Goal: Information Seeking & Learning: Learn about a topic

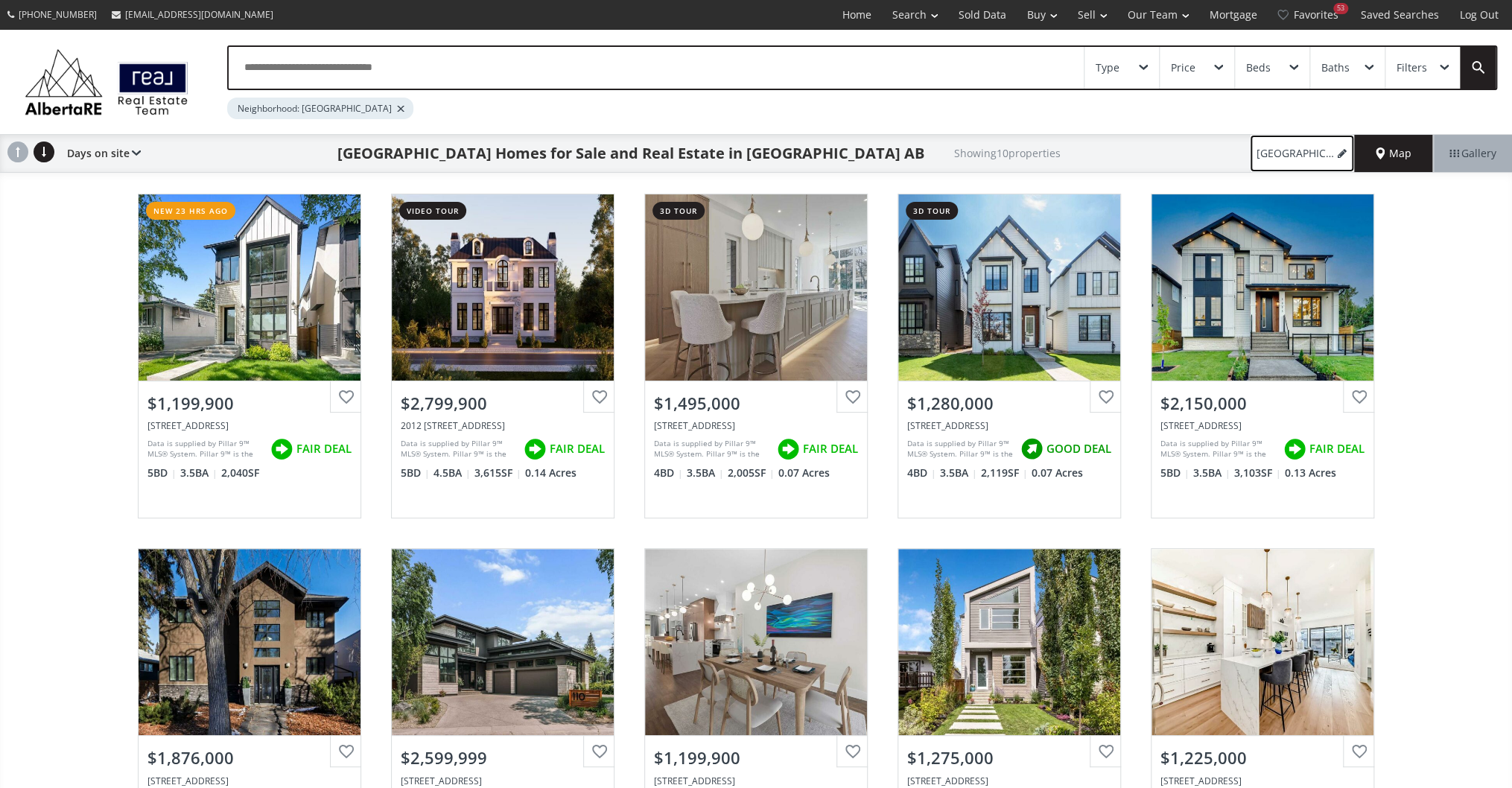
click at [1280, 142] on link "North Glenmore Park" at bounding box center [1301, 153] width 104 height 37
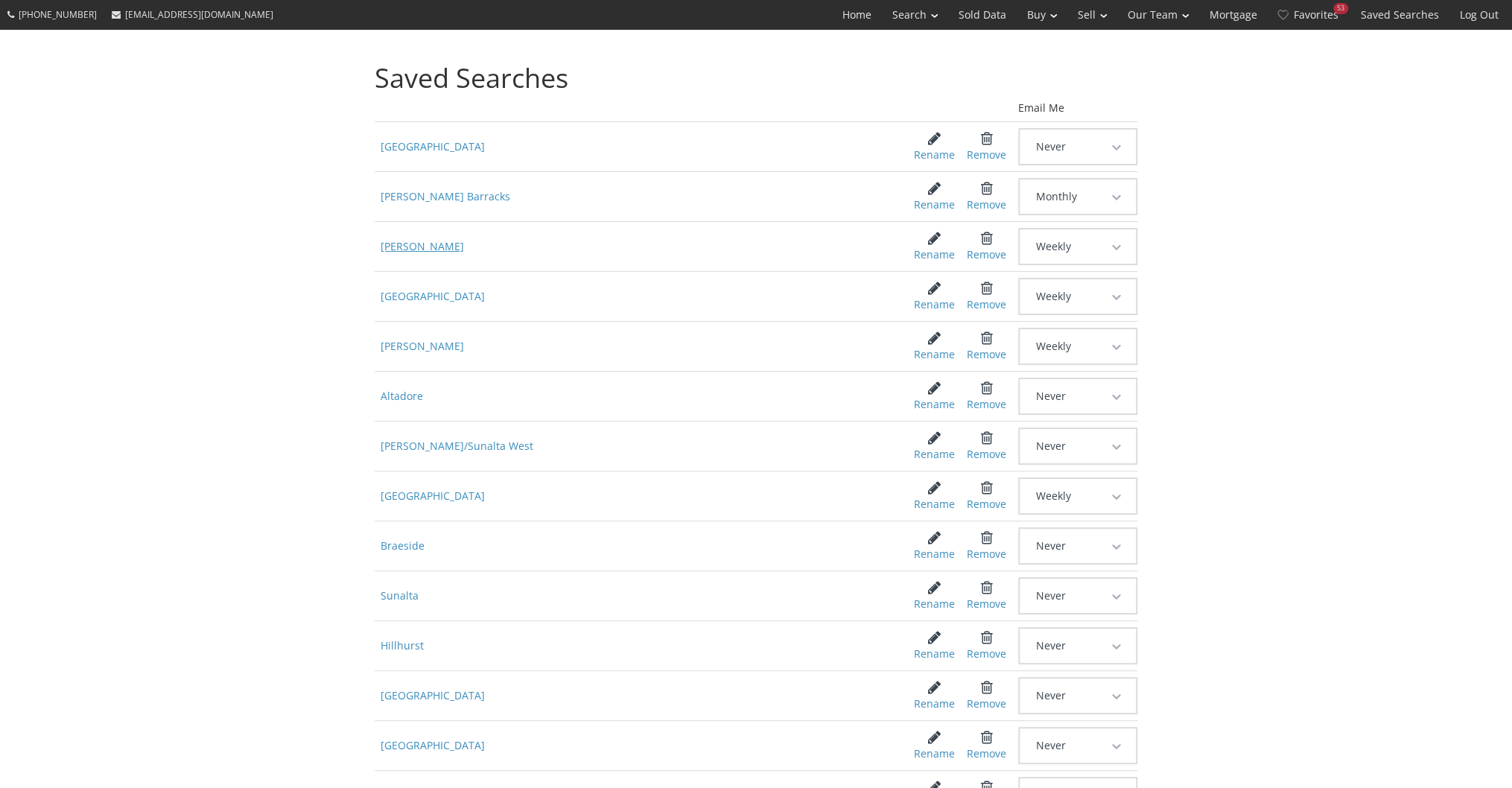
click at [422, 241] on span "[PERSON_NAME]" at bounding box center [632, 247] width 516 height 27
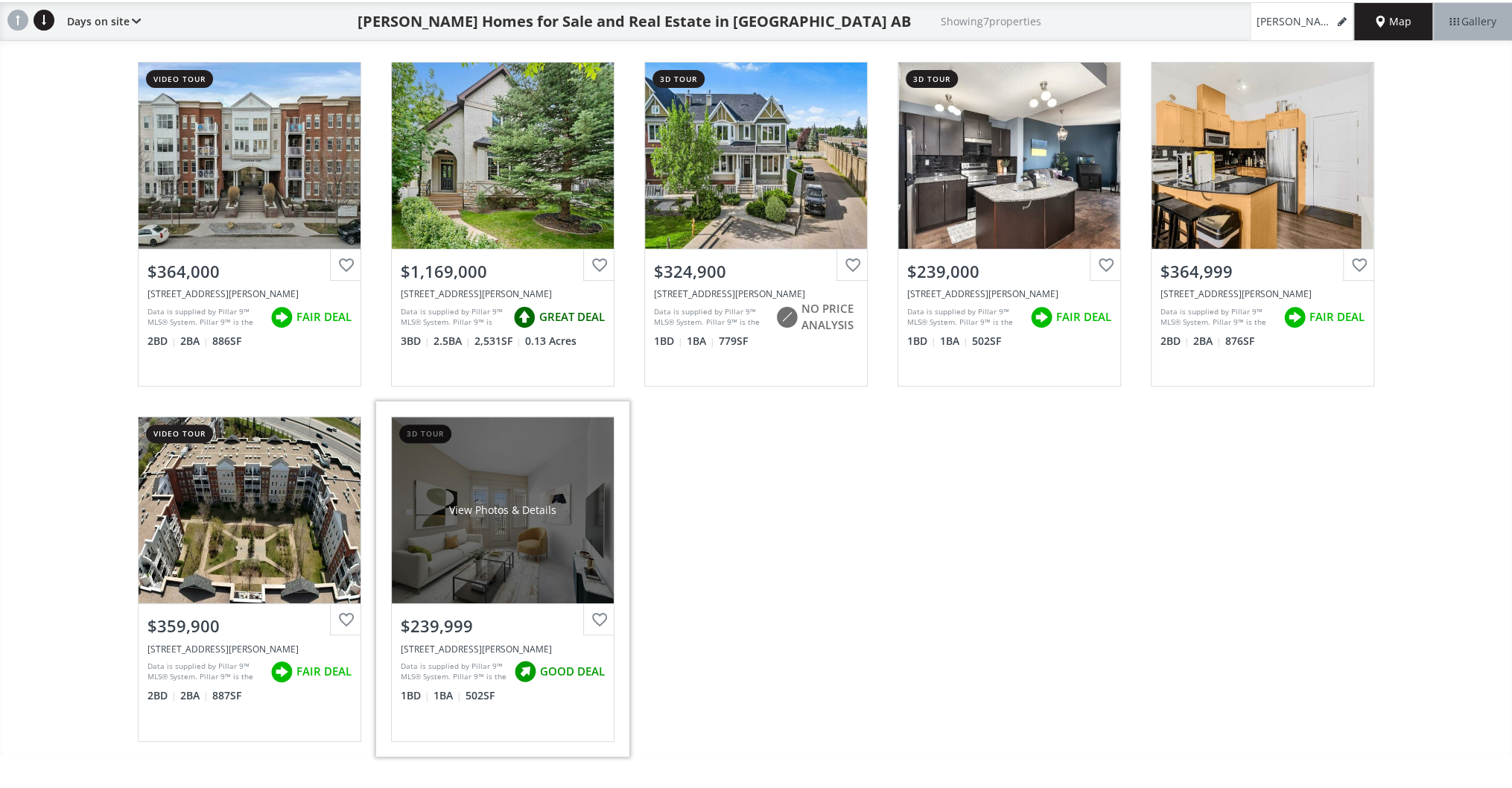
scroll to position [357, 0]
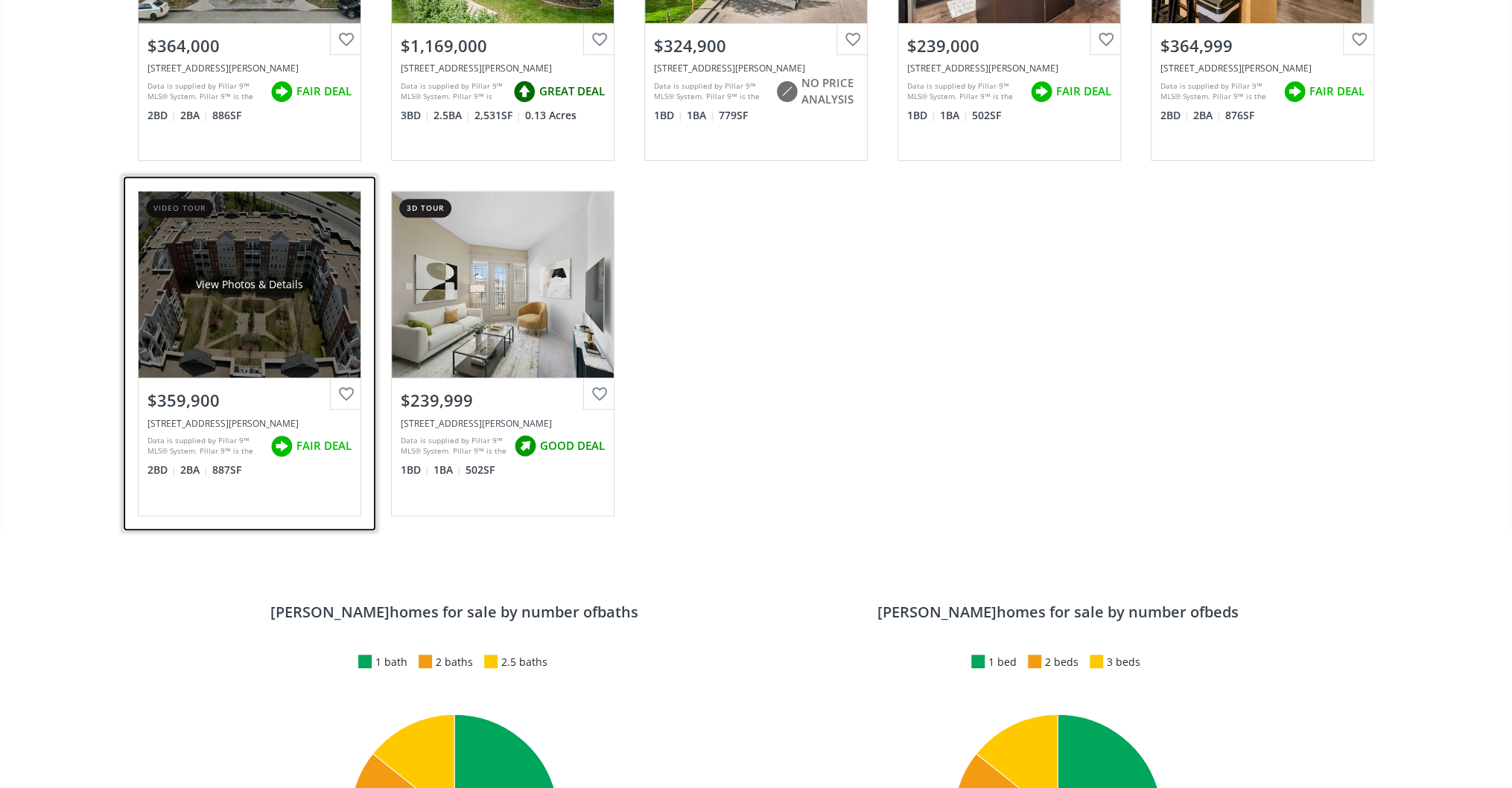
click at [253, 313] on div "View Photos & Details" at bounding box center [249, 284] width 222 height 186
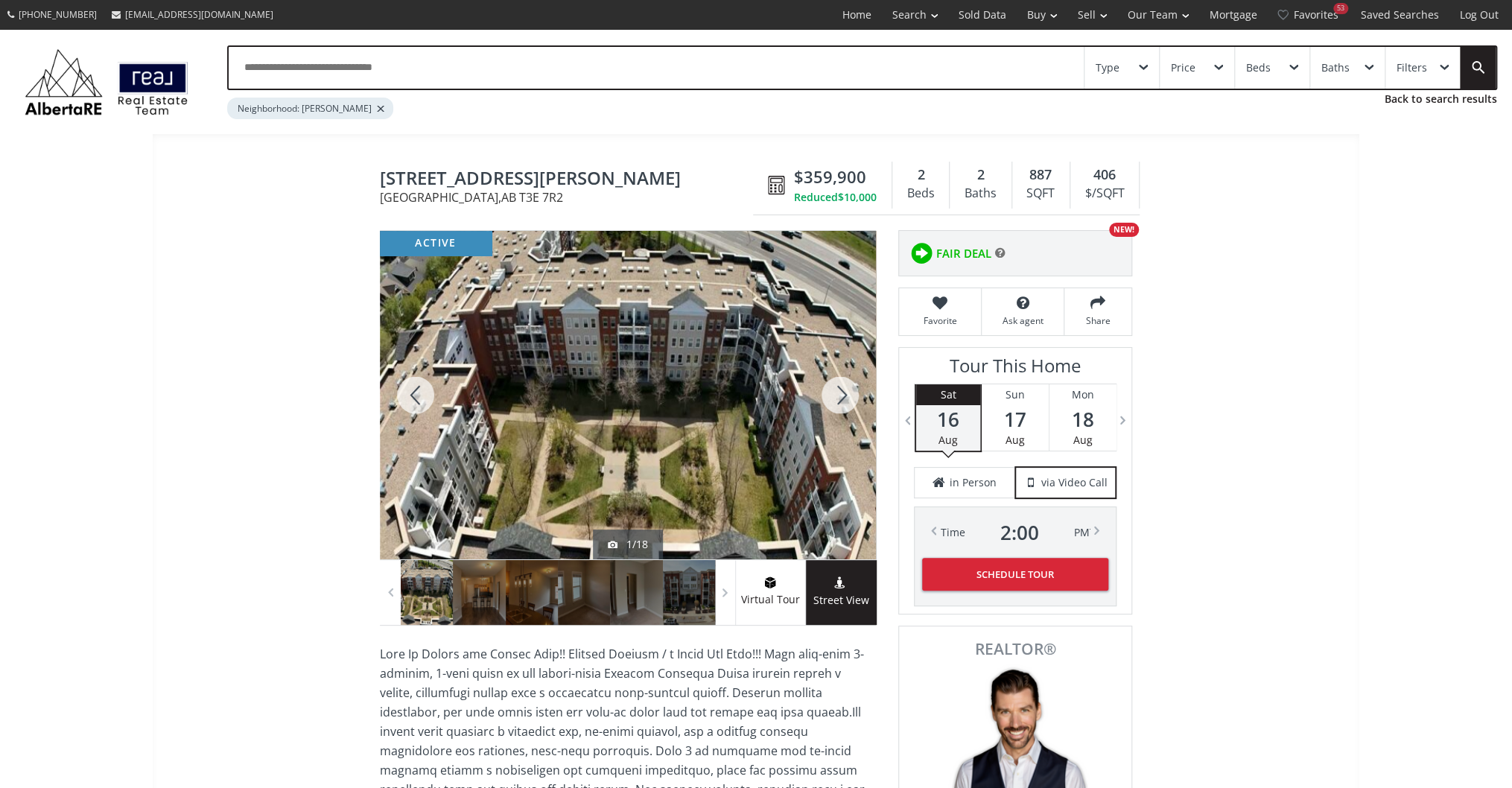
click at [858, 395] on div at bounding box center [840, 395] width 72 height 328
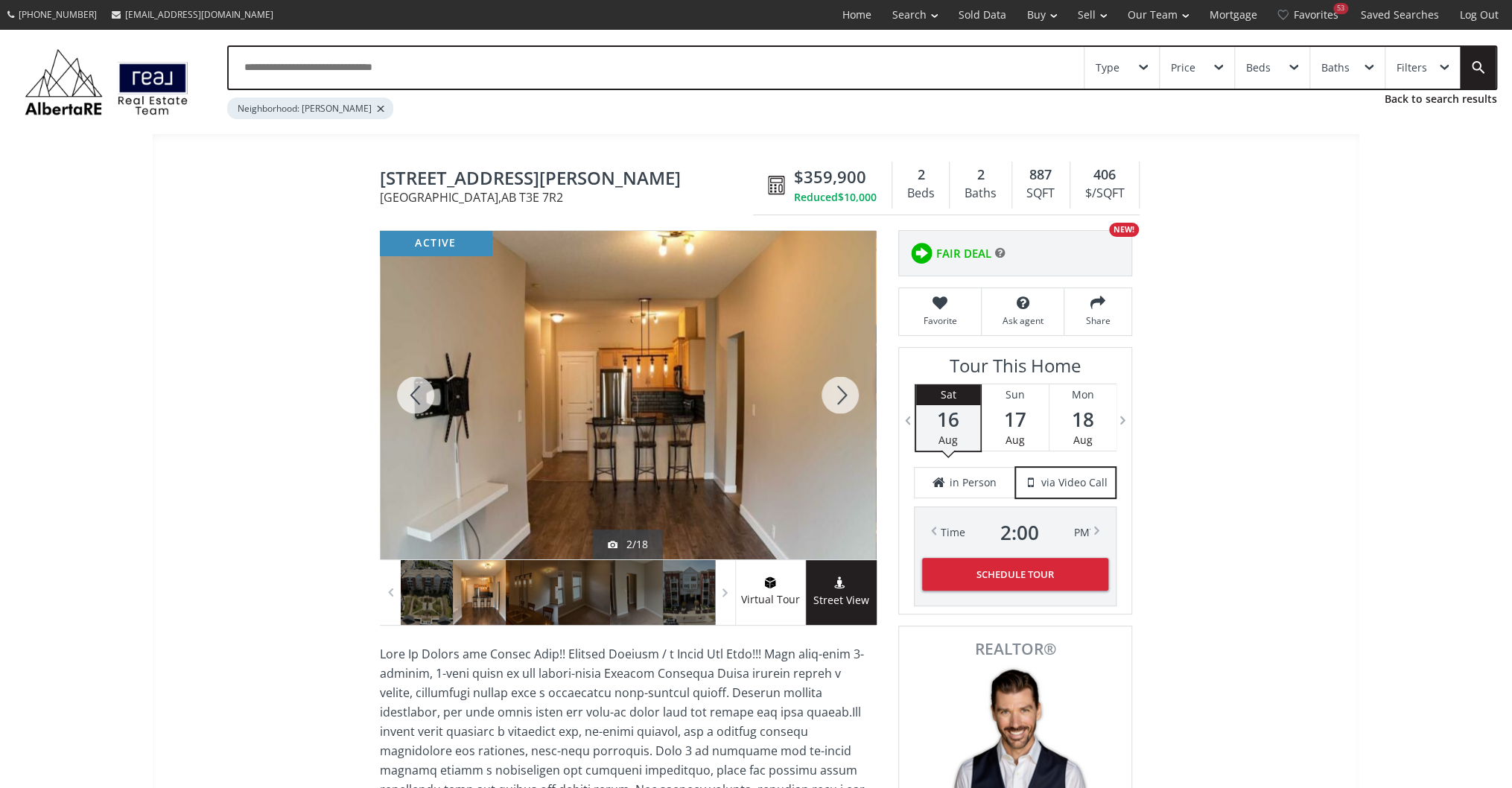
click at [852, 395] on div at bounding box center [840, 395] width 72 height 328
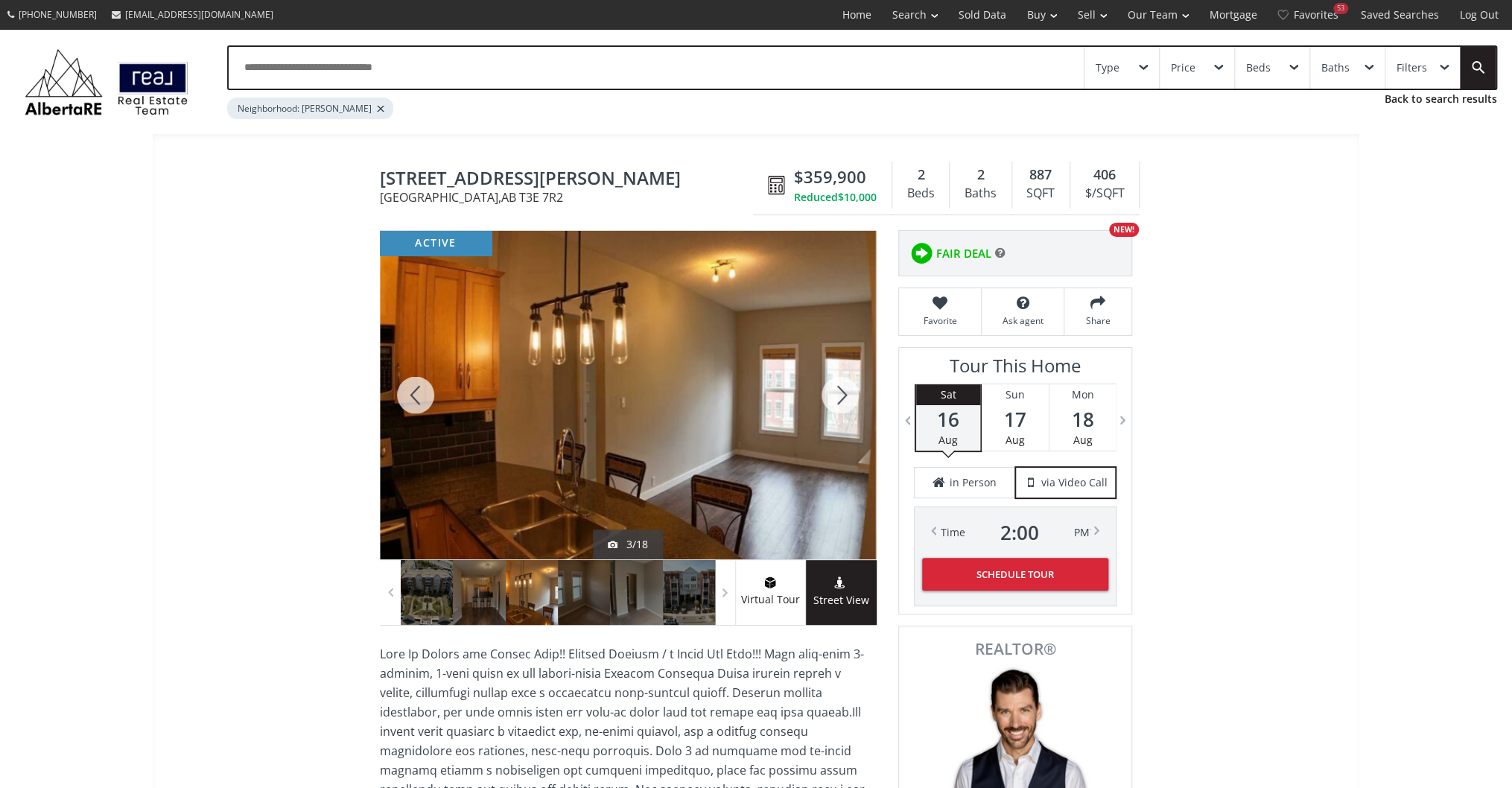
click at [852, 395] on div at bounding box center [840, 395] width 72 height 328
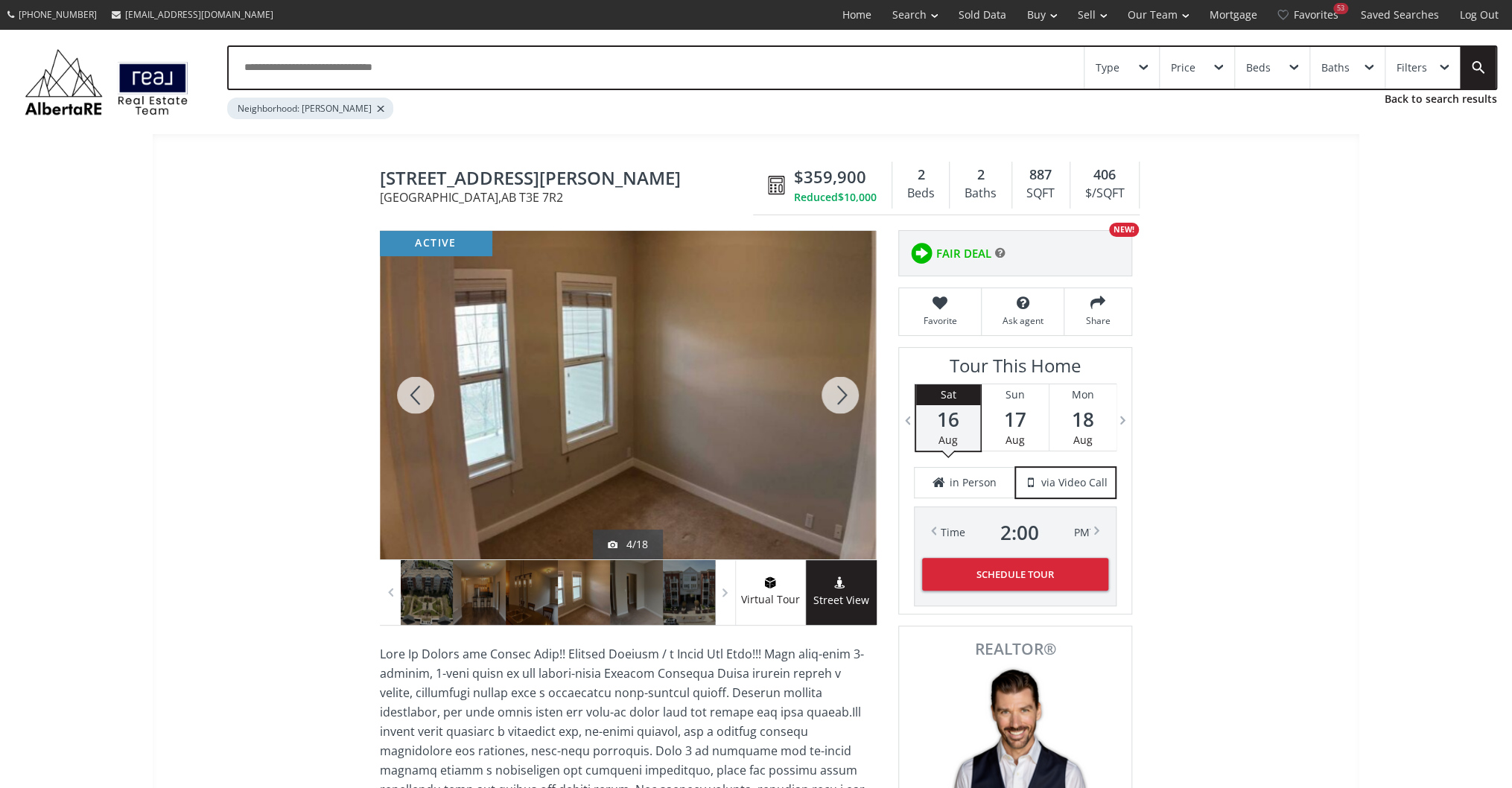
click at [852, 395] on div at bounding box center [840, 395] width 72 height 328
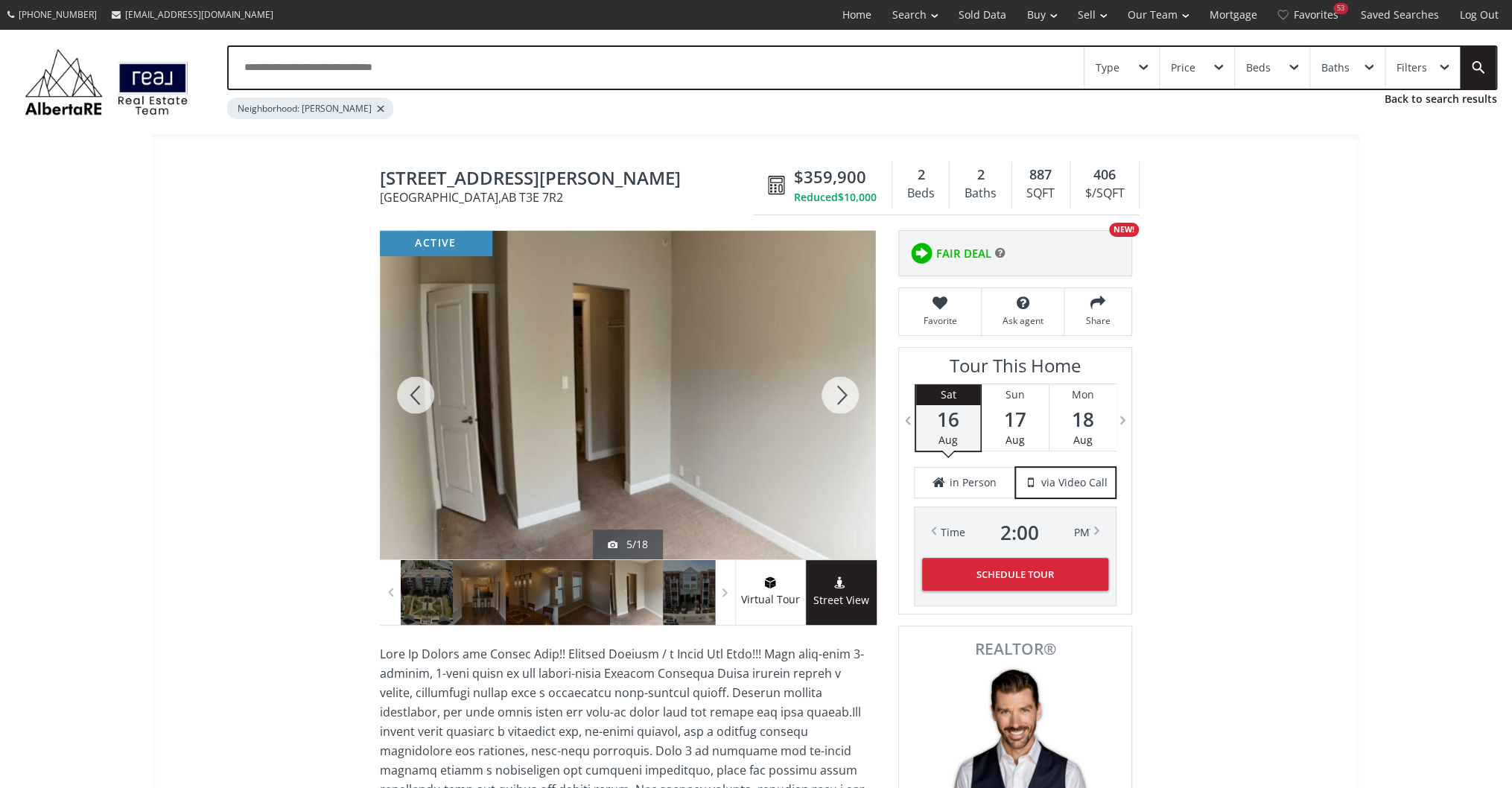
click at [852, 395] on div at bounding box center [840, 395] width 72 height 328
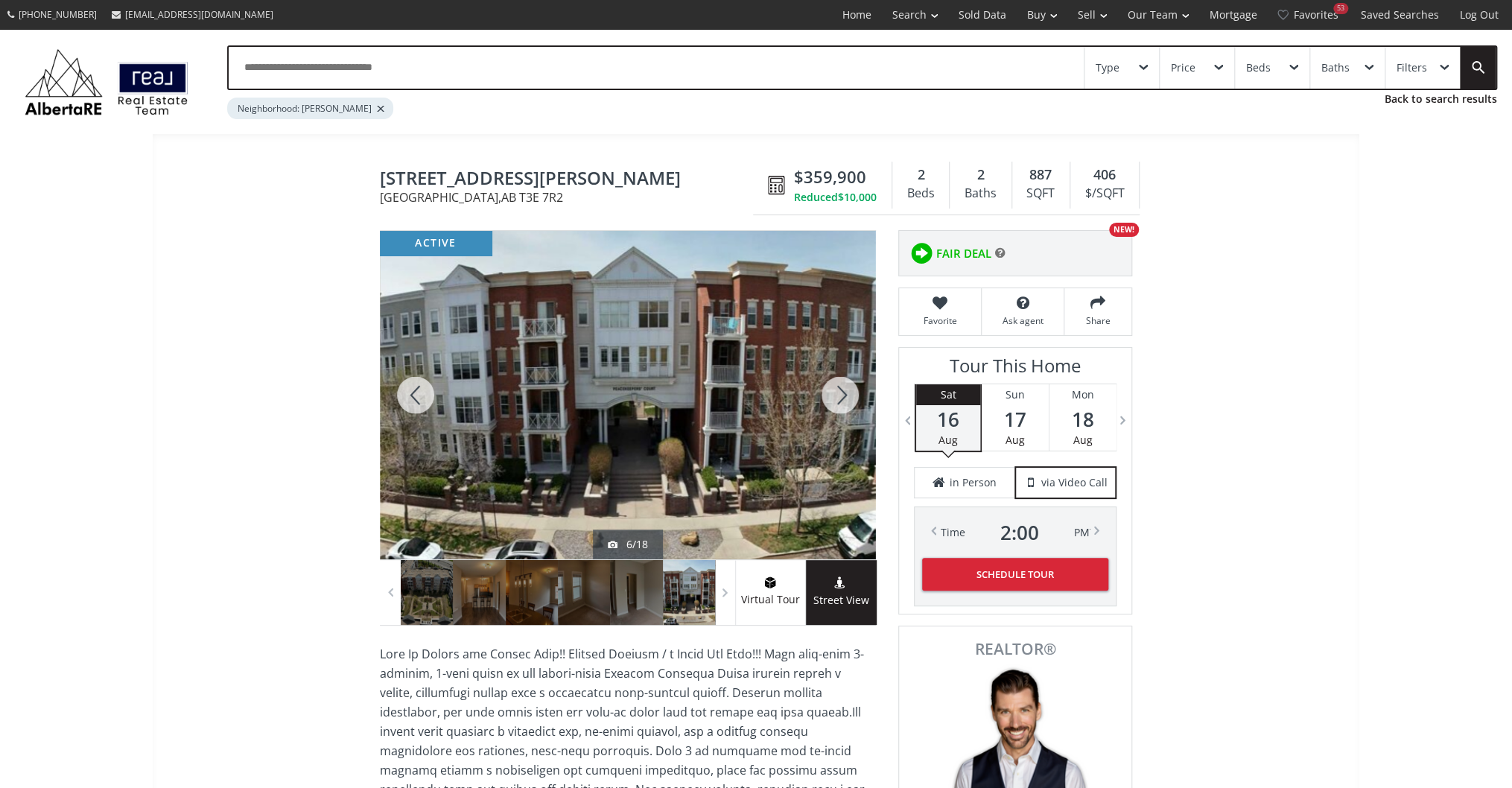
click at [852, 395] on div at bounding box center [840, 395] width 72 height 328
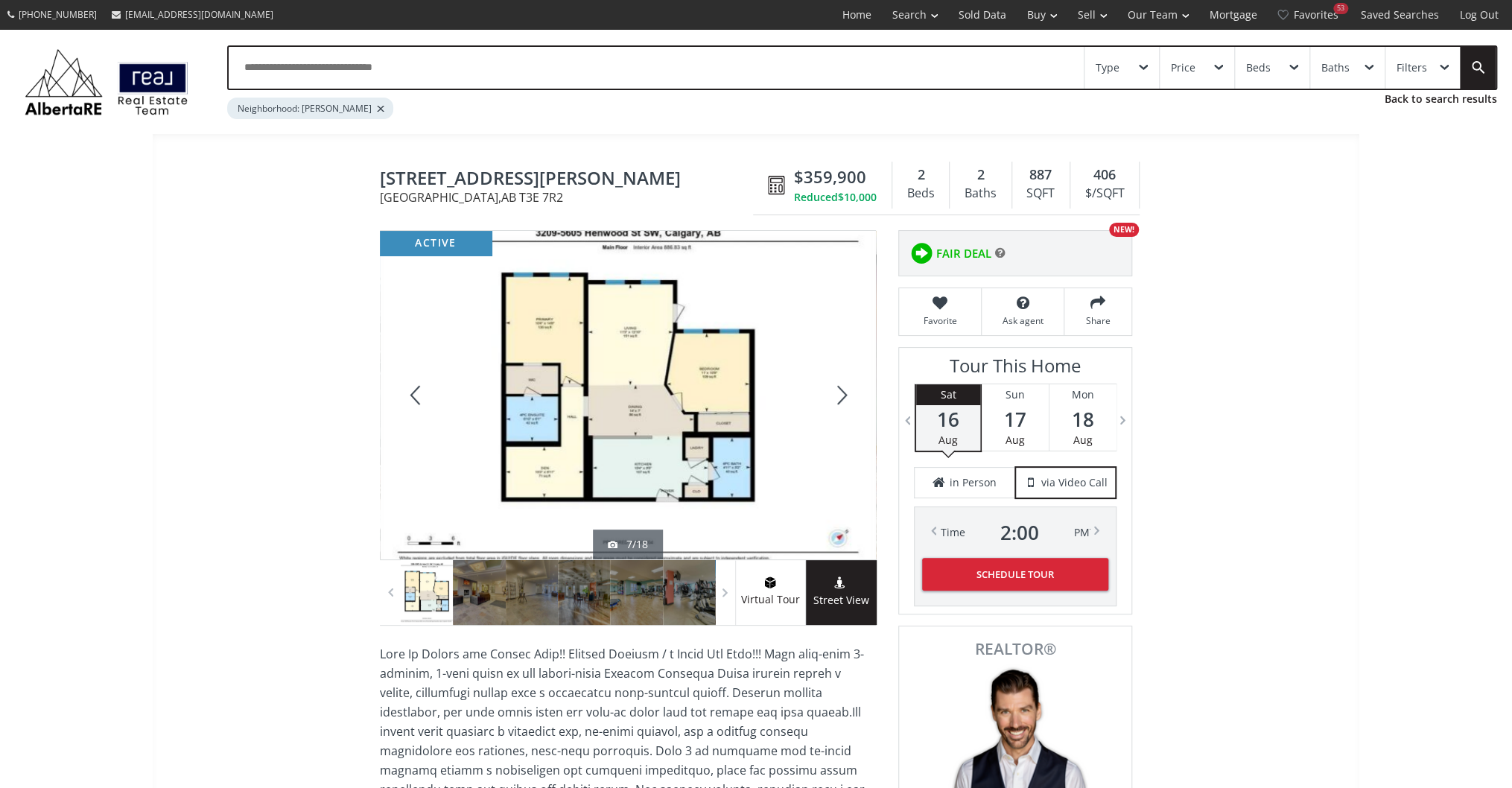
click at [852, 395] on div at bounding box center [840, 395] width 72 height 328
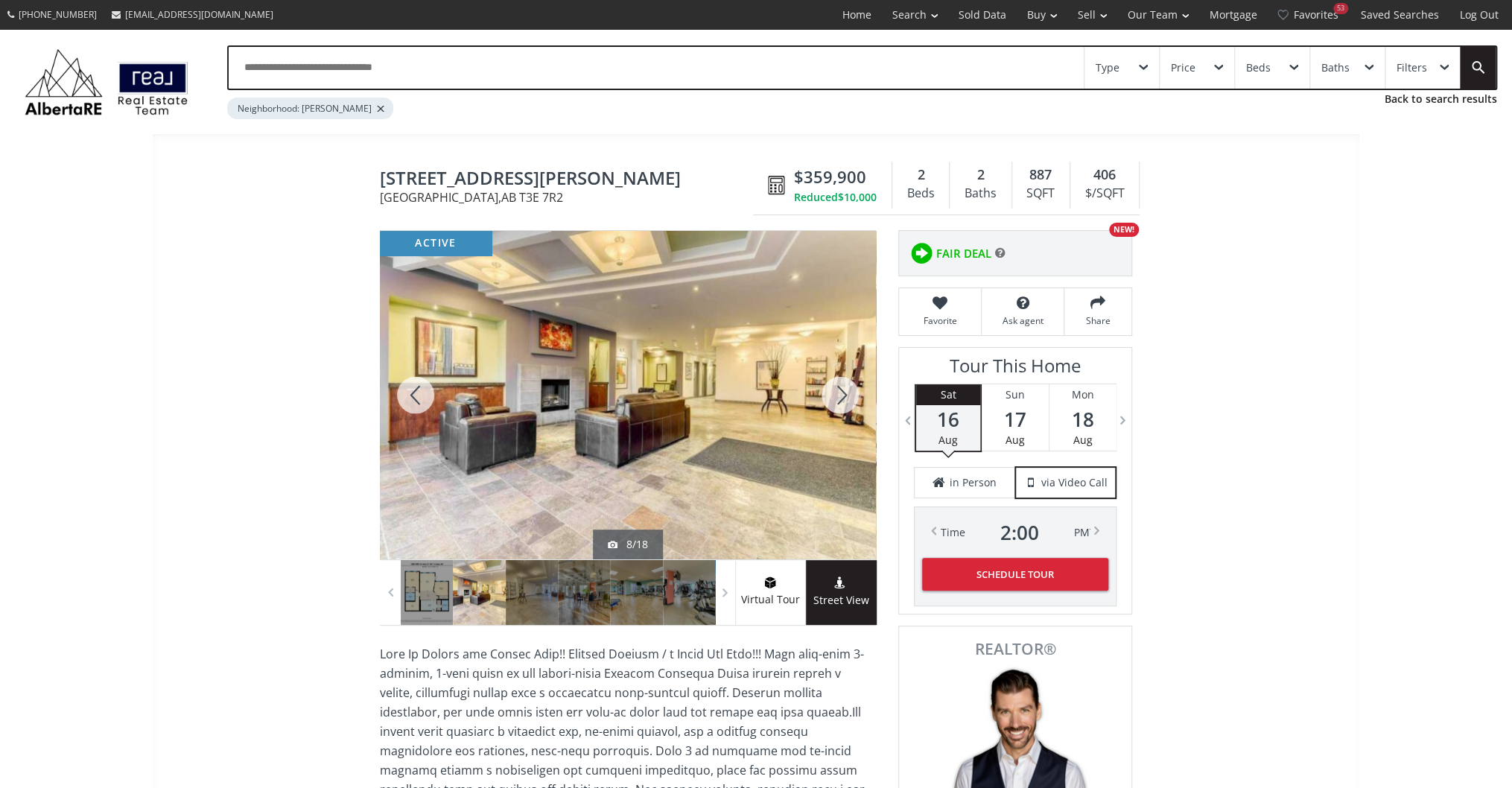
click at [852, 395] on div at bounding box center [840, 395] width 72 height 328
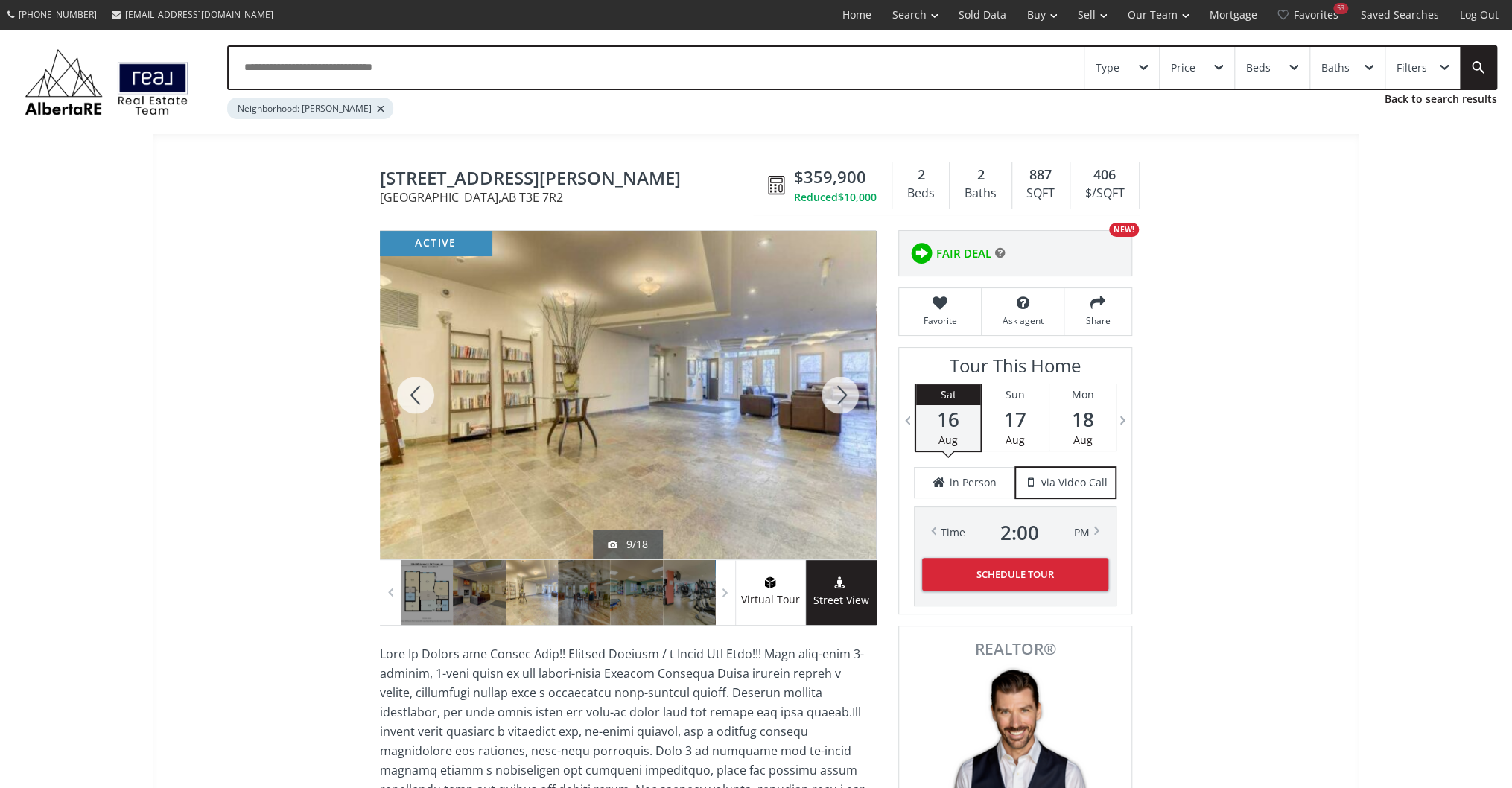
click at [852, 395] on div at bounding box center [840, 395] width 72 height 328
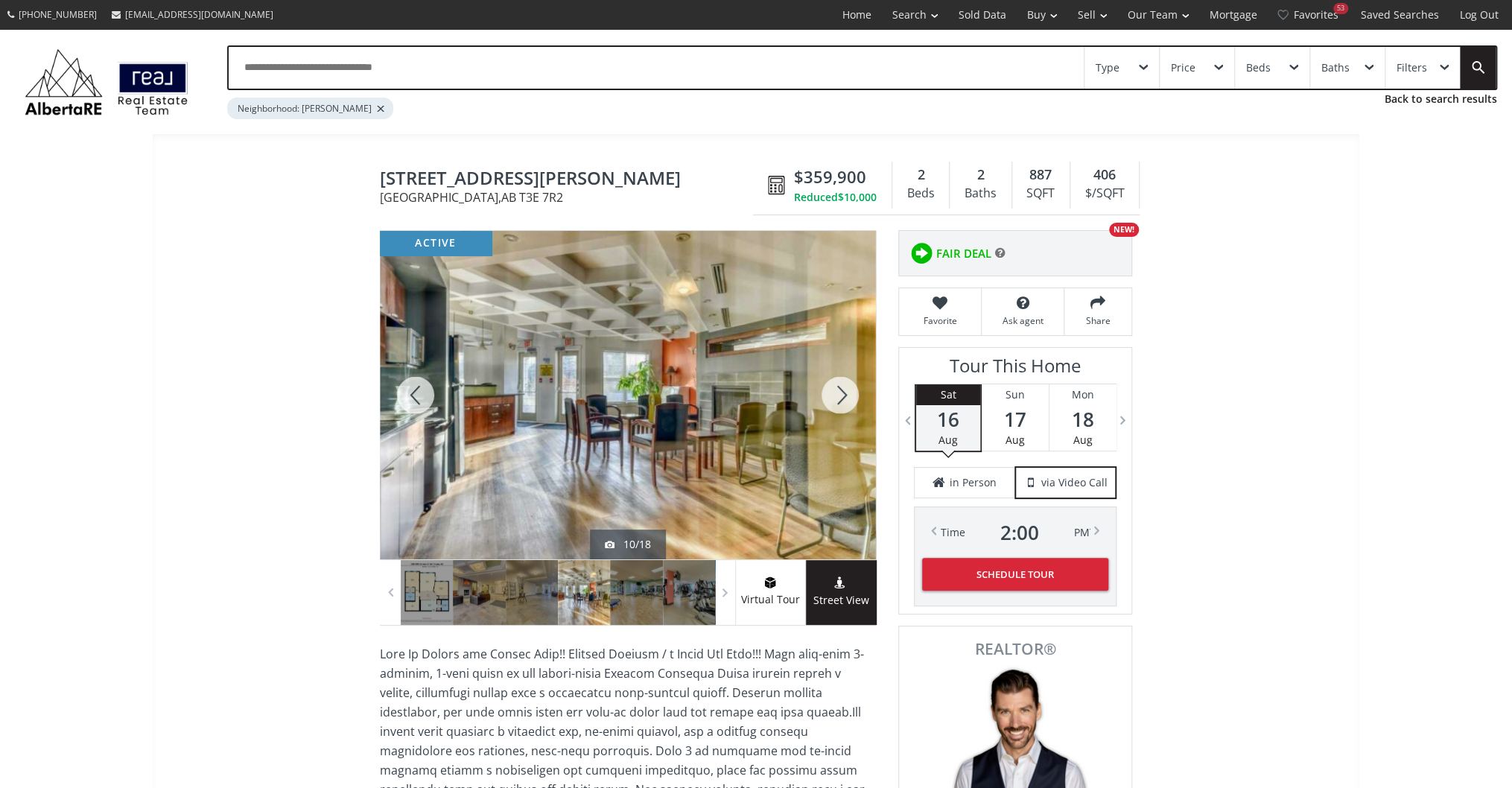
click at [852, 395] on div at bounding box center [840, 395] width 72 height 328
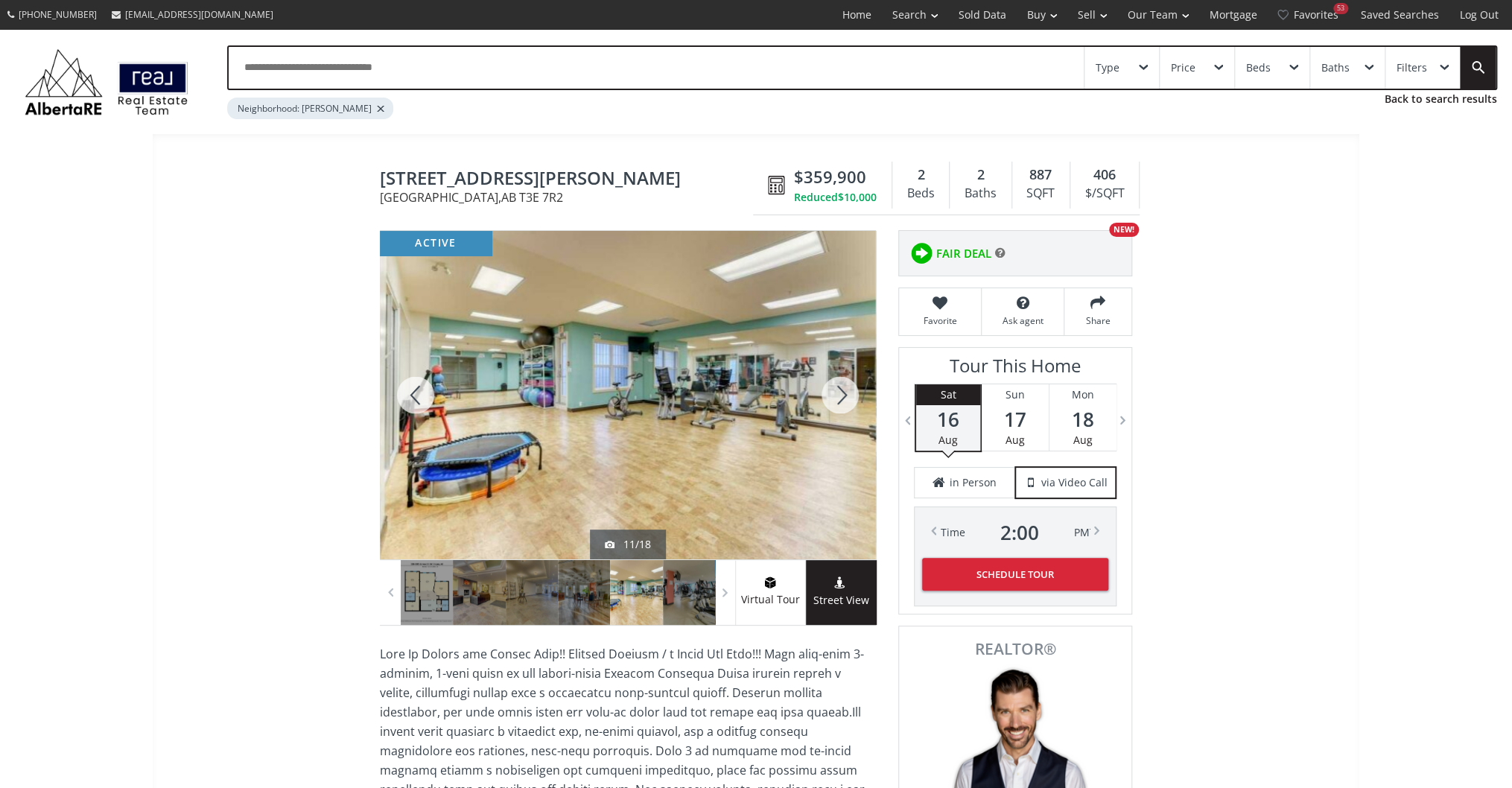
click at [852, 395] on div at bounding box center [840, 395] width 72 height 328
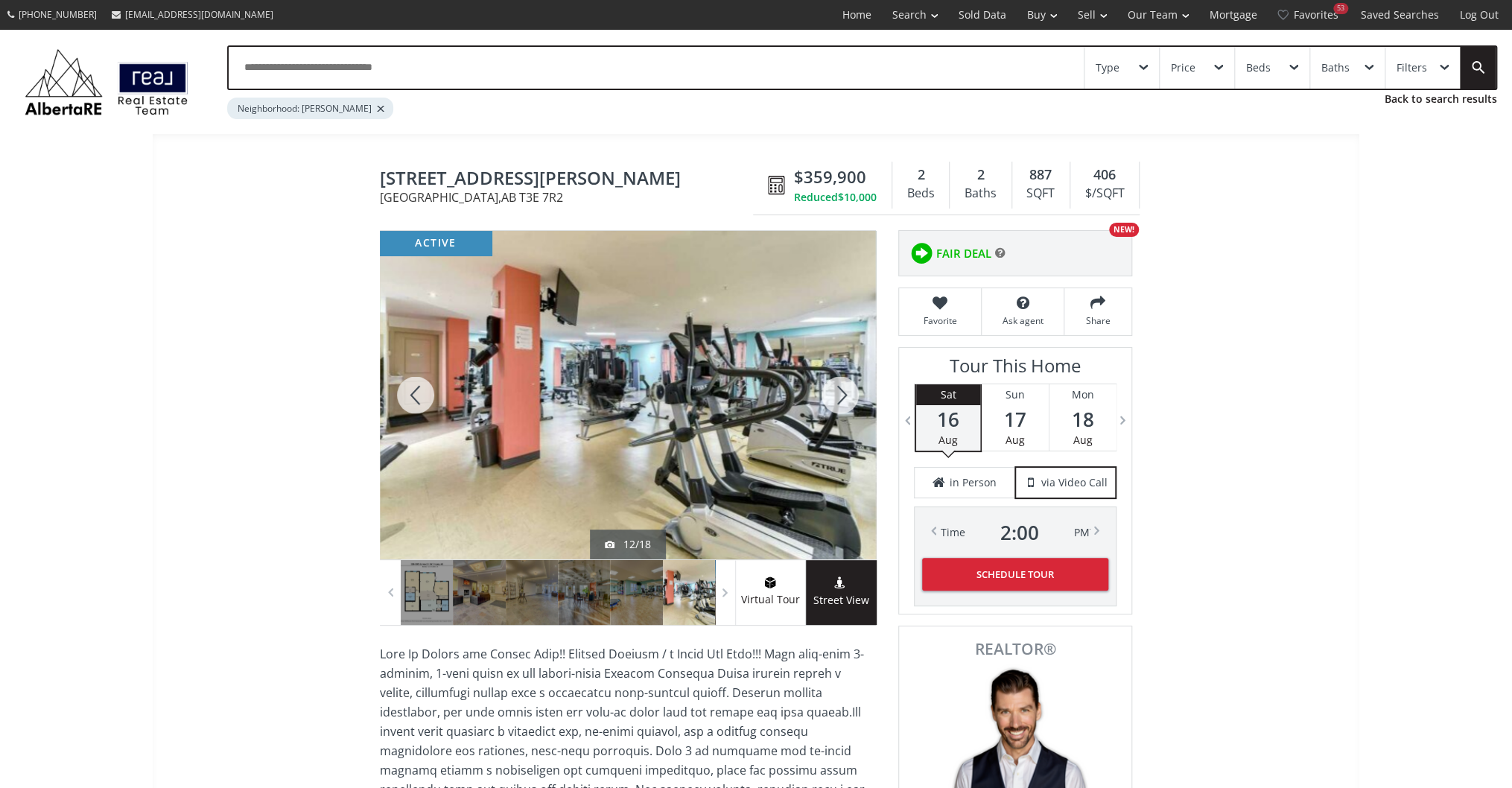
click at [852, 395] on div at bounding box center [840, 395] width 72 height 328
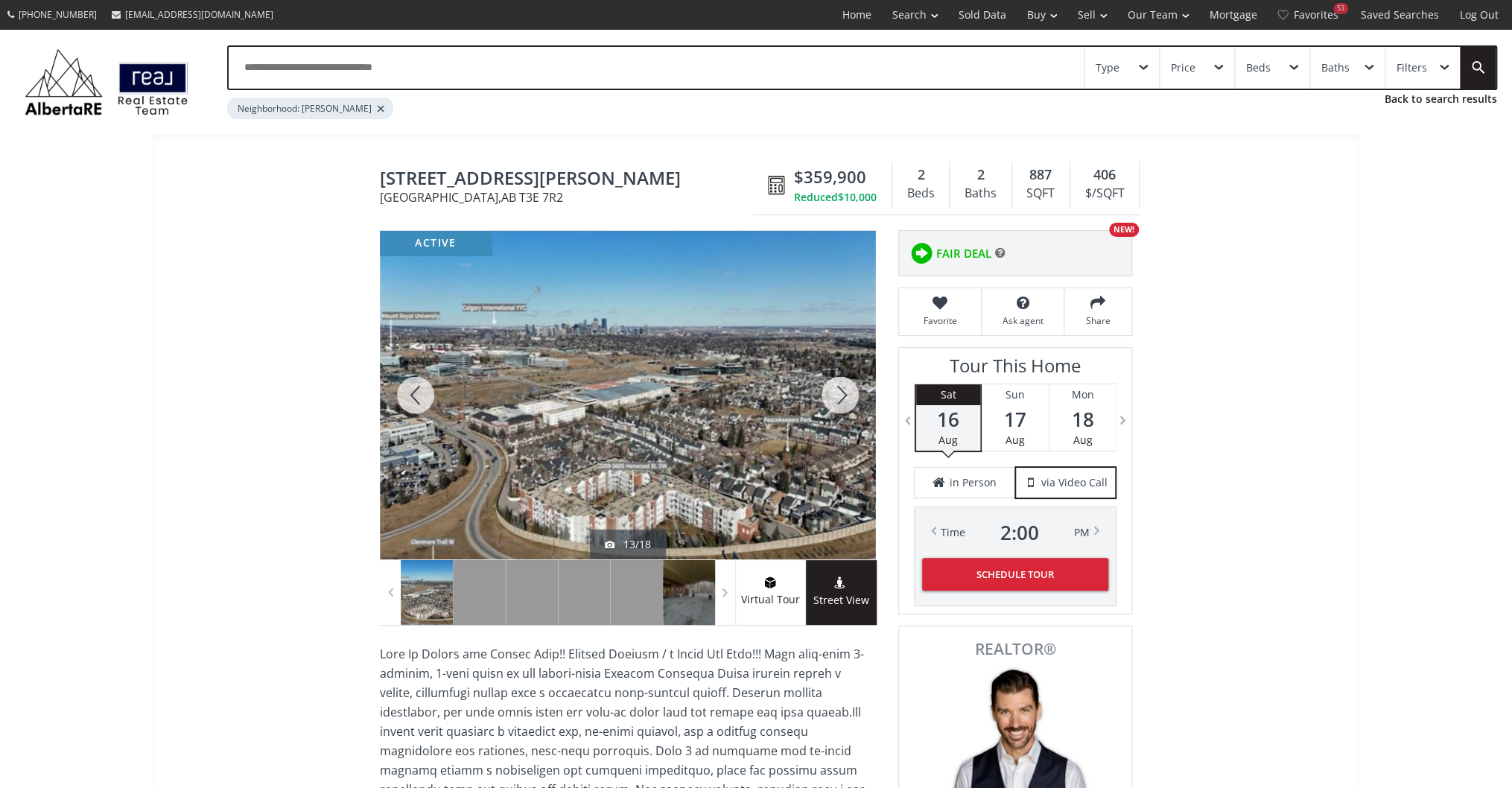
click at [852, 395] on div at bounding box center [840, 395] width 72 height 328
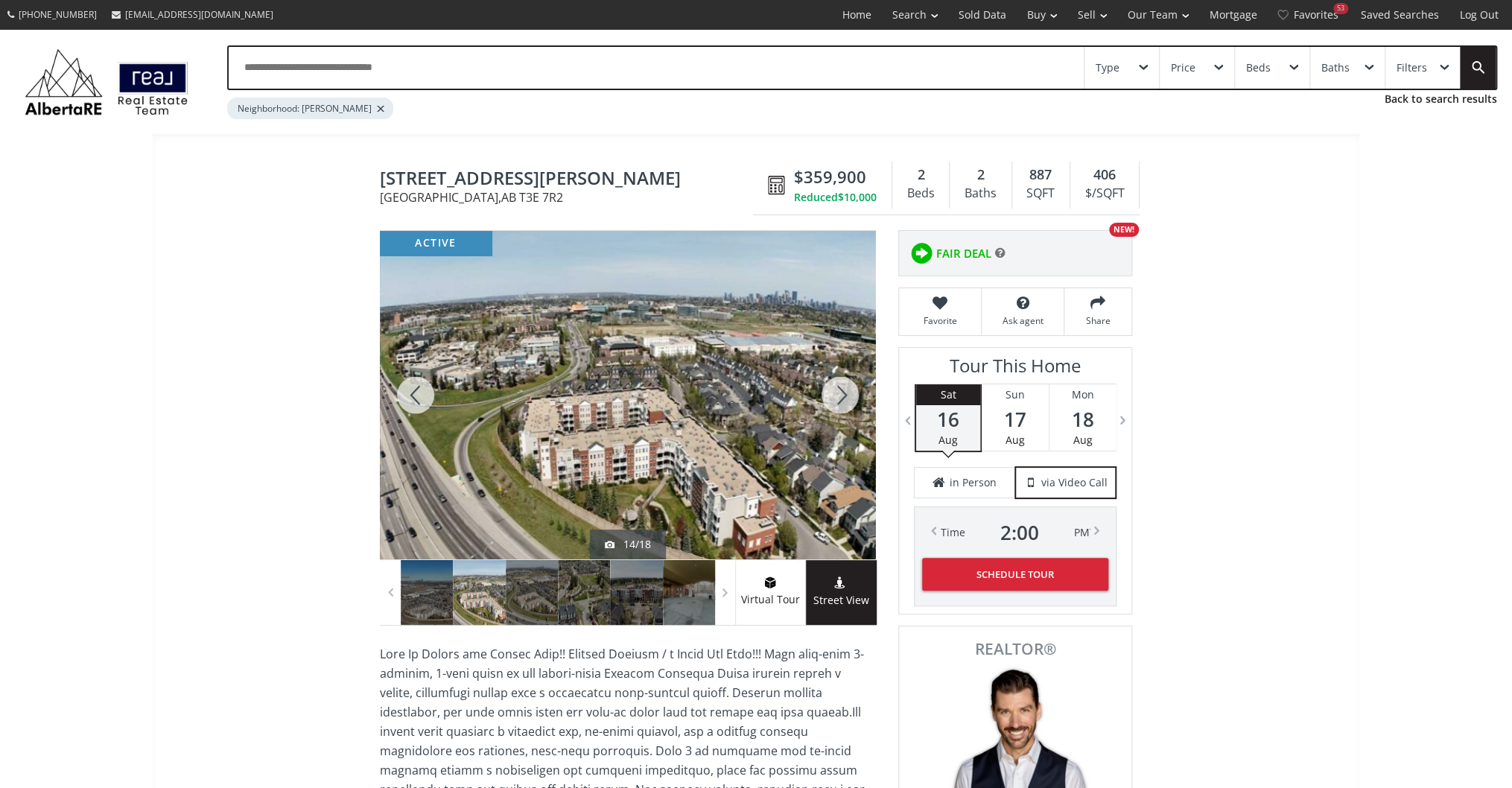
click at [852, 395] on div at bounding box center [840, 395] width 72 height 328
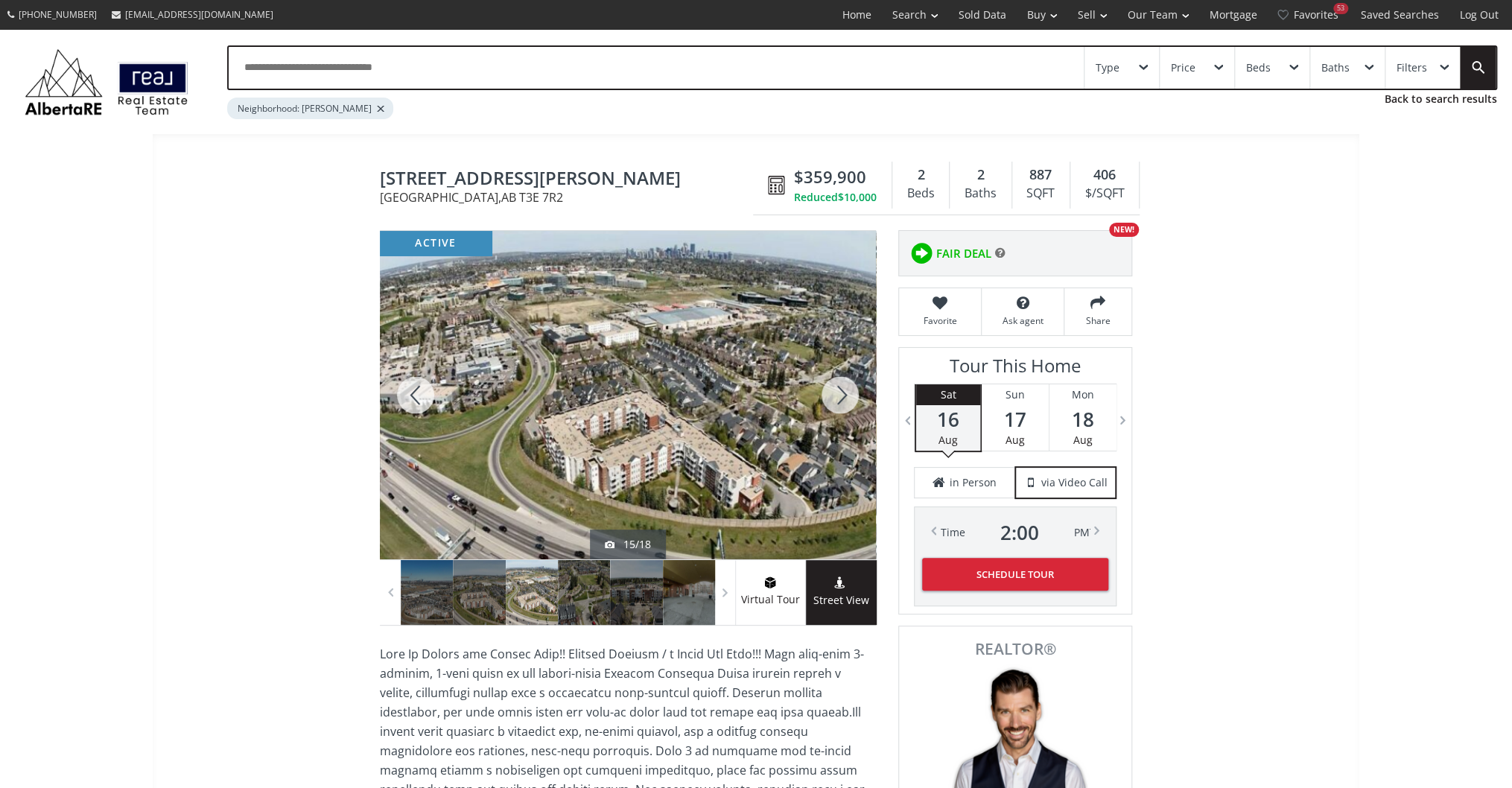
click at [852, 395] on div at bounding box center [840, 395] width 72 height 328
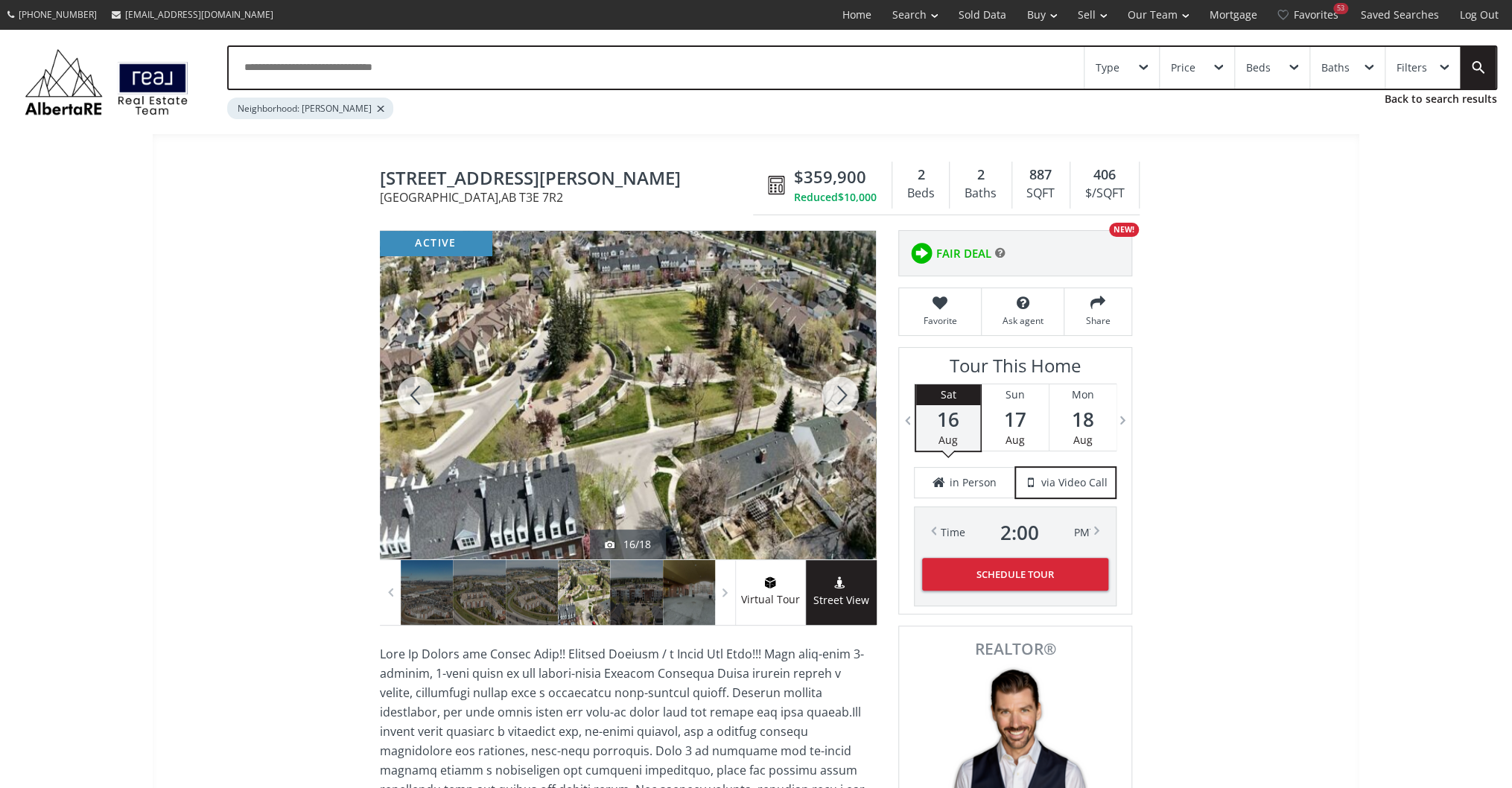
click at [852, 395] on div at bounding box center [840, 395] width 72 height 328
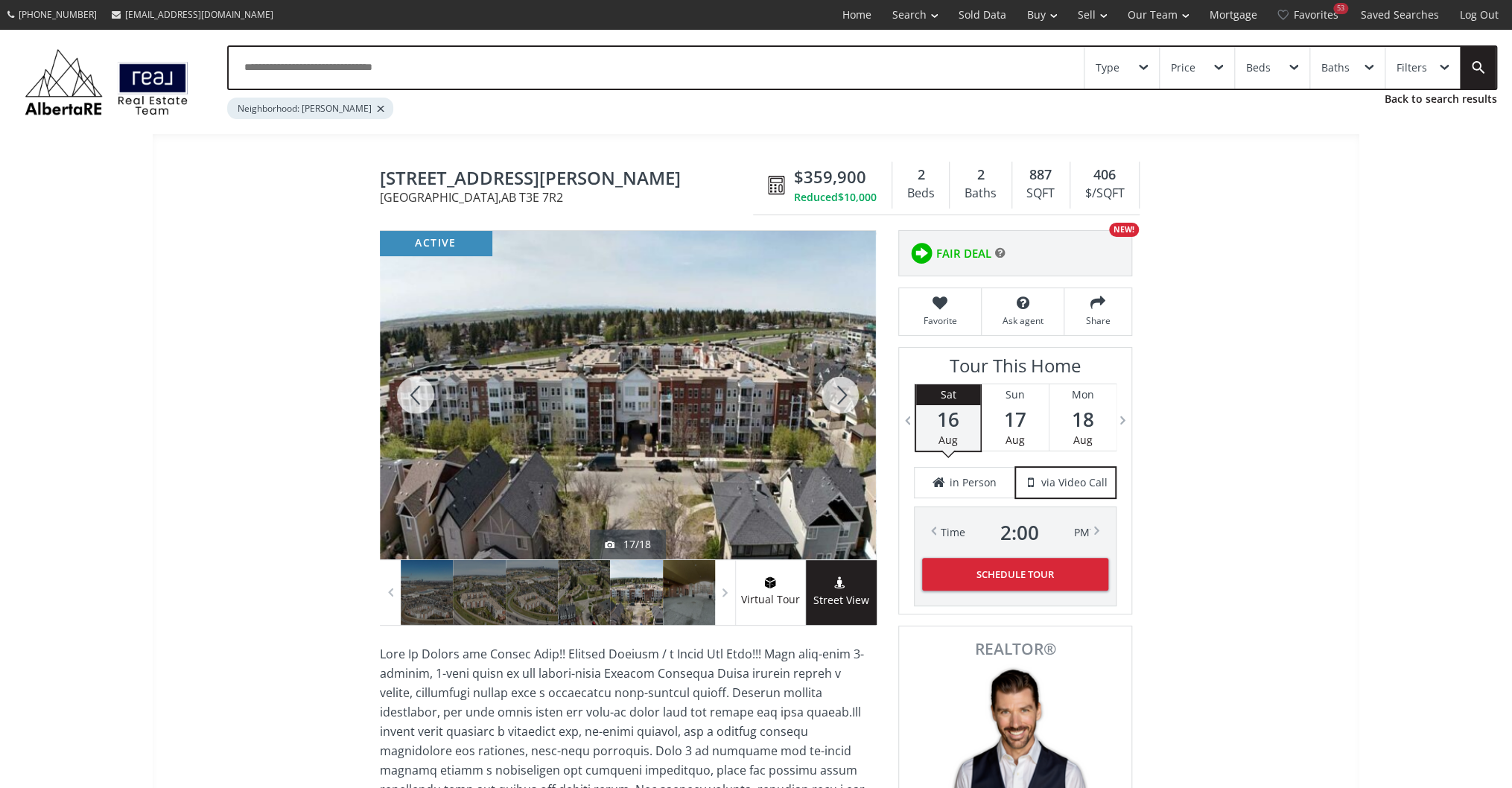
click at [852, 395] on div at bounding box center [840, 395] width 72 height 328
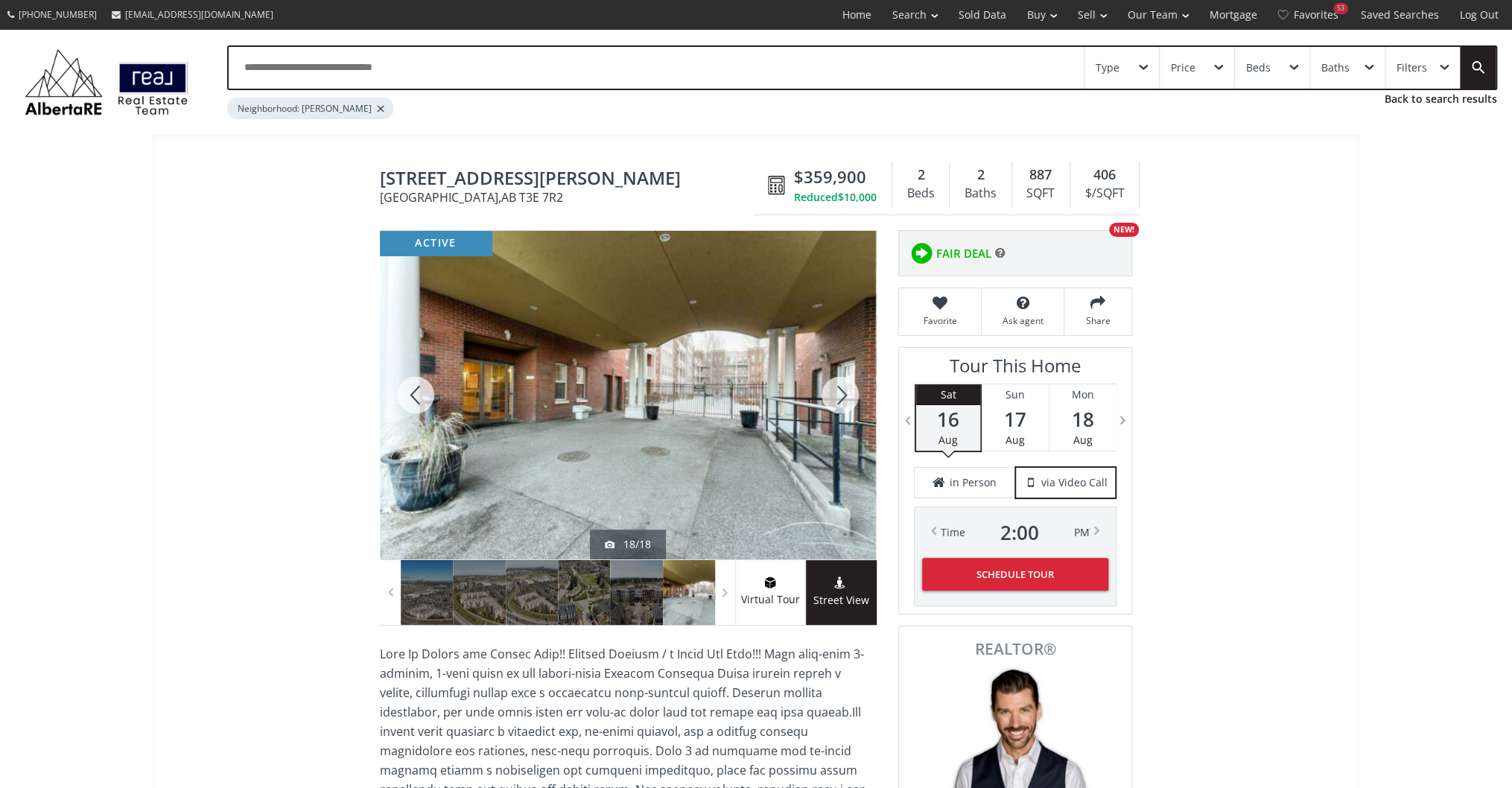
click at [852, 395] on div at bounding box center [840, 395] width 72 height 328
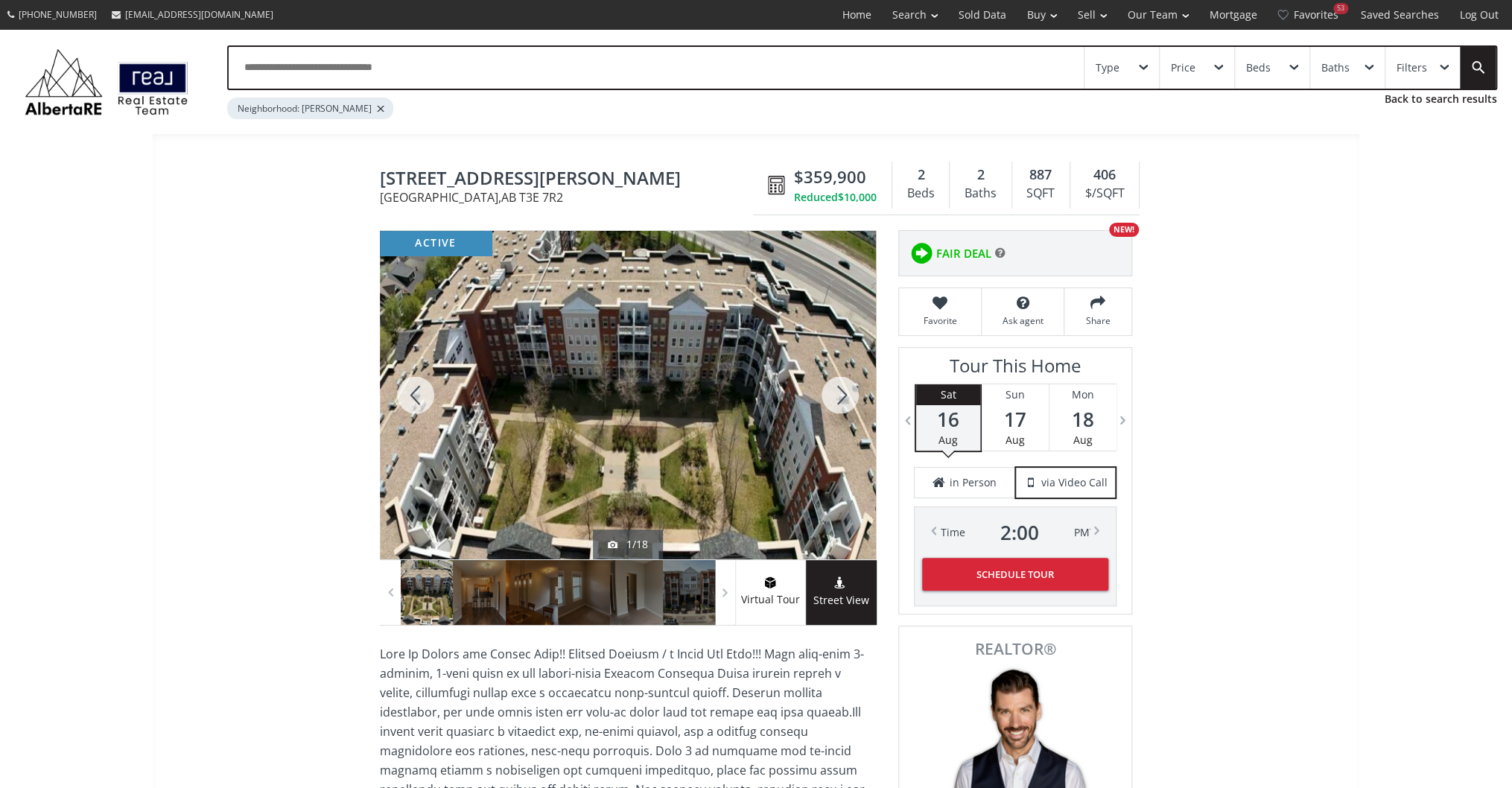
click at [852, 395] on div at bounding box center [840, 395] width 72 height 328
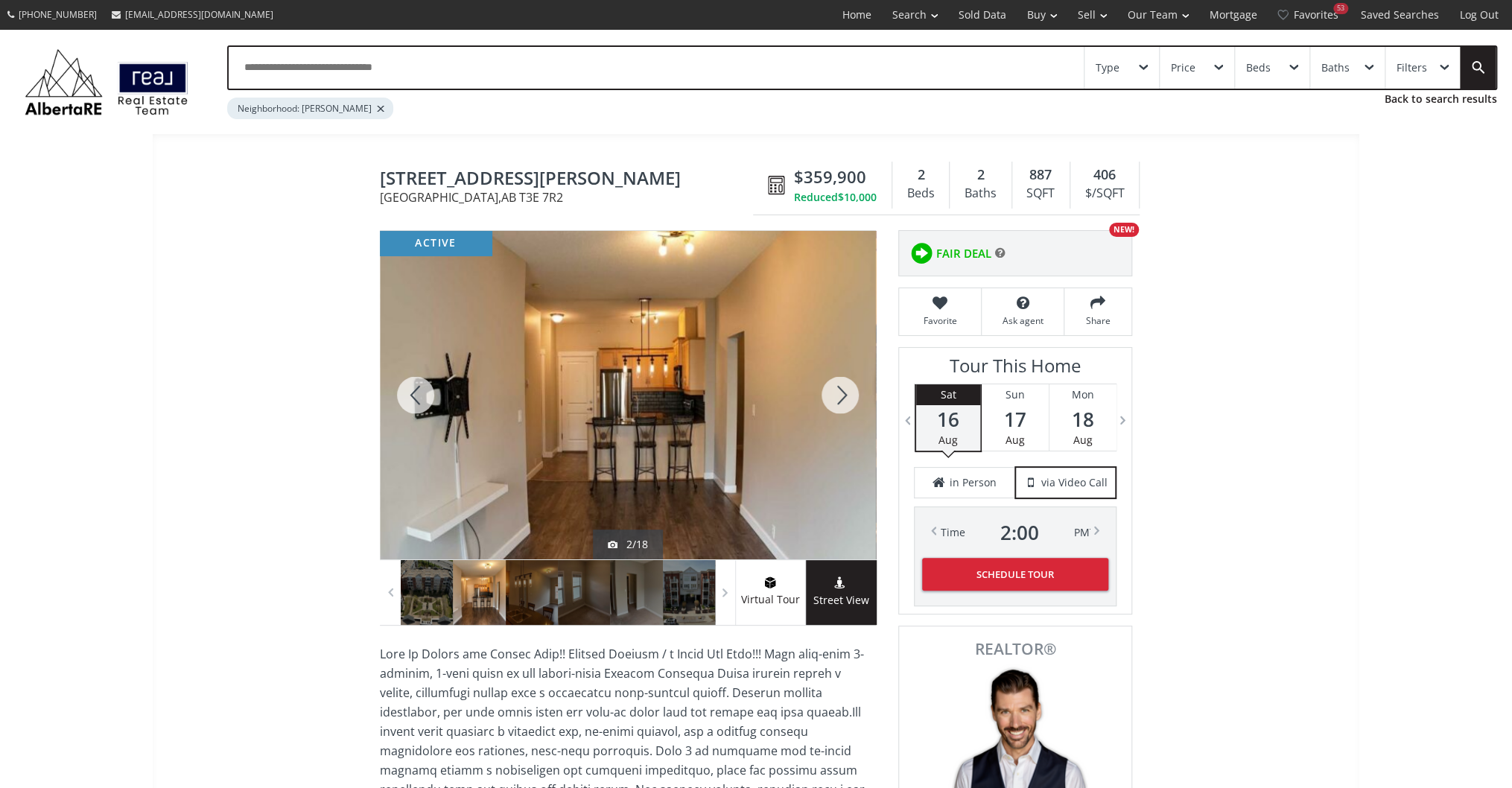
click at [852, 395] on div at bounding box center [840, 395] width 72 height 328
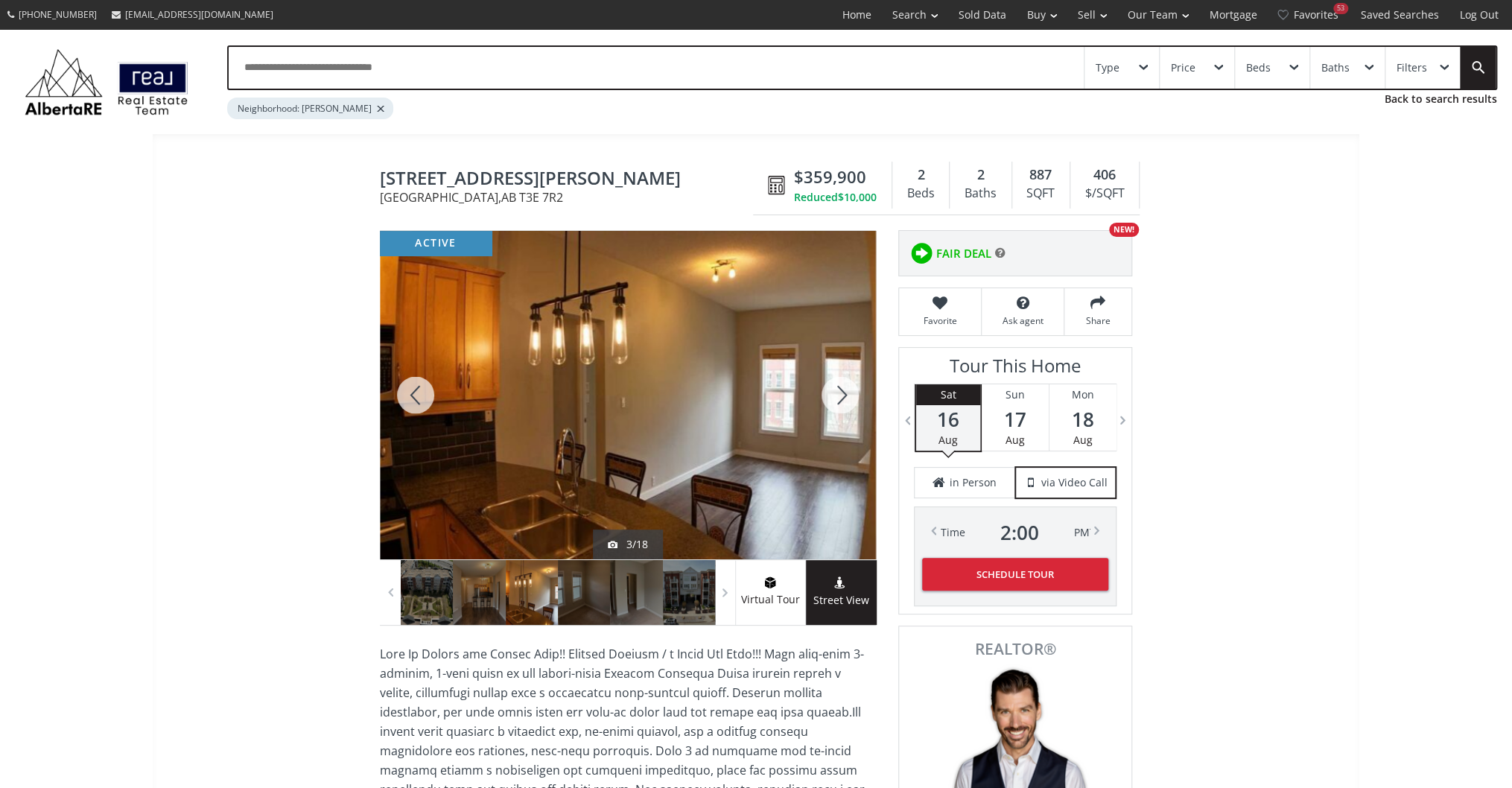
click at [852, 395] on div at bounding box center [840, 395] width 72 height 328
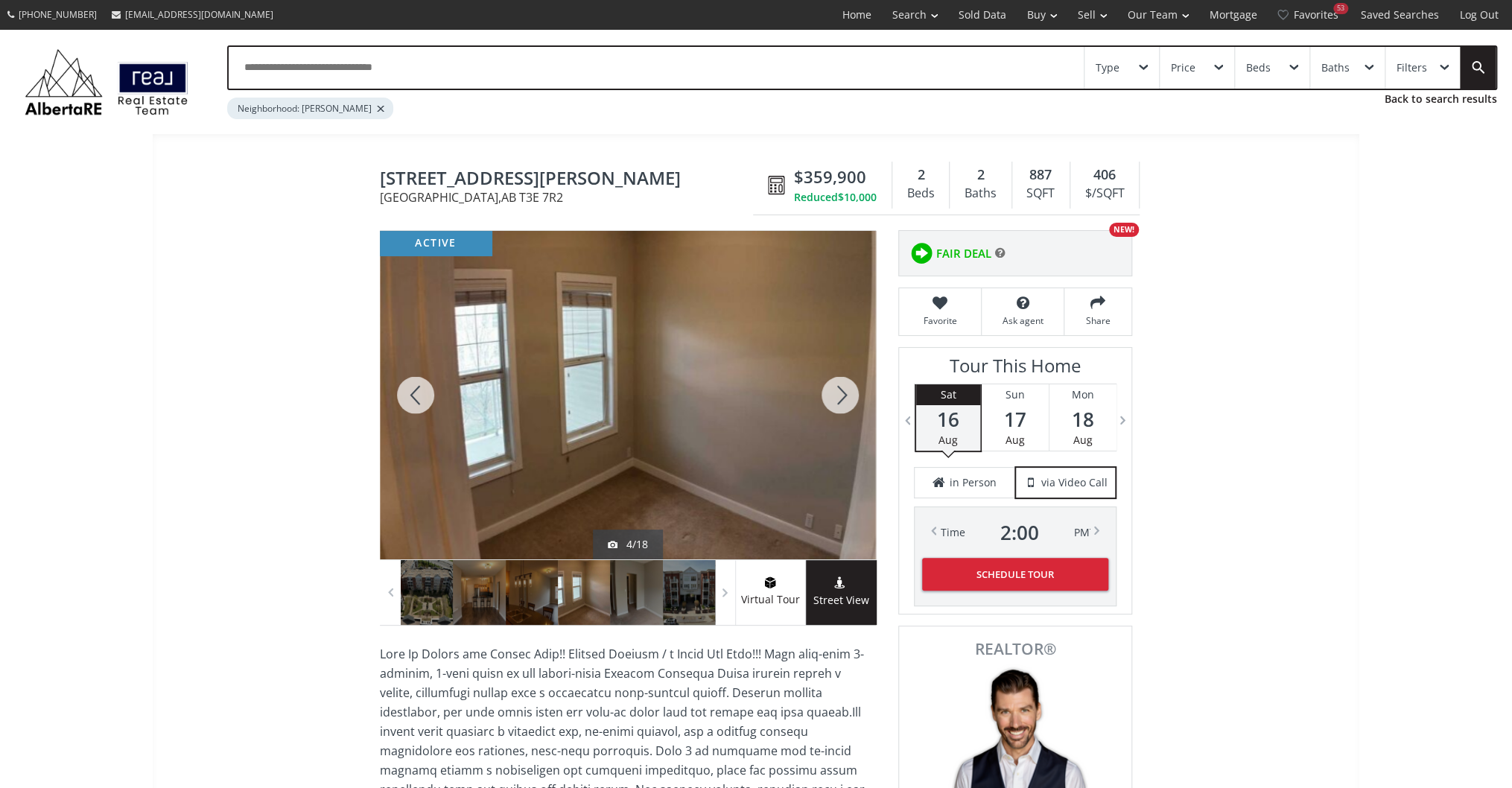
click at [852, 395] on div at bounding box center [840, 395] width 72 height 328
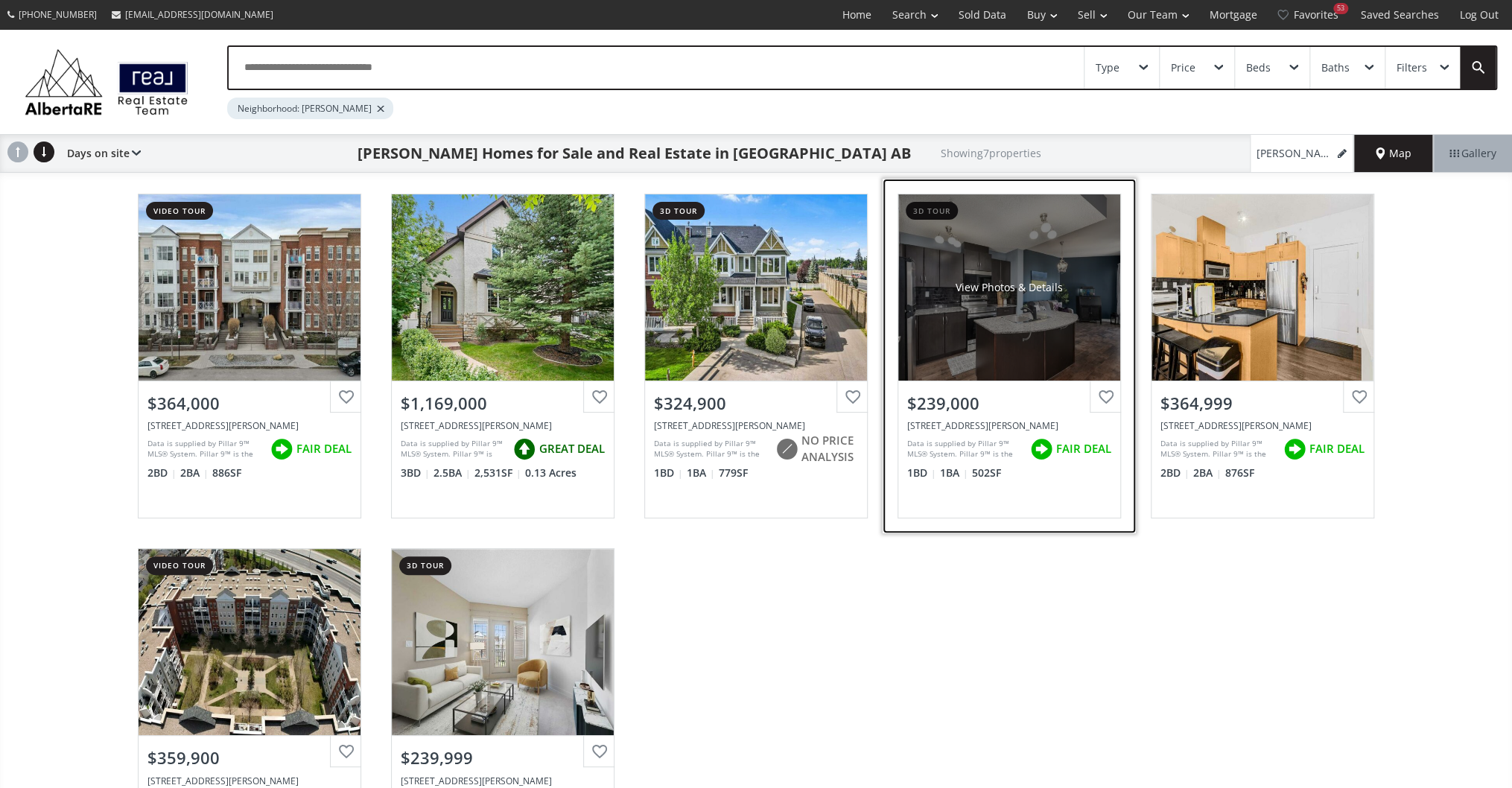
click at [1023, 311] on div "View Photos & Details" at bounding box center [1009, 287] width 222 height 186
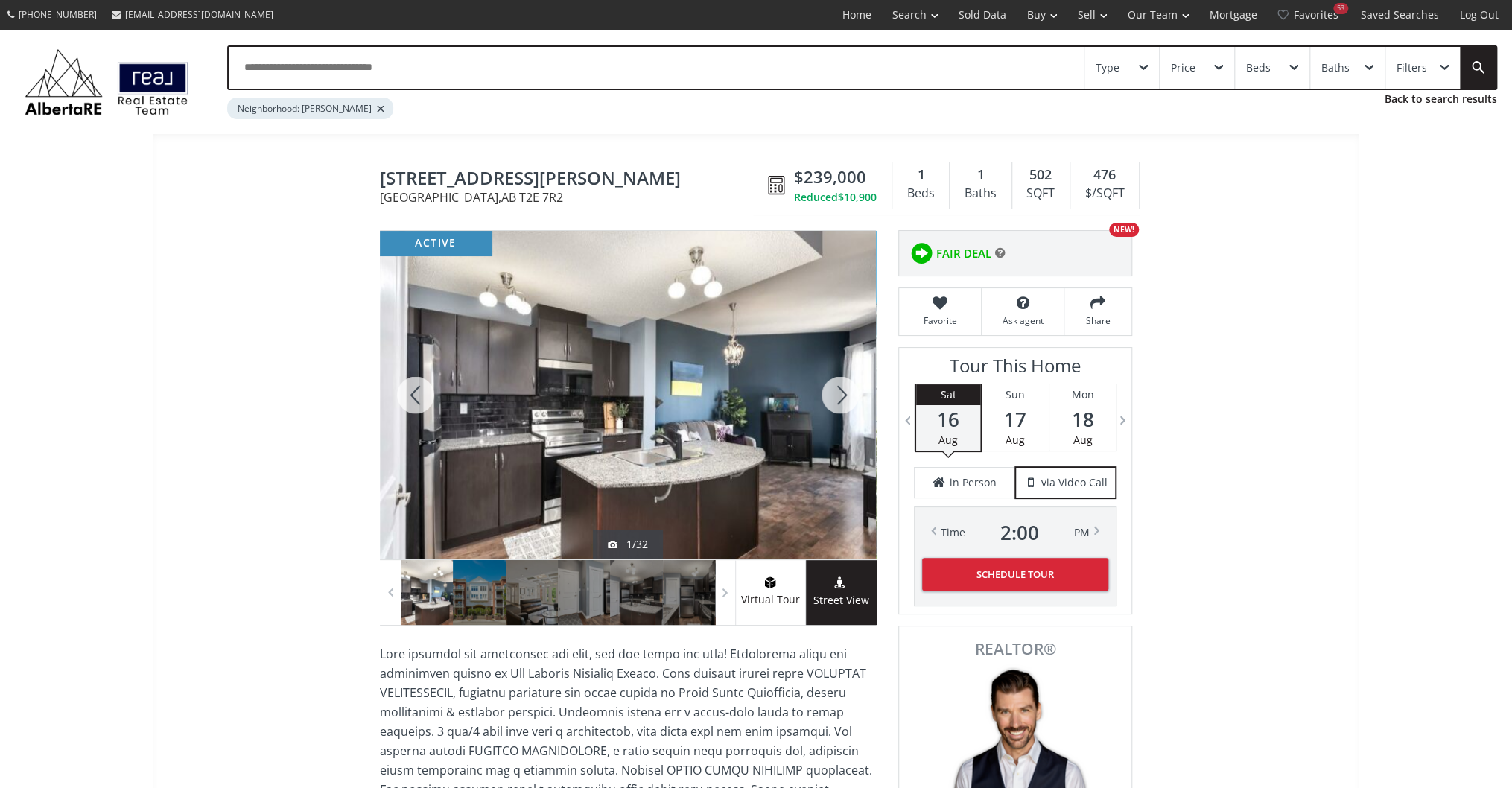
click at [845, 396] on div at bounding box center [840, 395] width 72 height 328
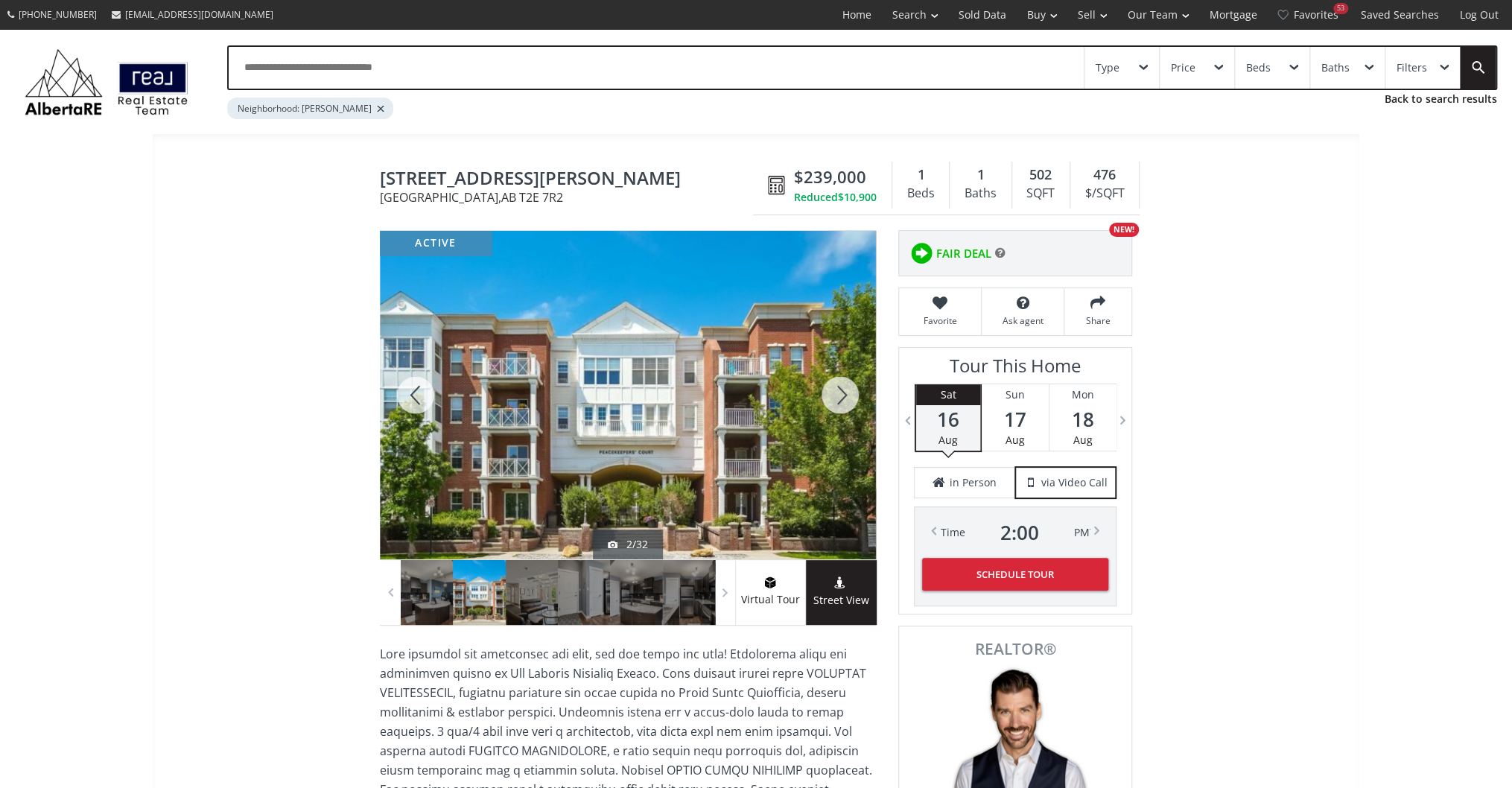
click at [845, 396] on div at bounding box center [840, 395] width 72 height 328
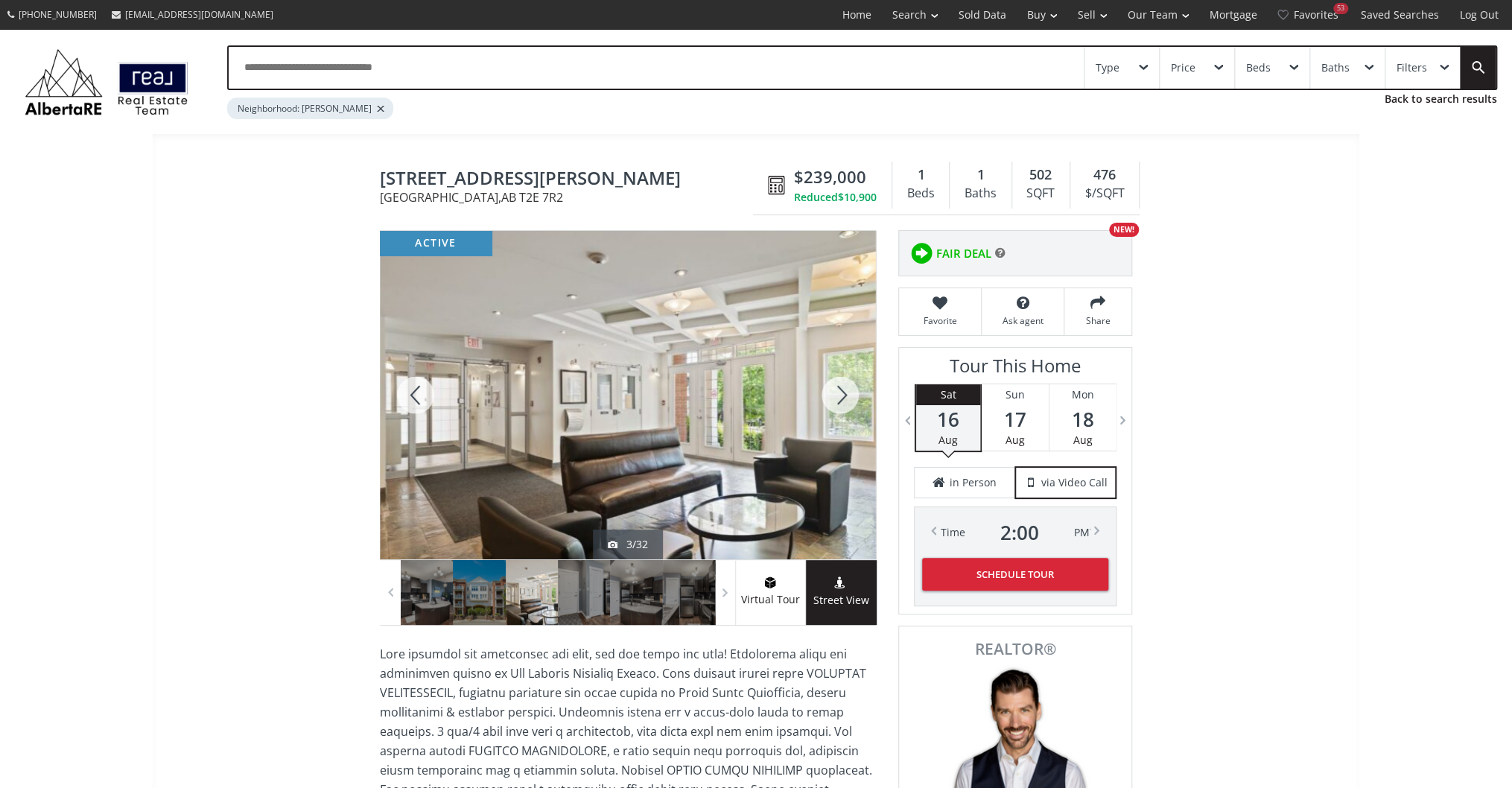
click at [845, 396] on div at bounding box center [840, 395] width 72 height 328
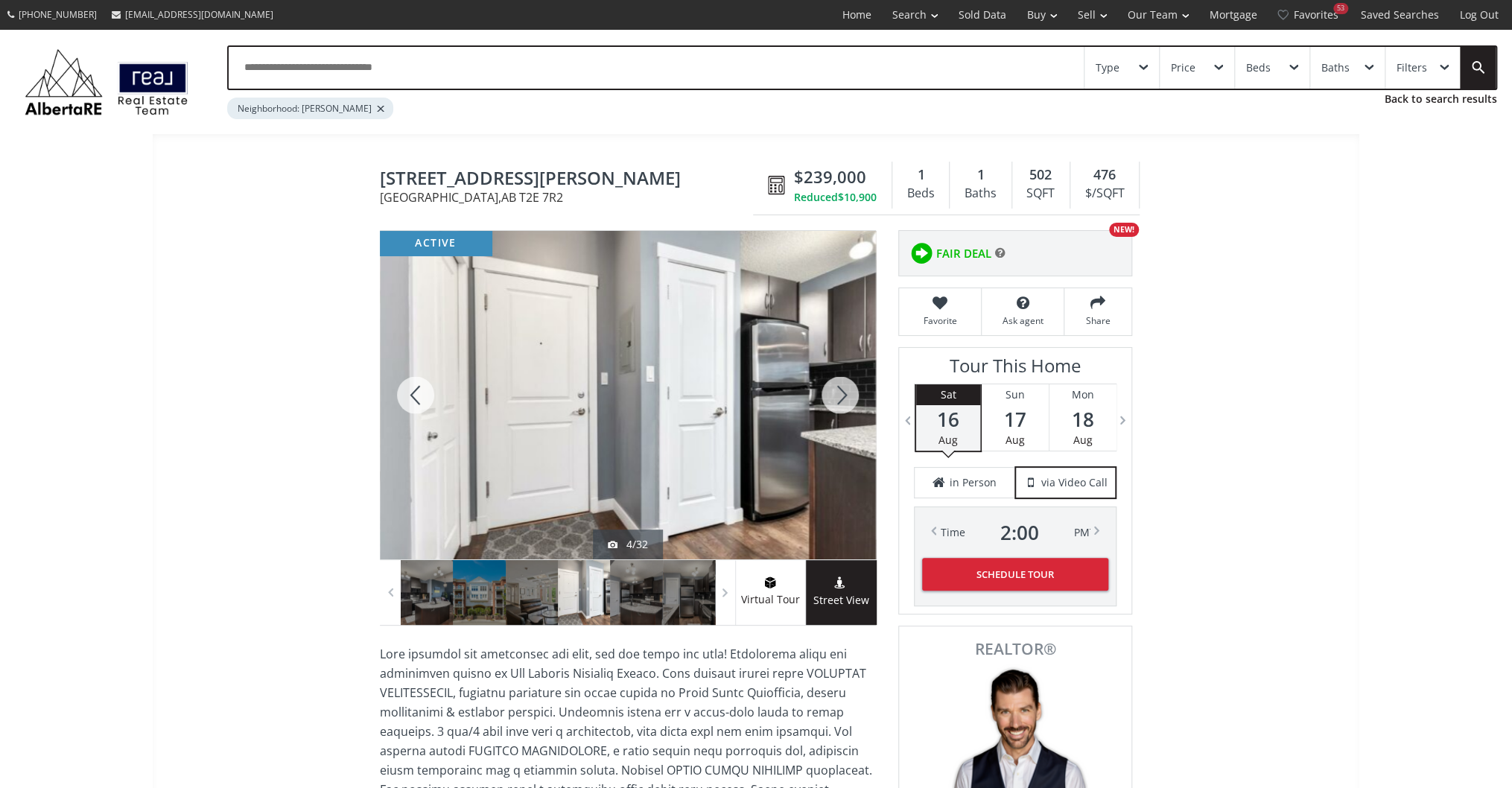
click at [845, 396] on div at bounding box center [840, 395] width 72 height 328
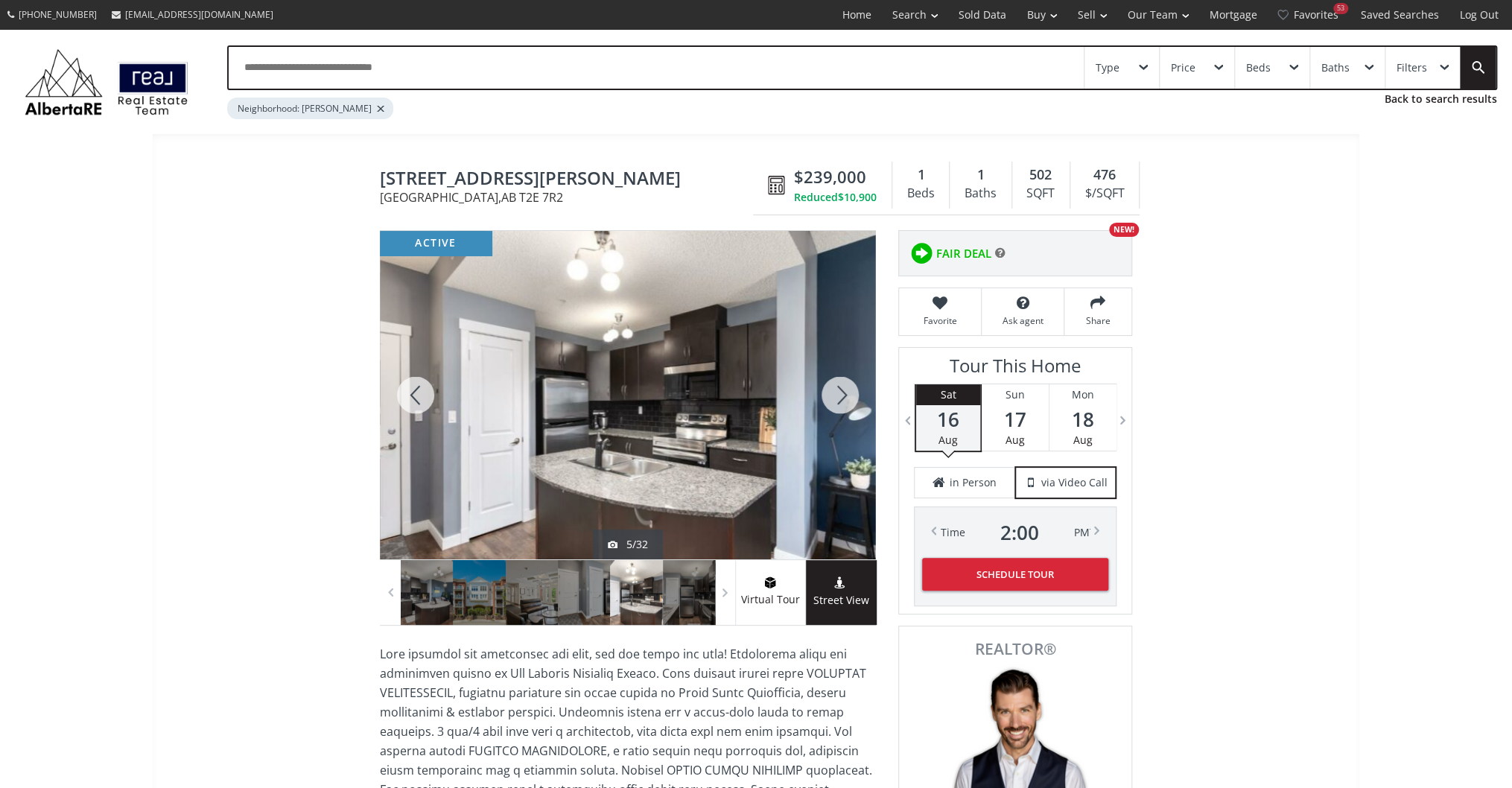
click at [845, 396] on div at bounding box center [840, 395] width 72 height 328
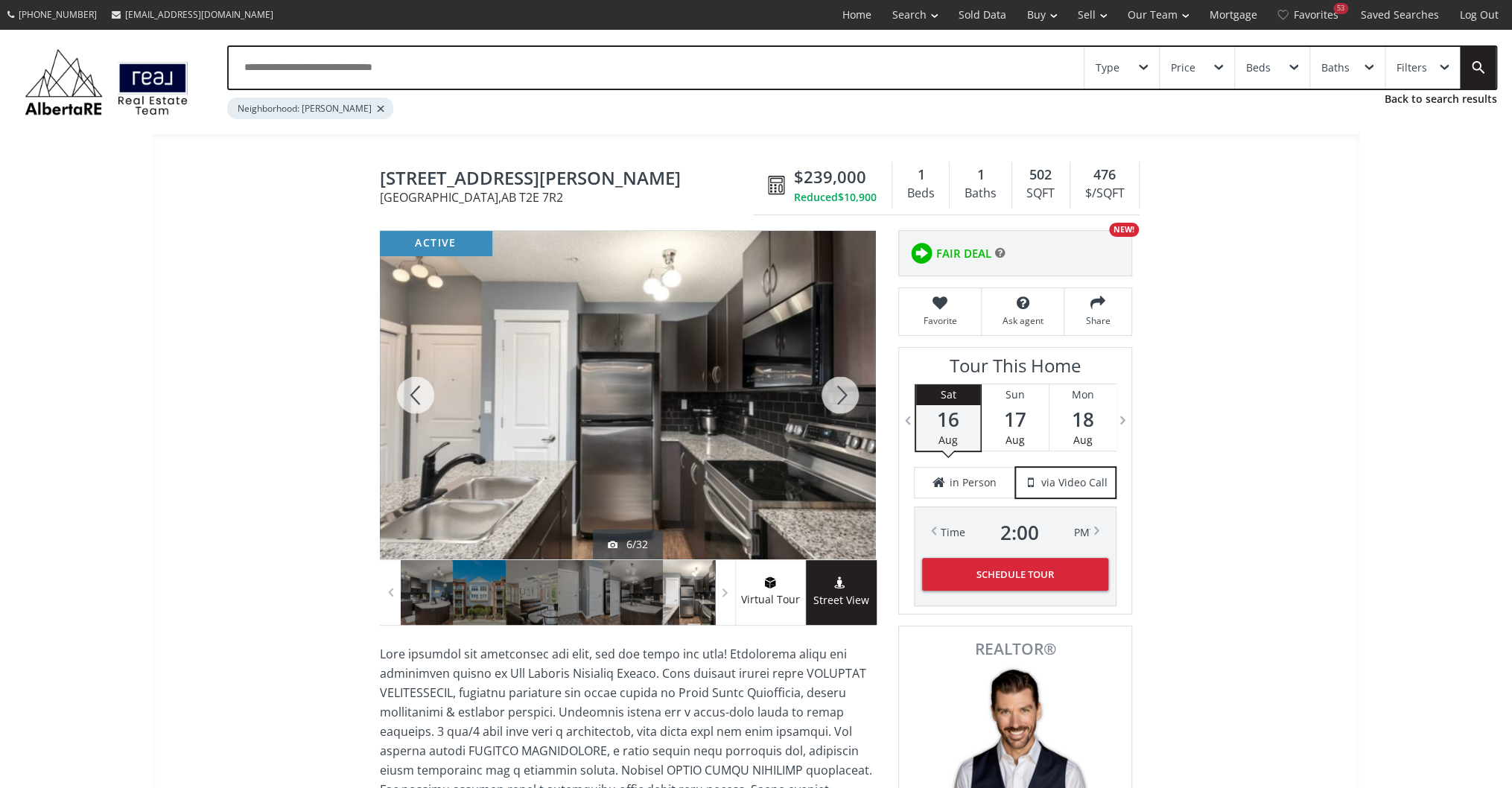
click at [845, 396] on div at bounding box center [840, 395] width 72 height 328
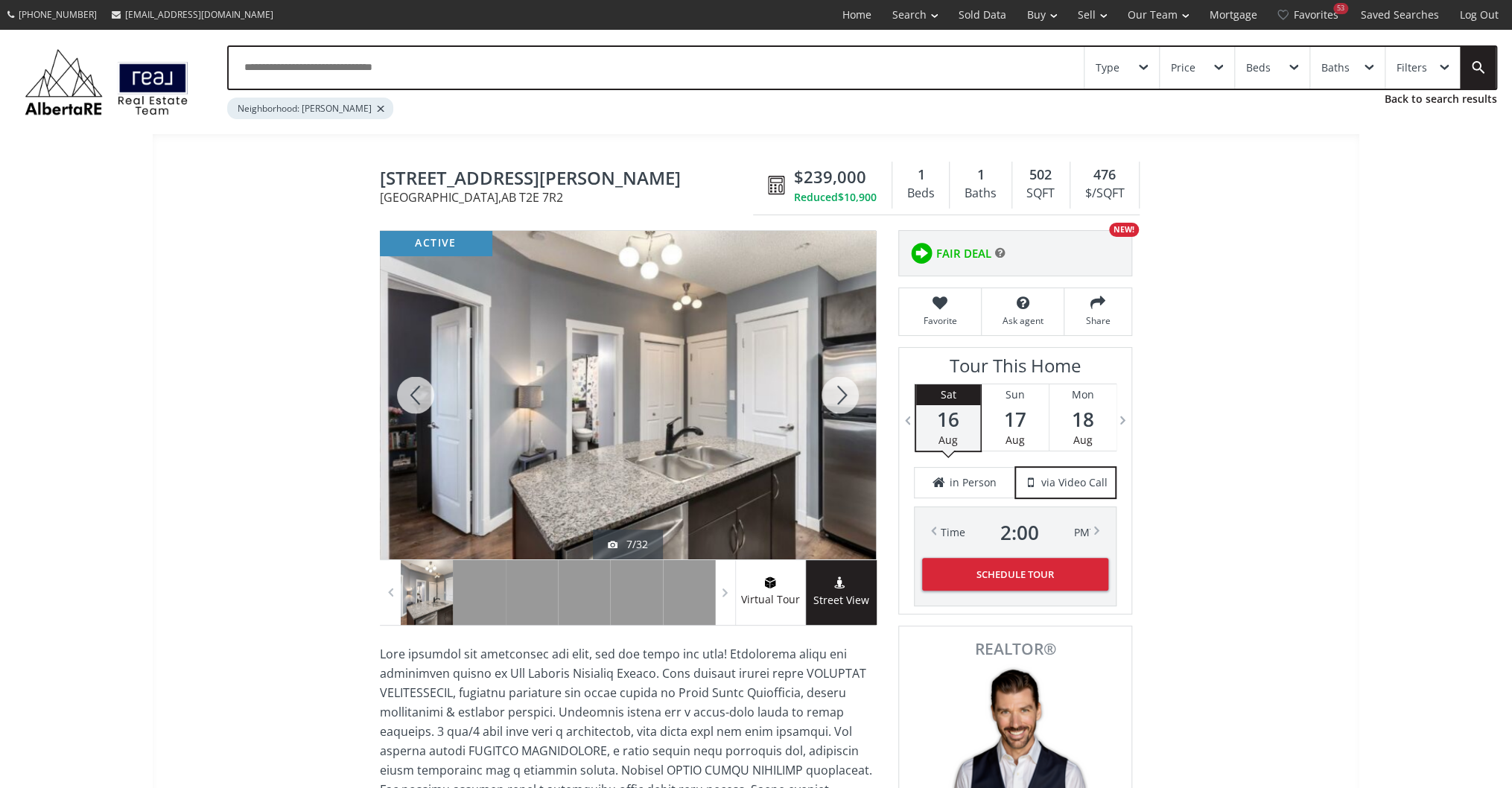
click at [845, 396] on div at bounding box center [840, 395] width 72 height 328
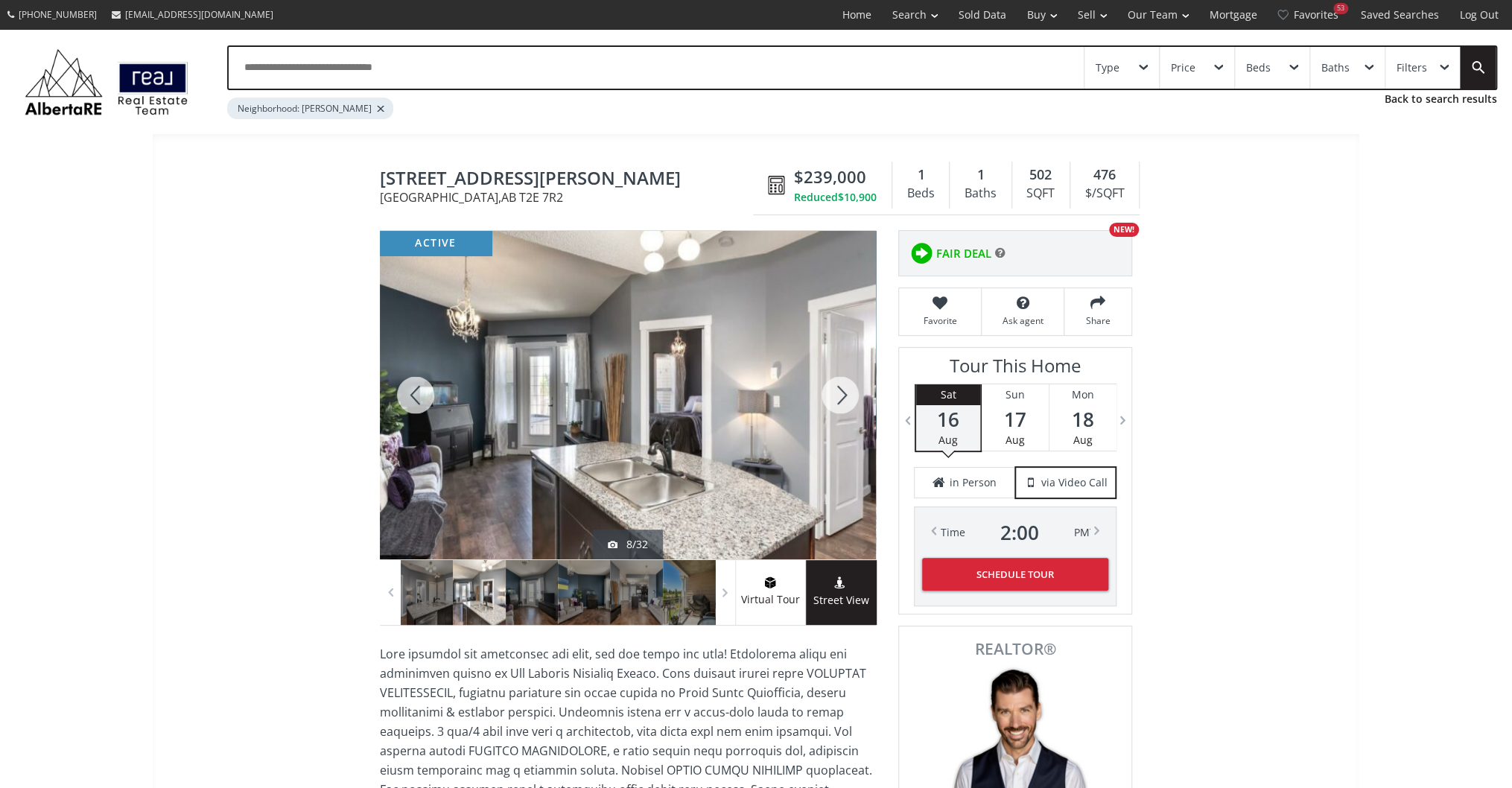
click at [845, 396] on div at bounding box center [840, 395] width 72 height 328
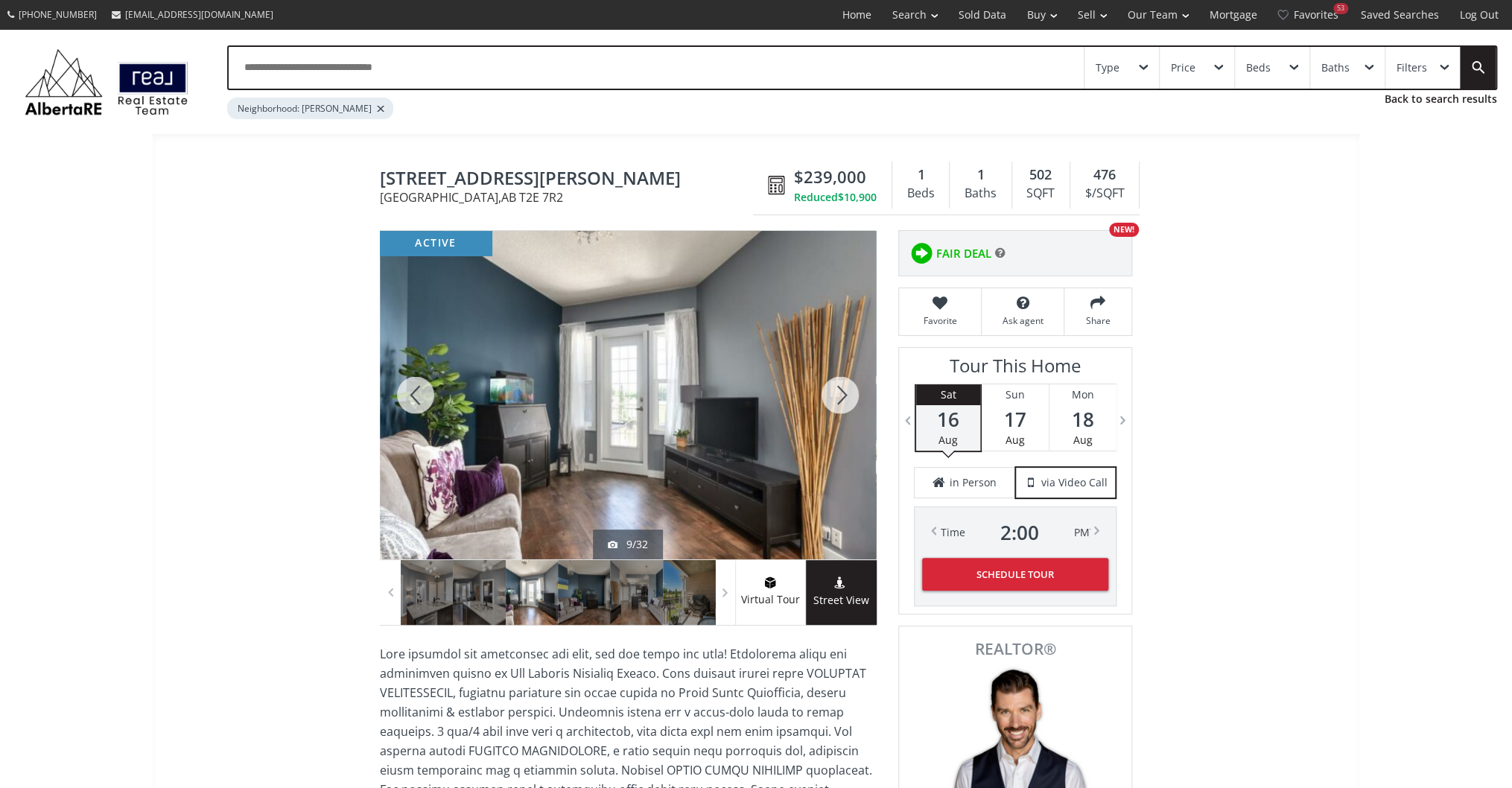
click at [845, 396] on div at bounding box center [840, 395] width 72 height 328
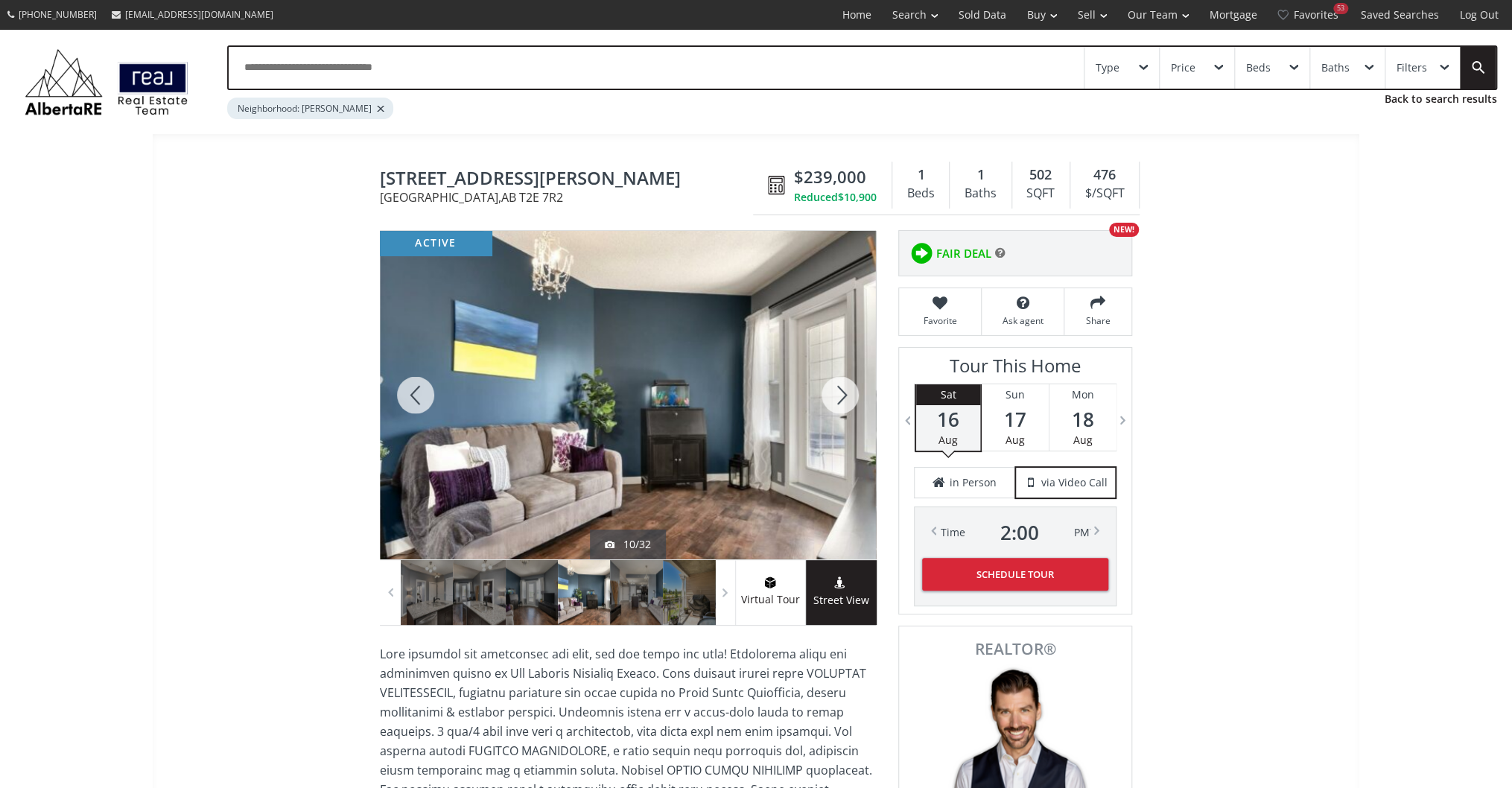
click at [845, 396] on div at bounding box center [840, 395] width 72 height 328
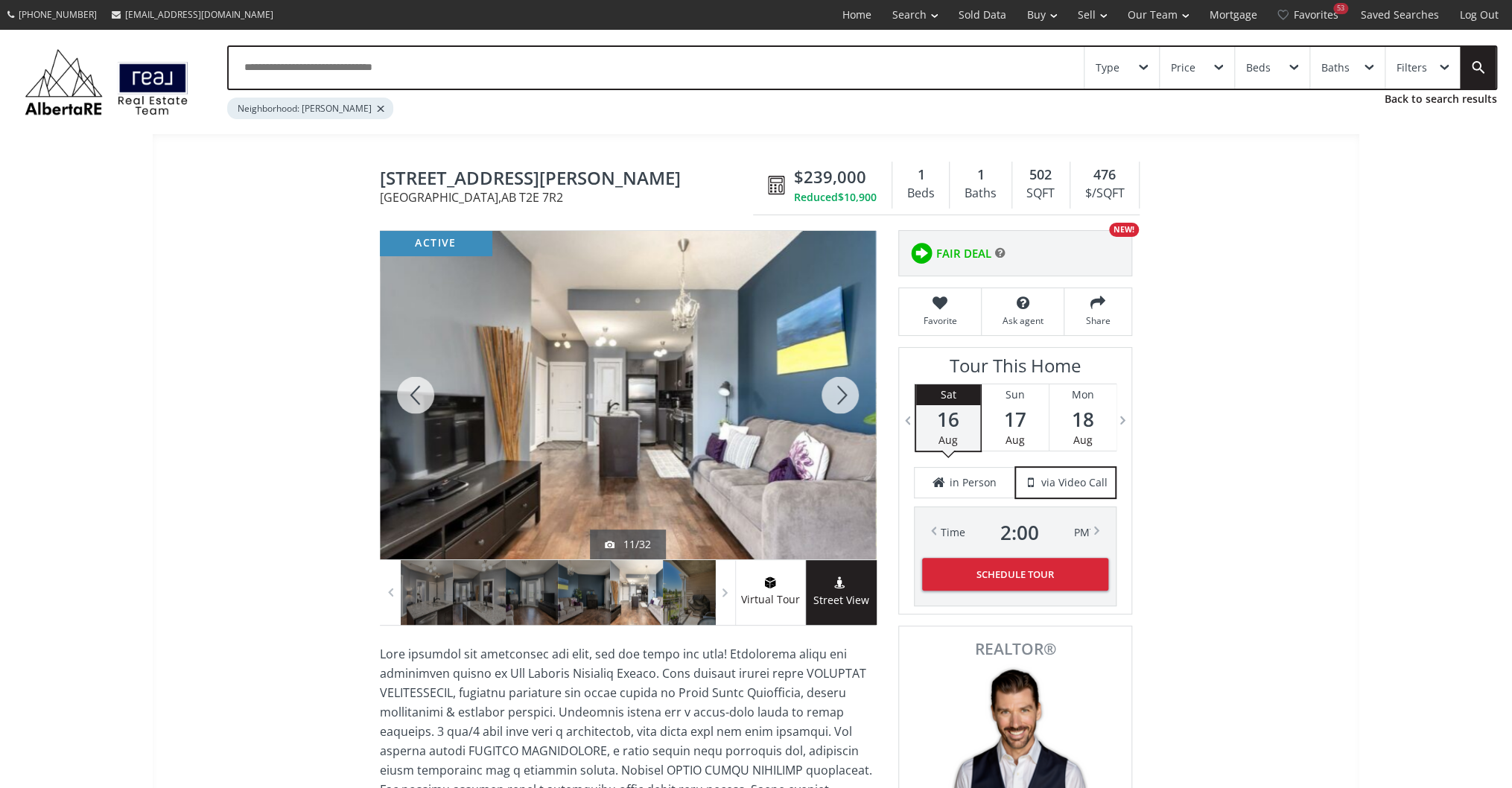
click at [845, 396] on div at bounding box center [840, 395] width 72 height 328
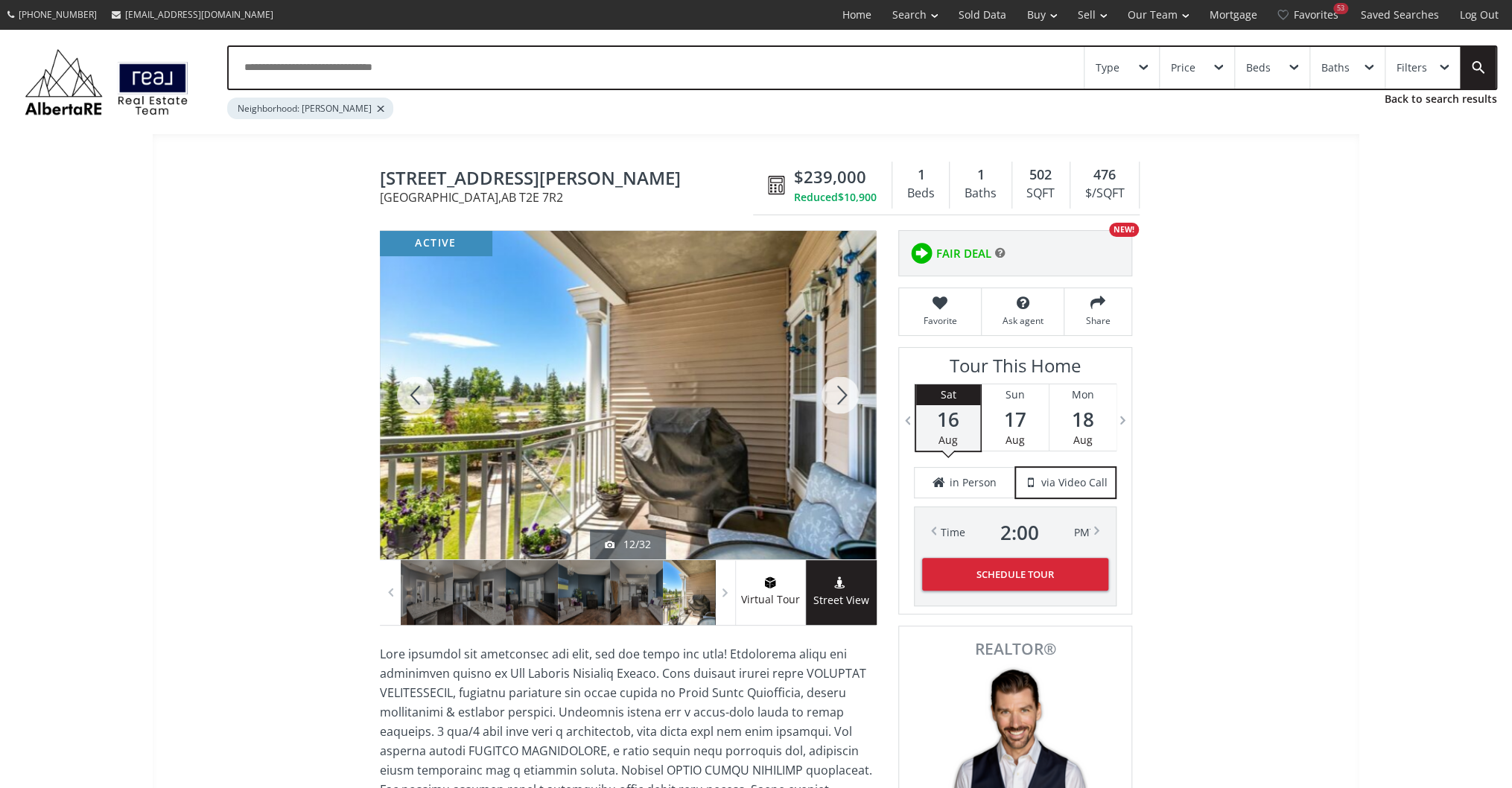
click at [845, 396] on div at bounding box center [840, 395] width 72 height 328
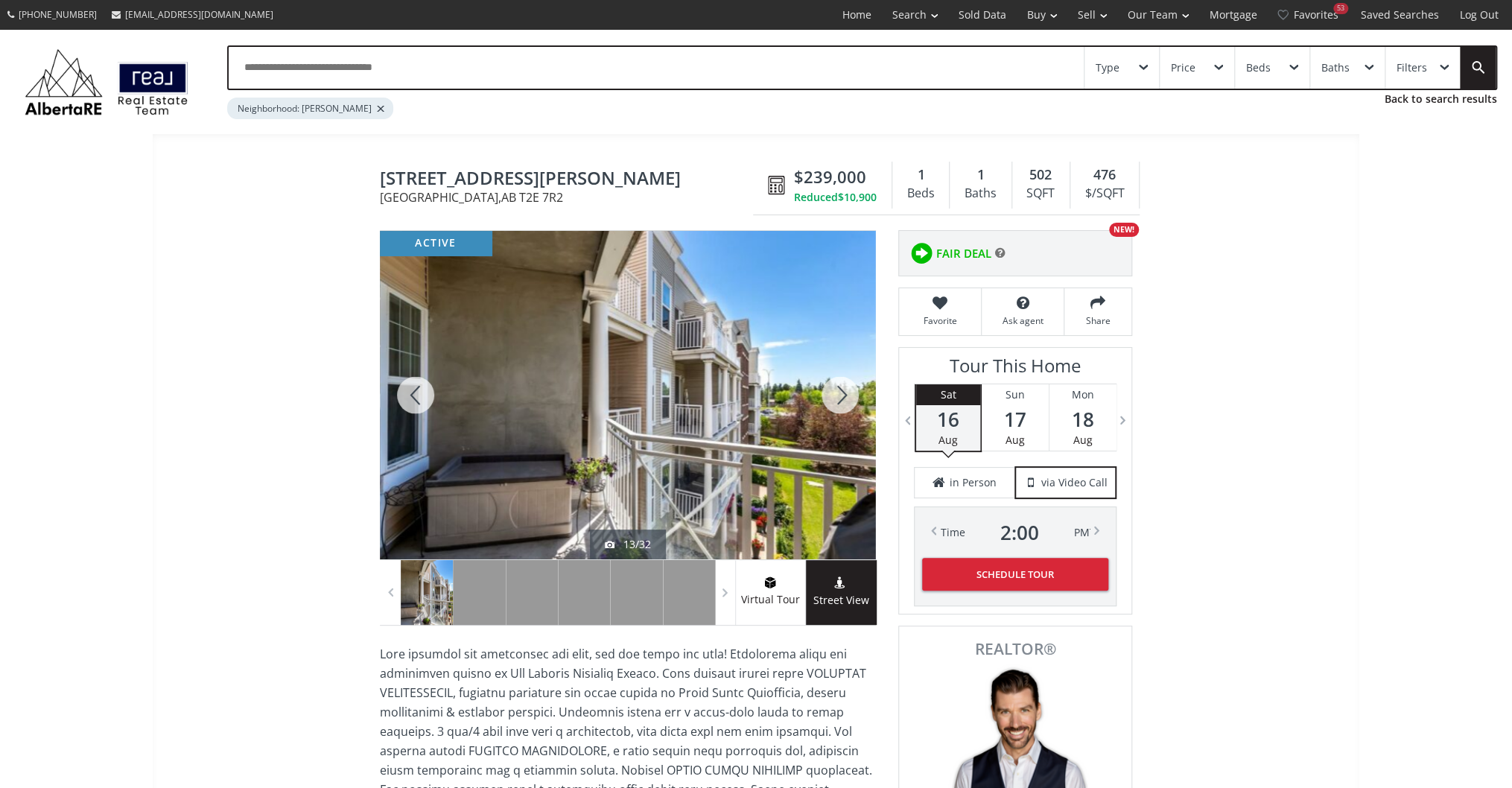
click at [845, 396] on div at bounding box center [840, 395] width 72 height 328
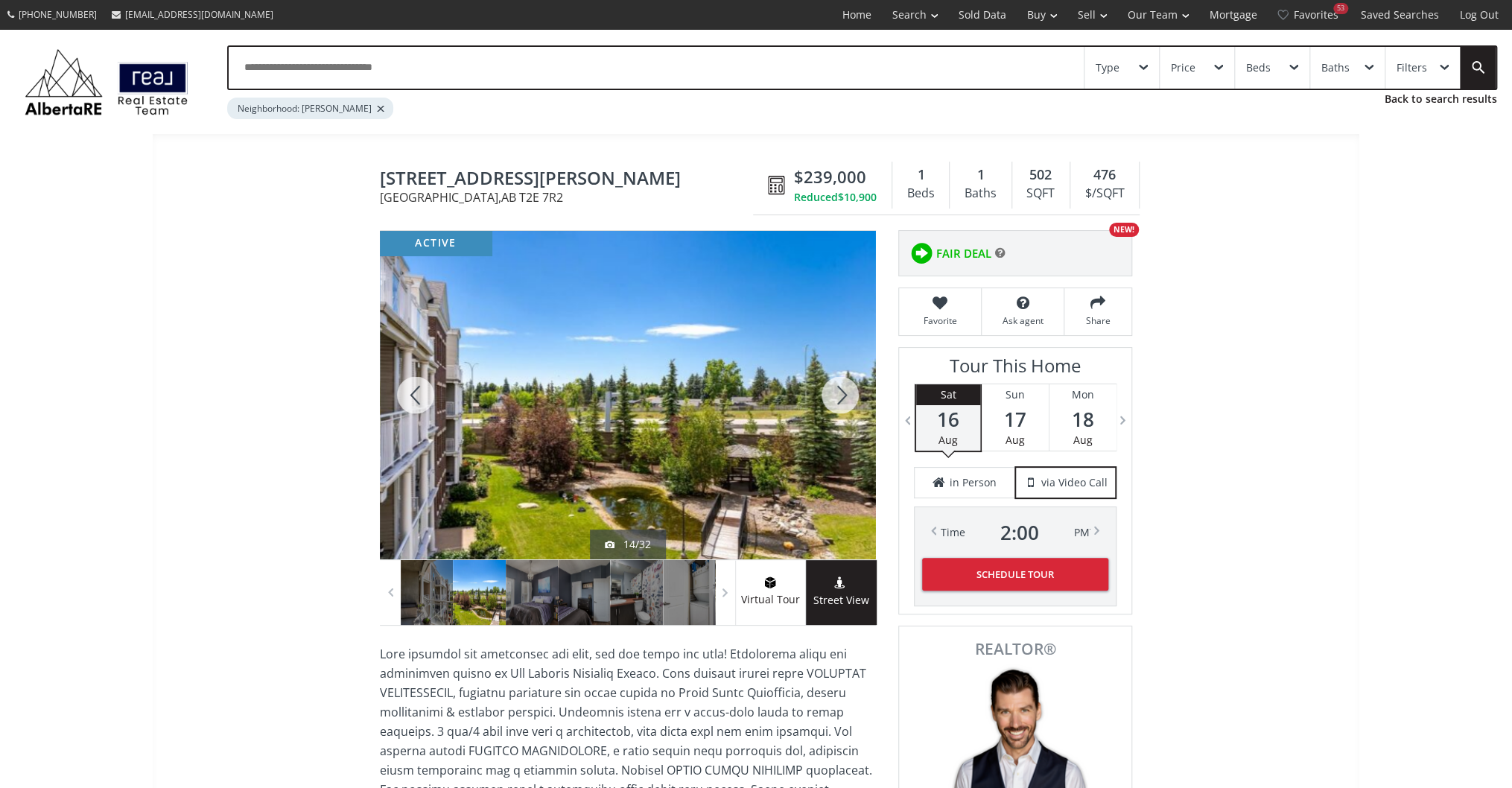
click at [845, 396] on div at bounding box center [840, 395] width 72 height 328
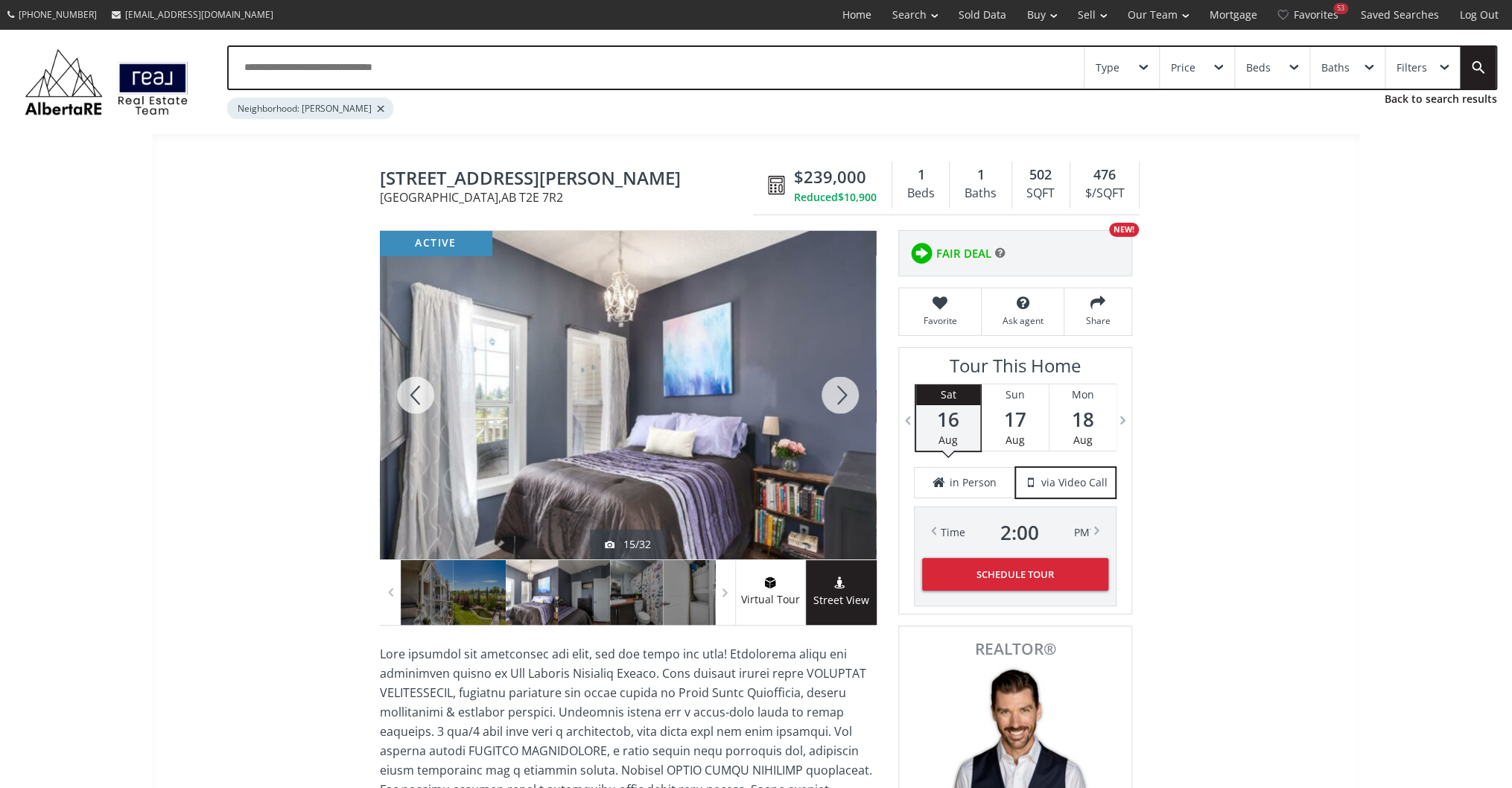
click at [845, 396] on div at bounding box center [840, 395] width 72 height 328
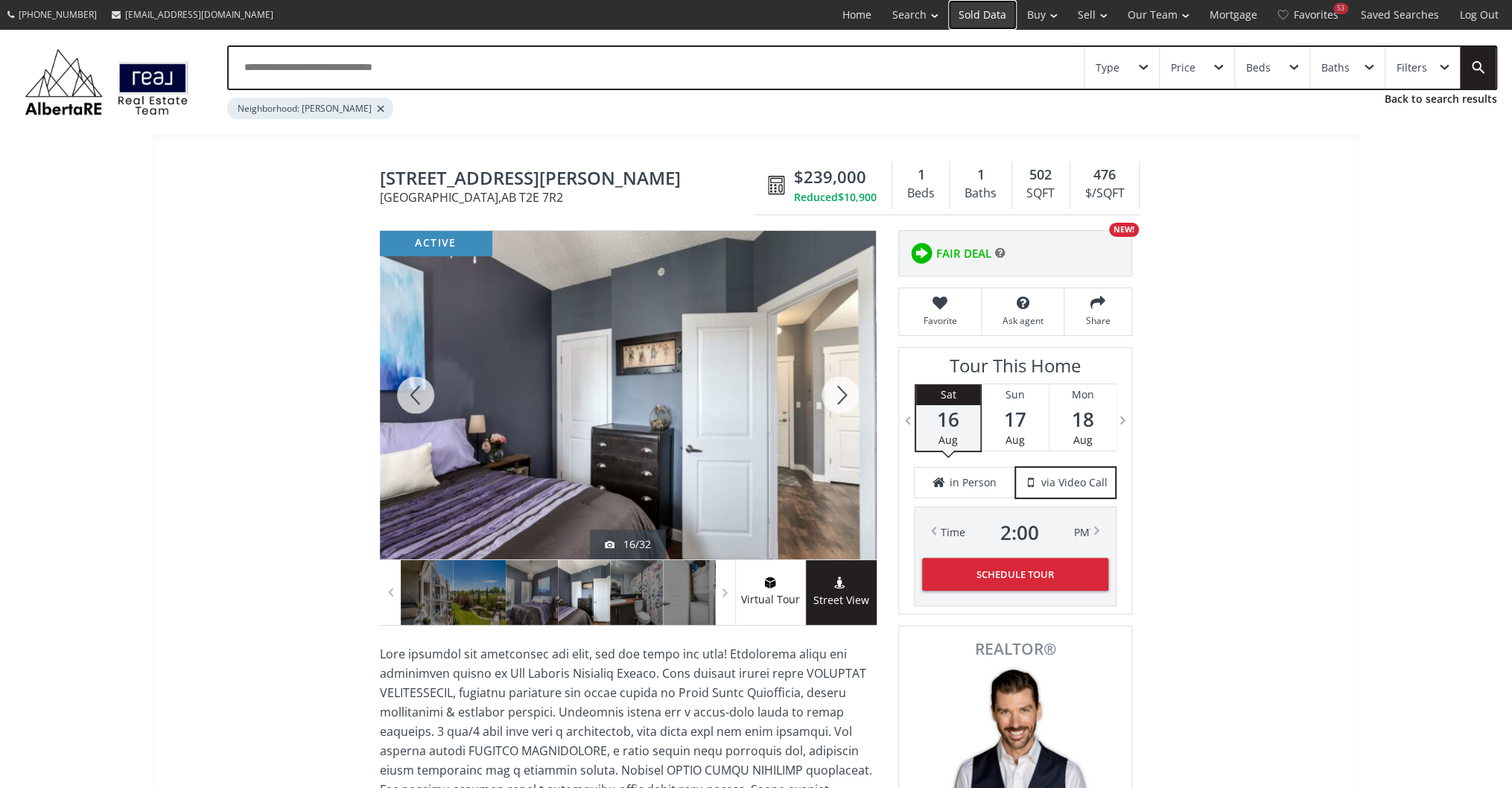
click at [1008, 19] on link "Sold Data" at bounding box center [982, 15] width 69 height 30
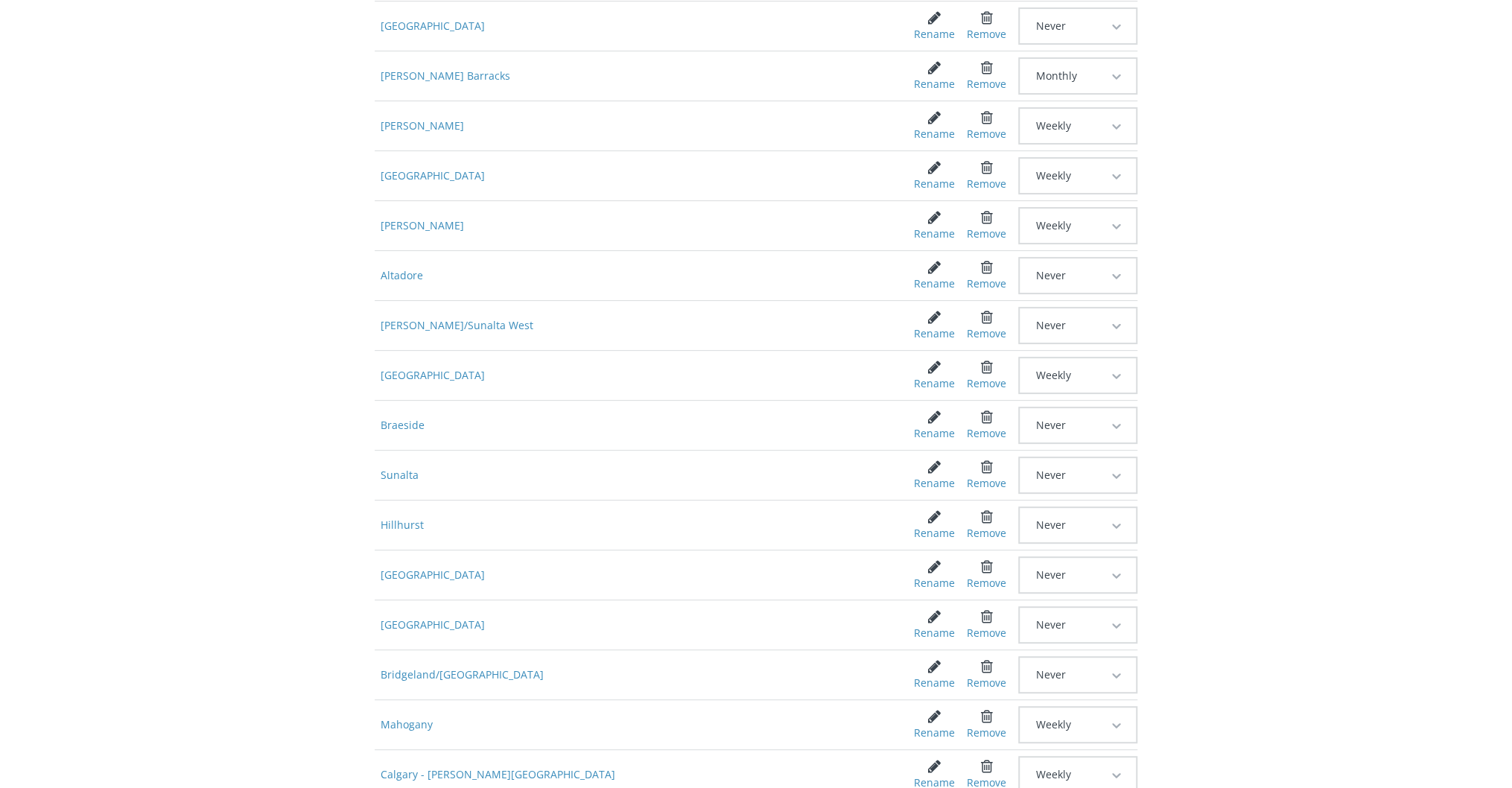
scroll to position [238, 0]
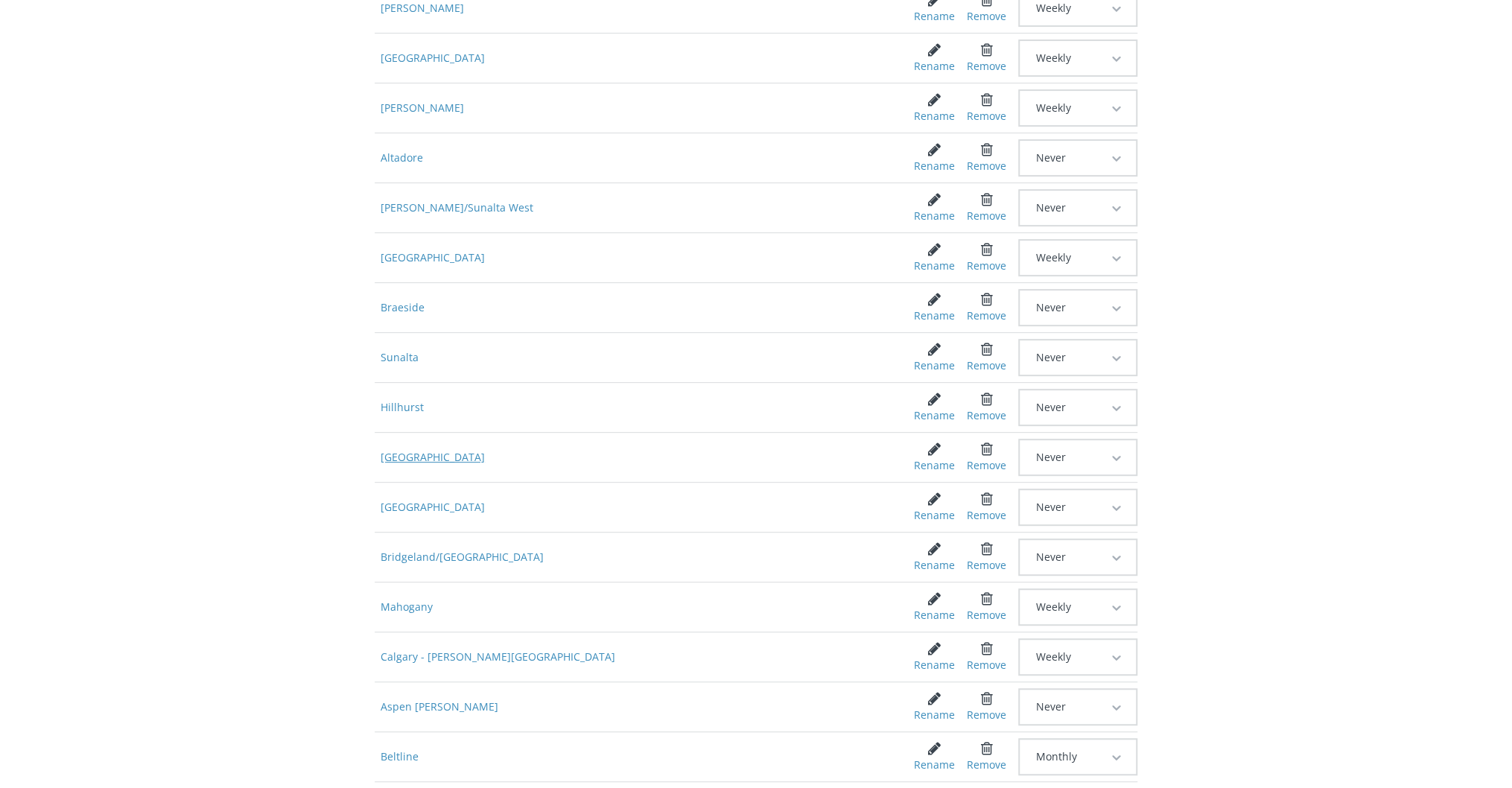
click at [456, 450] on span "Upper Mount Royal" at bounding box center [632, 458] width 516 height 27
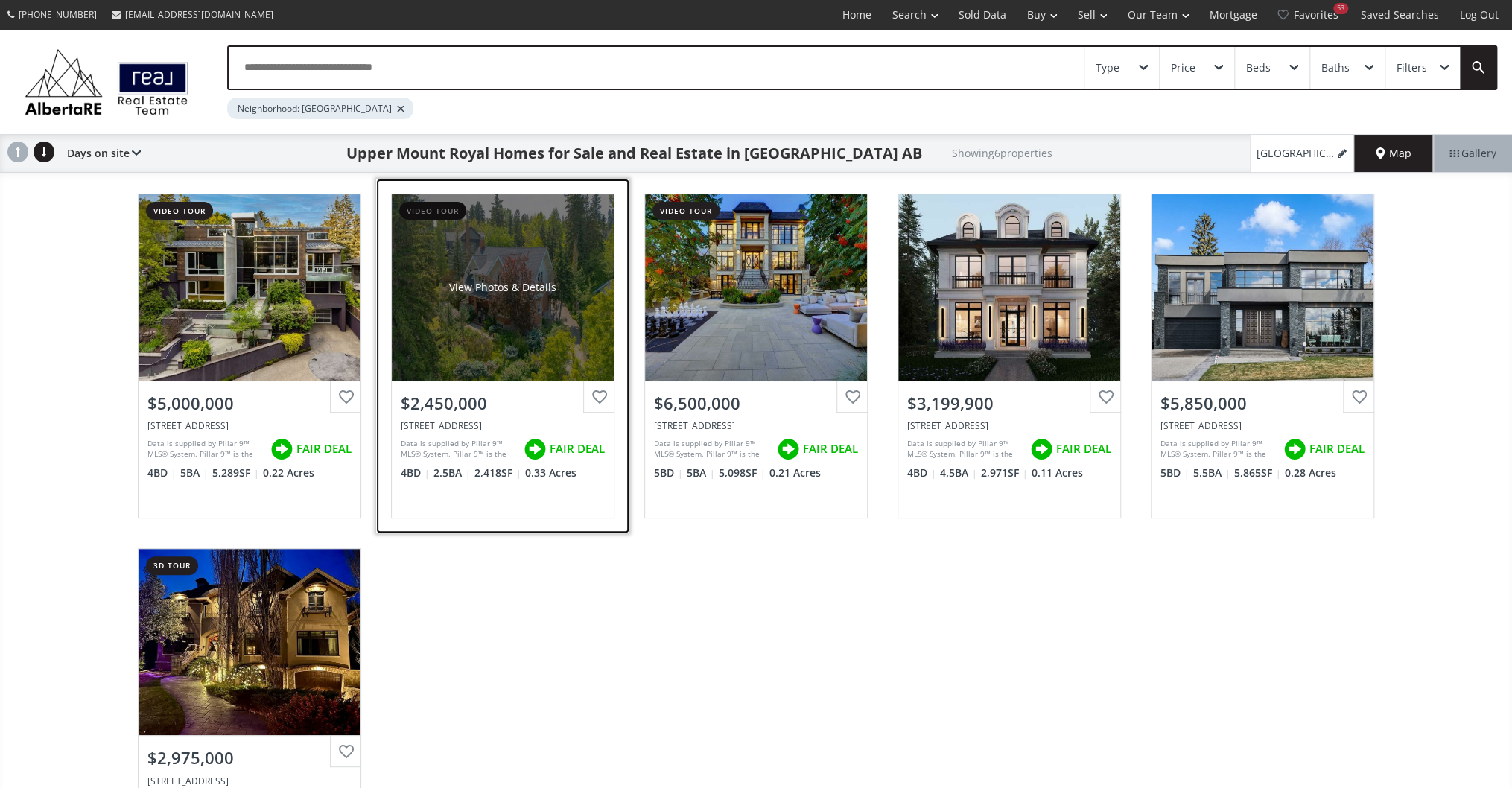
click at [543, 295] on div "View Photos & Details" at bounding box center [502, 288] width 107 height 15
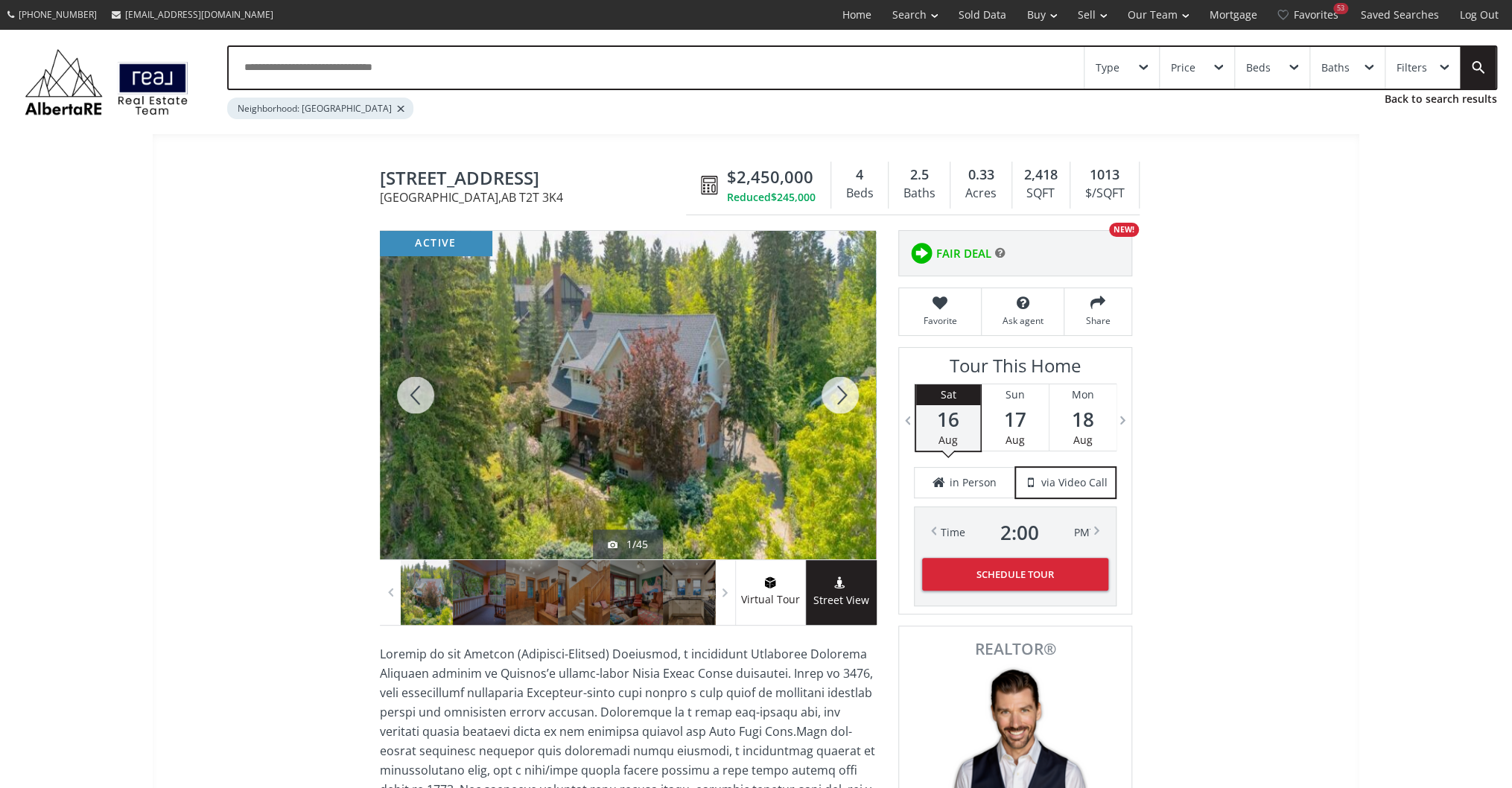
click at [825, 390] on div at bounding box center [840, 395] width 72 height 328
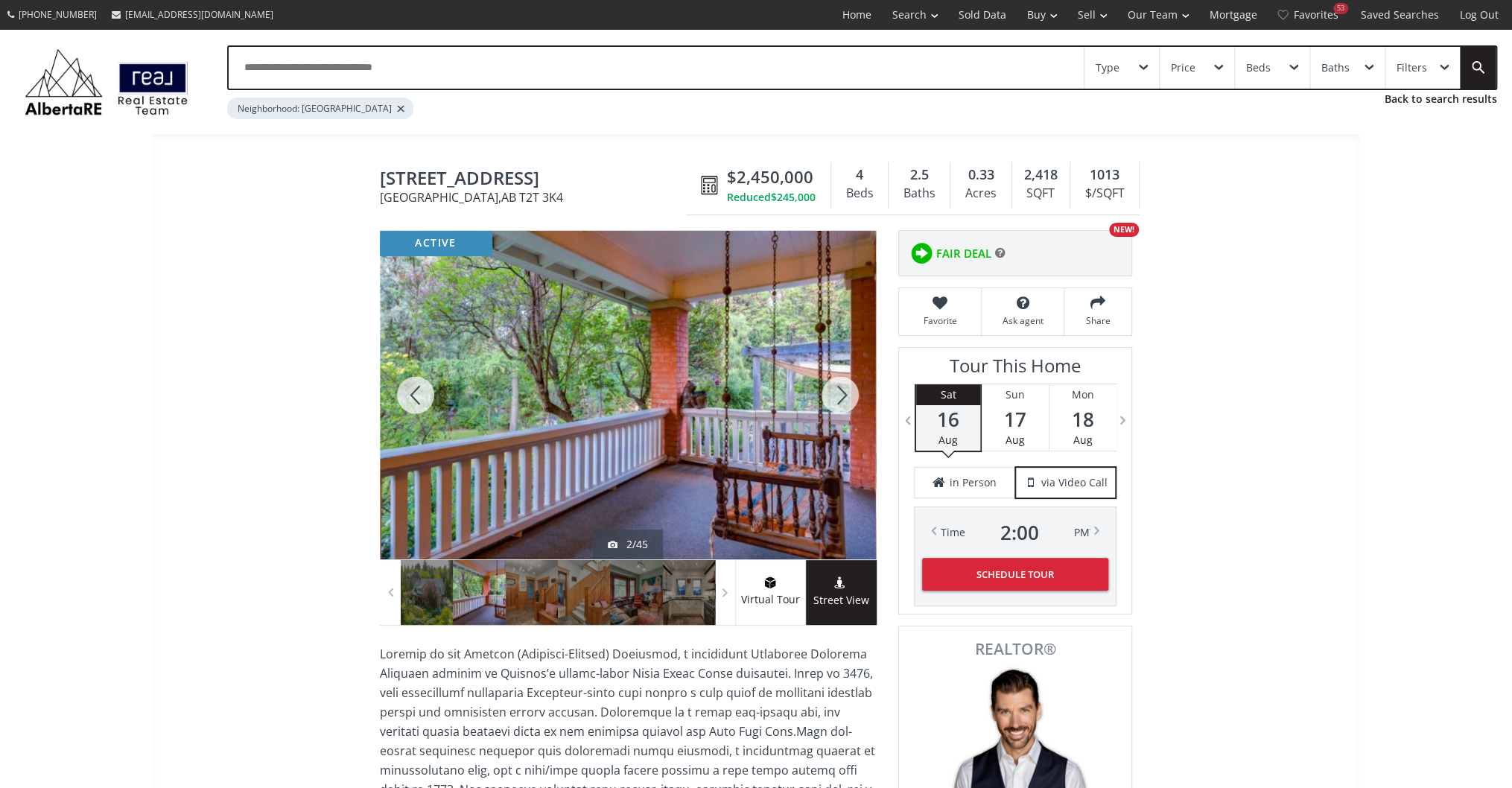
click at [825, 390] on div at bounding box center [840, 395] width 72 height 328
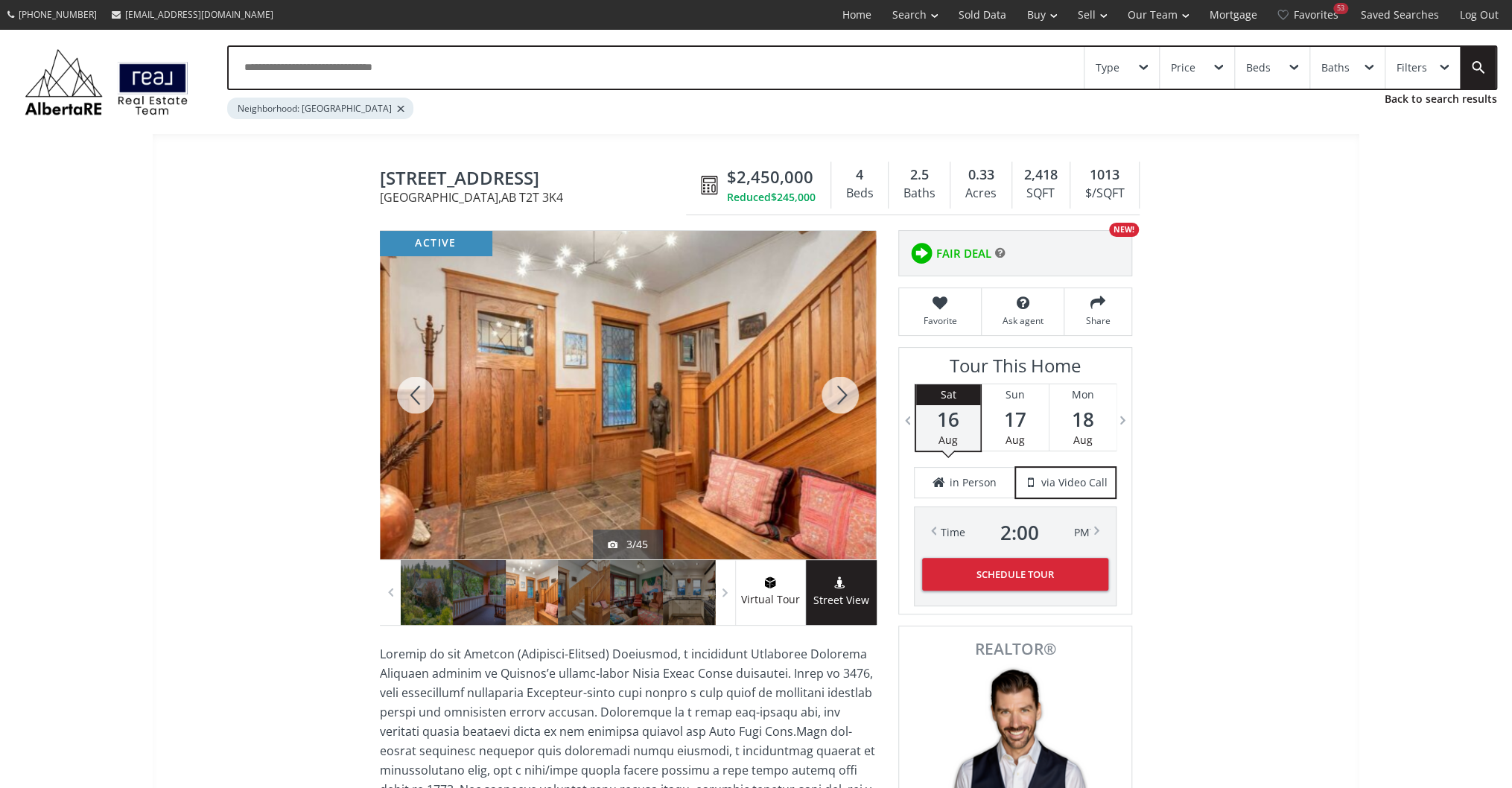
click at [825, 390] on div at bounding box center [840, 395] width 72 height 328
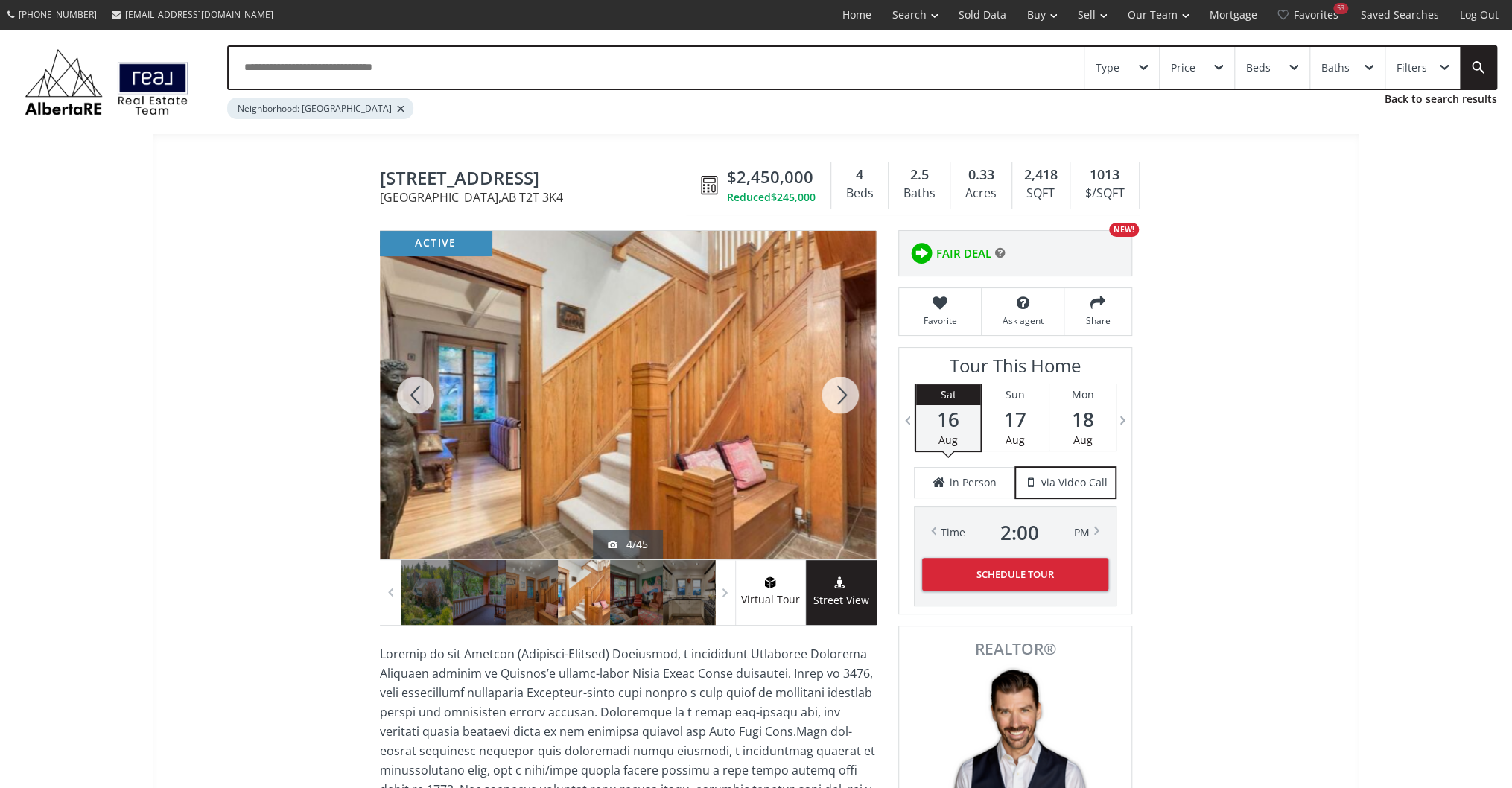
click at [825, 390] on div at bounding box center [840, 395] width 72 height 328
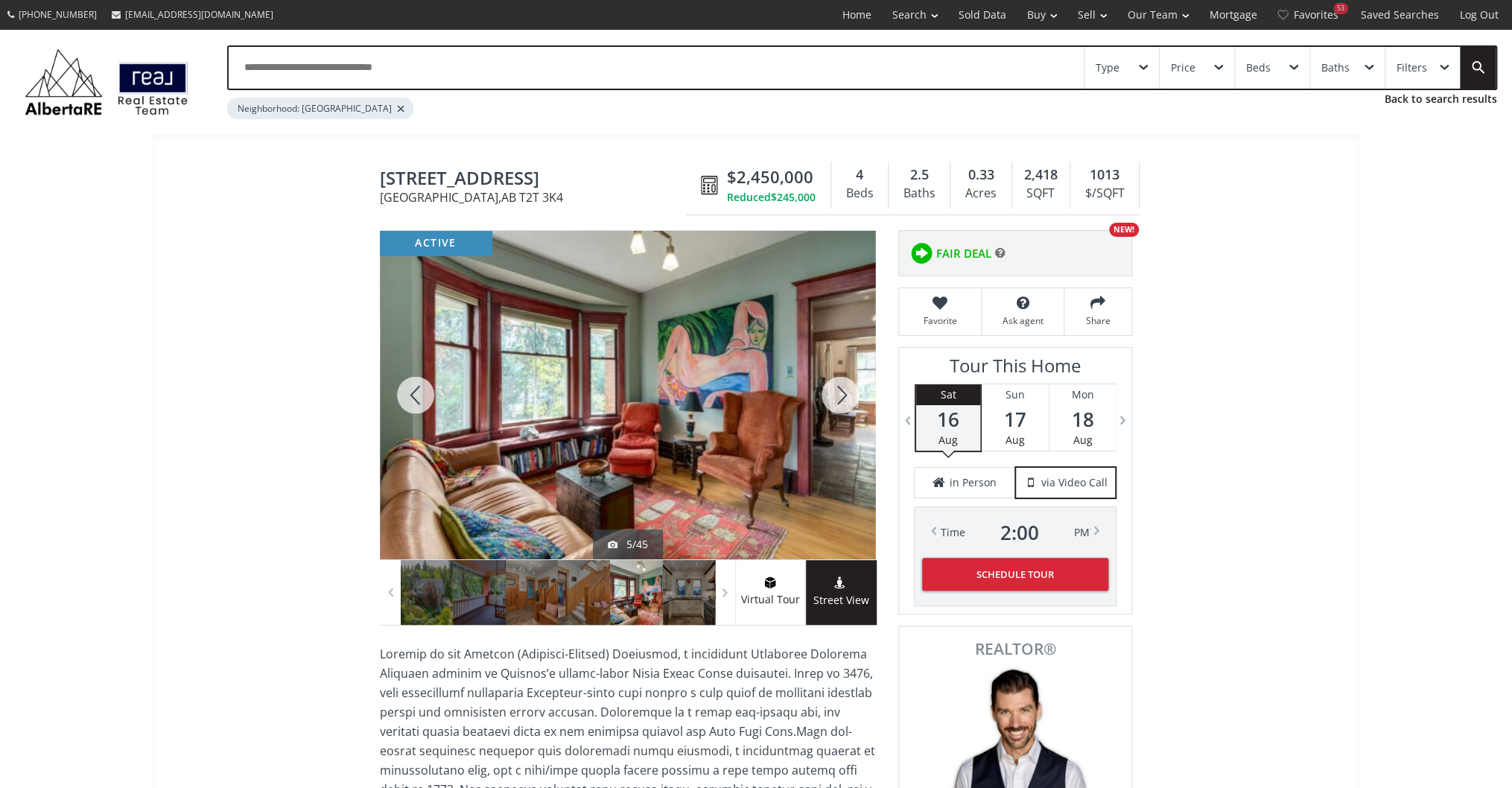
click at [825, 390] on div at bounding box center [840, 395] width 72 height 328
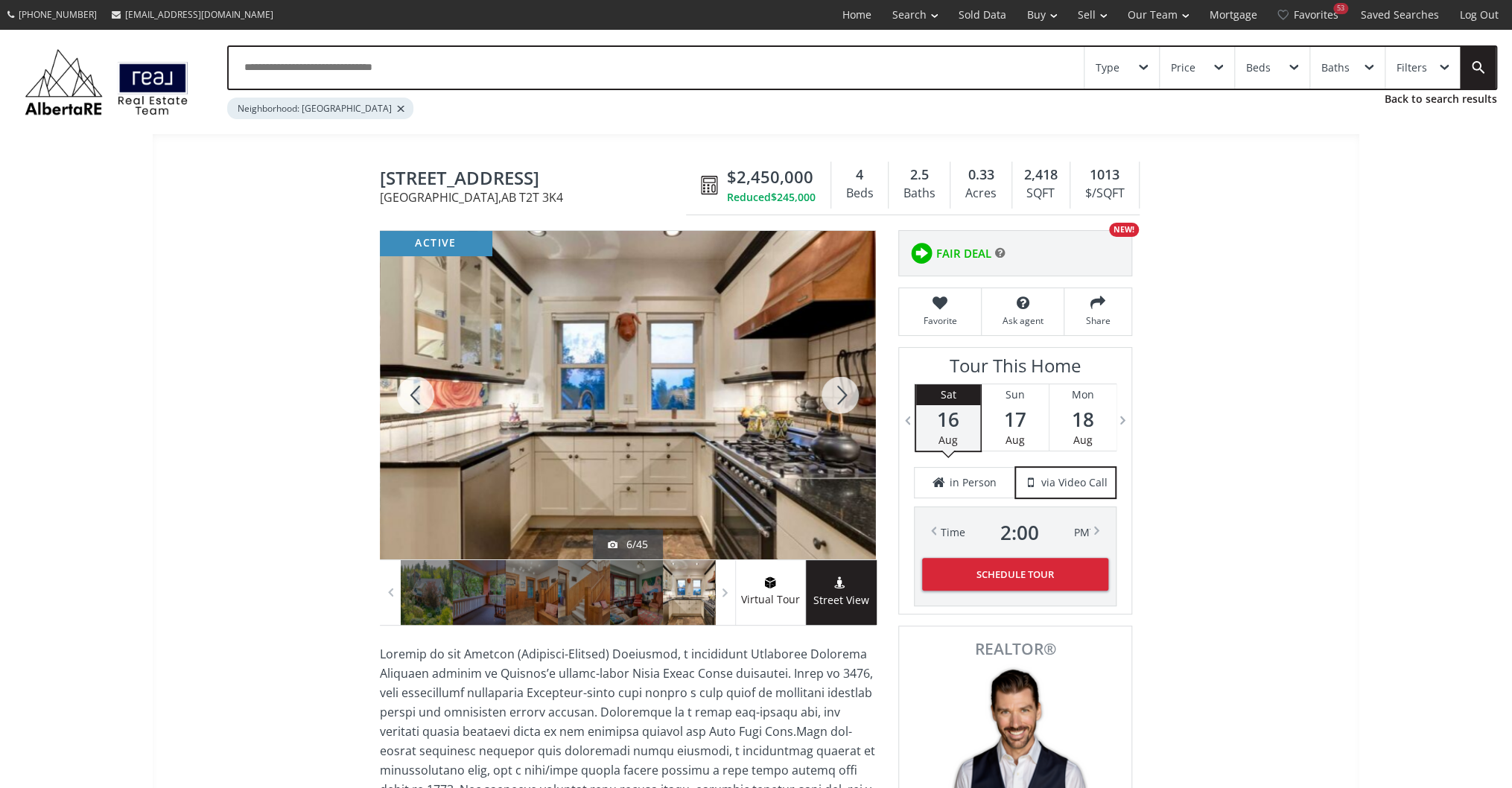
click at [825, 390] on div at bounding box center [840, 395] width 72 height 328
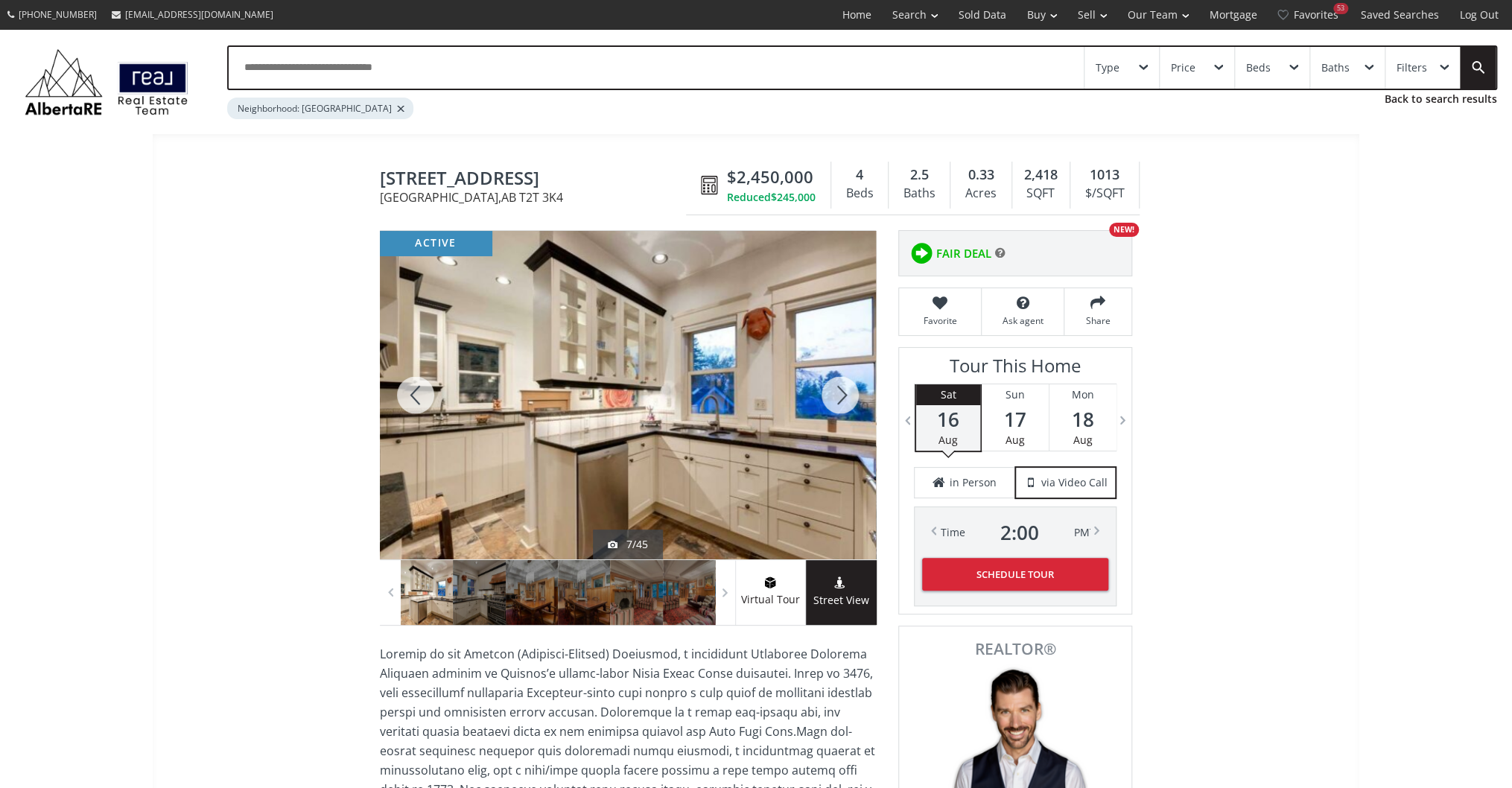
click at [825, 390] on div at bounding box center [840, 395] width 72 height 328
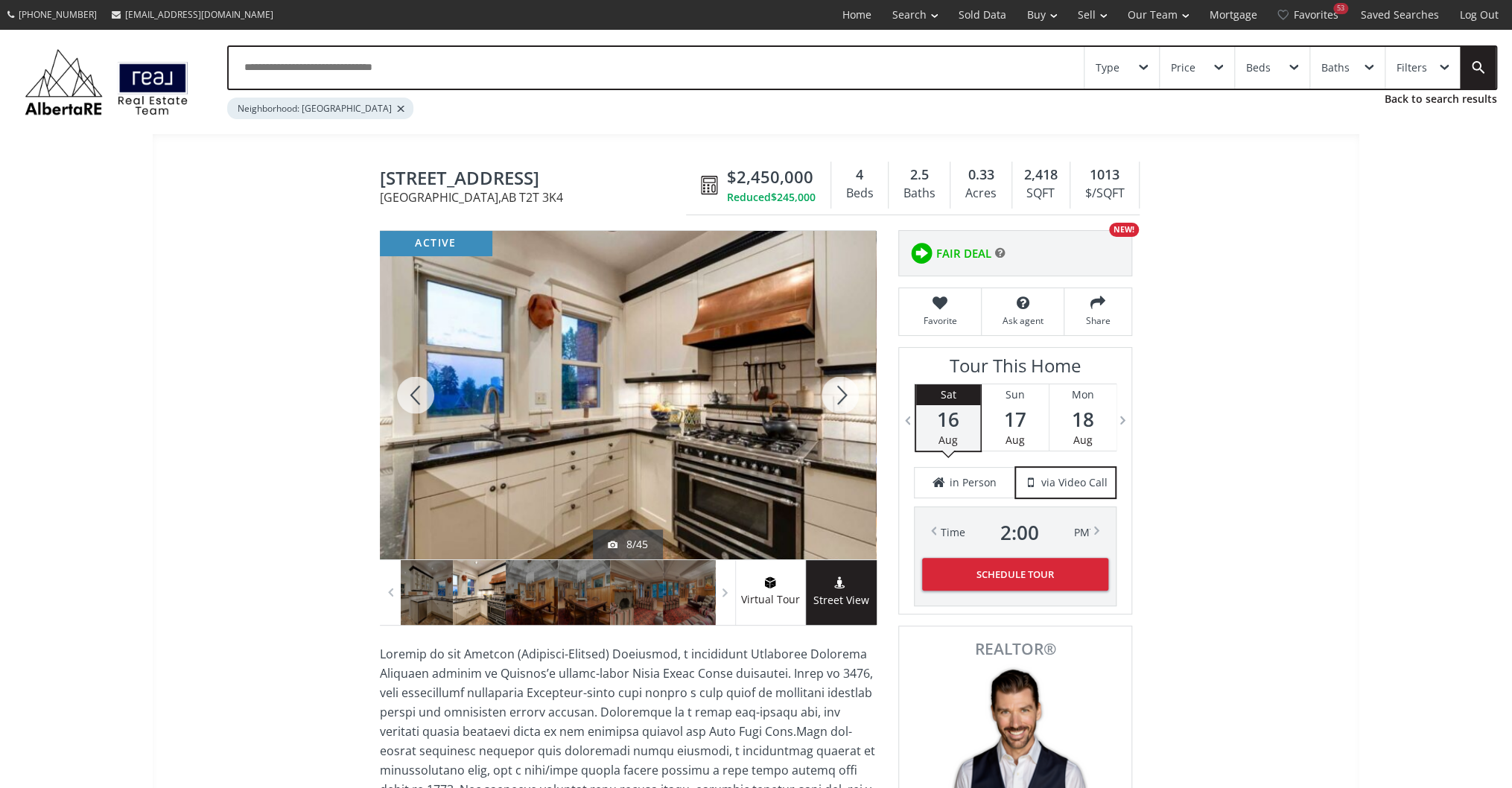
click at [825, 390] on div at bounding box center [840, 395] width 72 height 328
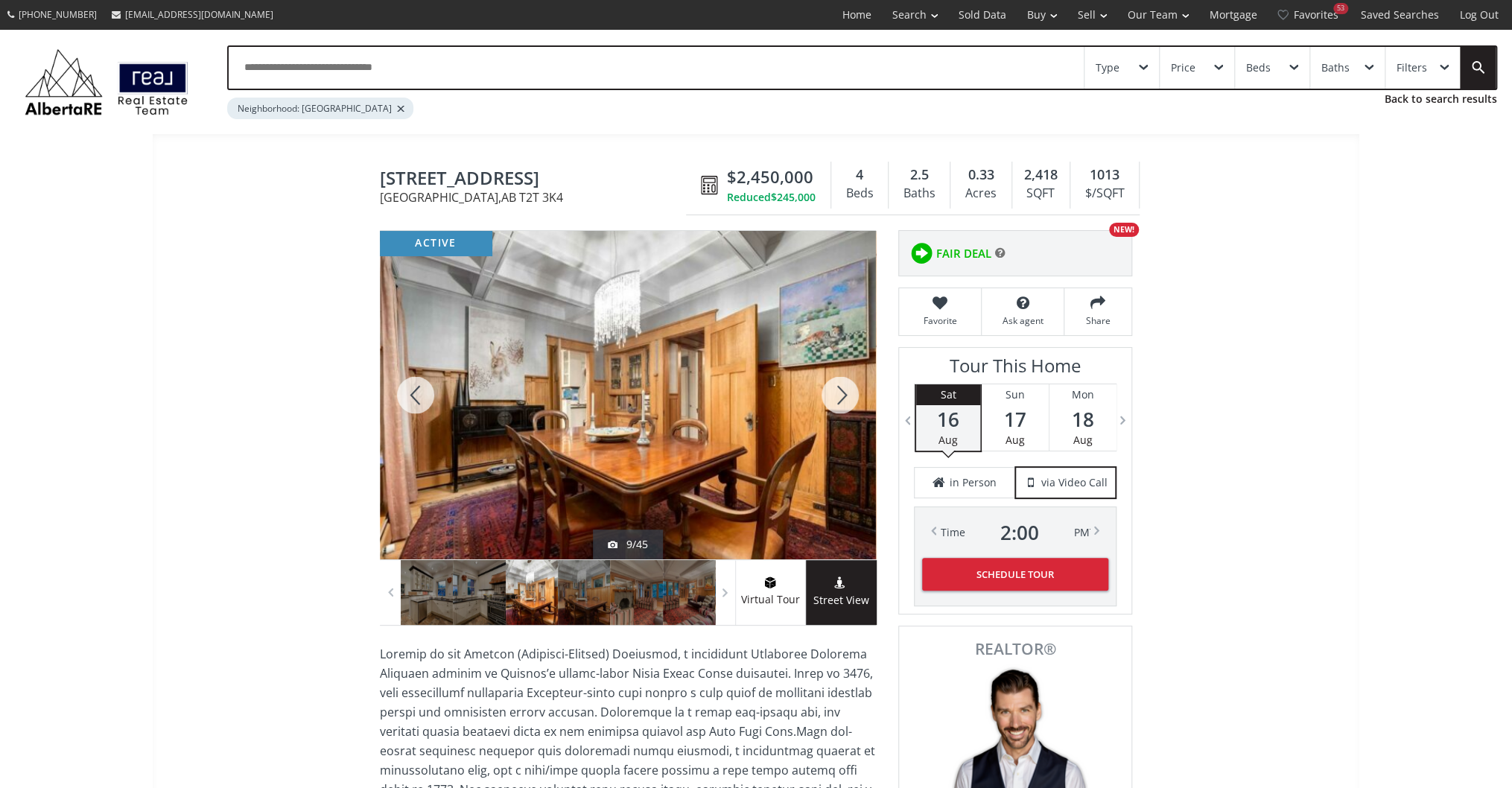
click at [825, 390] on div at bounding box center [840, 395] width 72 height 328
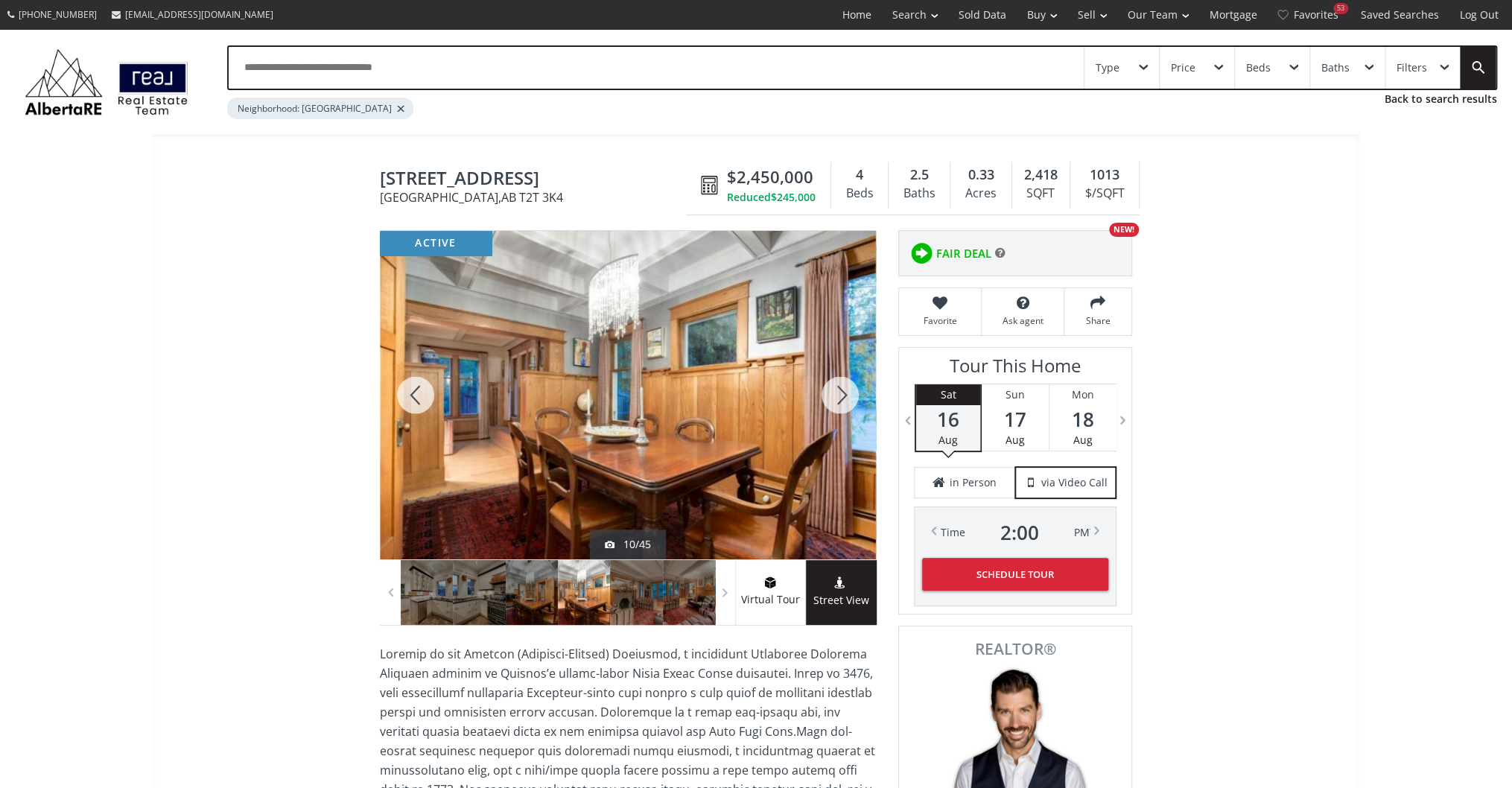
click at [825, 390] on div at bounding box center [840, 395] width 72 height 328
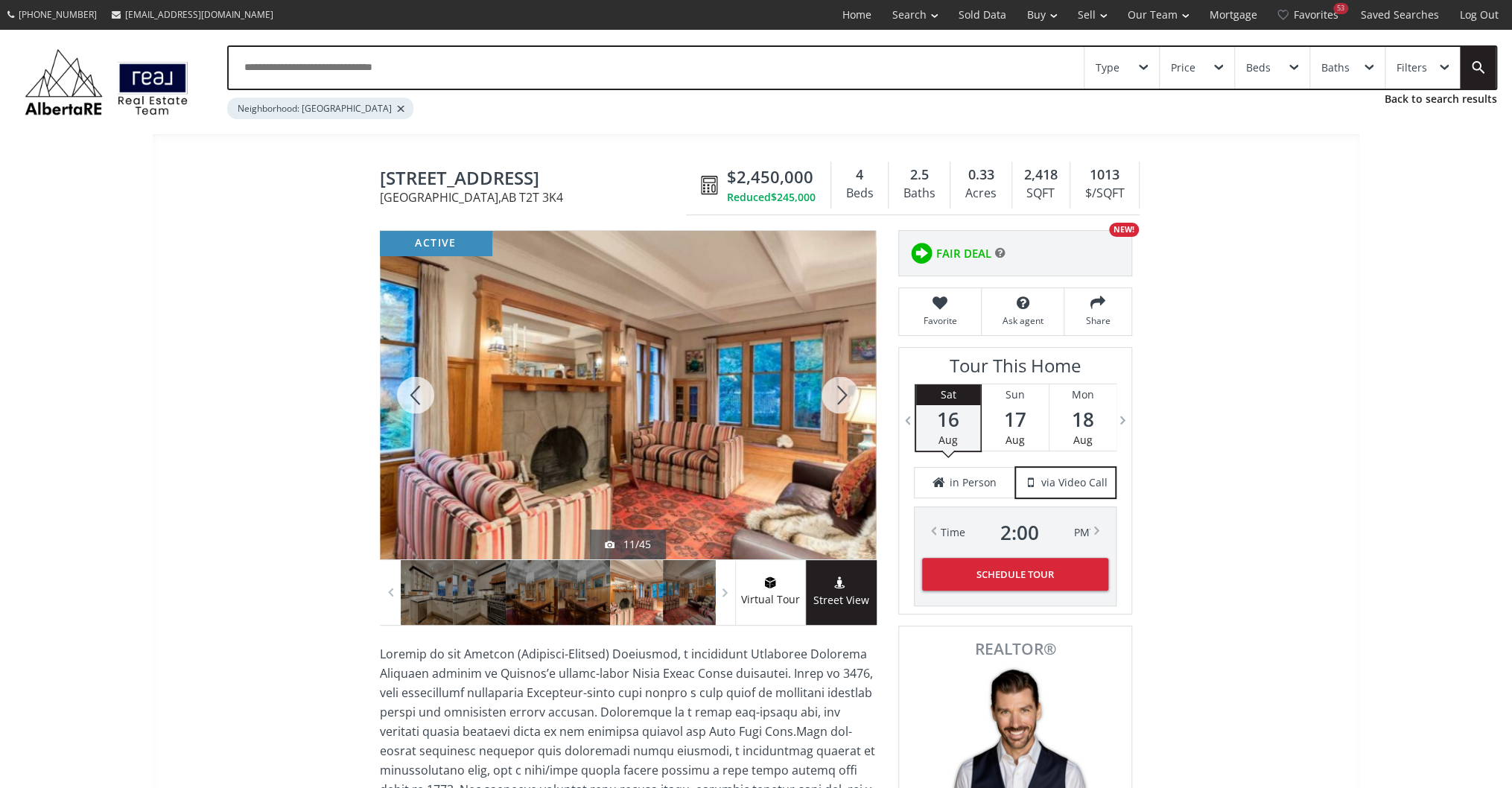
click at [825, 390] on div at bounding box center [840, 395] width 72 height 328
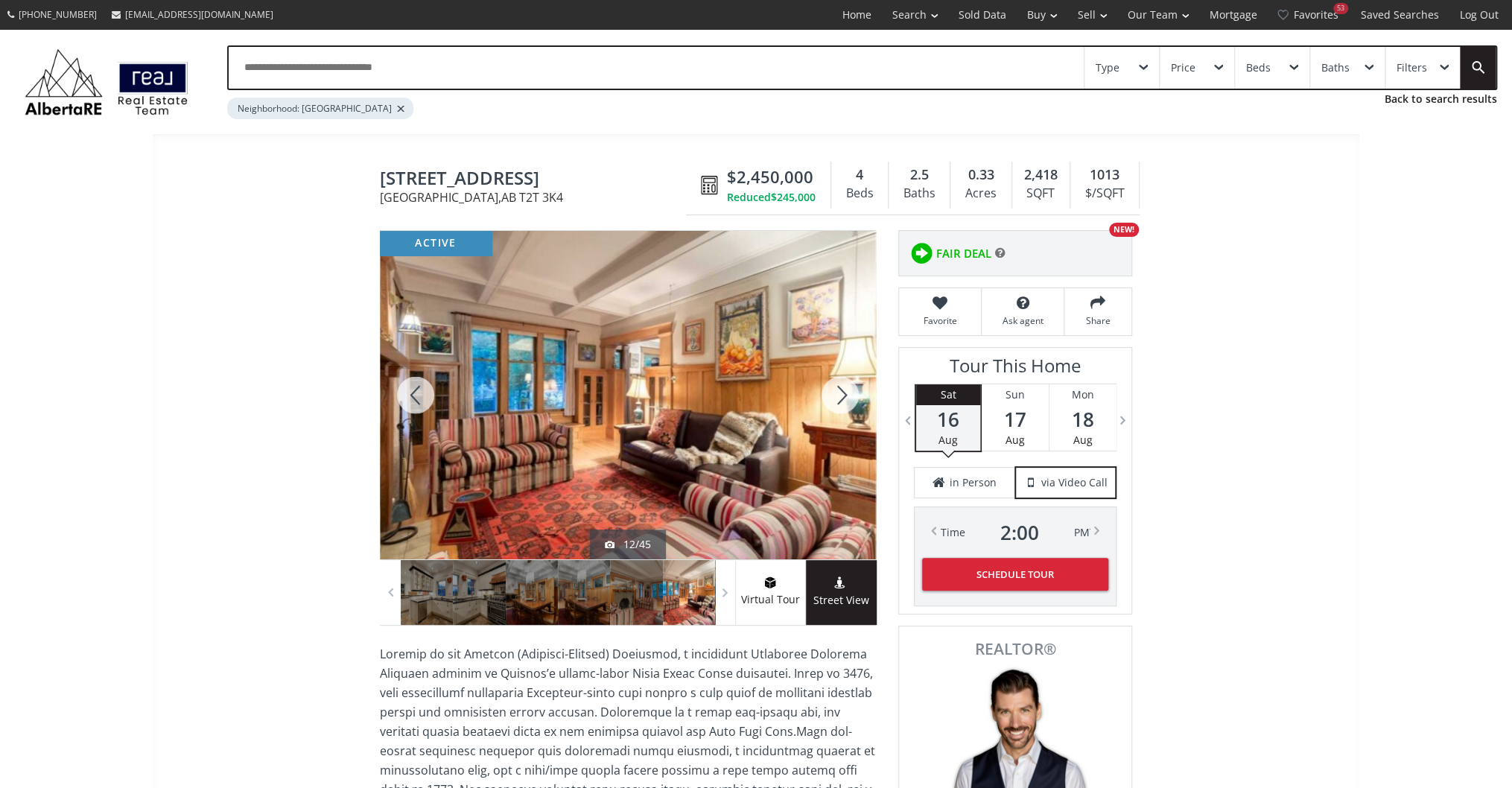
click at [825, 390] on div at bounding box center [840, 395] width 72 height 328
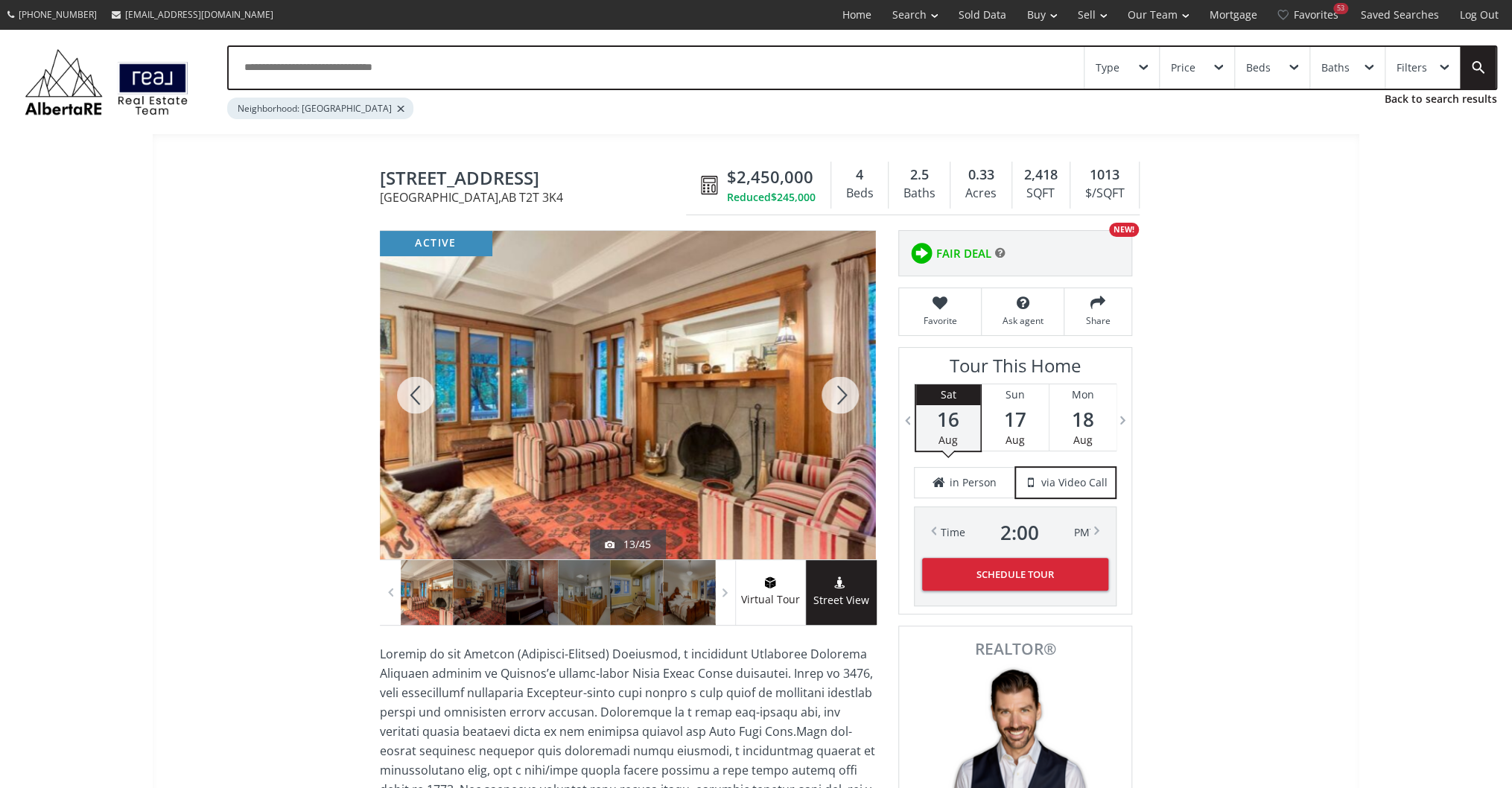
click at [825, 390] on div at bounding box center [840, 395] width 72 height 328
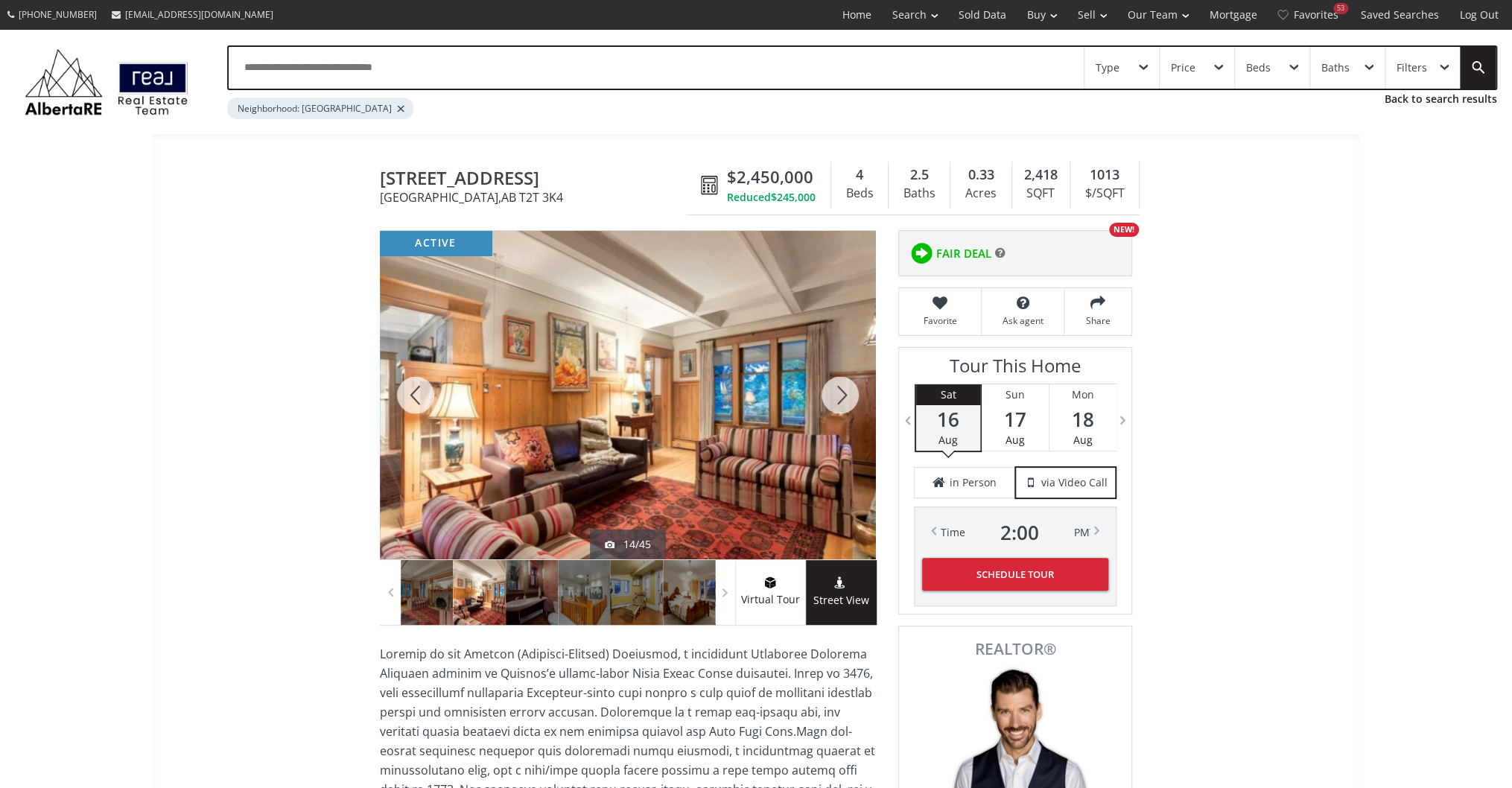
click at [825, 390] on div at bounding box center [840, 395] width 72 height 328
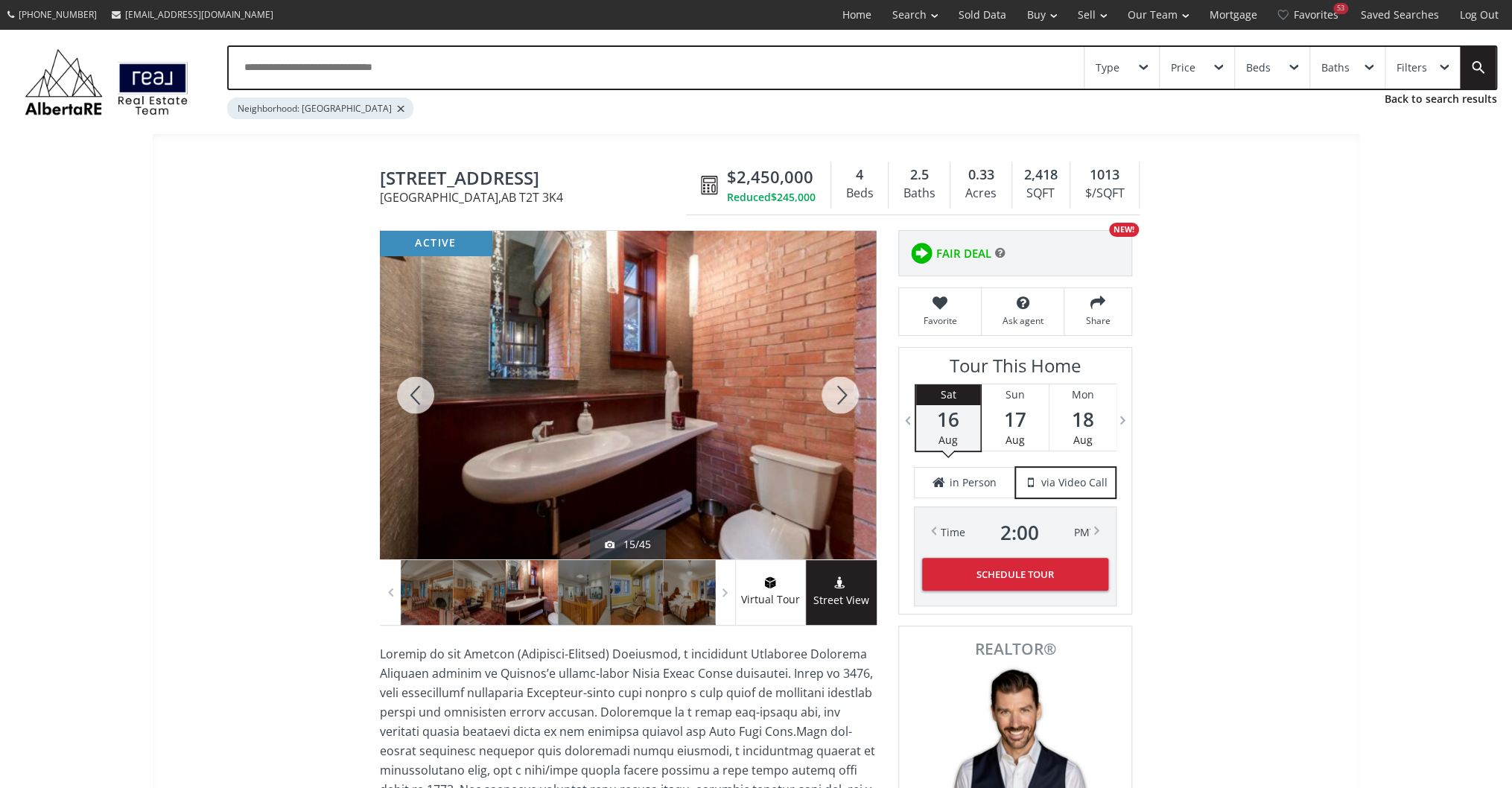
click at [825, 390] on div at bounding box center [840, 395] width 72 height 328
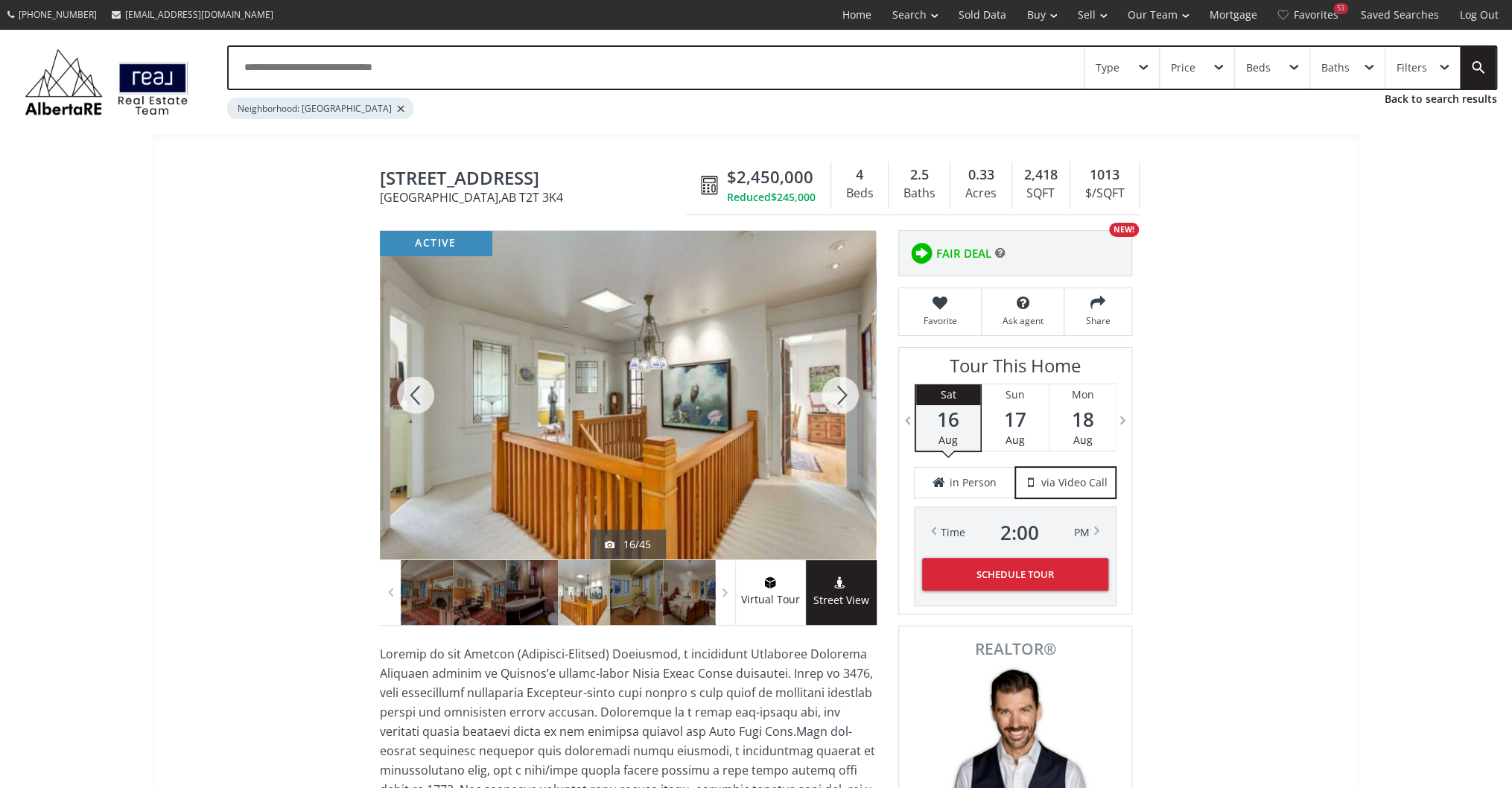
click at [825, 390] on div at bounding box center [840, 395] width 72 height 328
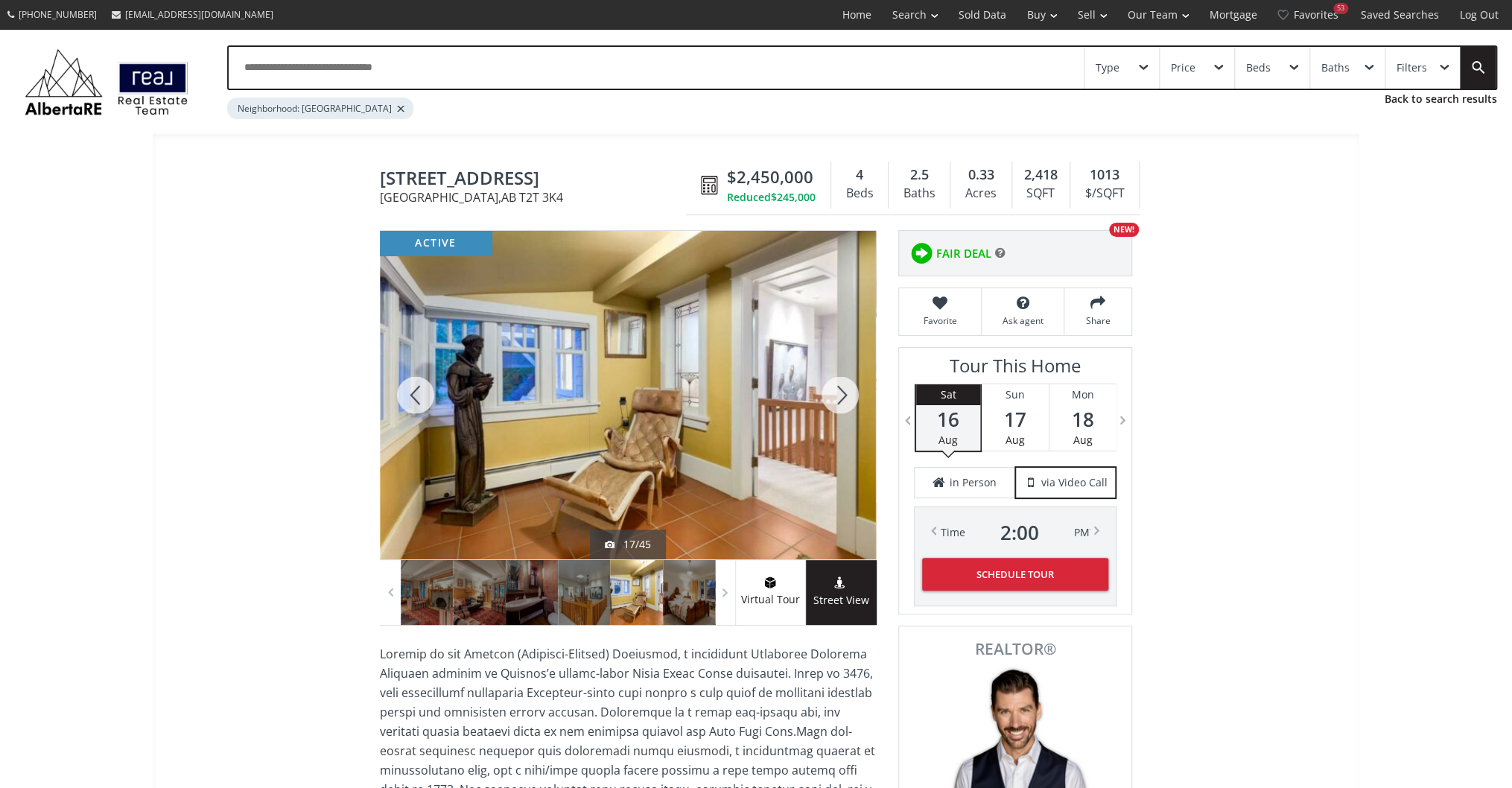
click at [825, 390] on div at bounding box center [840, 395] width 72 height 328
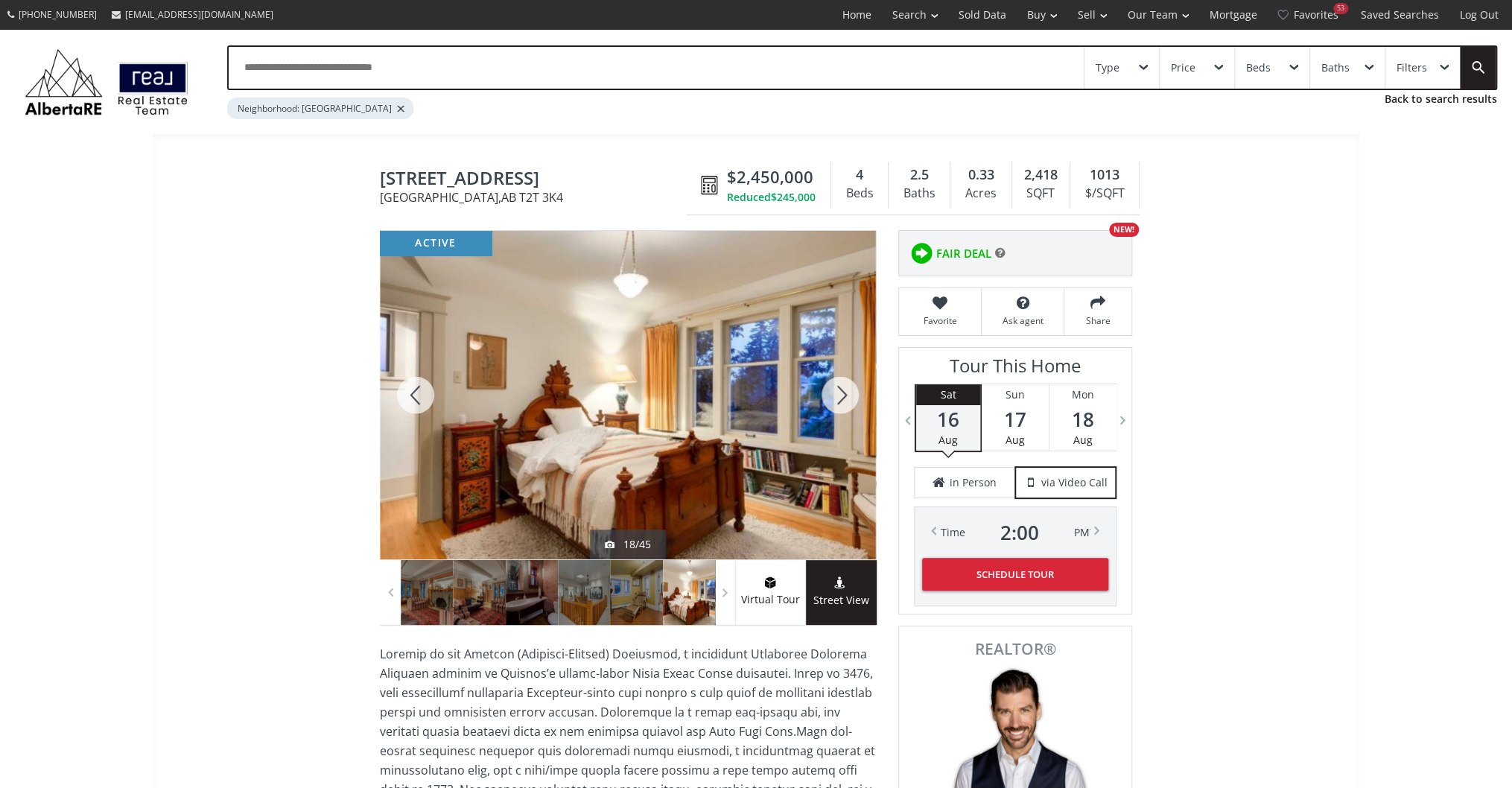
click at [825, 390] on div at bounding box center [840, 395] width 72 height 328
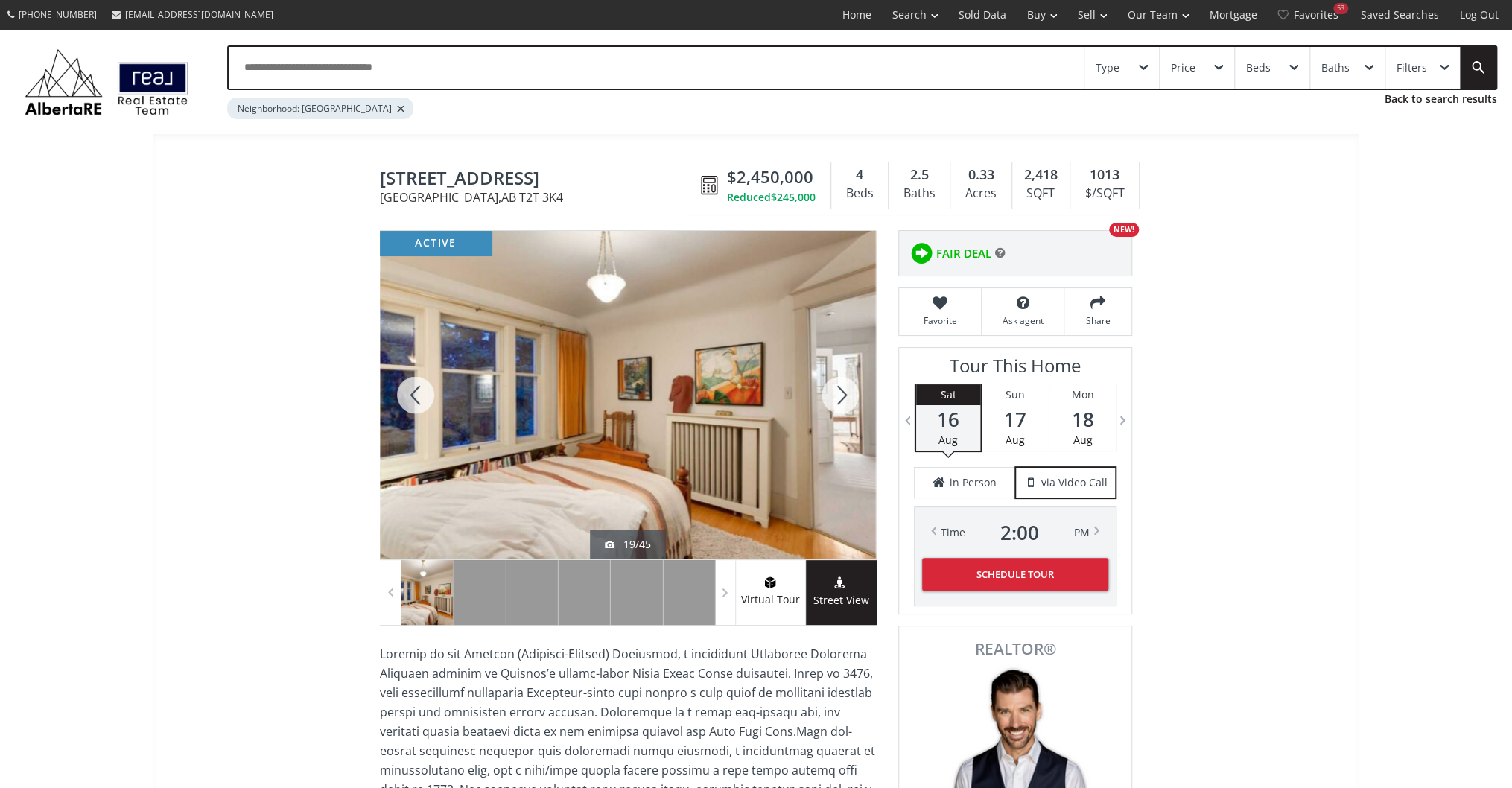
click at [825, 390] on div at bounding box center [840, 395] width 72 height 328
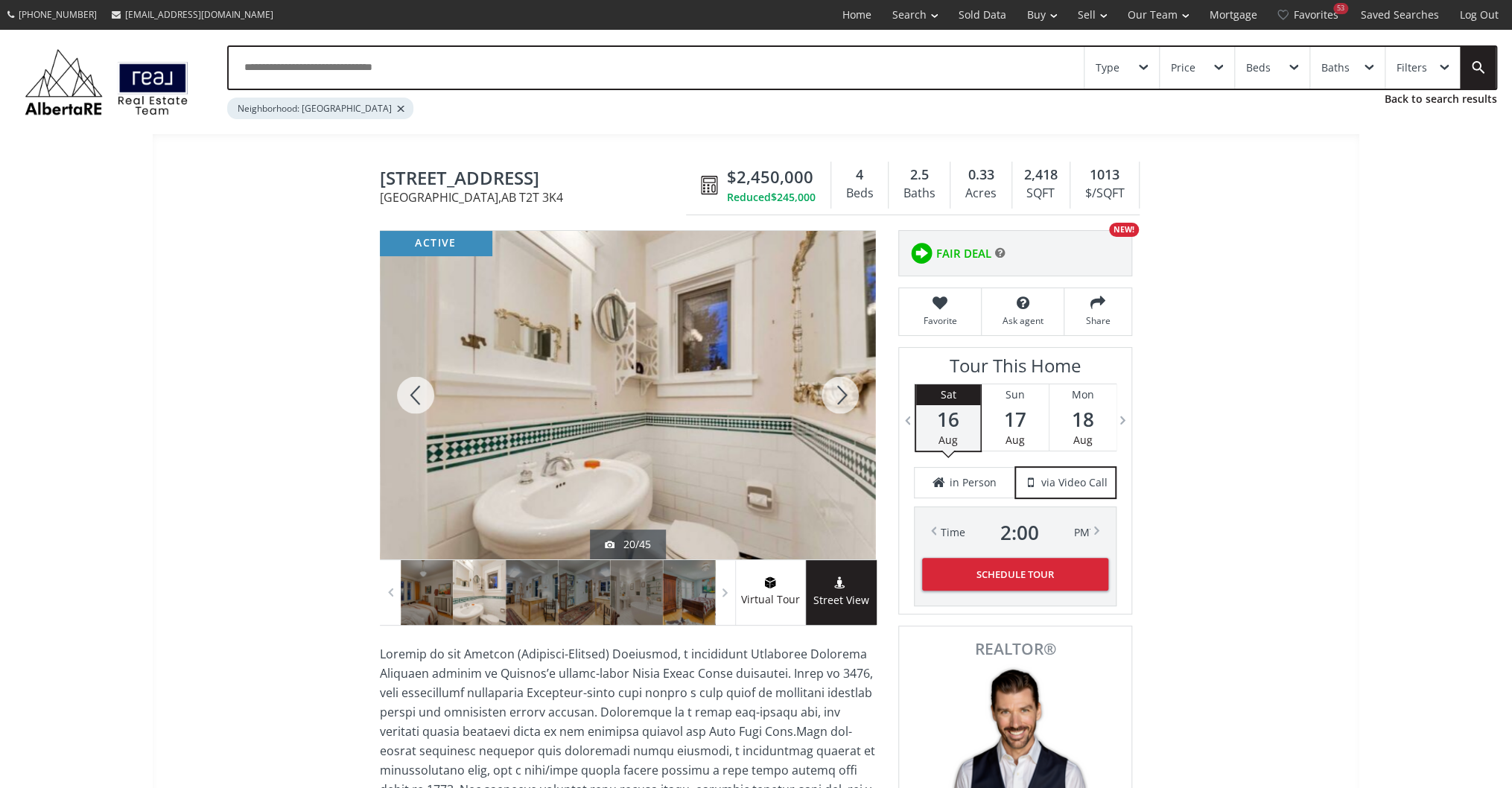
click at [825, 390] on div at bounding box center [840, 395] width 72 height 328
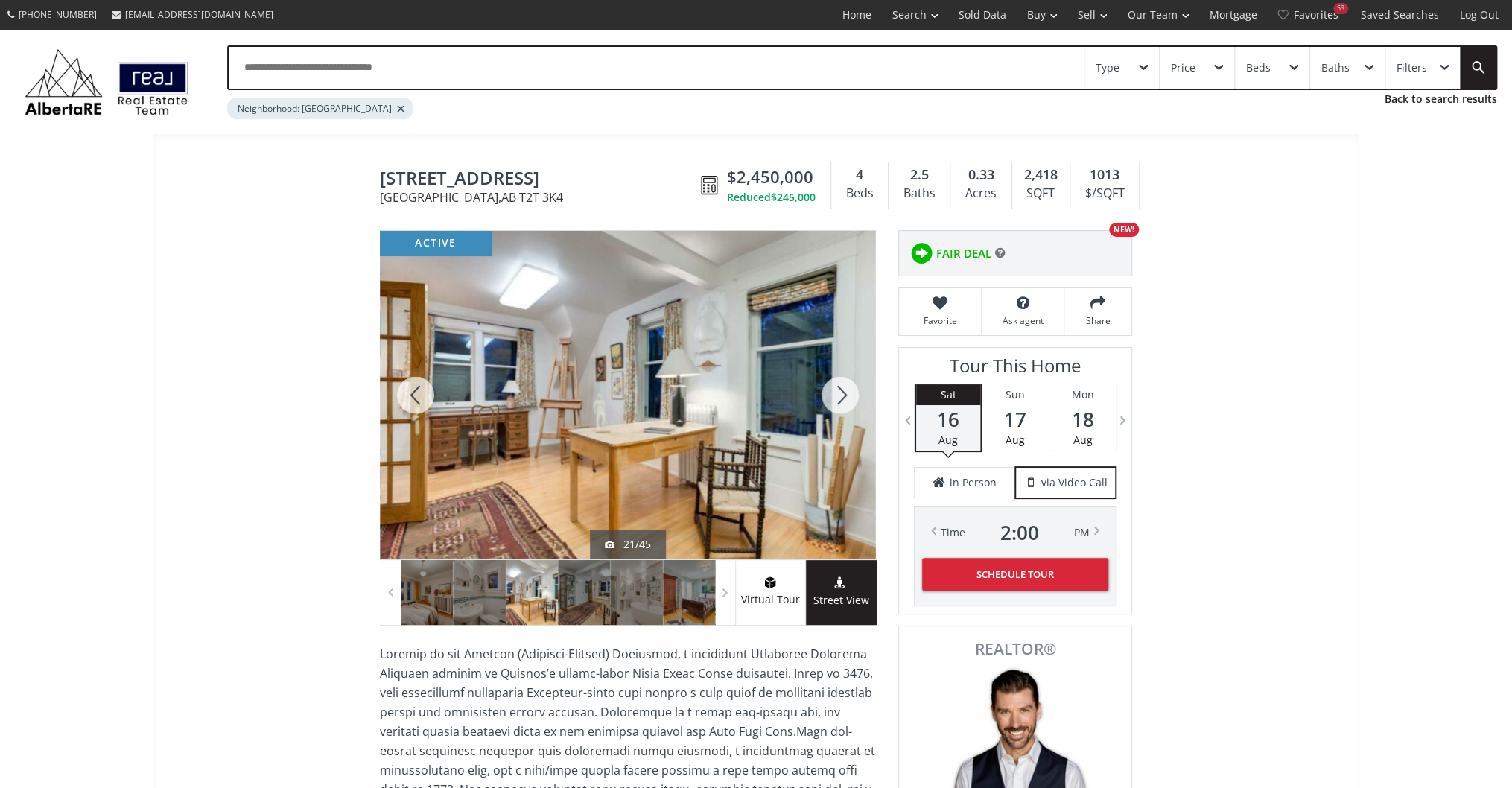
click at [825, 390] on div at bounding box center [840, 395] width 72 height 328
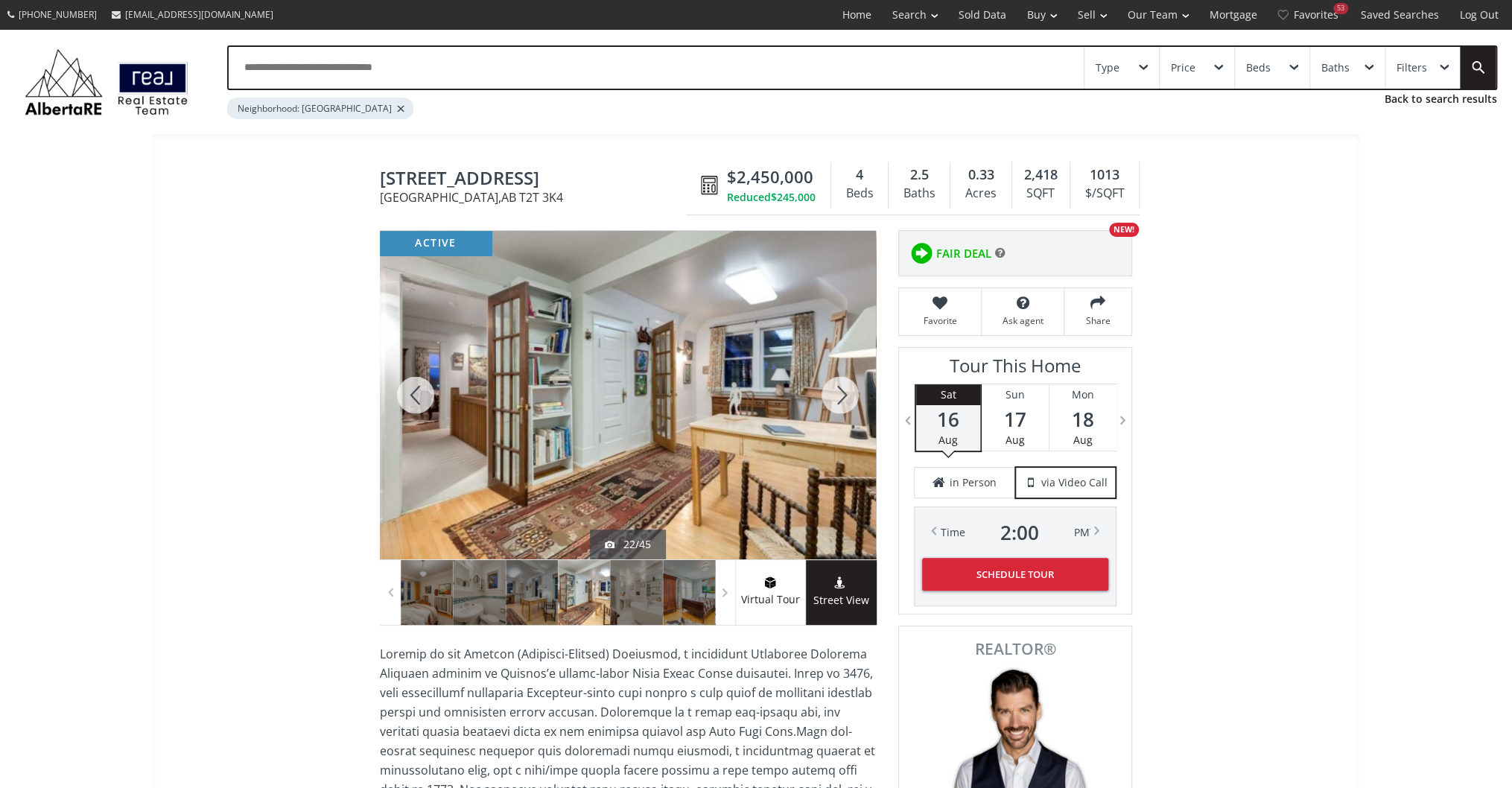
click at [825, 390] on div at bounding box center [840, 395] width 72 height 328
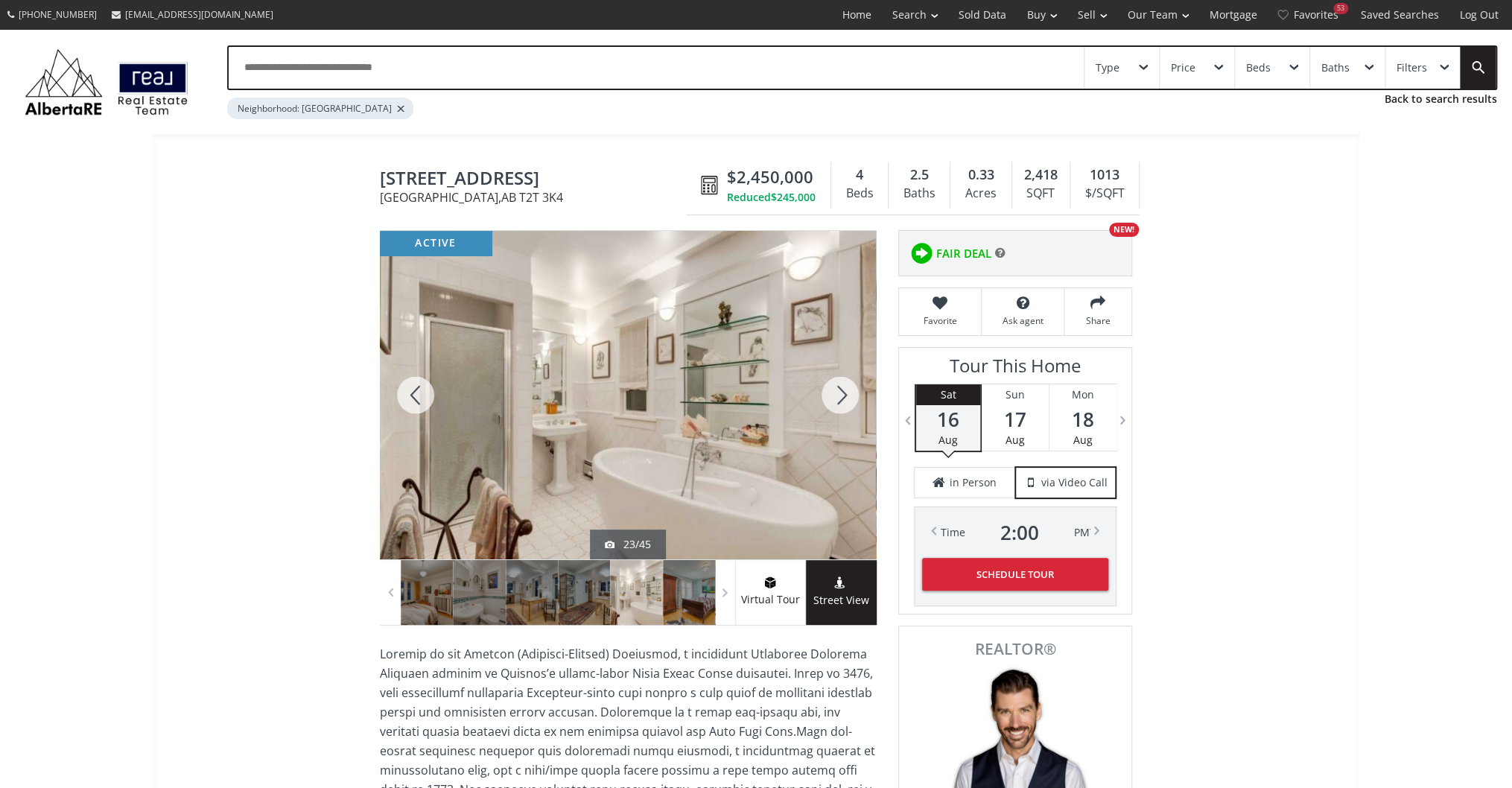
click at [825, 390] on div at bounding box center [840, 395] width 72 height 328
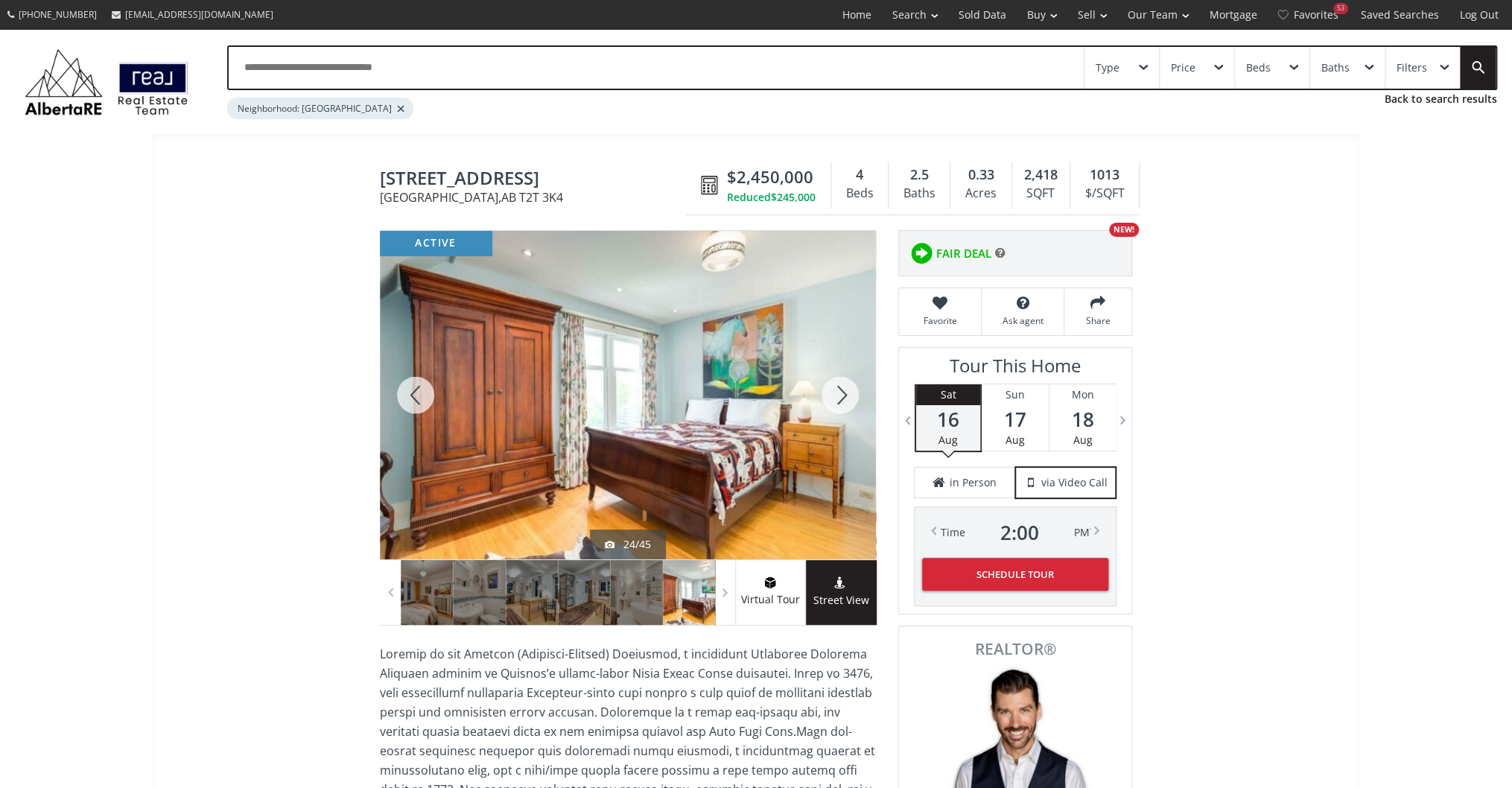
click at [825, 390] on div at bounding box center [840, 395] width 72 height 328
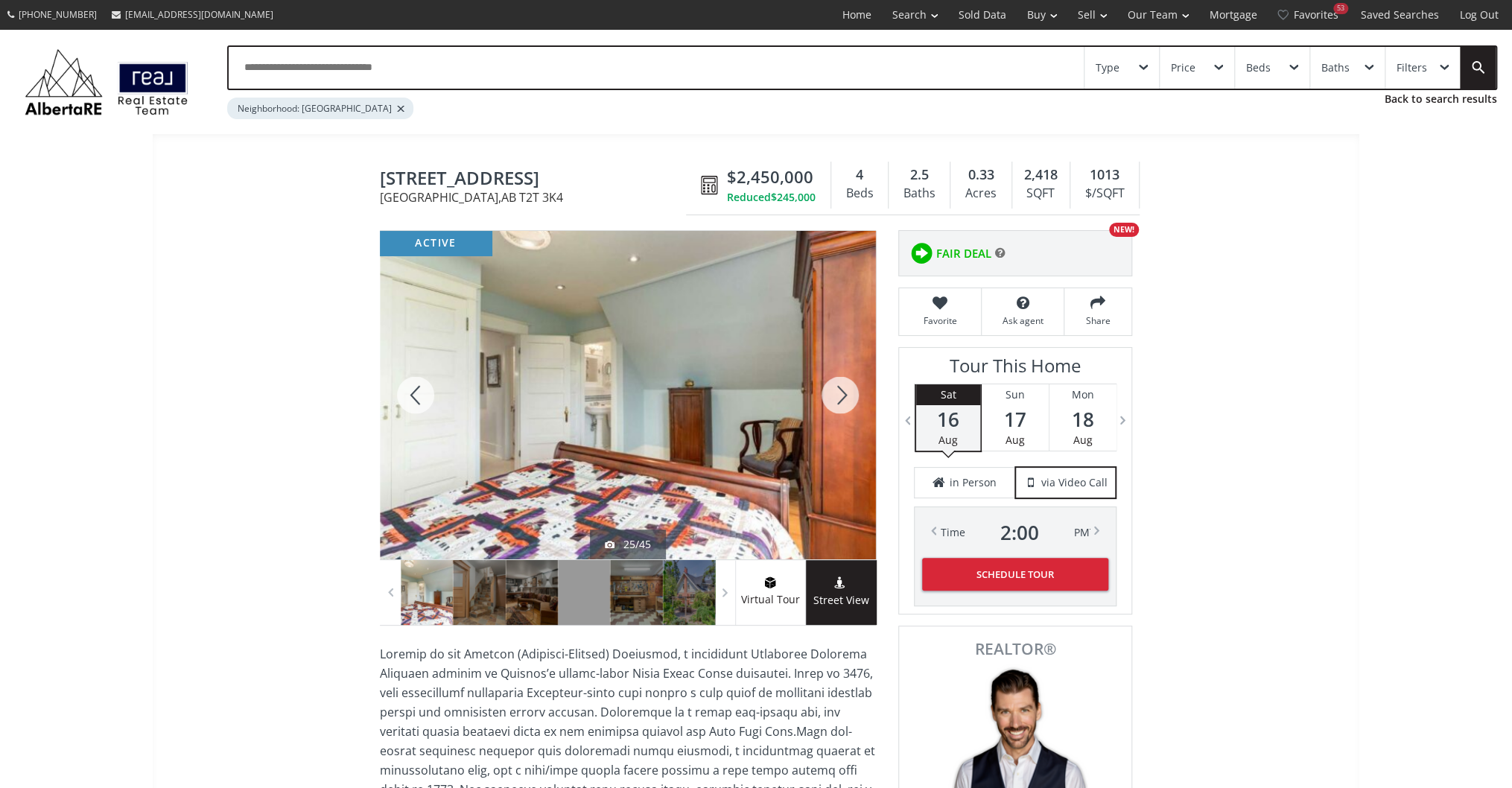
click at [825, 390] on div at bounding box center [840, 395] width 72 height 328
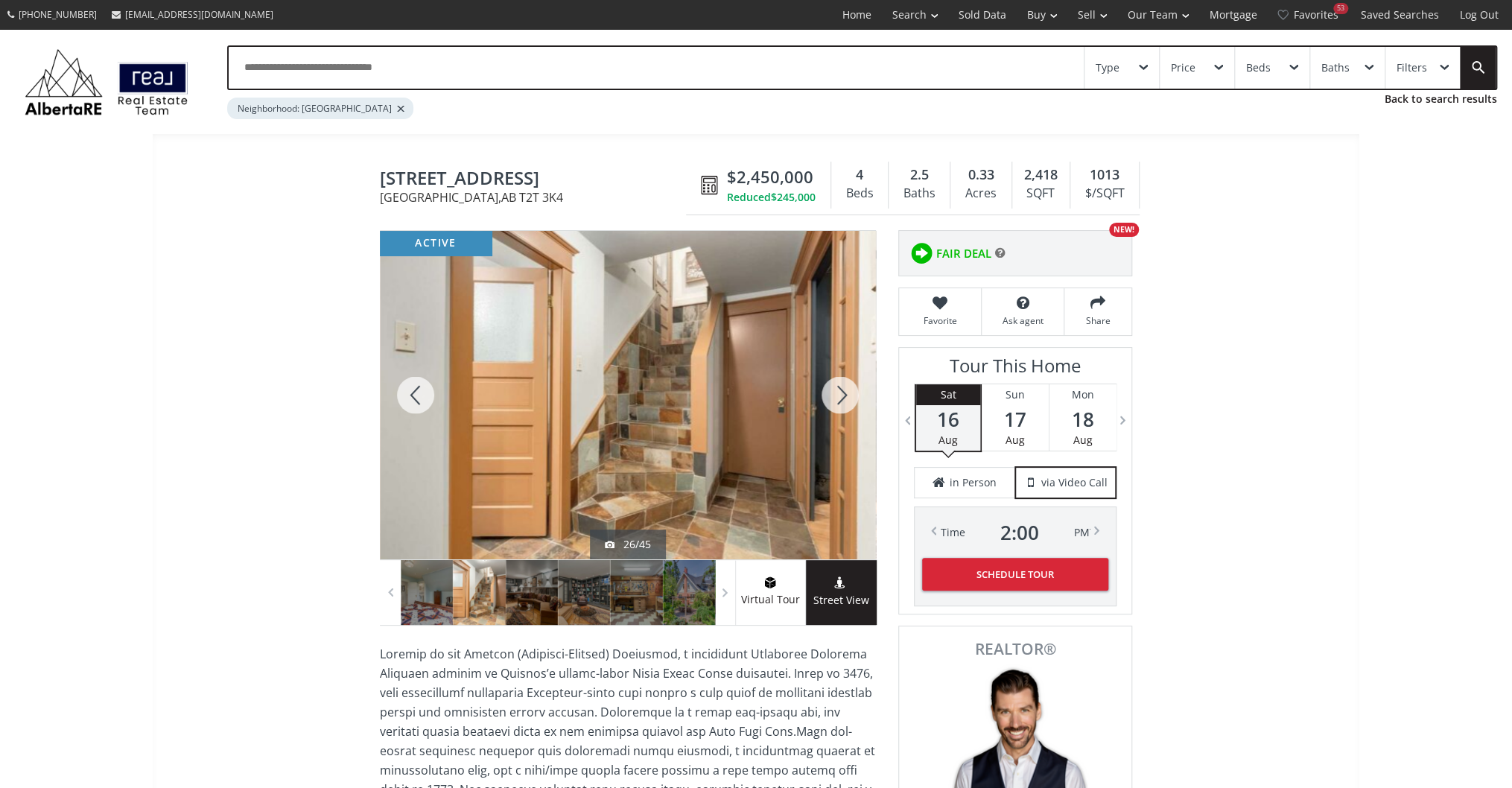
click at [825, 390] on div at bounding box center [840, 395] width 72 height 328
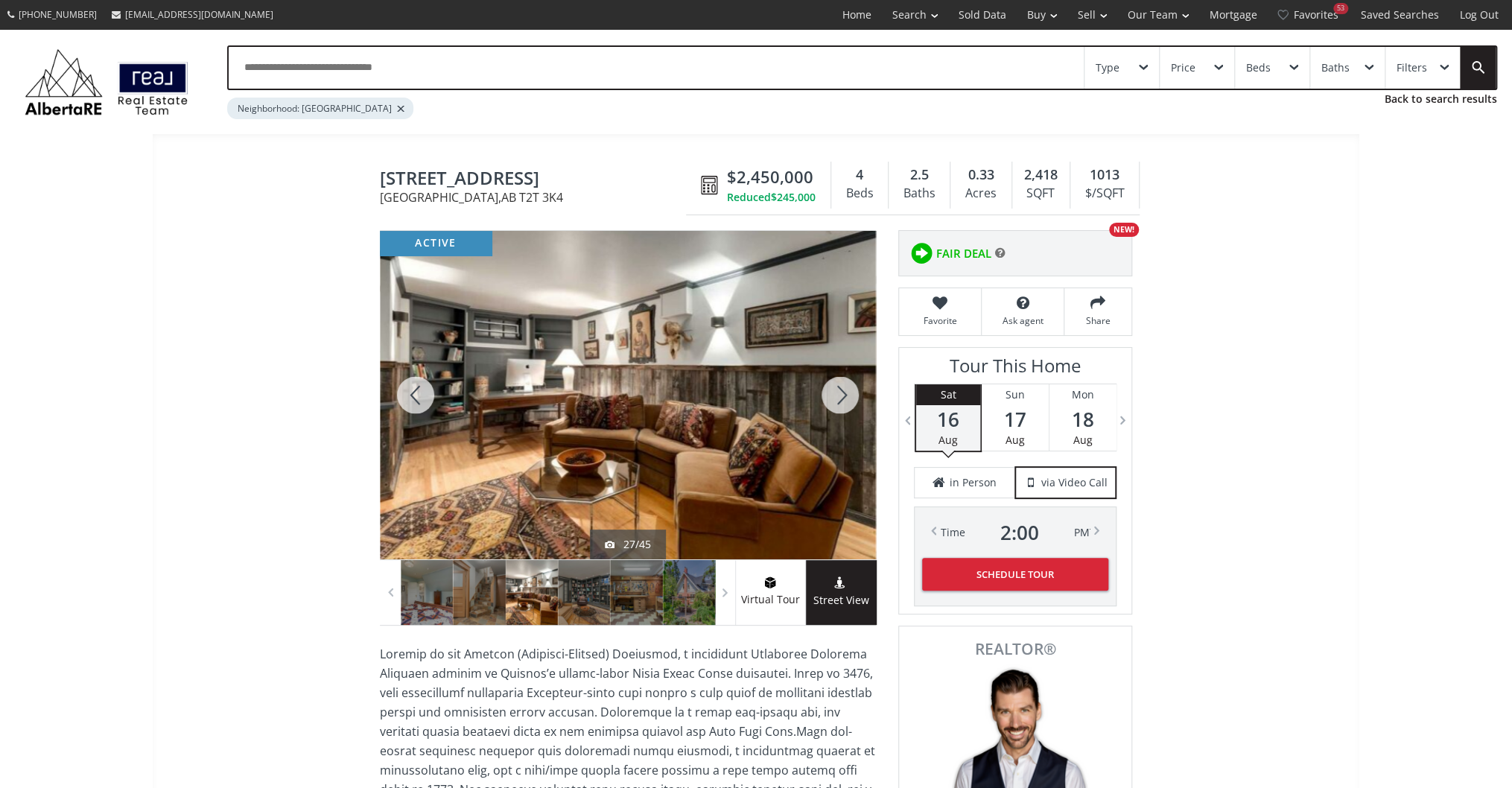
click at [825, 390] on div at bounding box center [840, 395] width 72 height 328
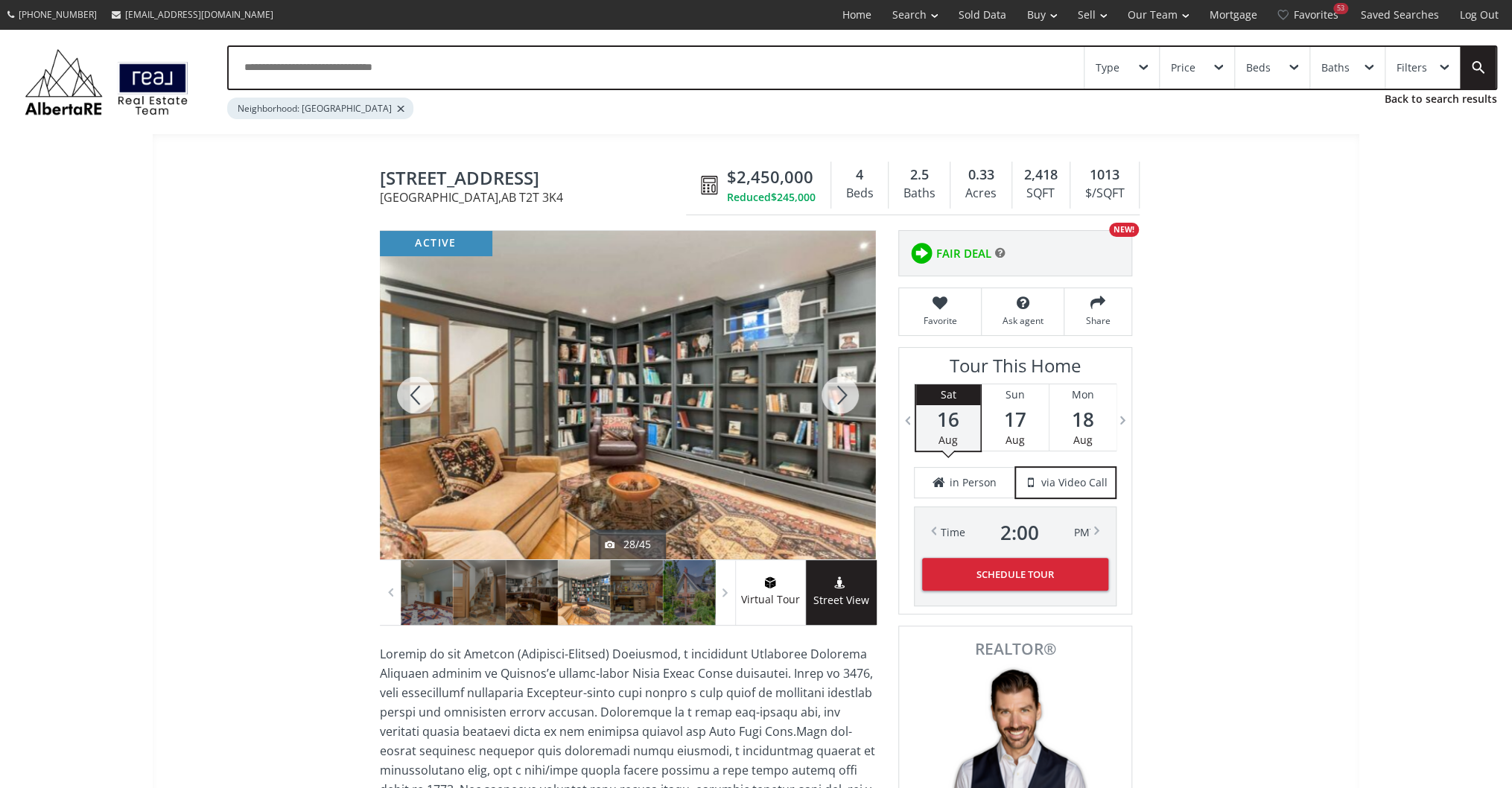
click at [825, 390] on div at bounding box center [840, 395] width 72 height 328
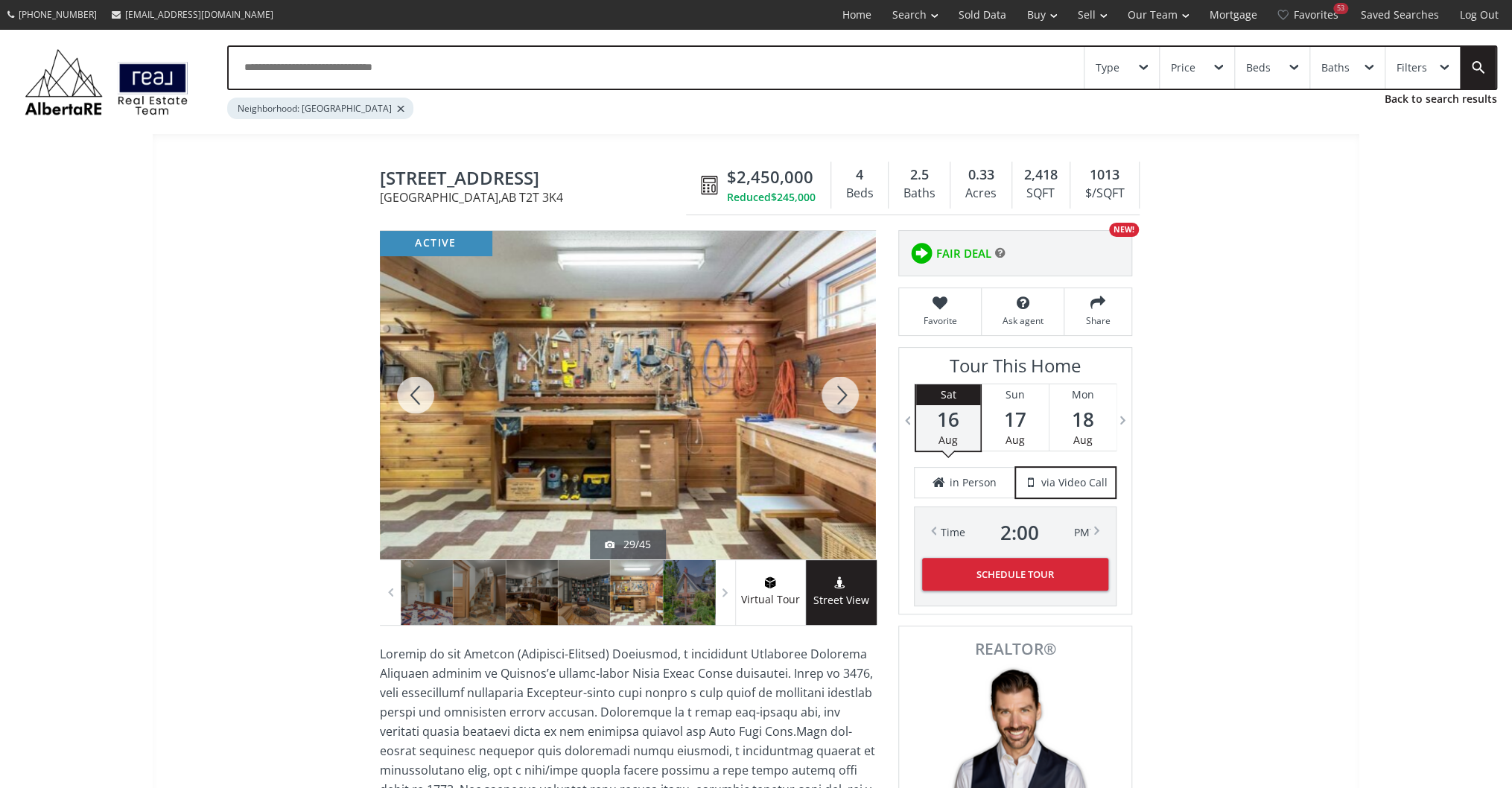
click at [825, 390] on div at bounding box center [840, 395] width 72 height 328
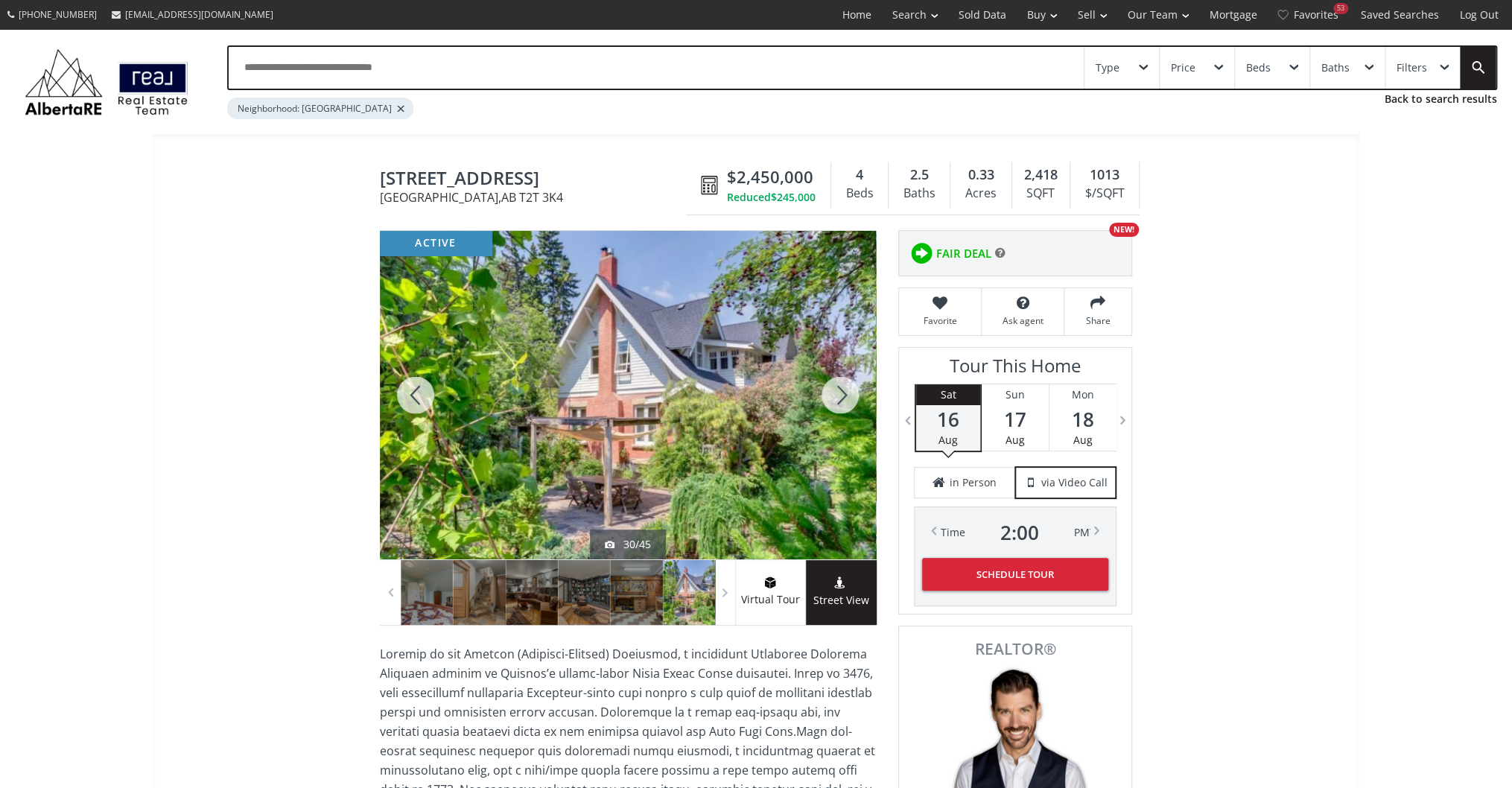
click at [825, 390] on div at bounding box center [840, 395] width 72 height 328
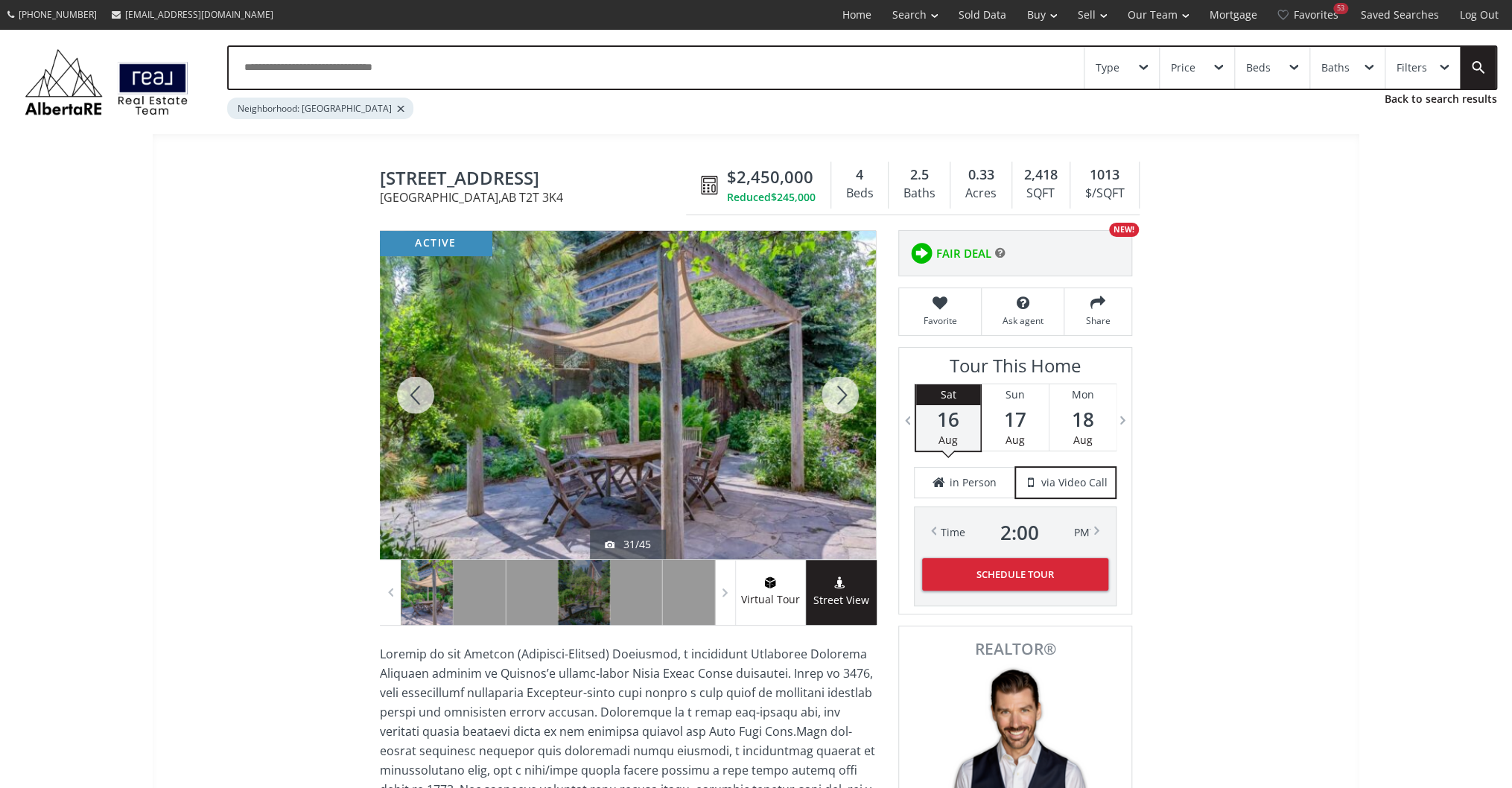
click at [825, 390] on div at bounding box center [840, 395] width 72 height 328
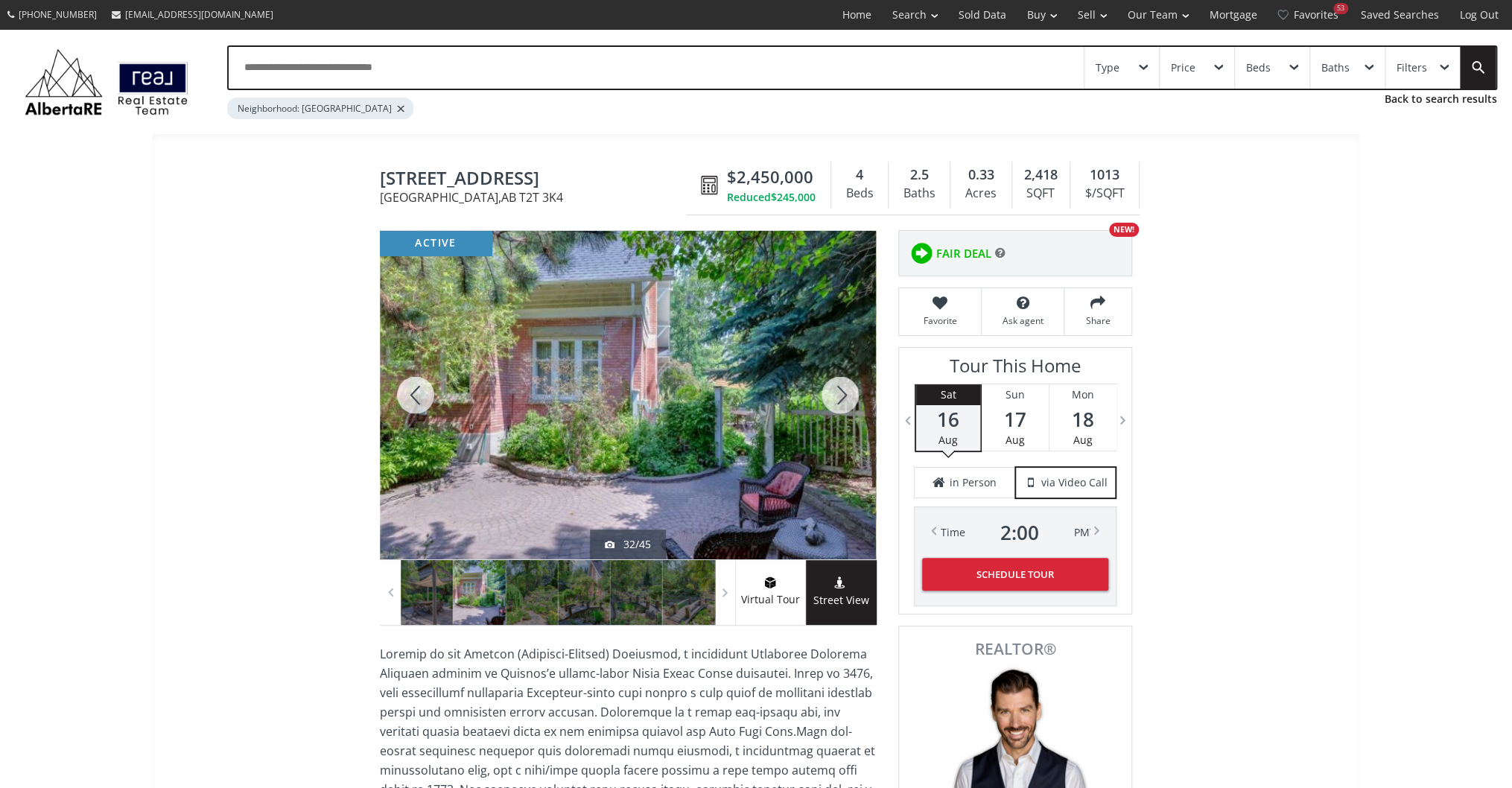
click at [825, 390] on div at bounding box center [840, 395] width 72 height 328
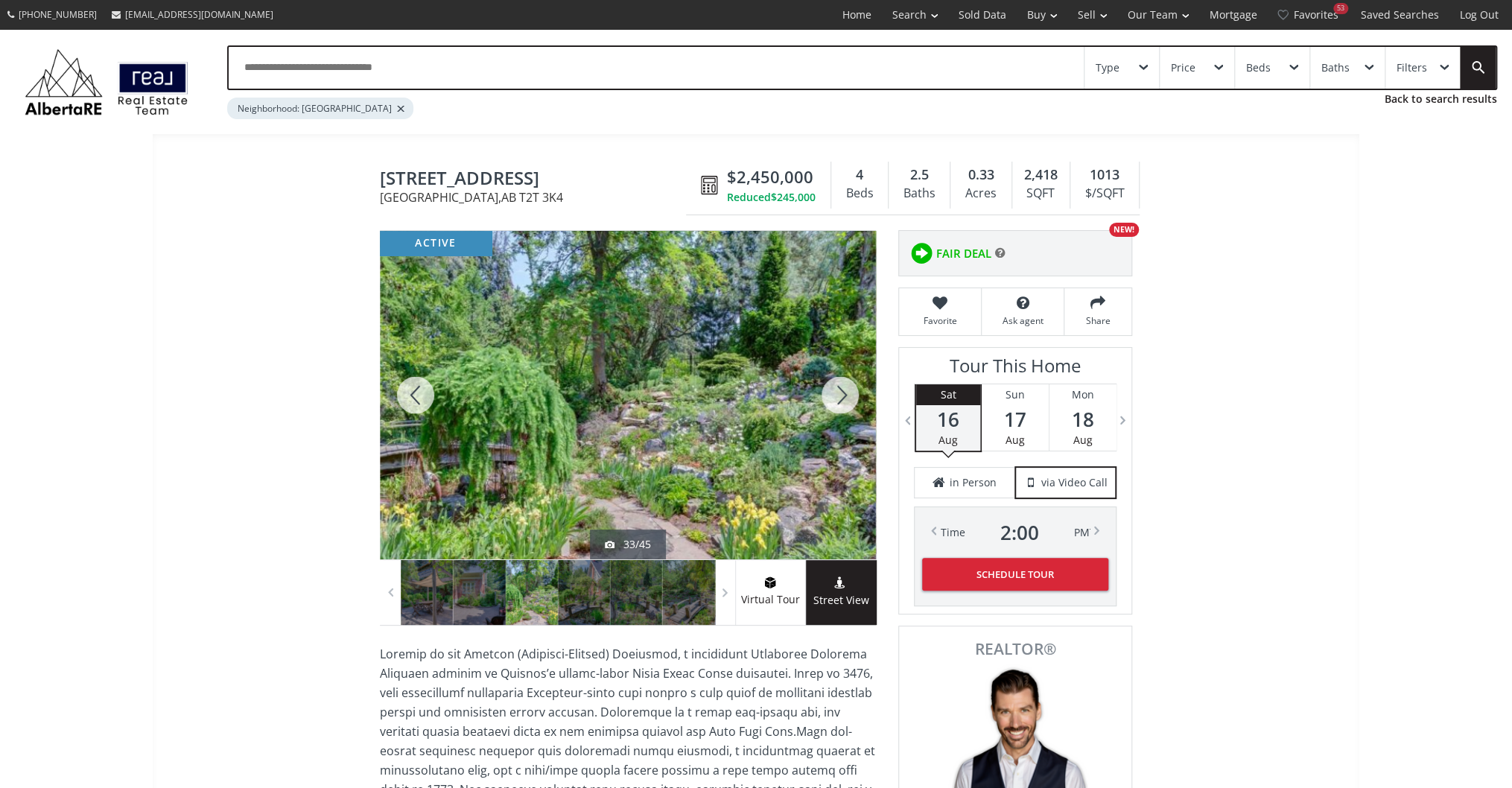
click at [825, 390] on div at bounding box center [840, 395] width 72 height 328
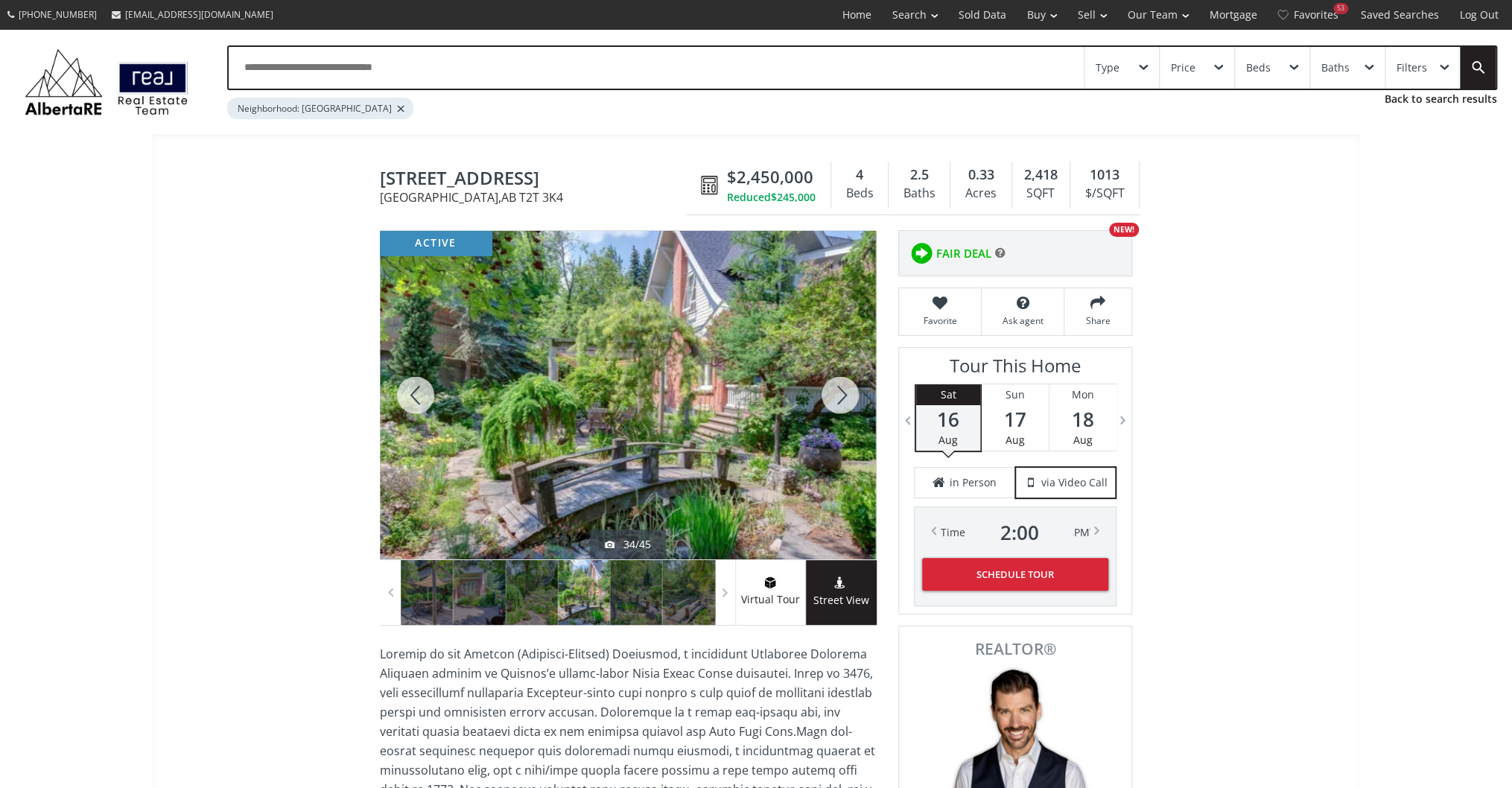
click at [825, 390] on div at bounding box center [840, 395] width 72 height 328
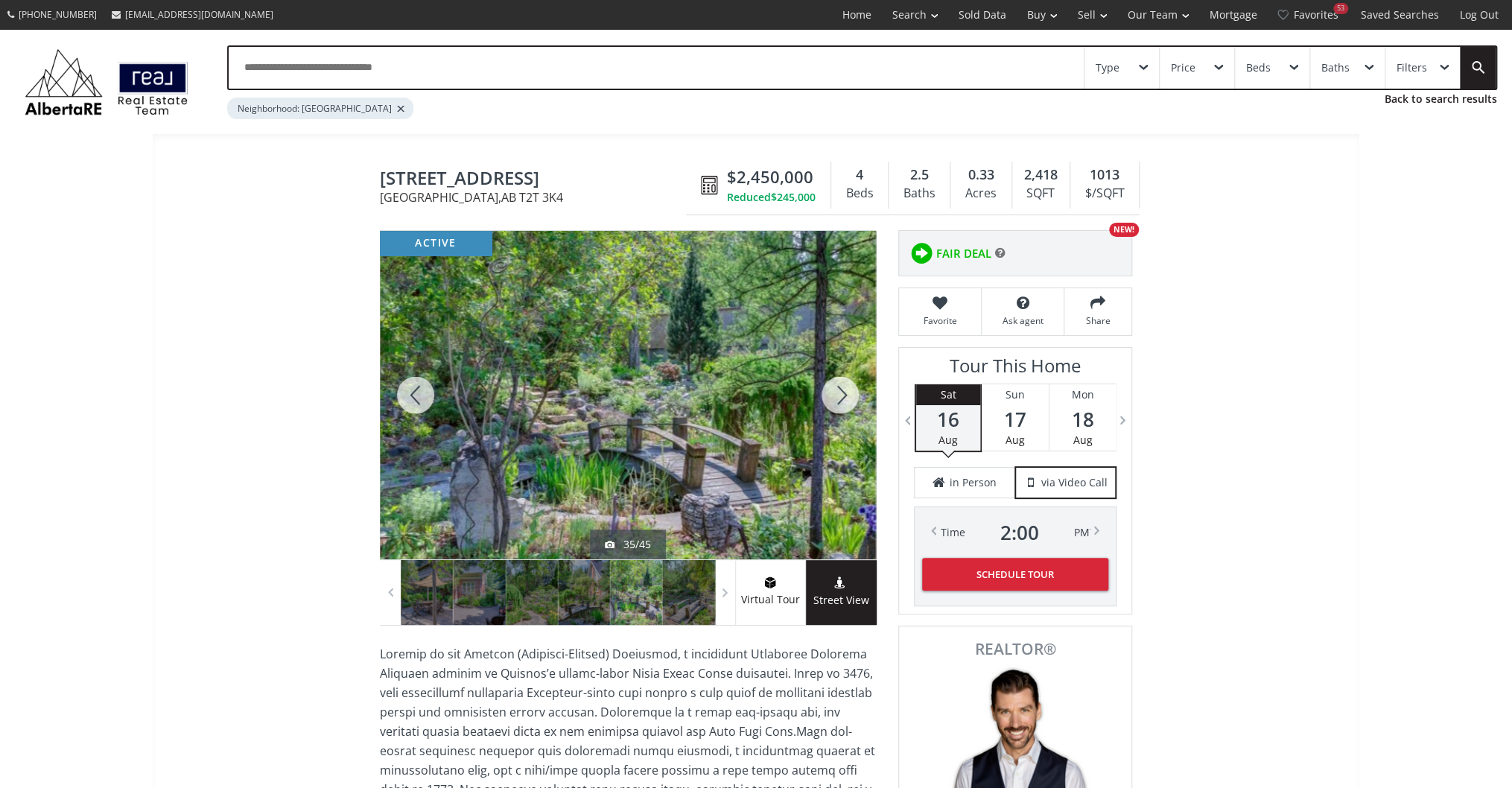
click at [825, 390] on div at bounding box center [840, 395] width 72 height 328
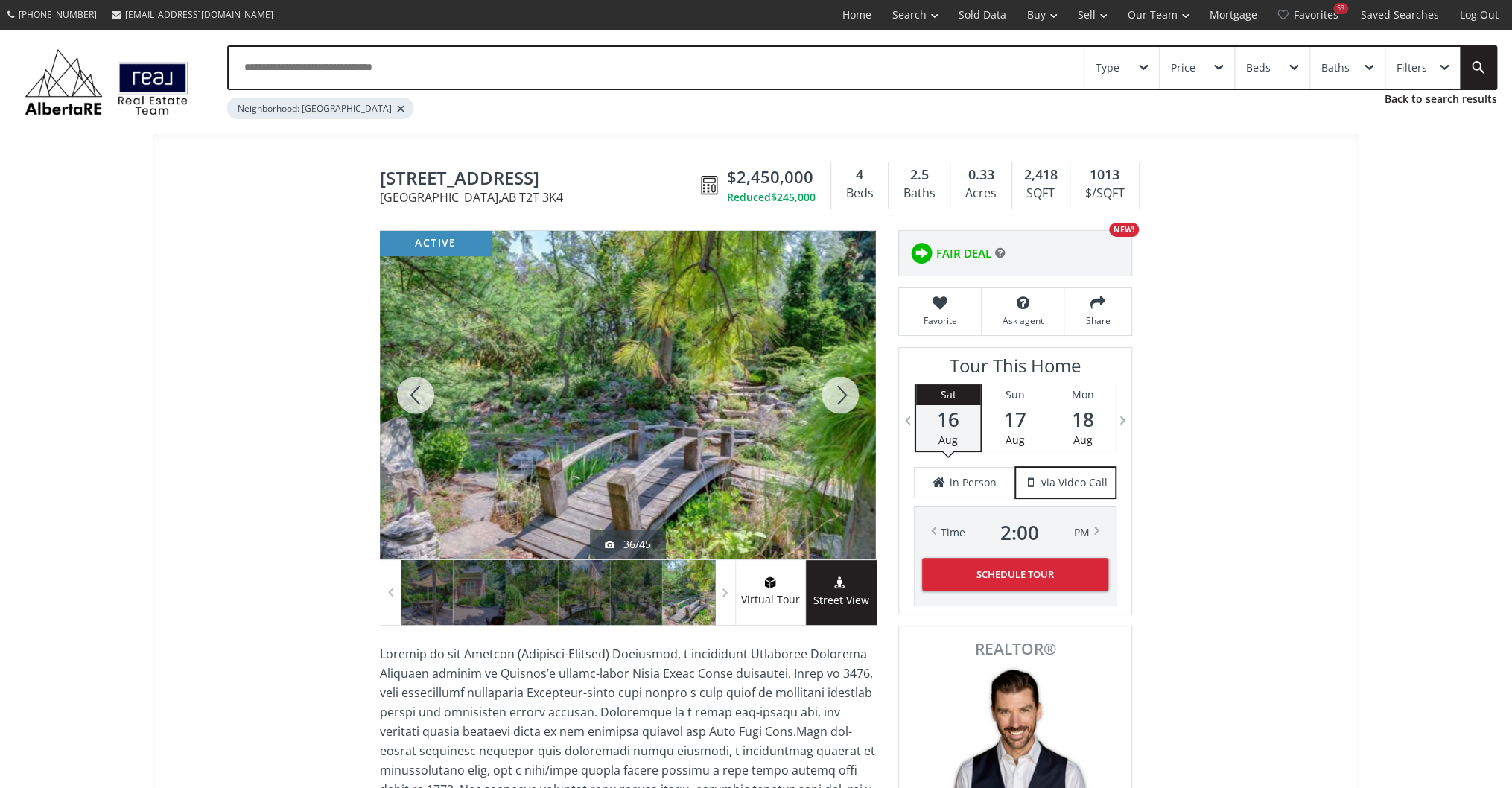
click at [825, 390] on div at bounding box center [840, 395] width 72 height 328
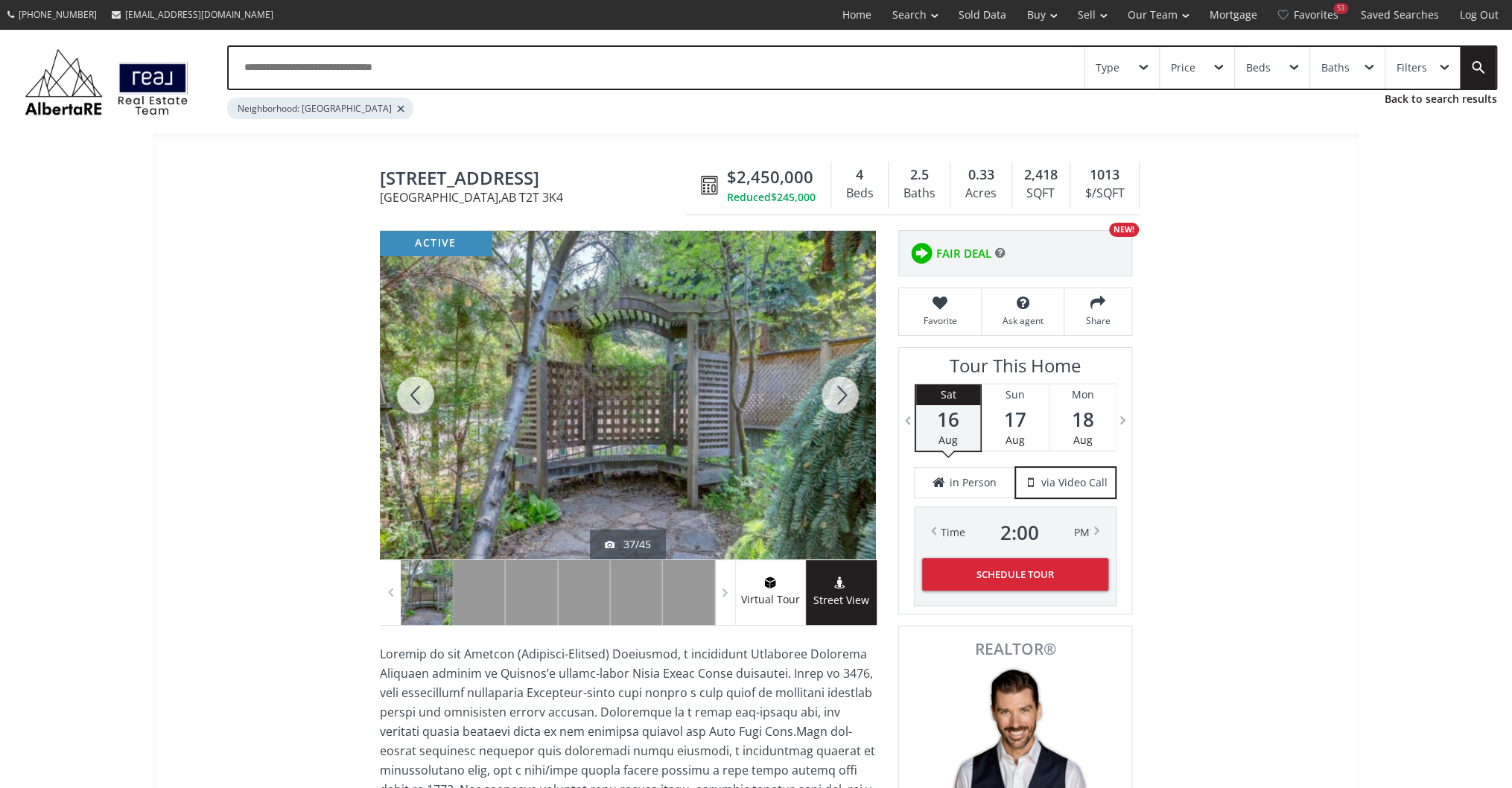
click at [825, 390] on div at bounding box center [840, 395] width 72 height 328
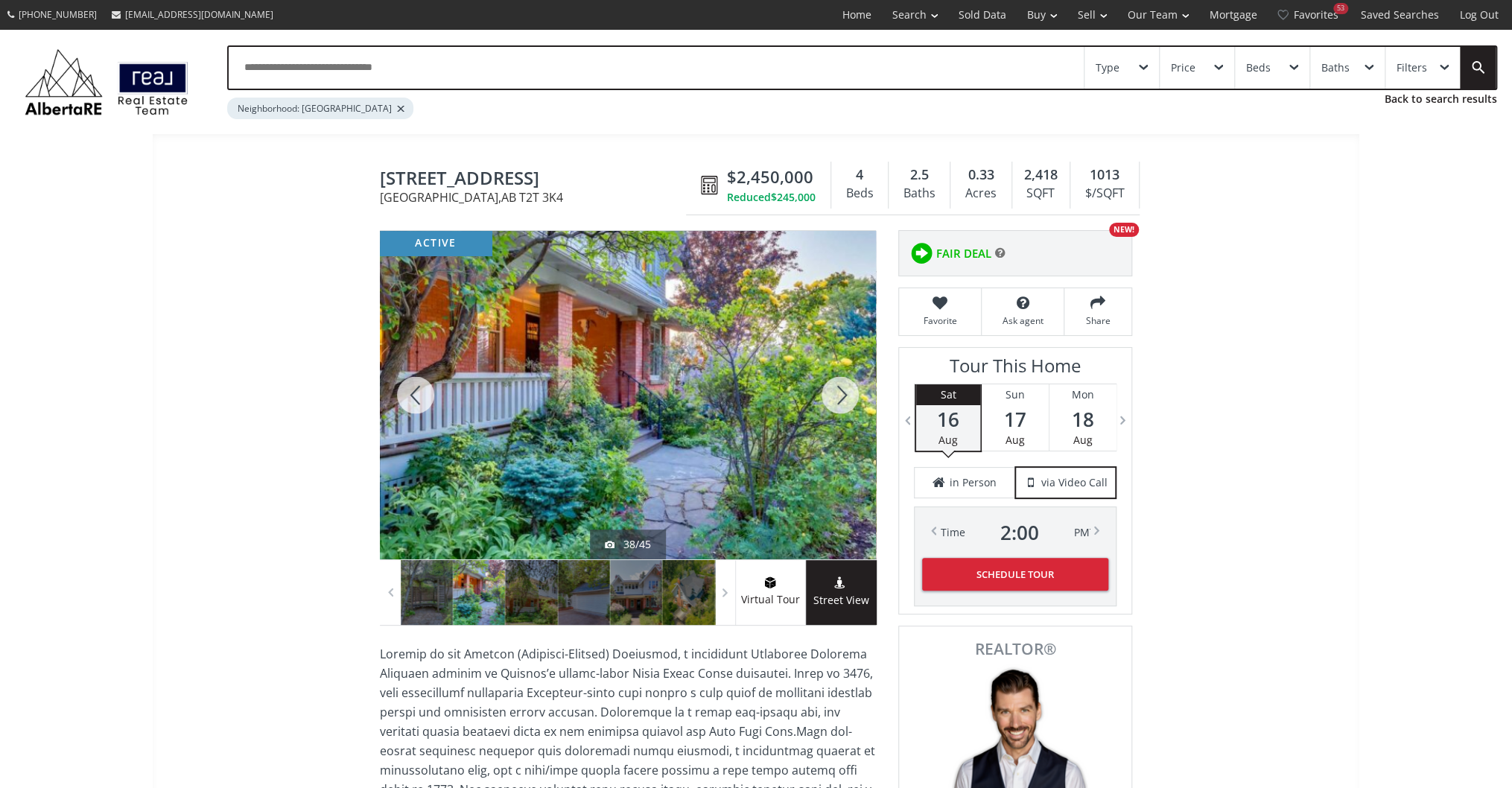
click at [825, 390] on div at bounding box center [840, 395] width 72 height 328
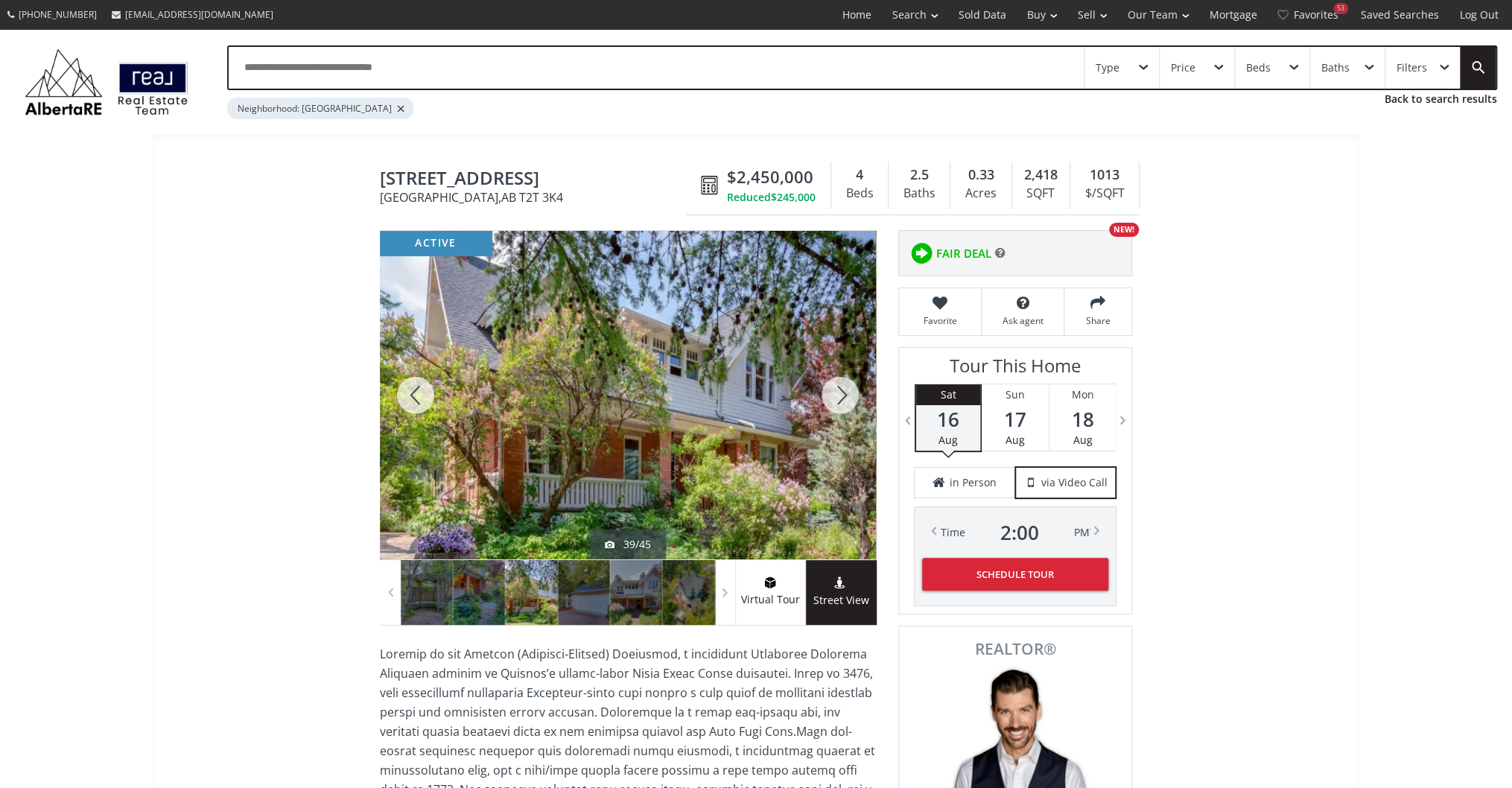
click at [825, 390] on div at bounding box center [840, 395] width 72 height 328
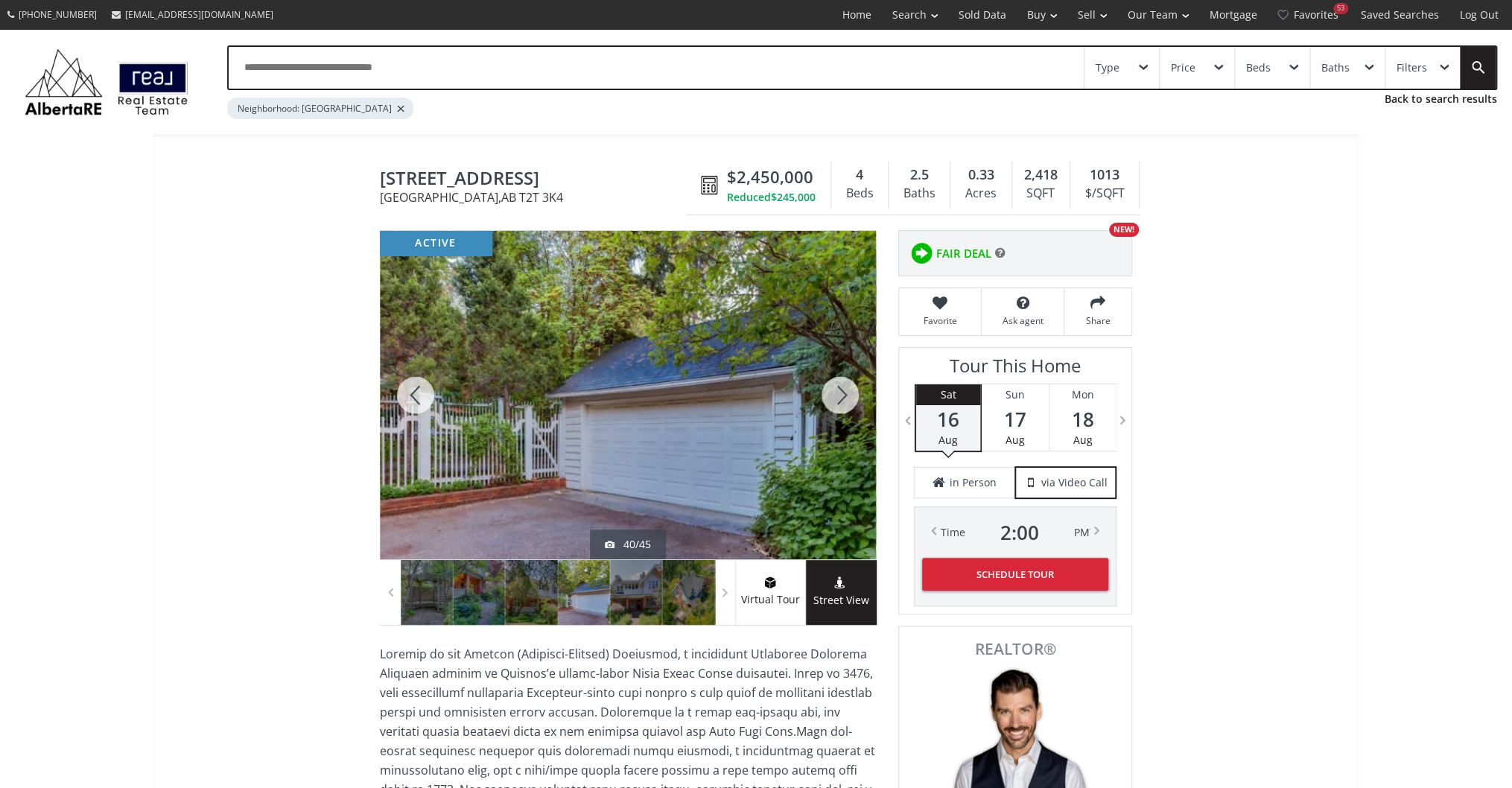
click at [825, 390] on div at bounding box center [840, 395] width 72 height 328
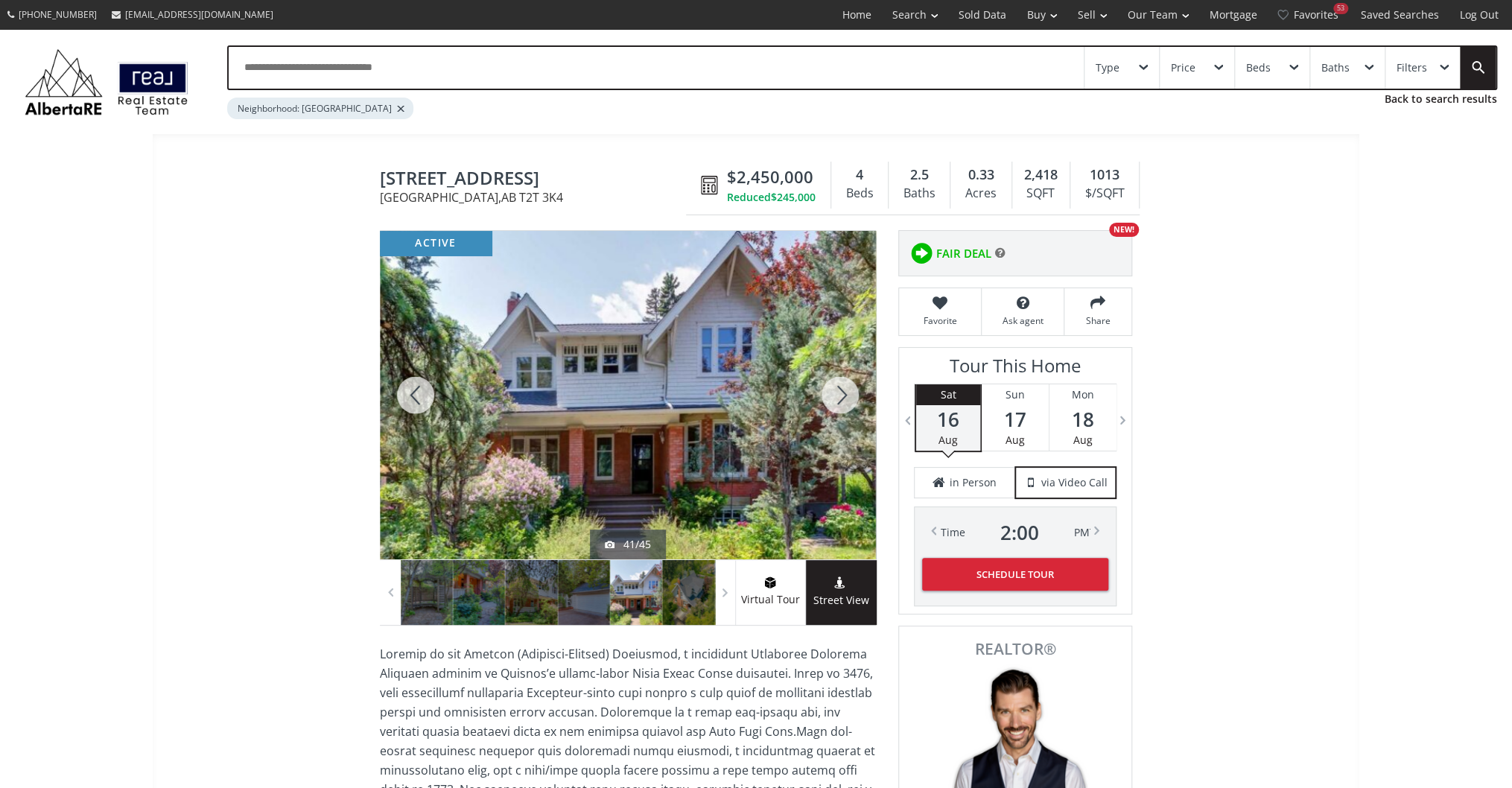
click at [825, 390] on div at bounding box center [840, 395] width 72 height 328
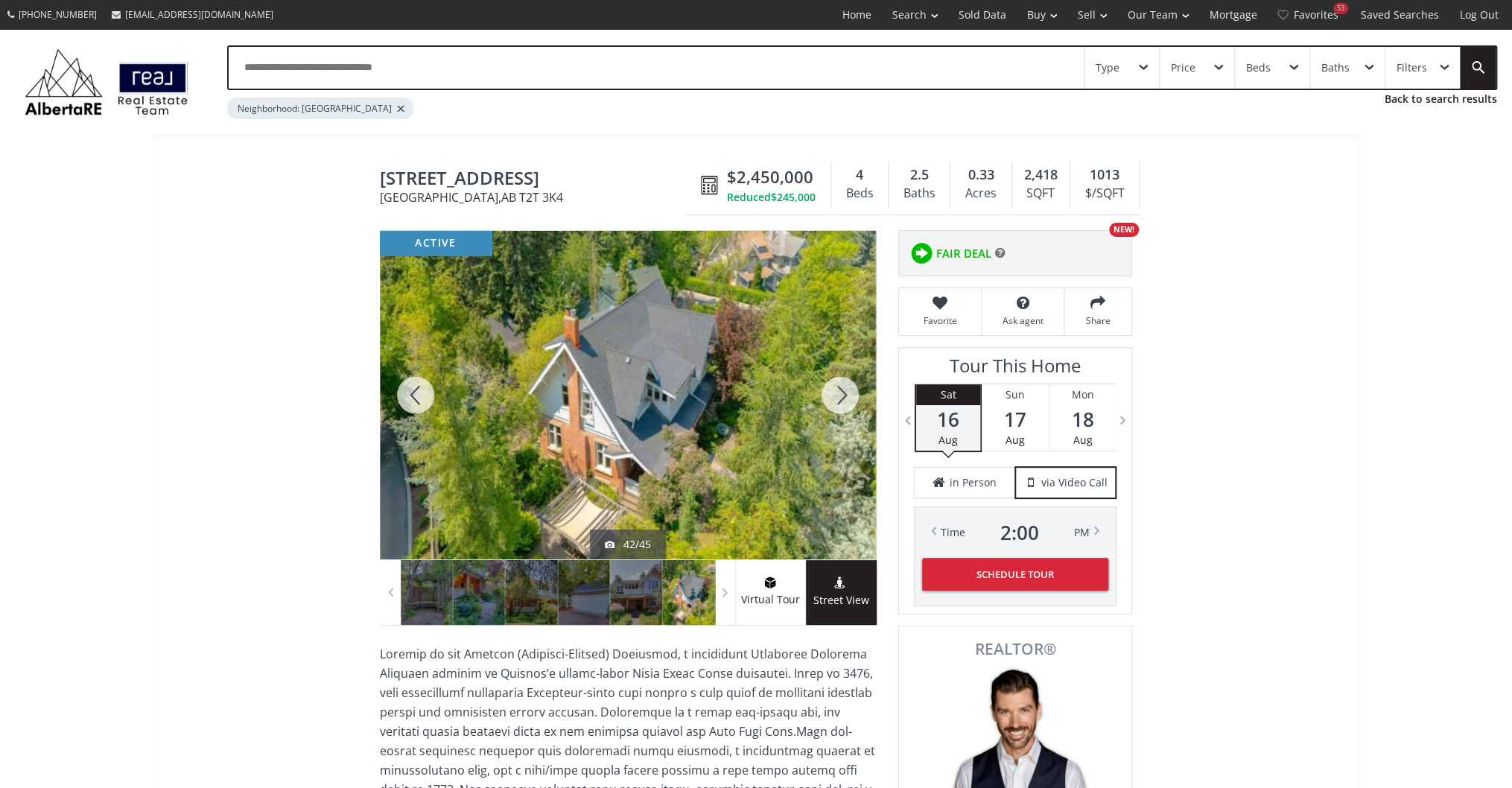
click at [825, 390] on div at bounding box center [840, 395] width 72 height 328
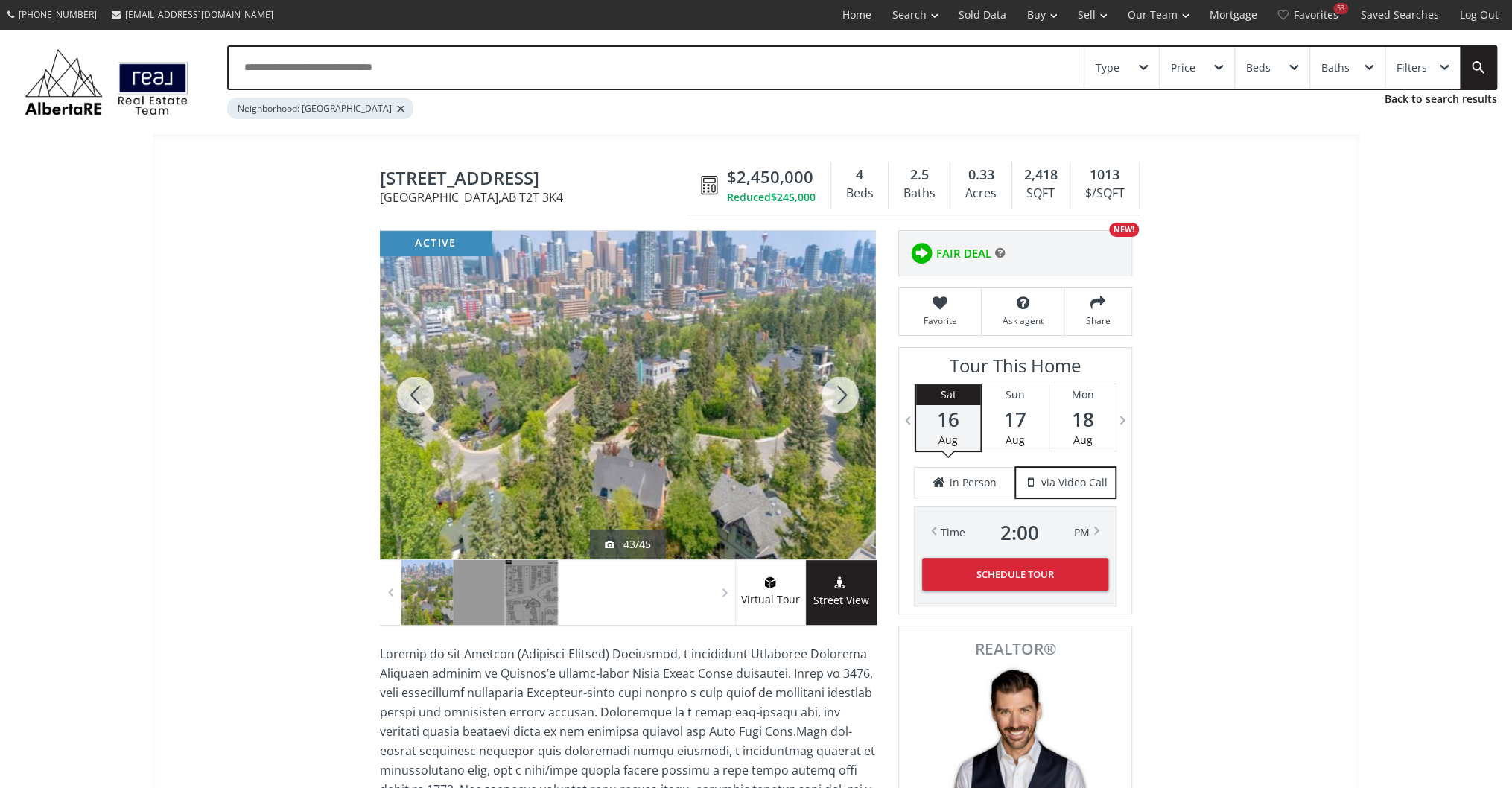
click at [825, 390] on div at bounding box center [840, 395] width 72 height 328
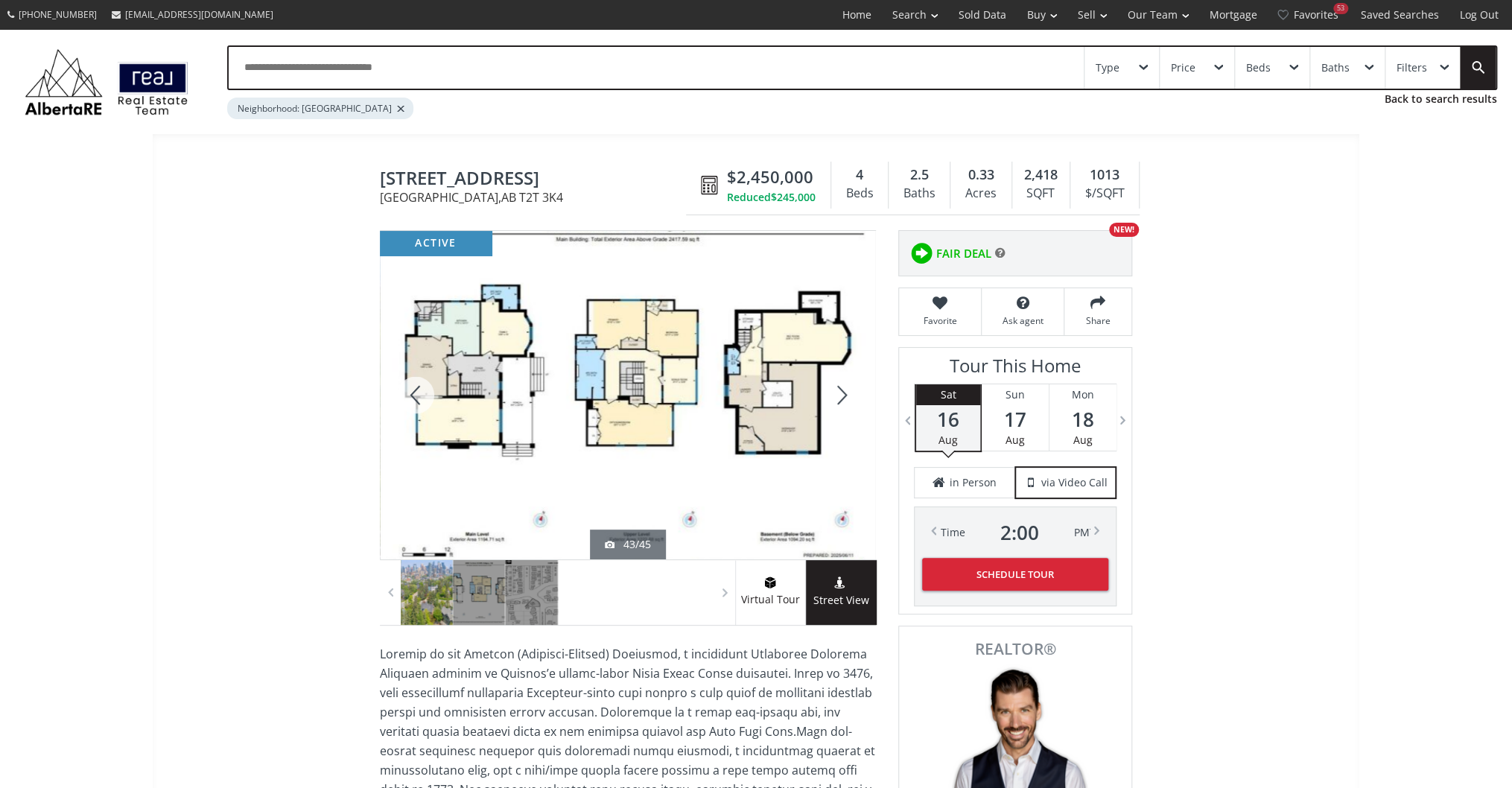
click at [825, 390] on div at bounding box center [840, 395] width 72 height 328
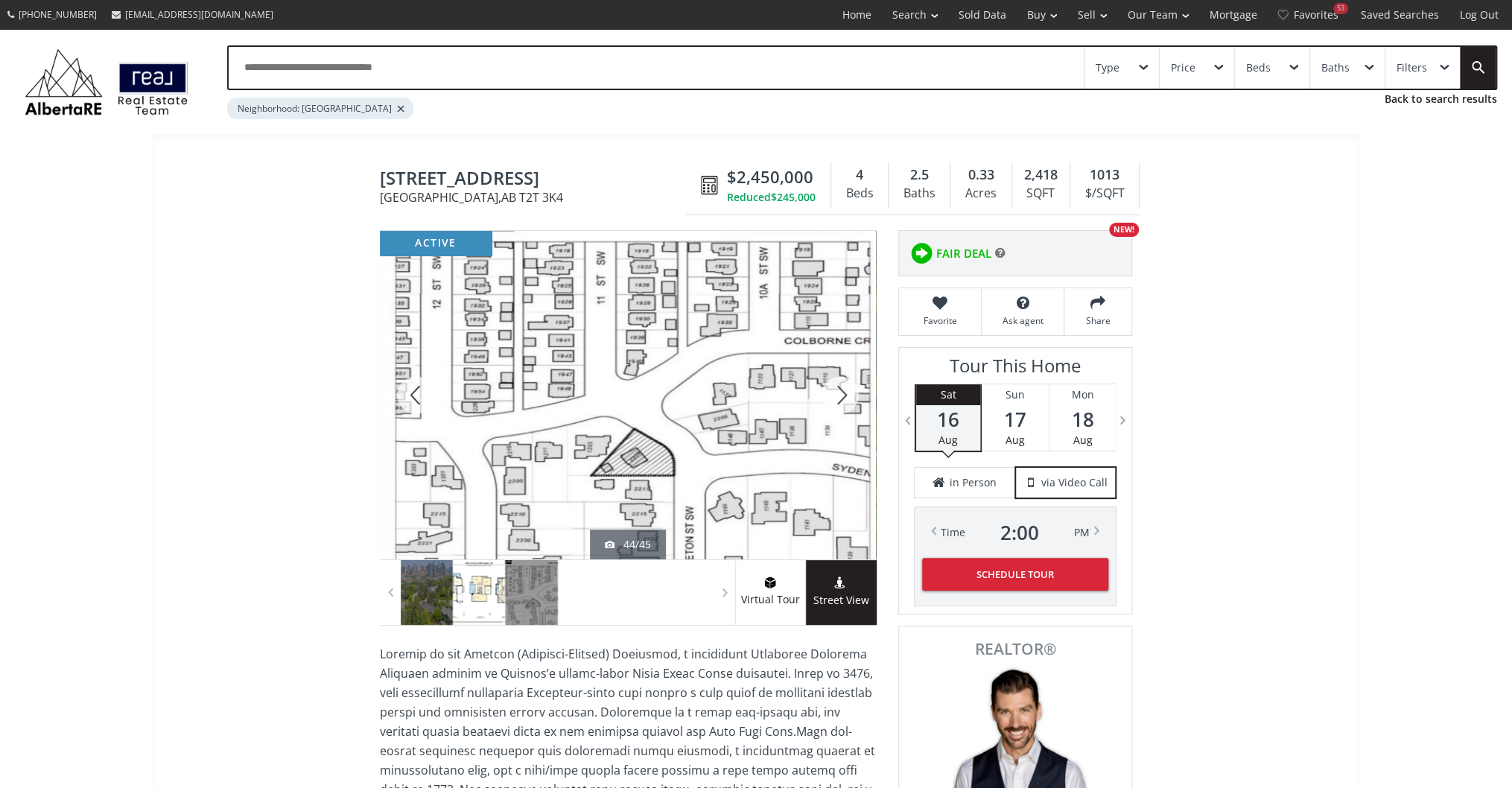
click at [825, 390] on div at bounding box center [840, 395] width 72 height 328
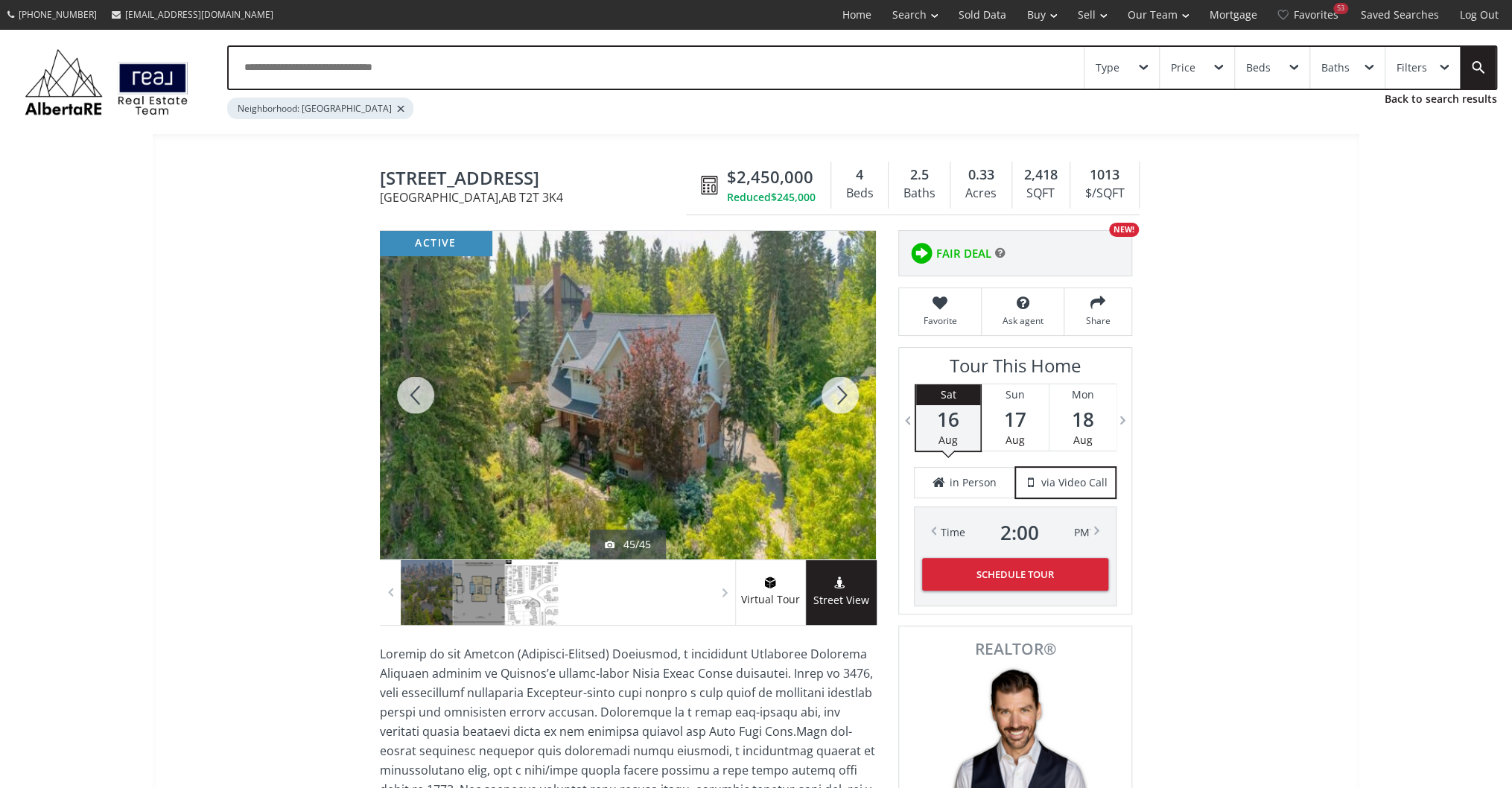
click at [825, 390] on div at bounding box center [840, 395] width 72 height 328
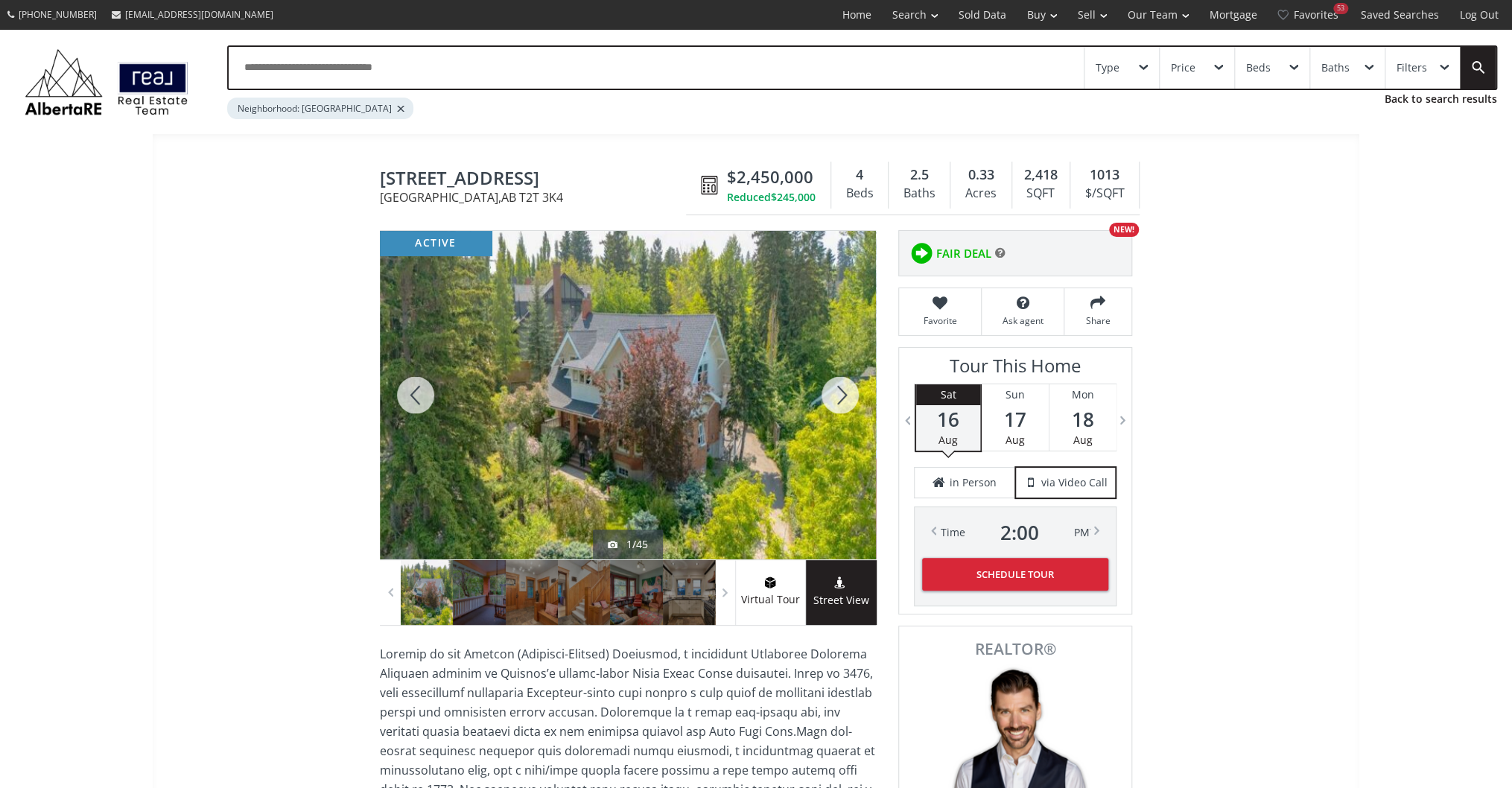
click at [825, 390] on div at bounding box center [840, 395] width 72 height 328
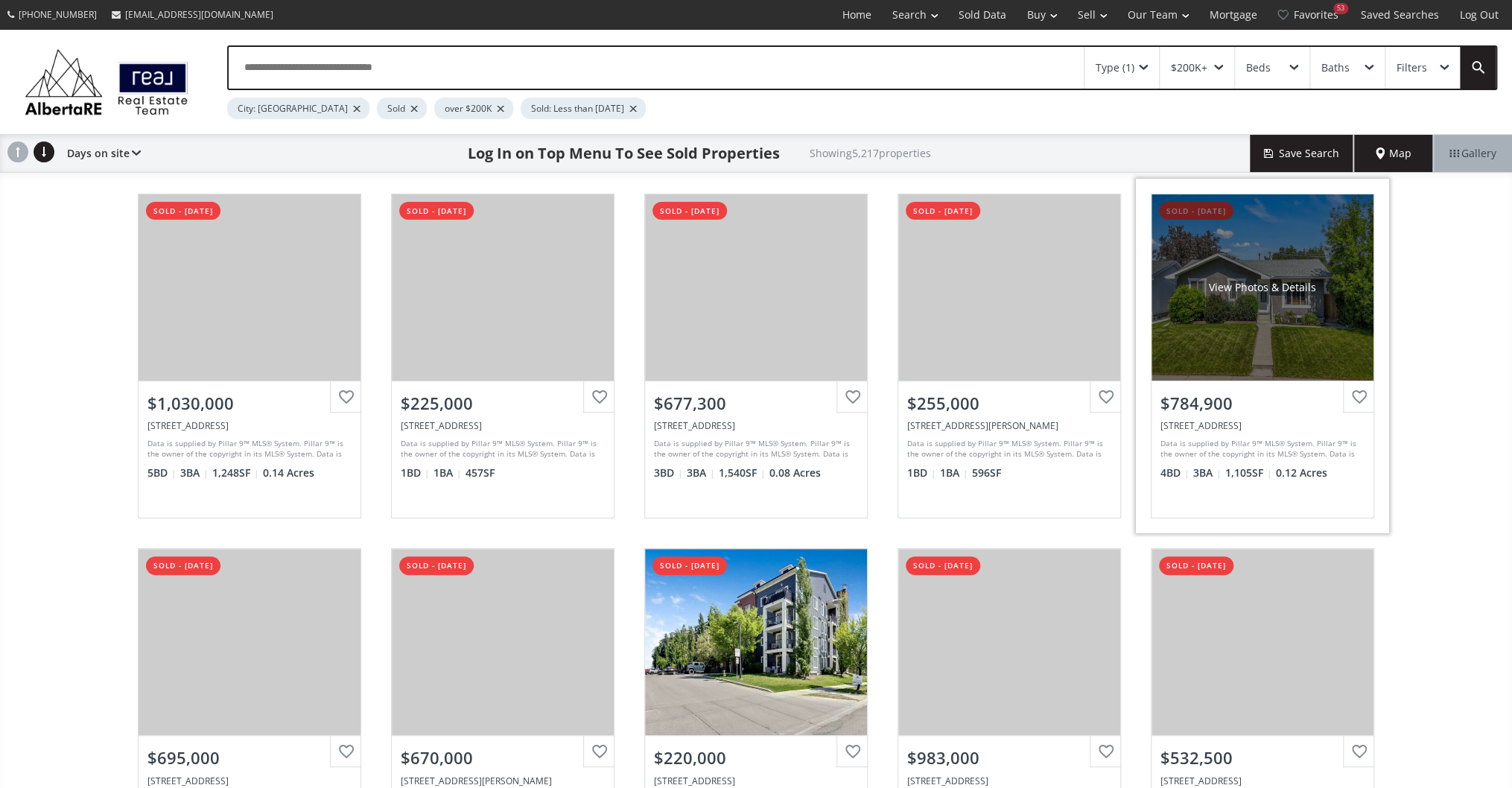
scroll to position [477, 0]
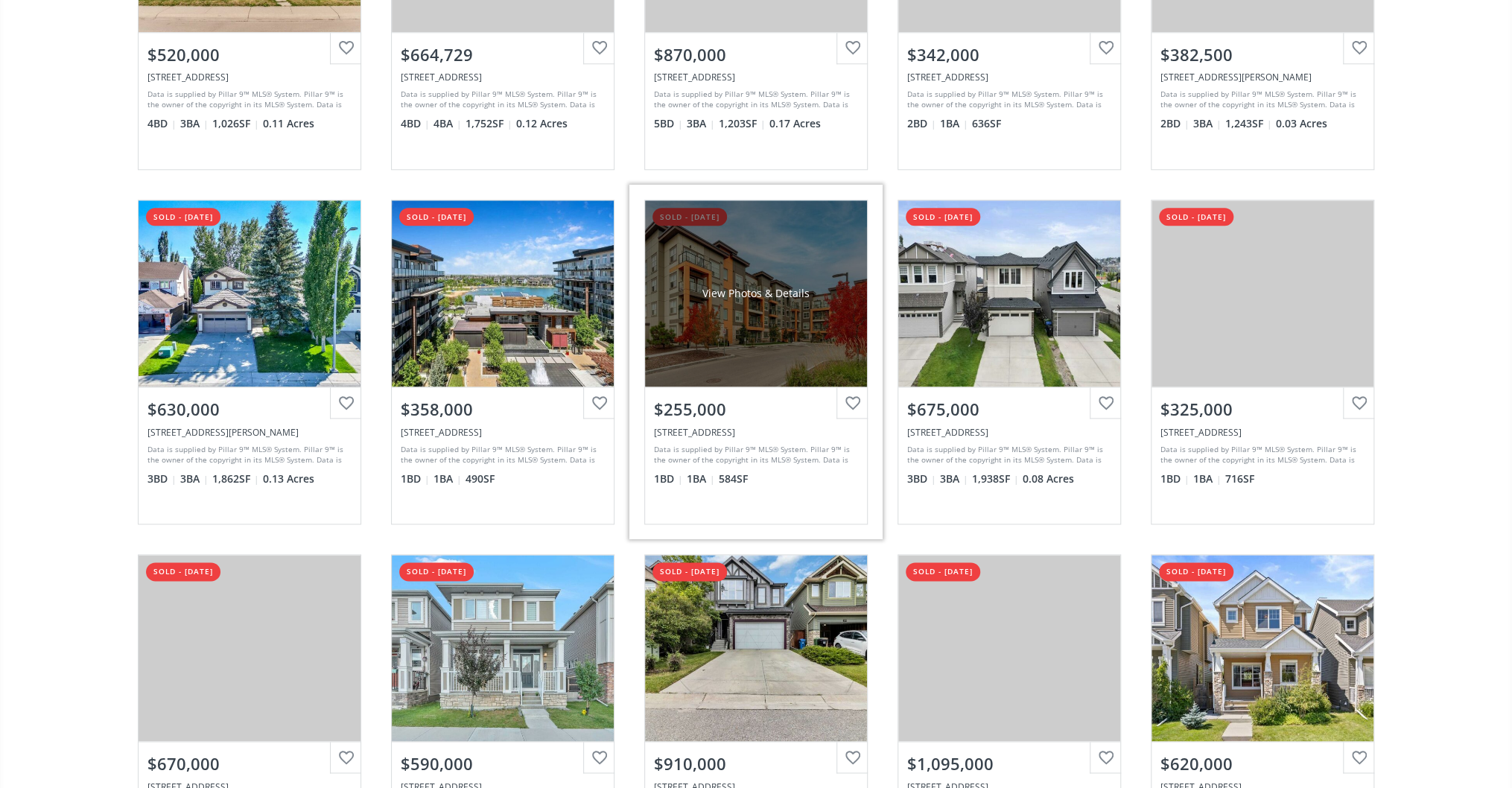
scroll to position [1311, 0]
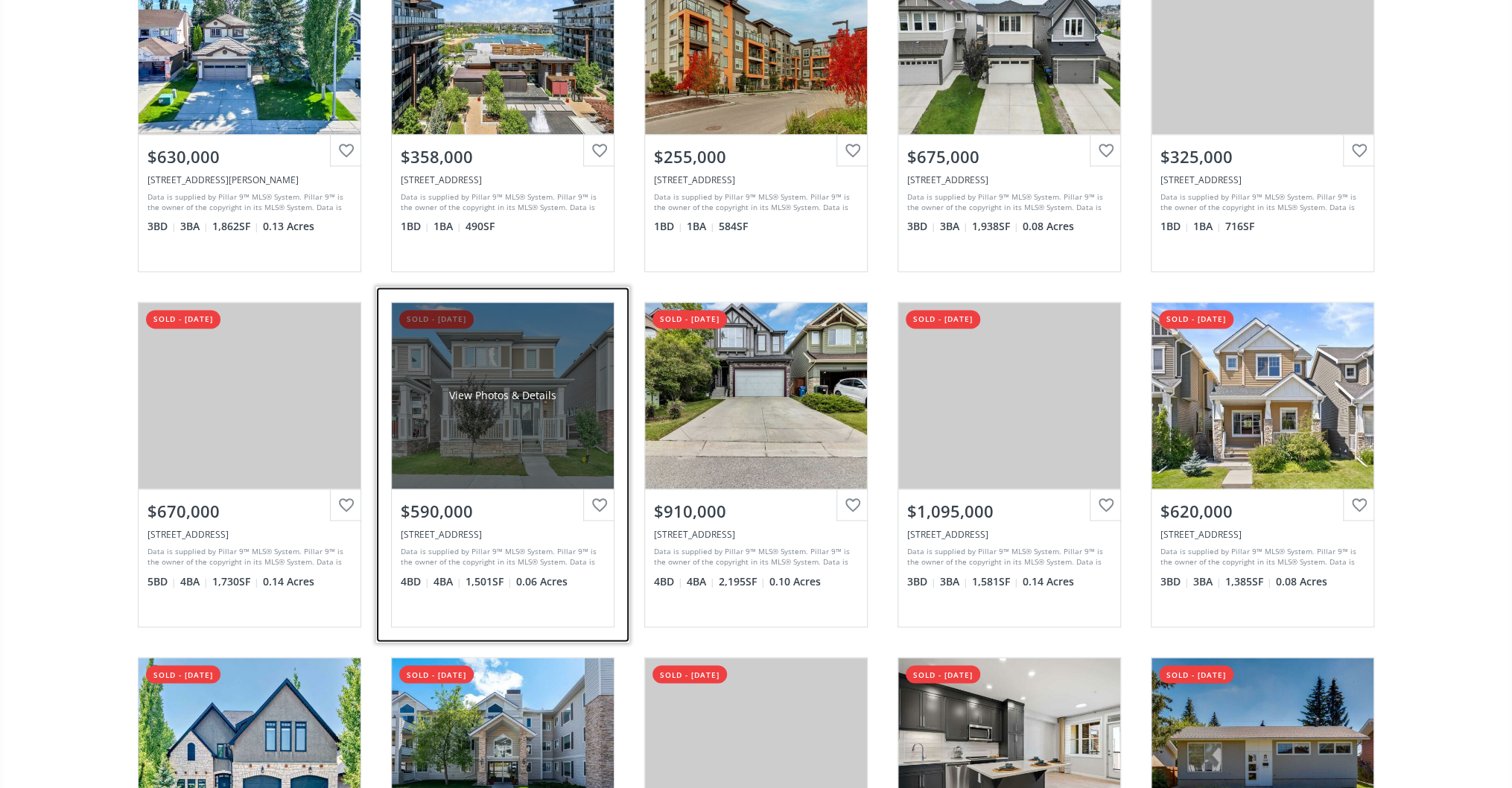
click at [552, 410] on div "View Photos & Details" at bounding box center [502, 395] width 222 height 186
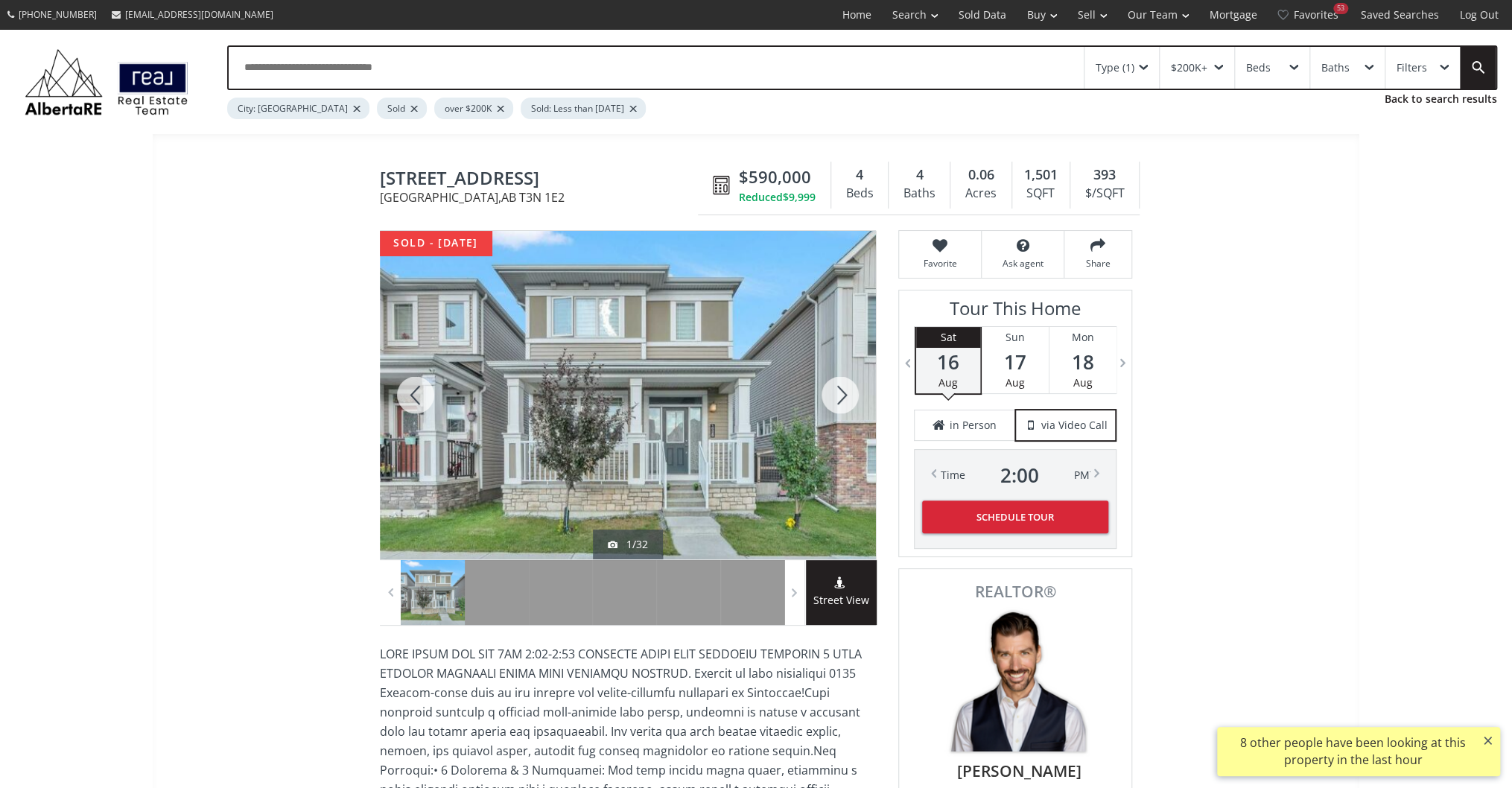
click at [830, 399] on div at bounding box center [840, 395] width 72 height 328
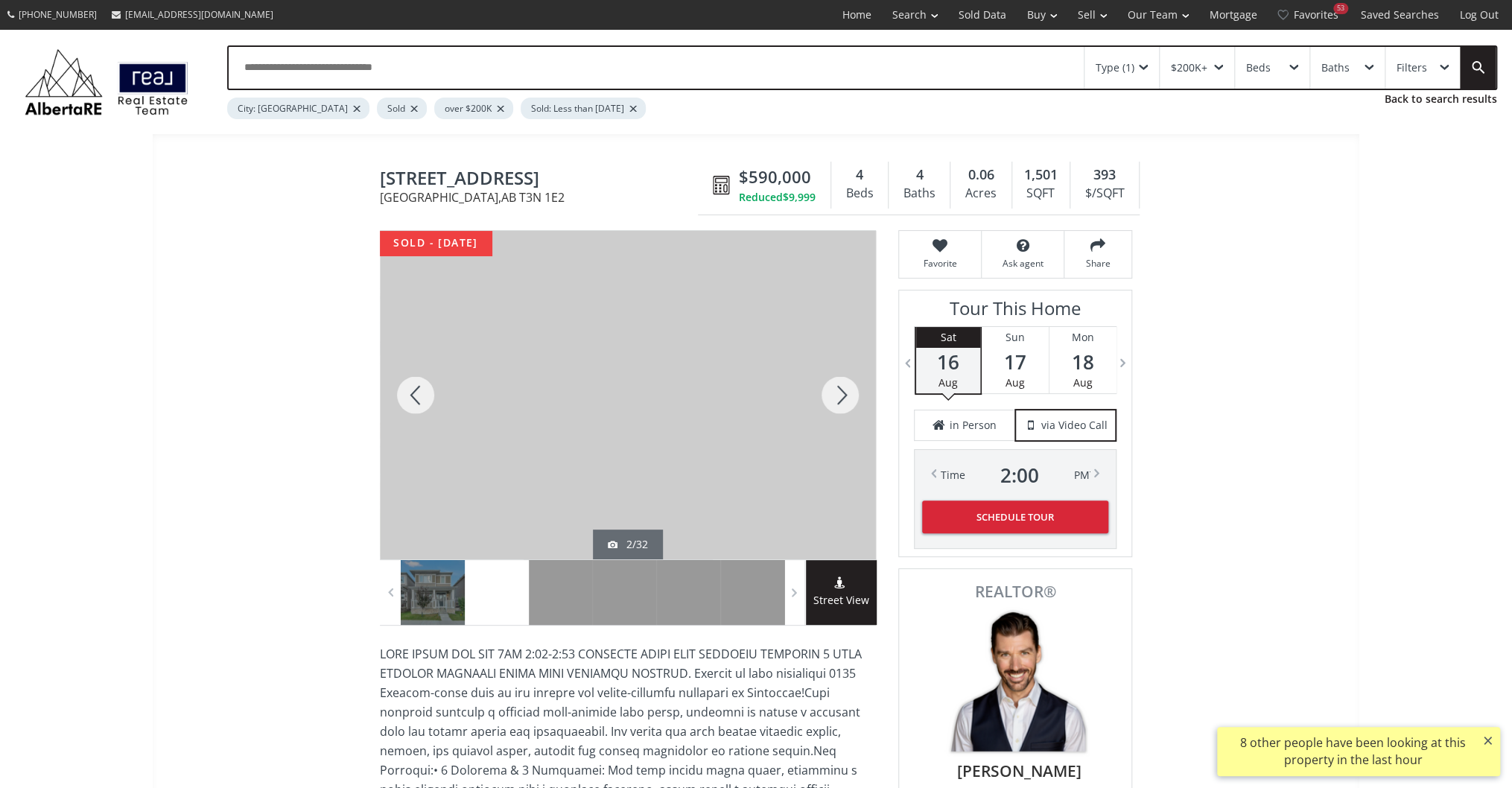
click at [830, 399] on div at bounding box center [840, 395] width 72 height 328
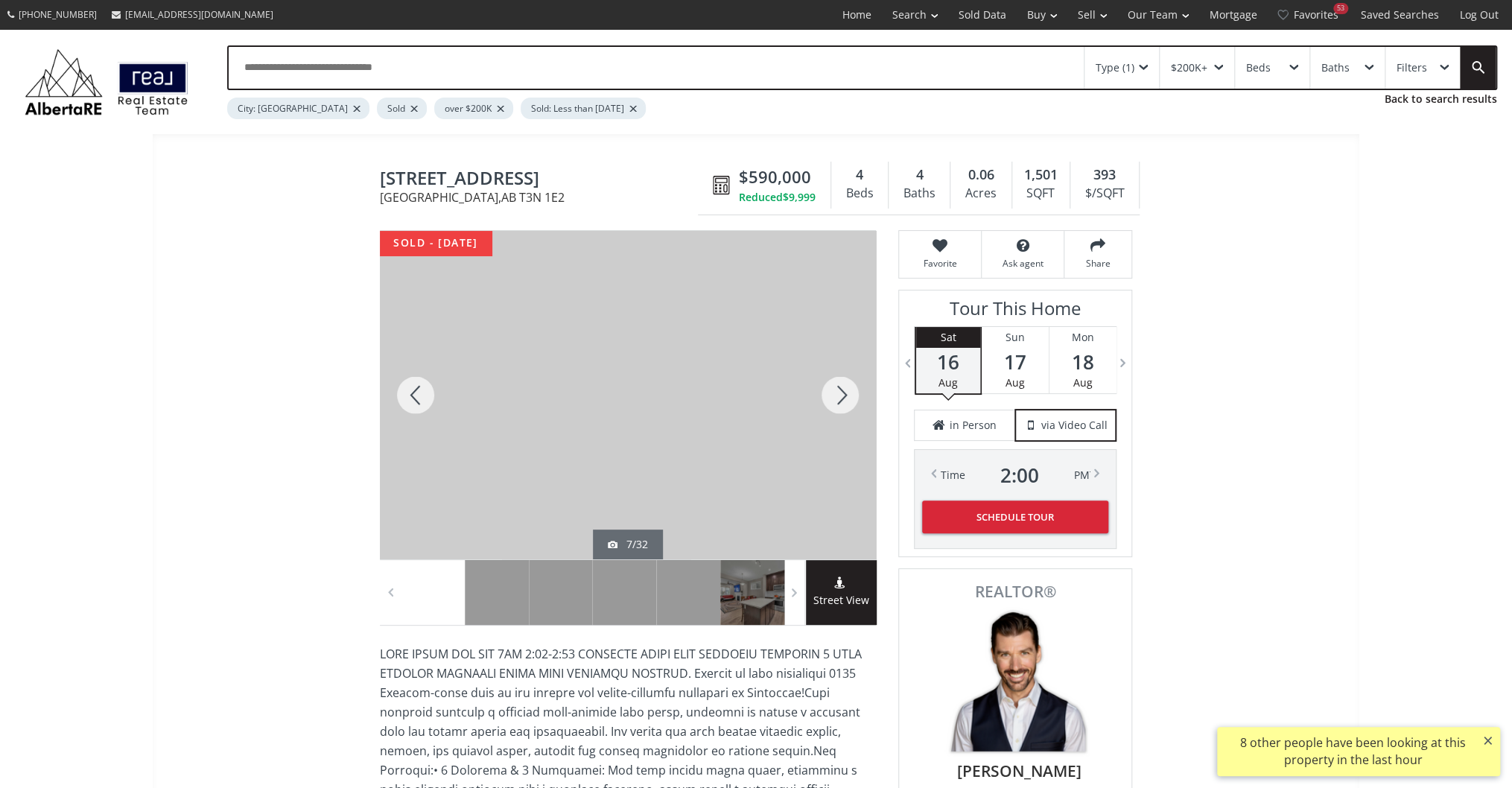
click at [830, 399] on div at bounding box center [840, 395] width 72 height 328
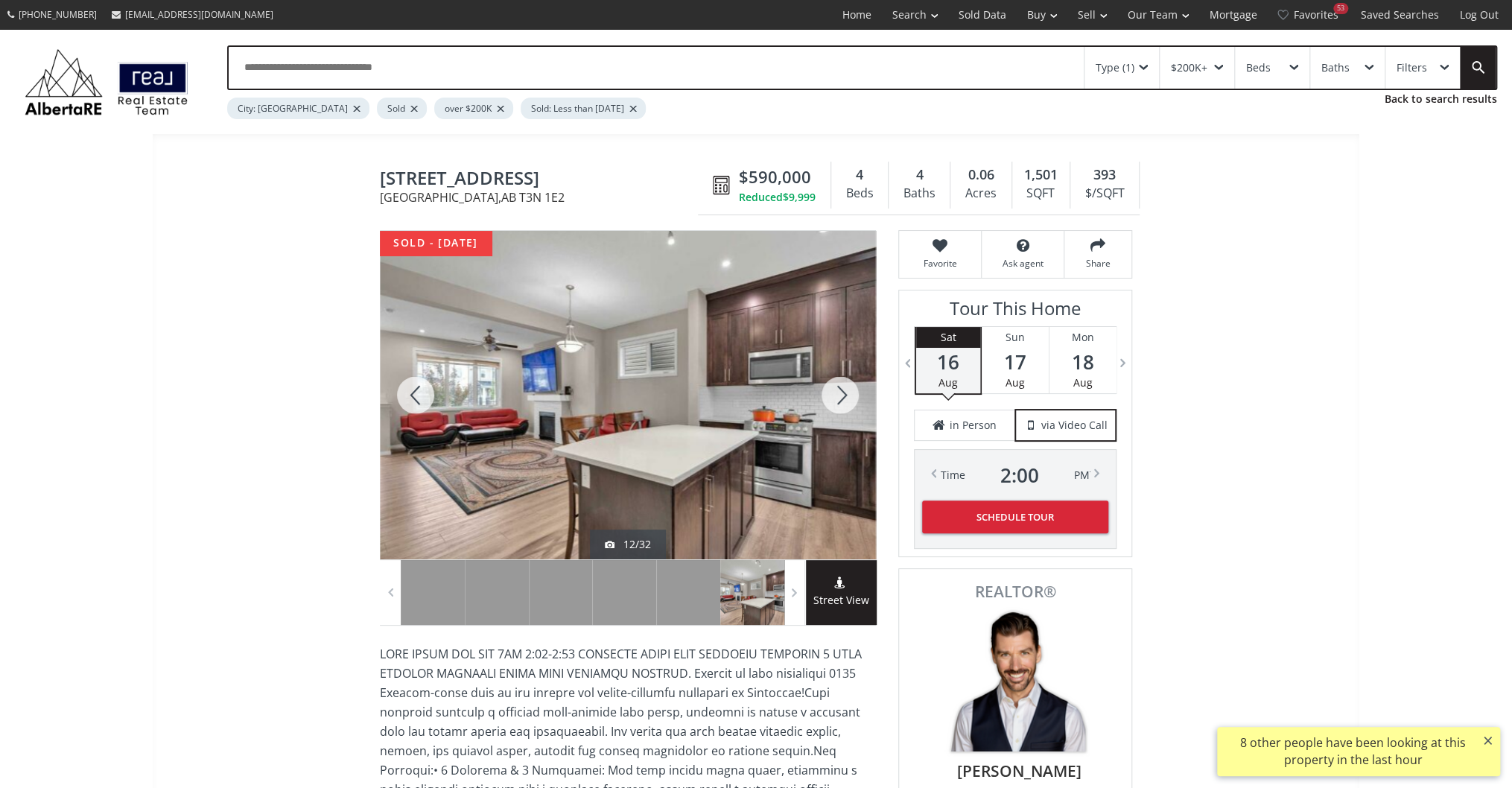
click at [830, 399] on div at bounding box center [840, 395] width 72 height 328
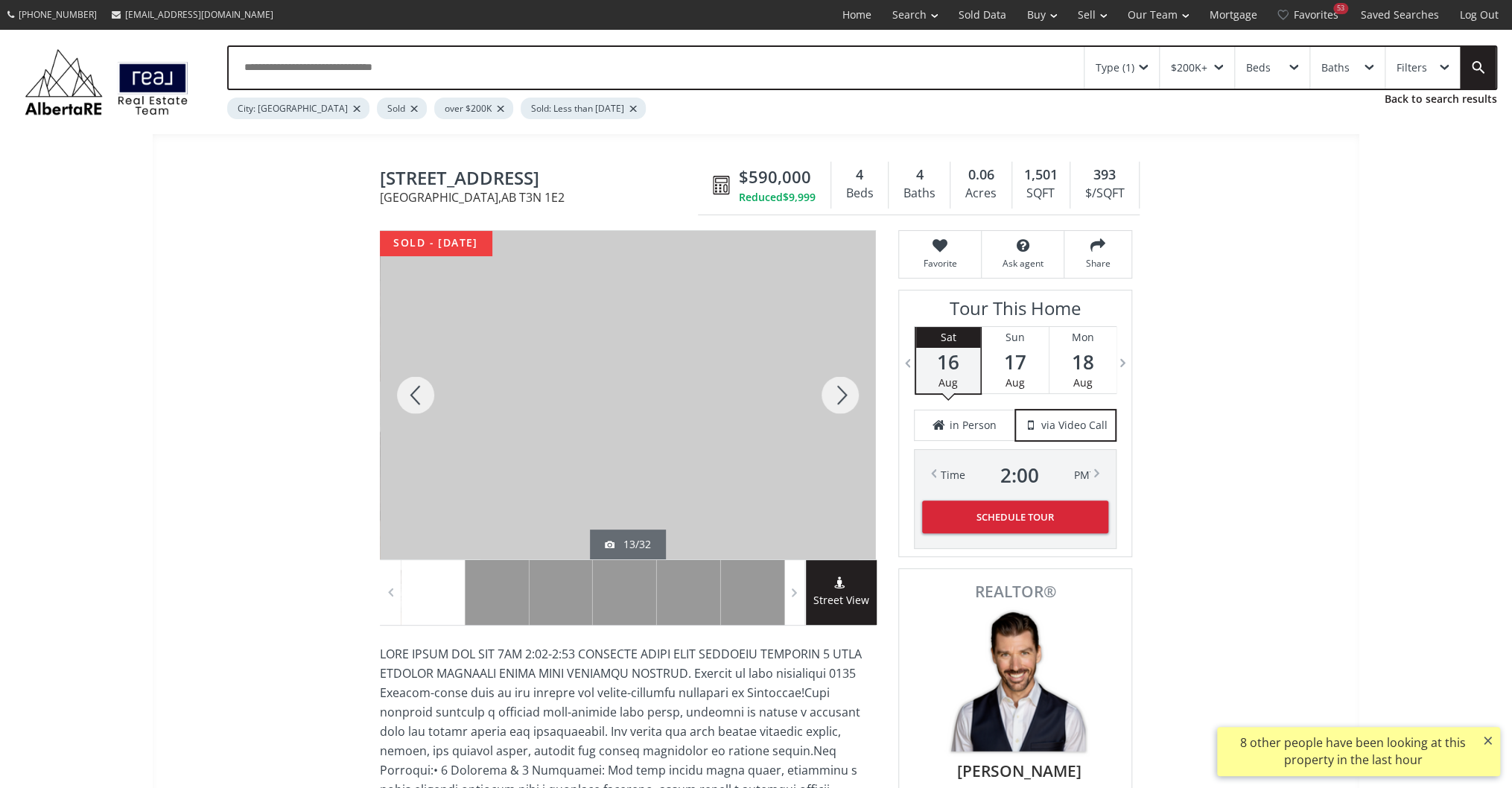
click at [830, 399] on div at bounding box center [840, 395] width 72 height 328
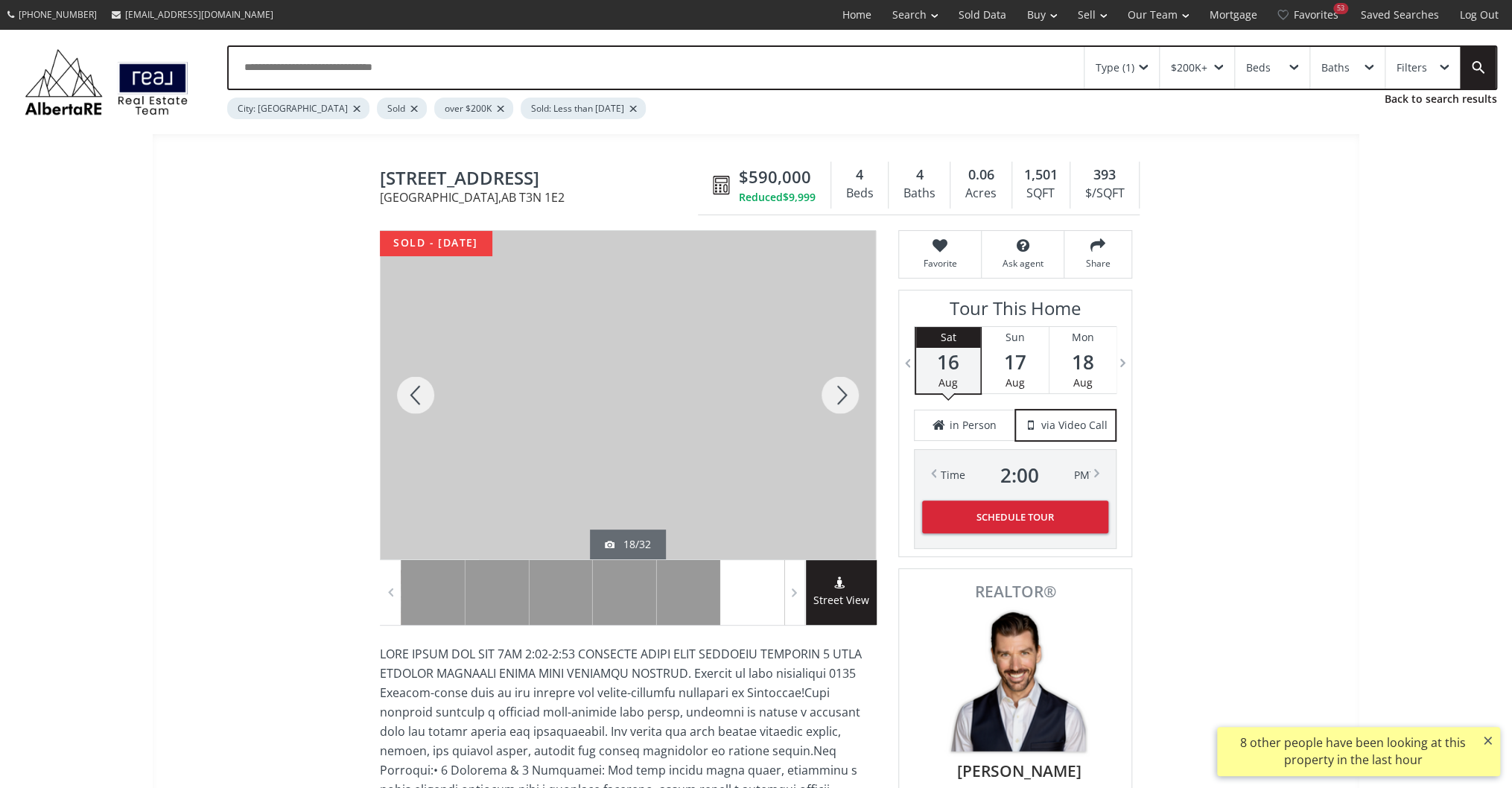
click at [830, 399] on div at bounding box center [840, 395] width 72 height 328
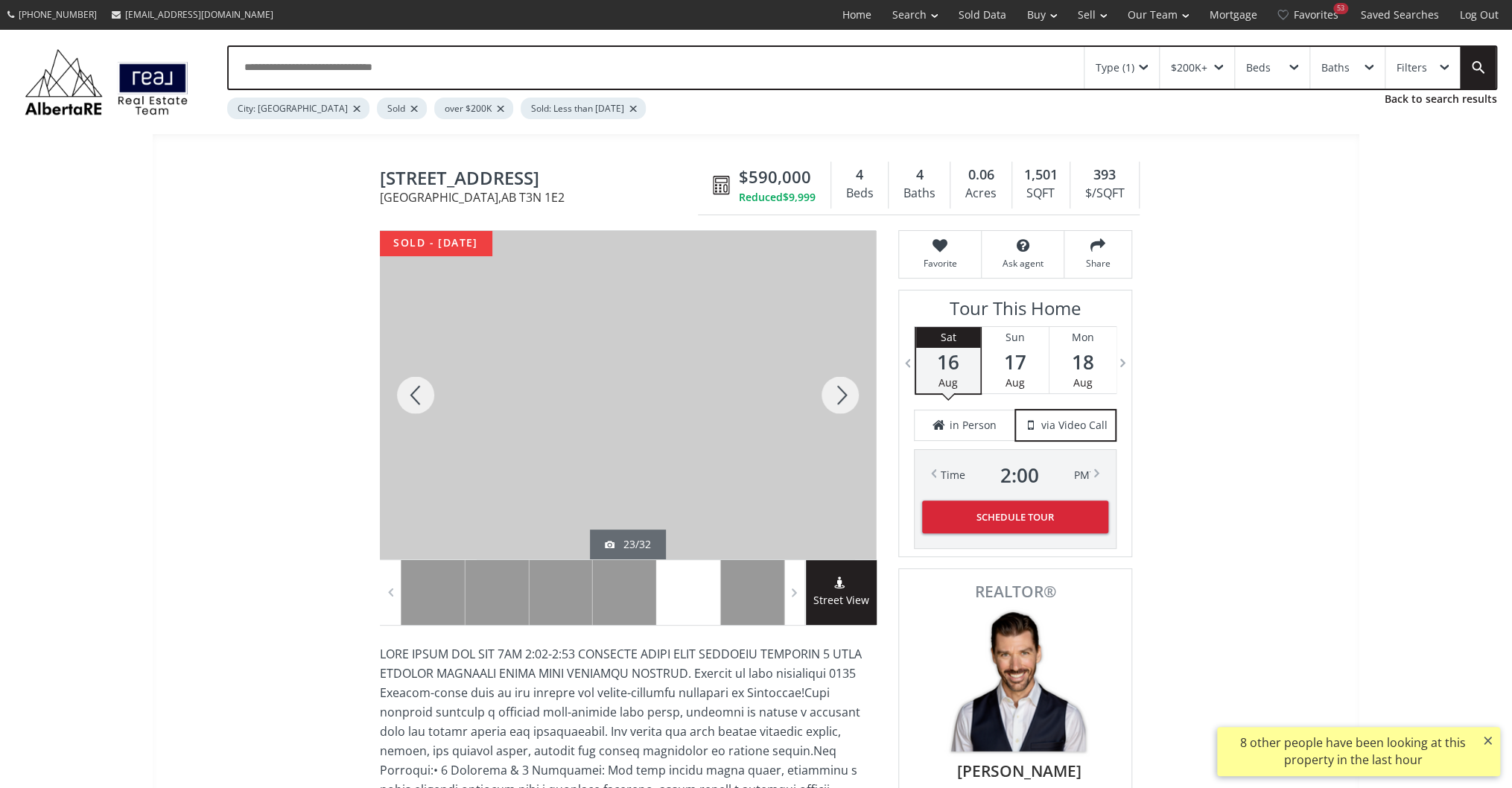
click at [830, 399] on div at bounding box center [840, 395] width 72 height 328
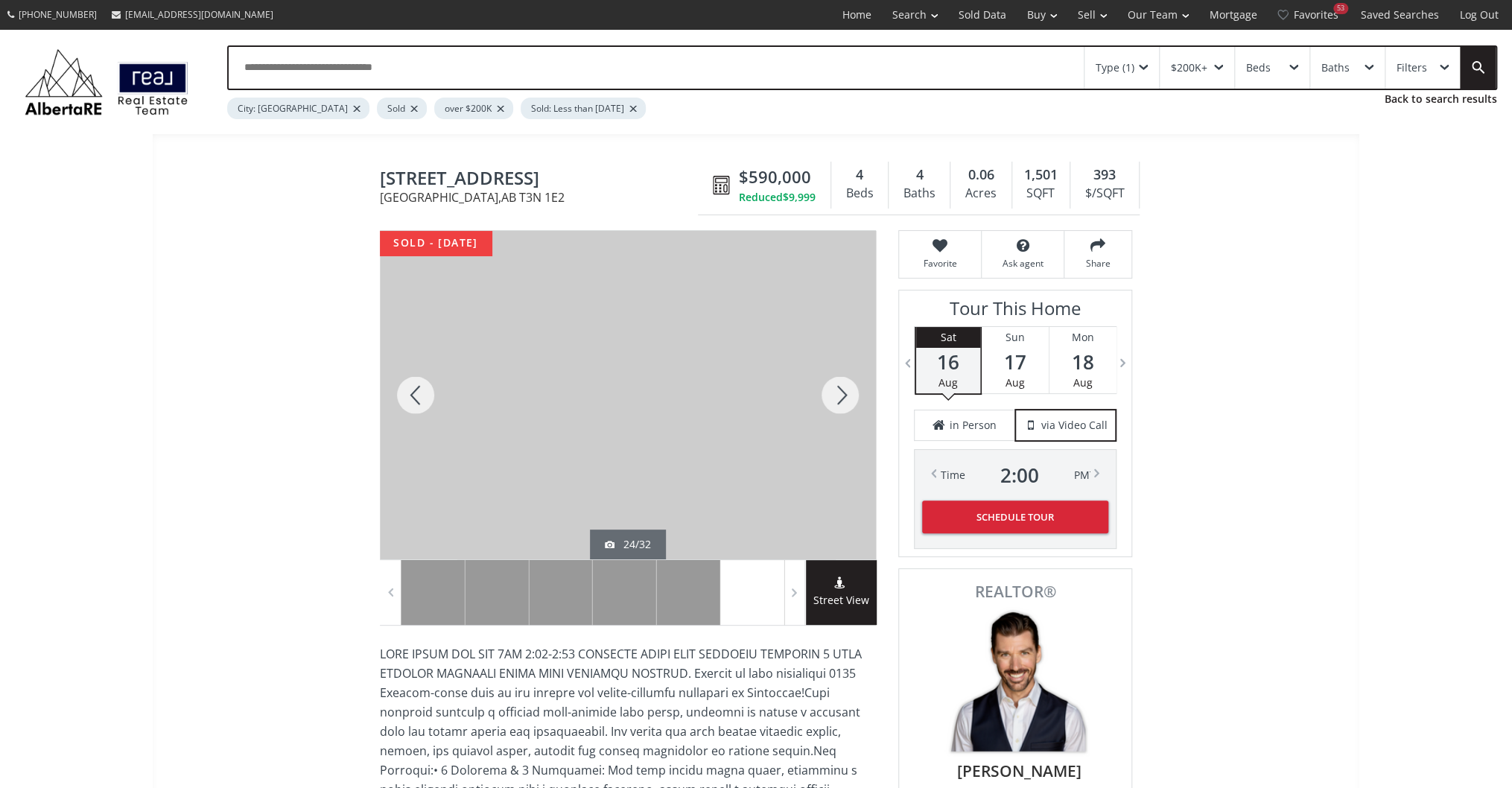
click at [830, 399] on div at bounding box center [840, 395] width 72 height 328
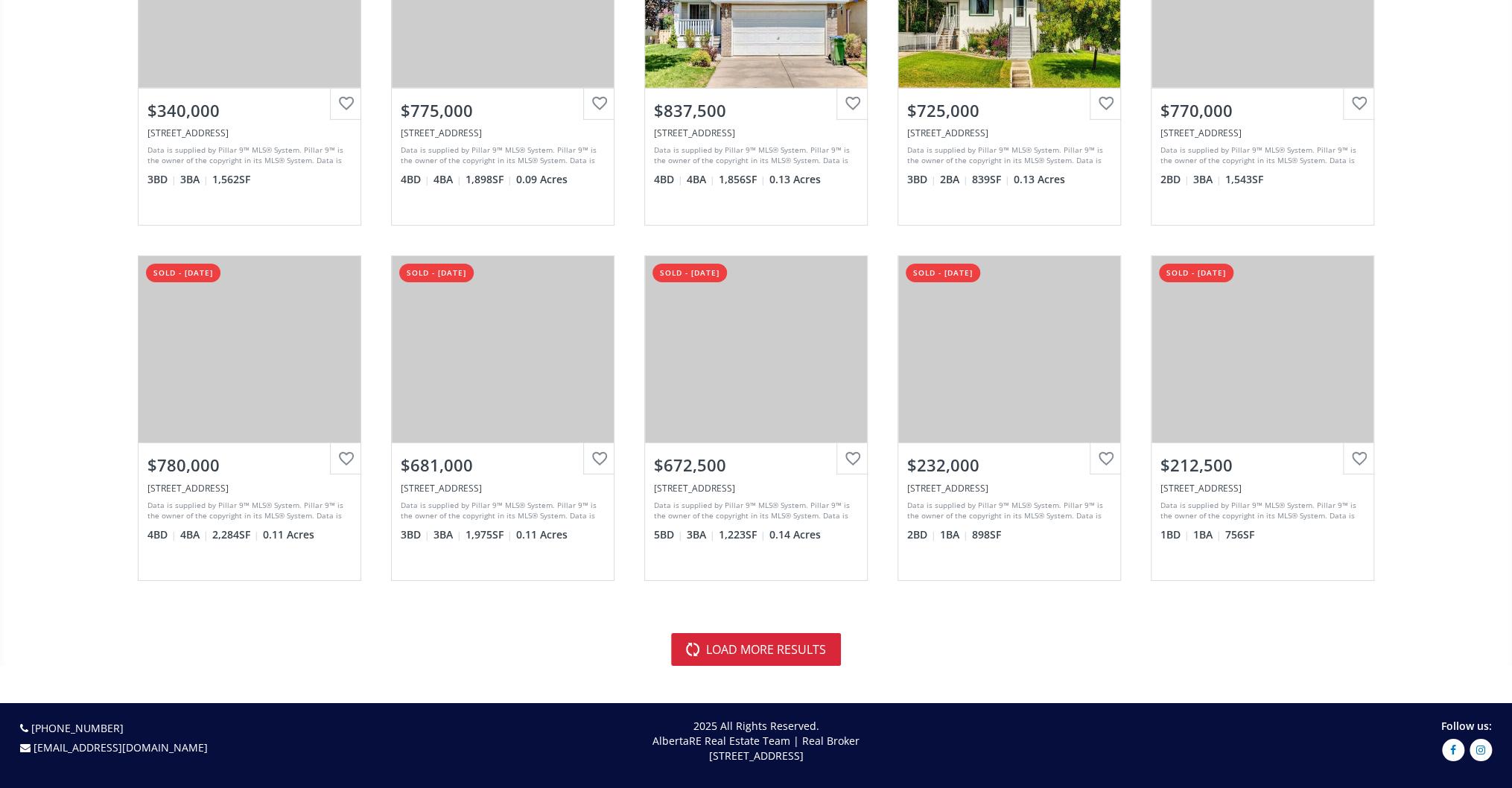
scroll to position [3218, 0]
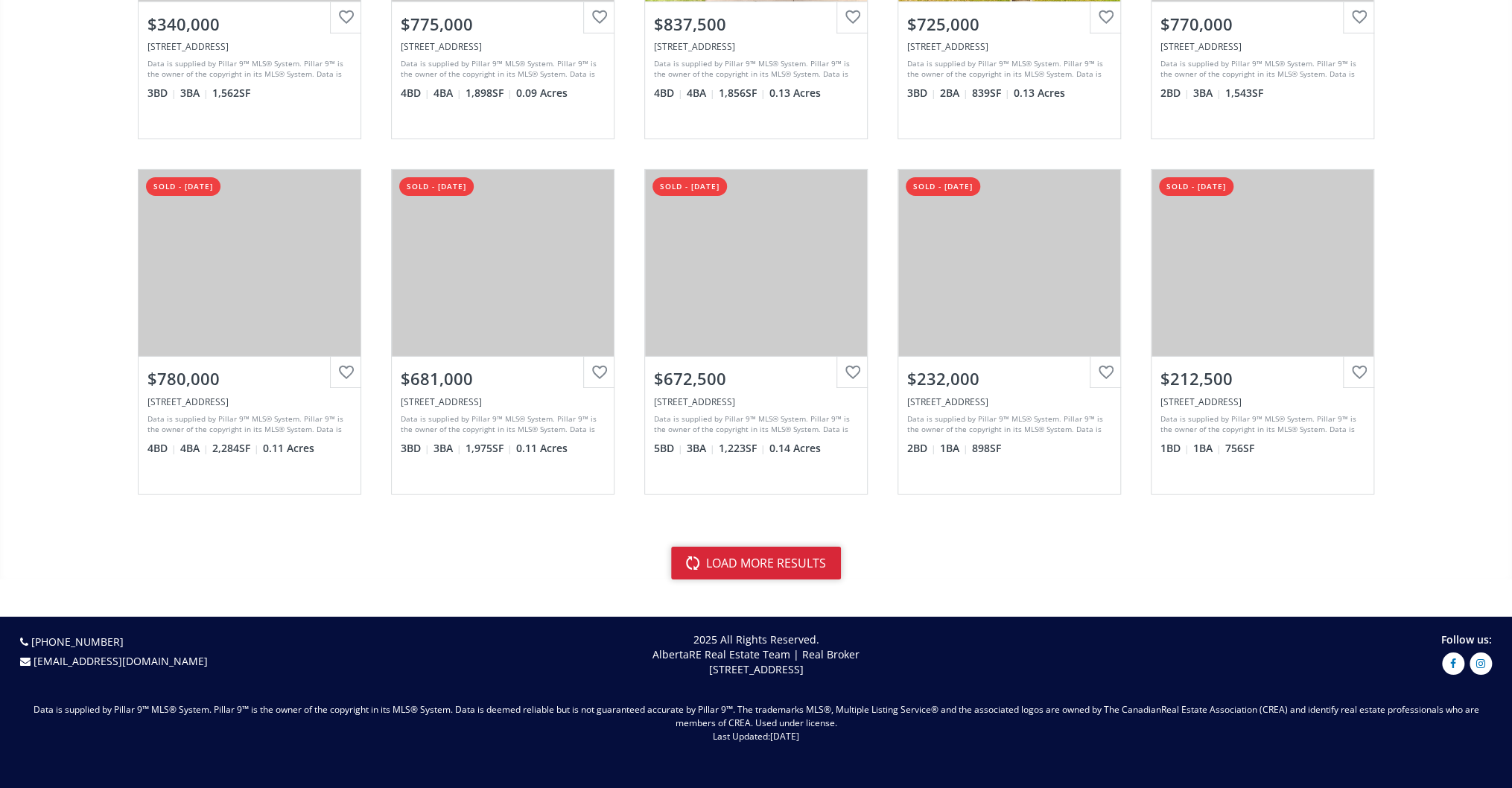
click at [774, 554] on button "load more results" at bounding box center [756, 563] width 170 height 33
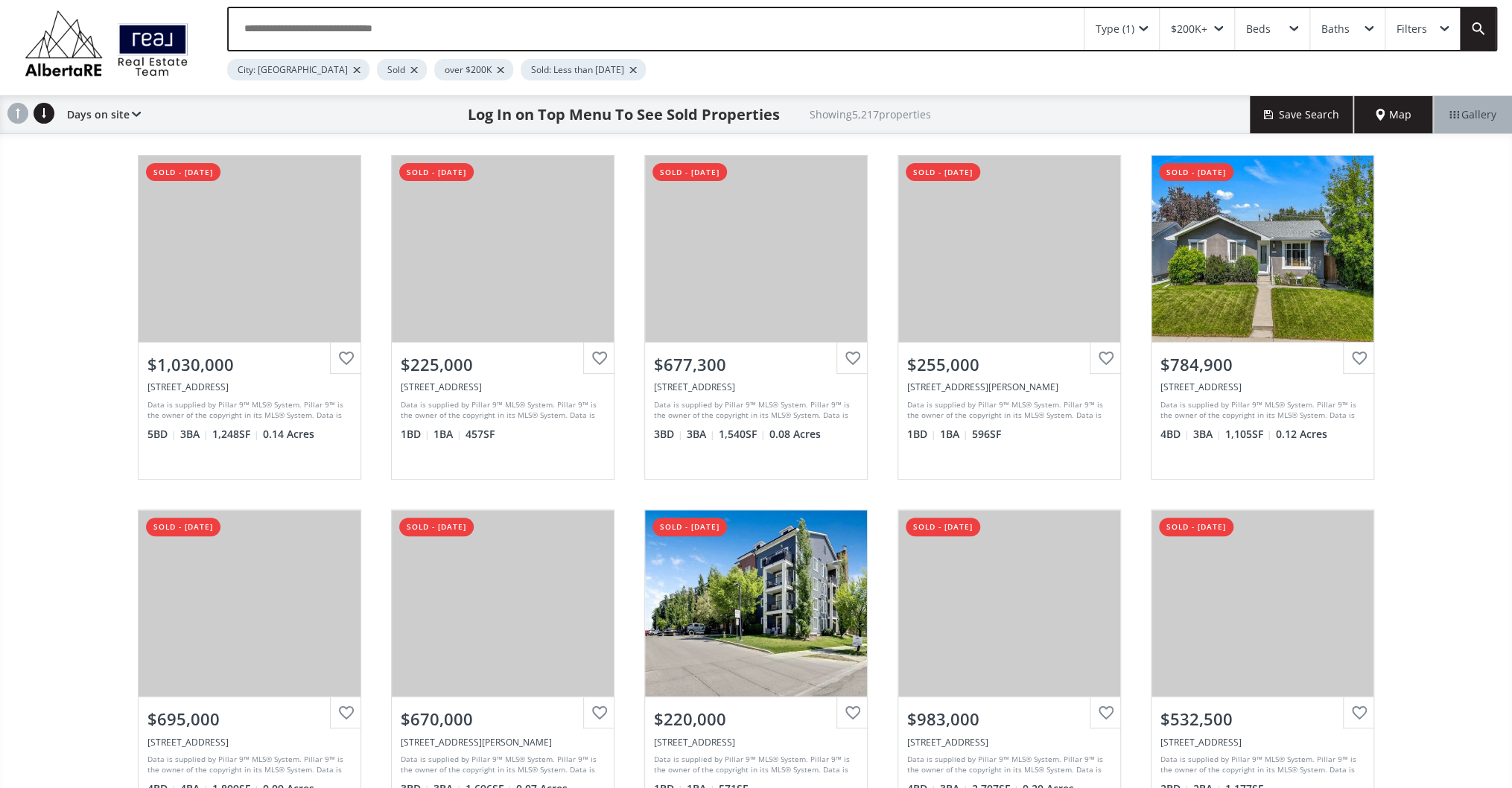
scroll to position [0, 0]
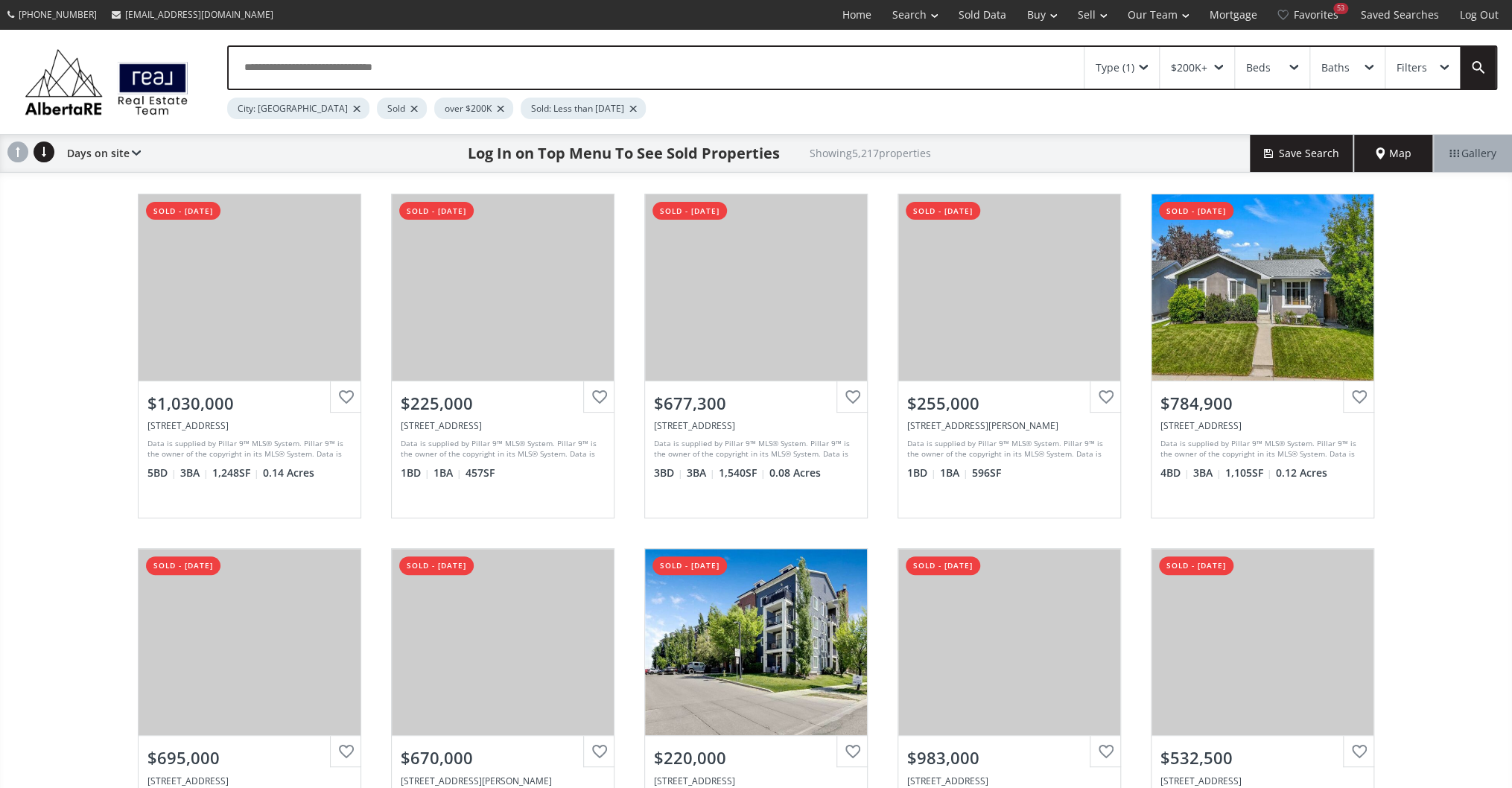
click at [297, 102] on div "City: [GEOGRAPHIC_DATA]" at bounding box center [298, 108] width 142 height 22
click at [353, 107] on div at bounding box center [357, 108] width 7 height 6
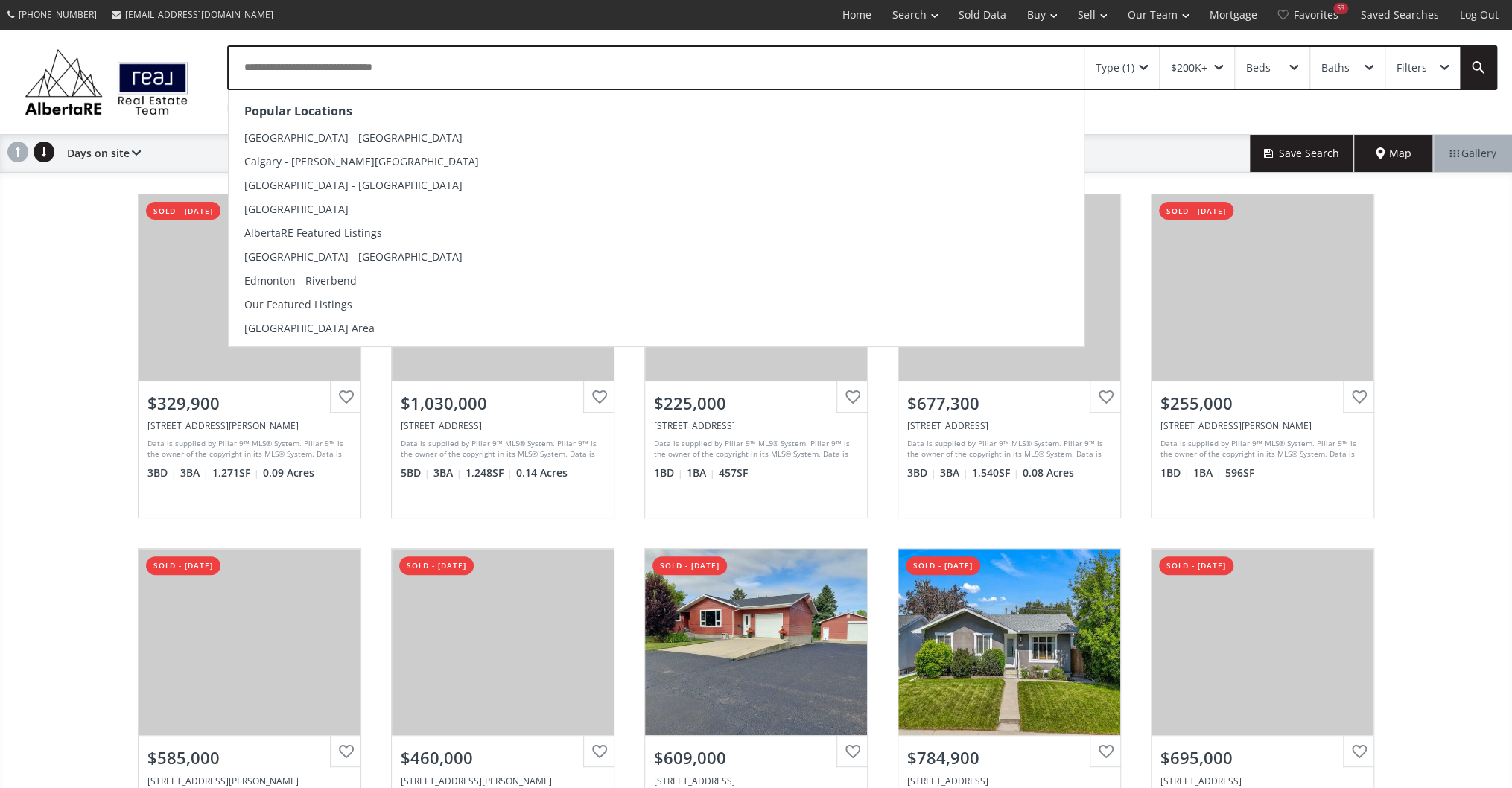
click at [395, 69] on input "text" at bounding box center [656, 68] width 855 height 42
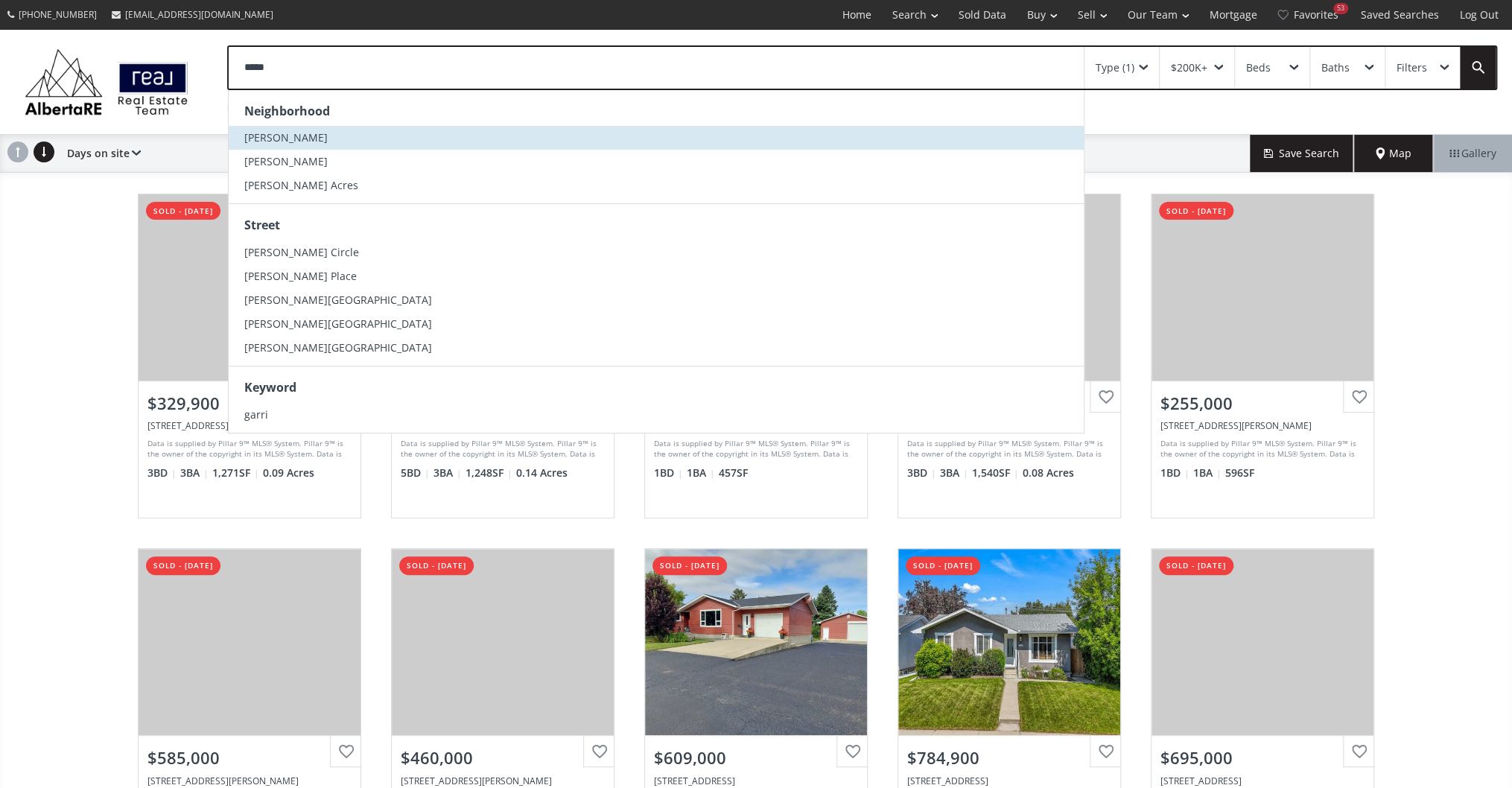
type input "*****"
click at [280, 133] on span "[PERSON_NAME]" at bounding box center [286, 137] width 84 height 14
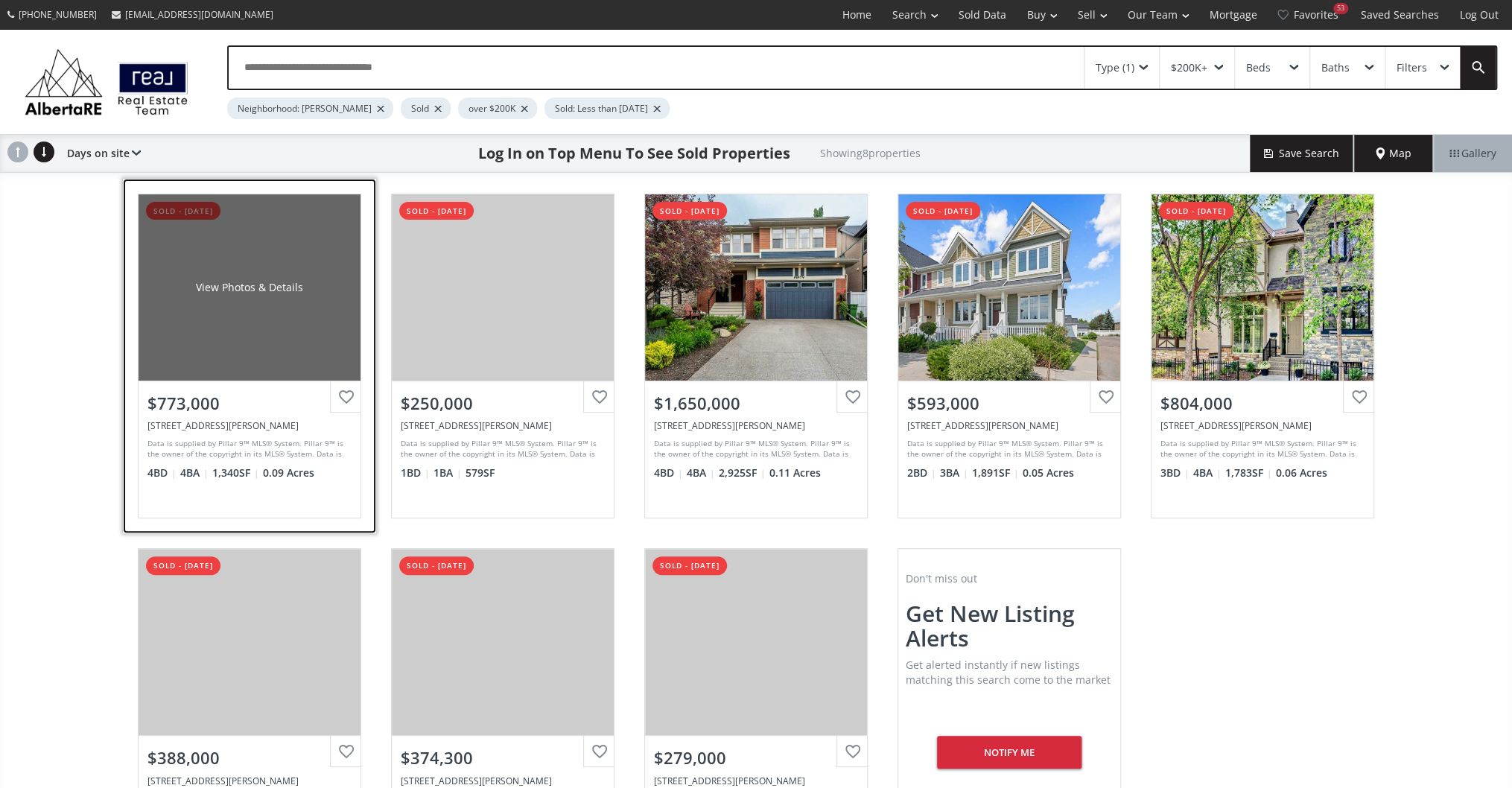
click at [354, 394] on div at bounding box center [345, 397] width 31 height 31
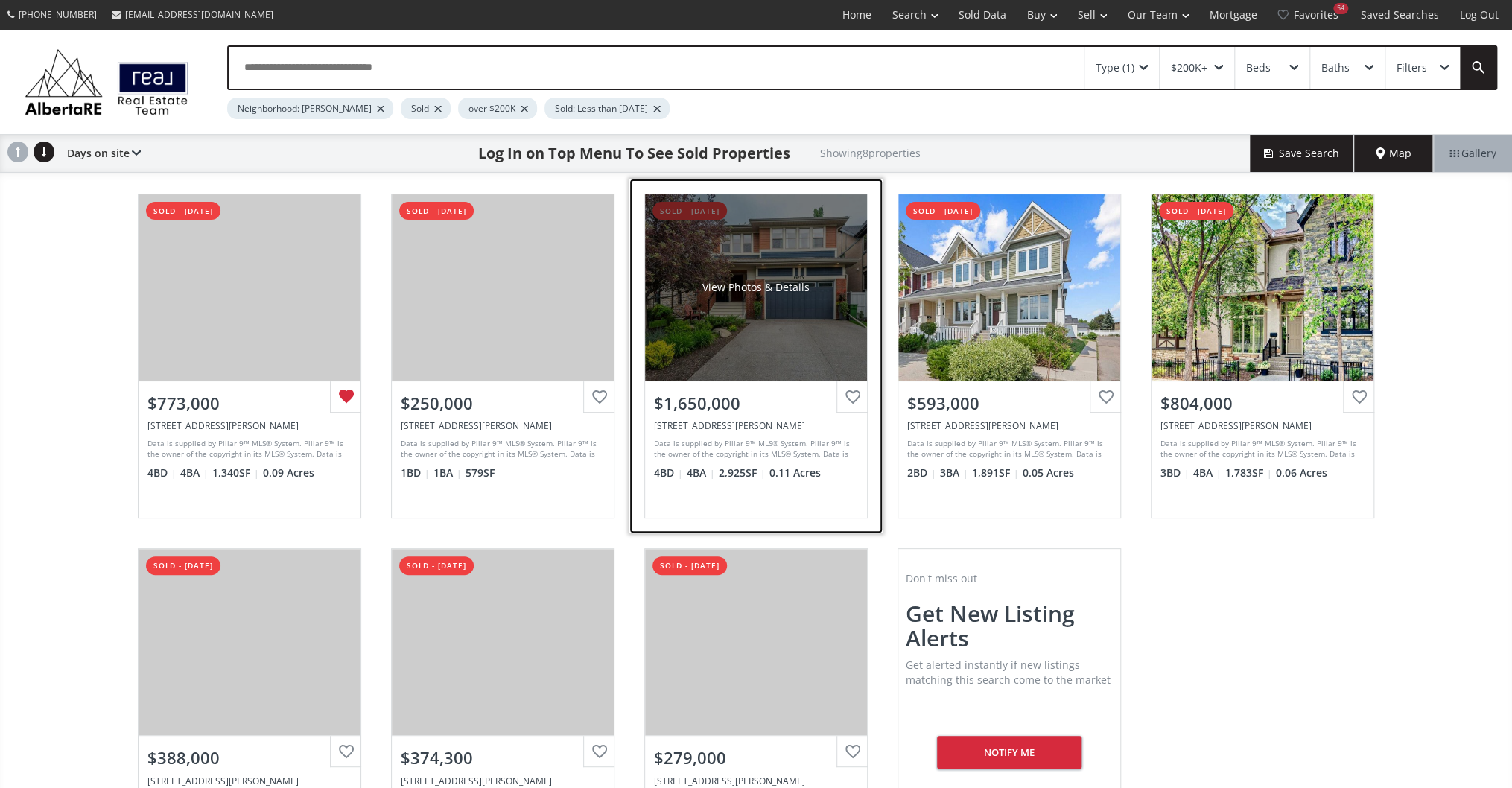
click at [854, 398] on div at bounding box center [852, 397] width 31 height 31
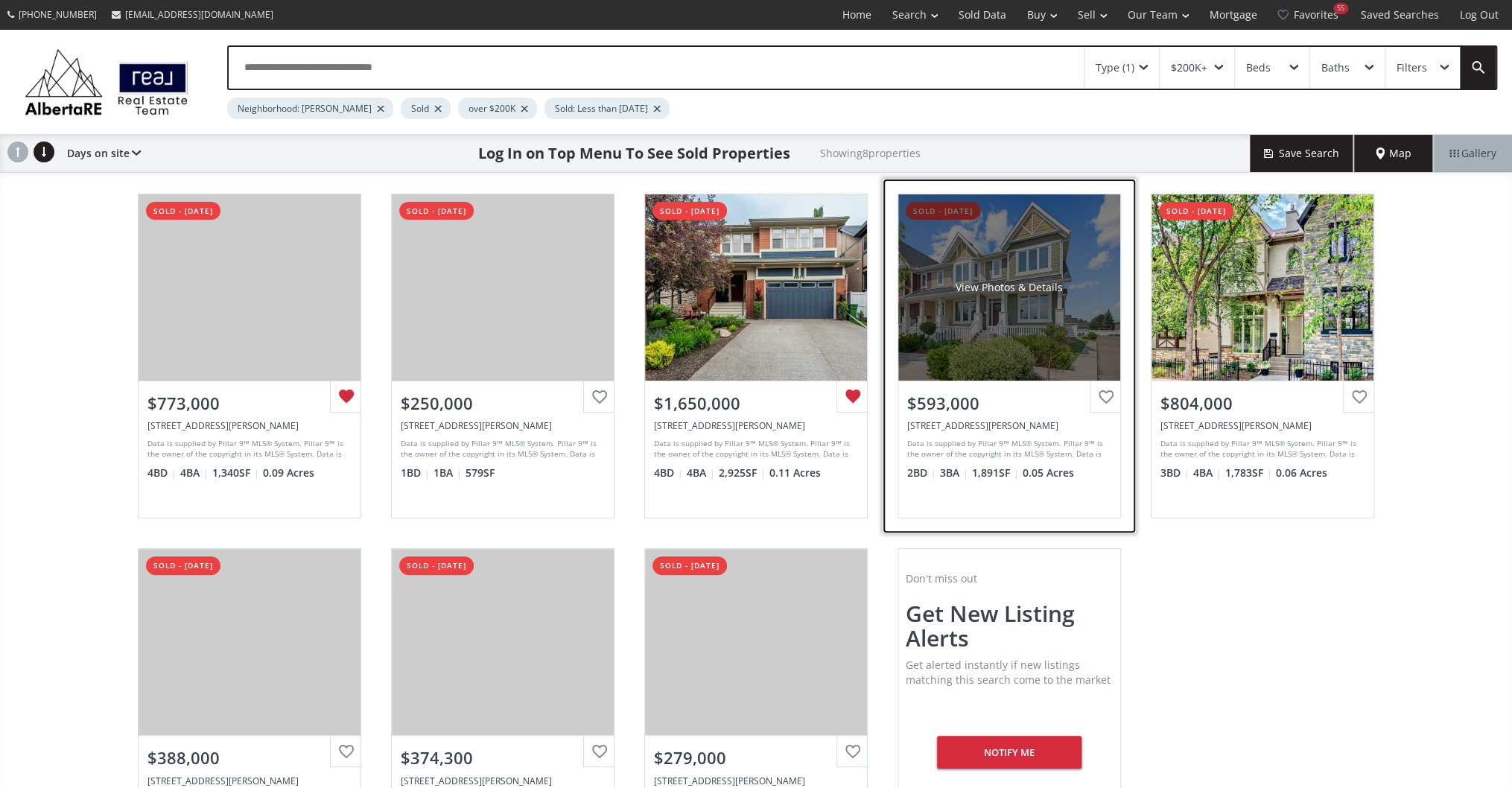
click at [1114, 396] on div at bounding box center [1105, 397] width 31 height 31
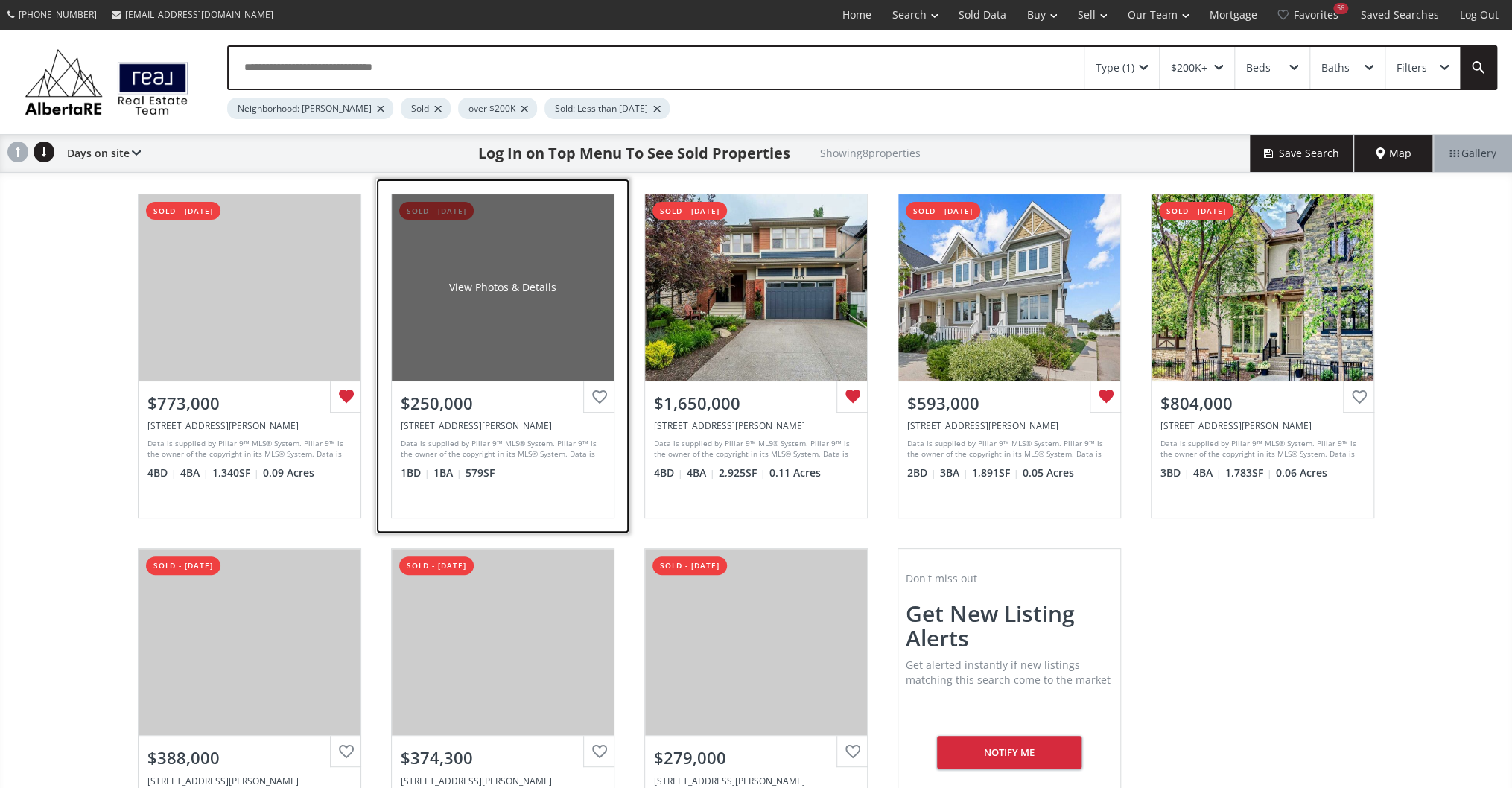
click at [605, 393] on div at bounding box center [599, 397] width 31 height 31
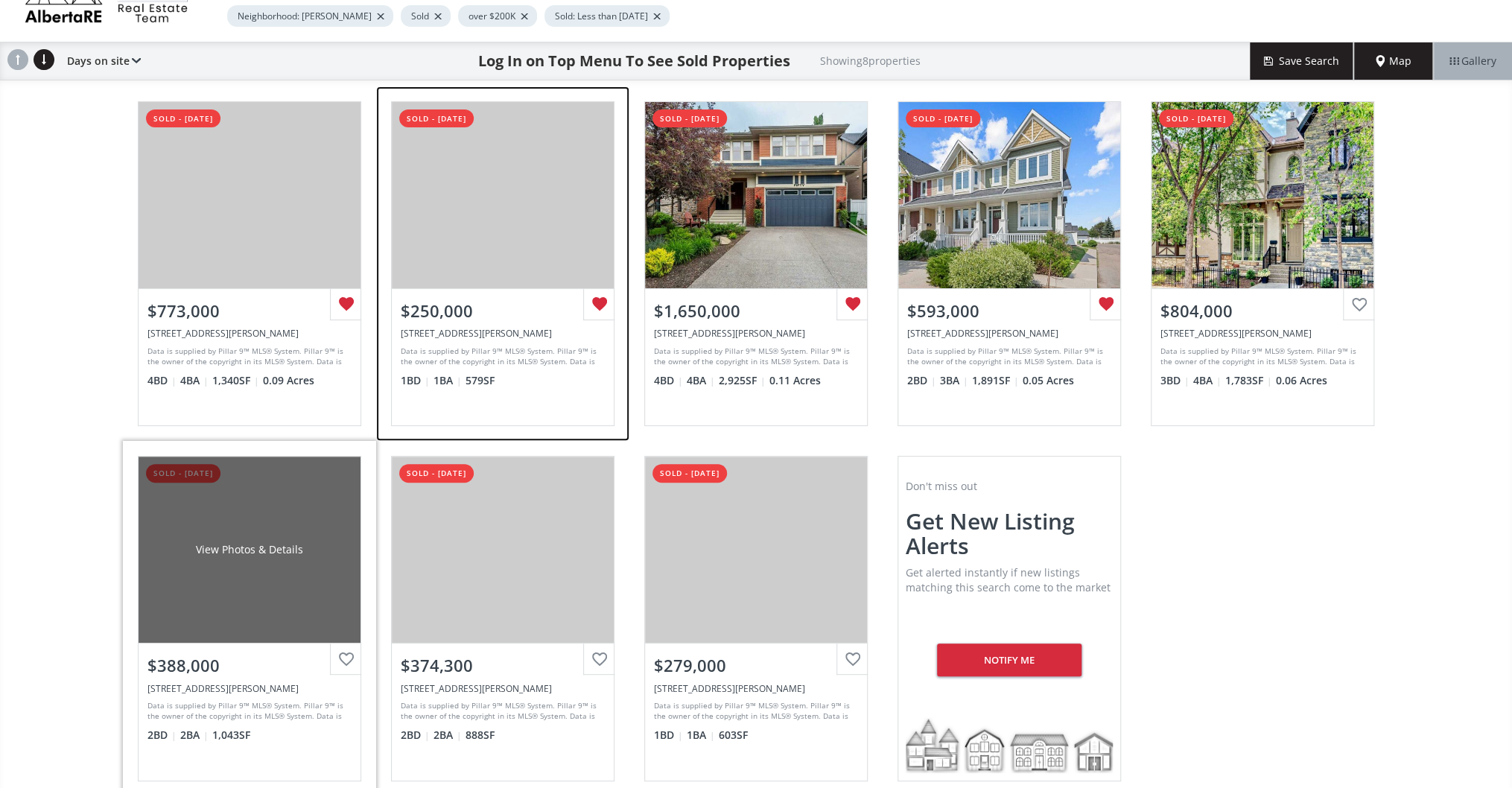
scroll to position [119, 0]
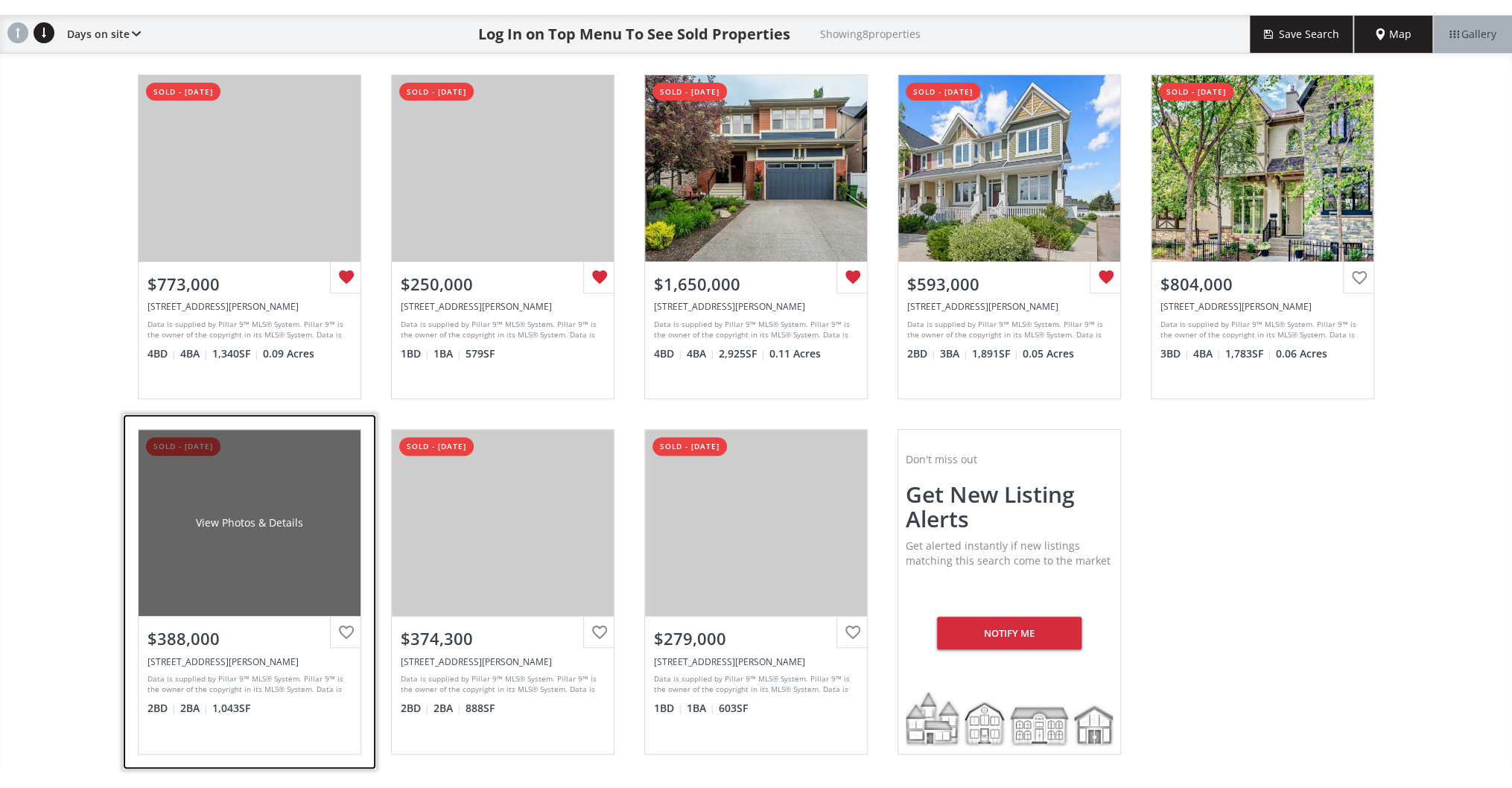
click at [341, 626] on div at bounding box center [345, 632] width 31 height 31
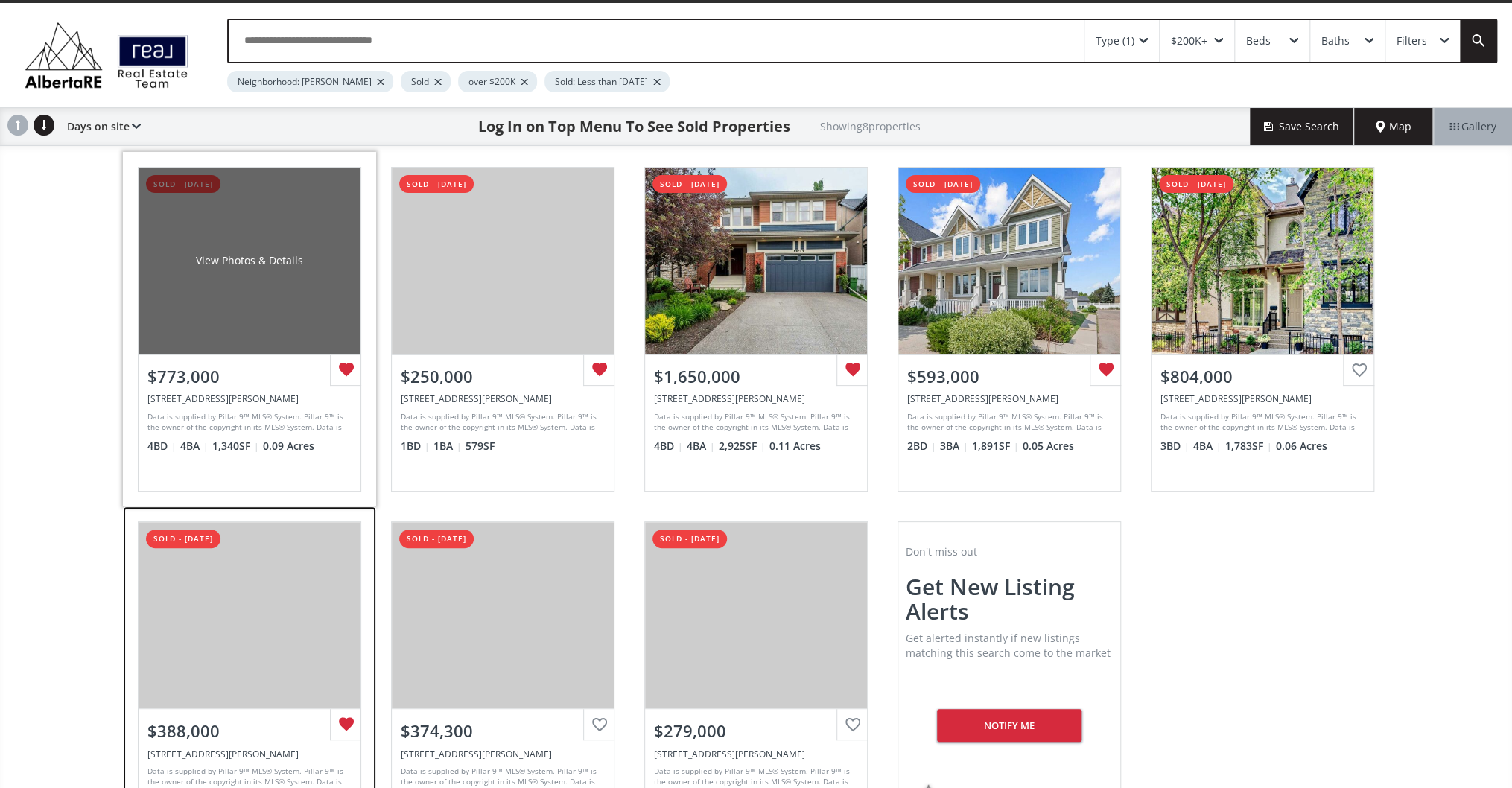
scroll to position [0, 0]
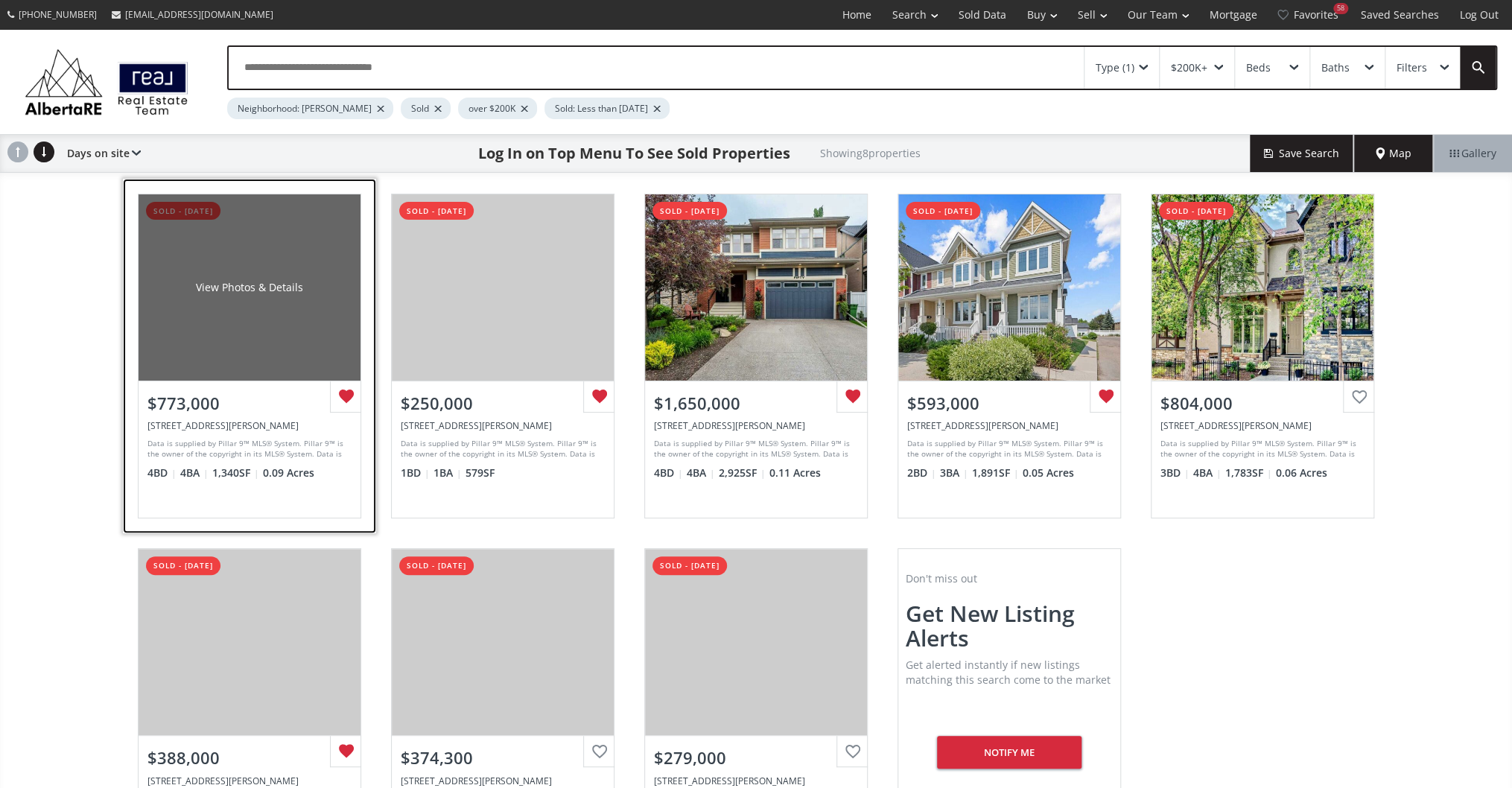
click at [274, 342] on div "View Photos & Details" at bounding box center [249, 287] width 222 height 186
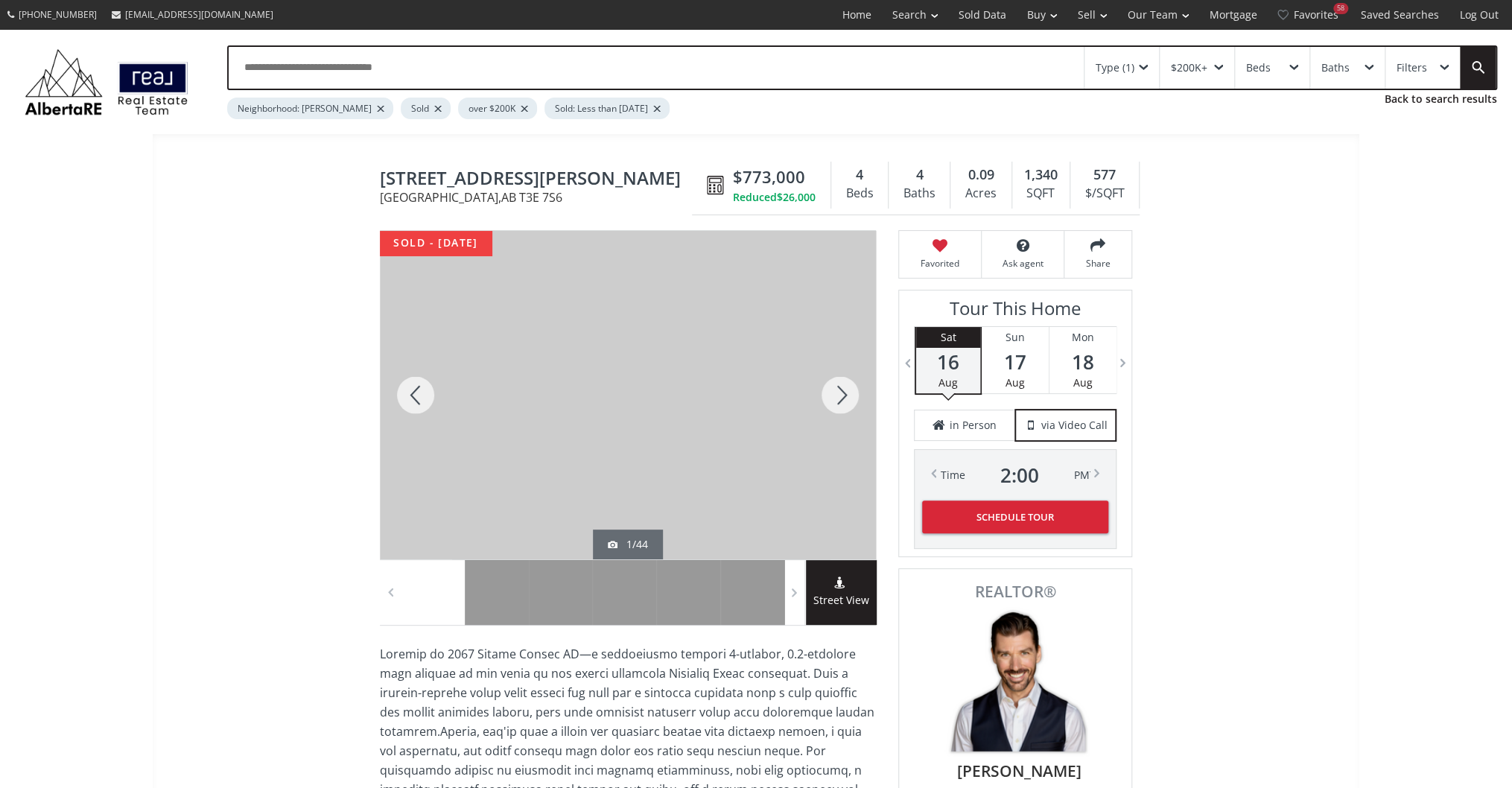
click at [845, 384] on div at bounding box center [840, 395] width 72 height 328
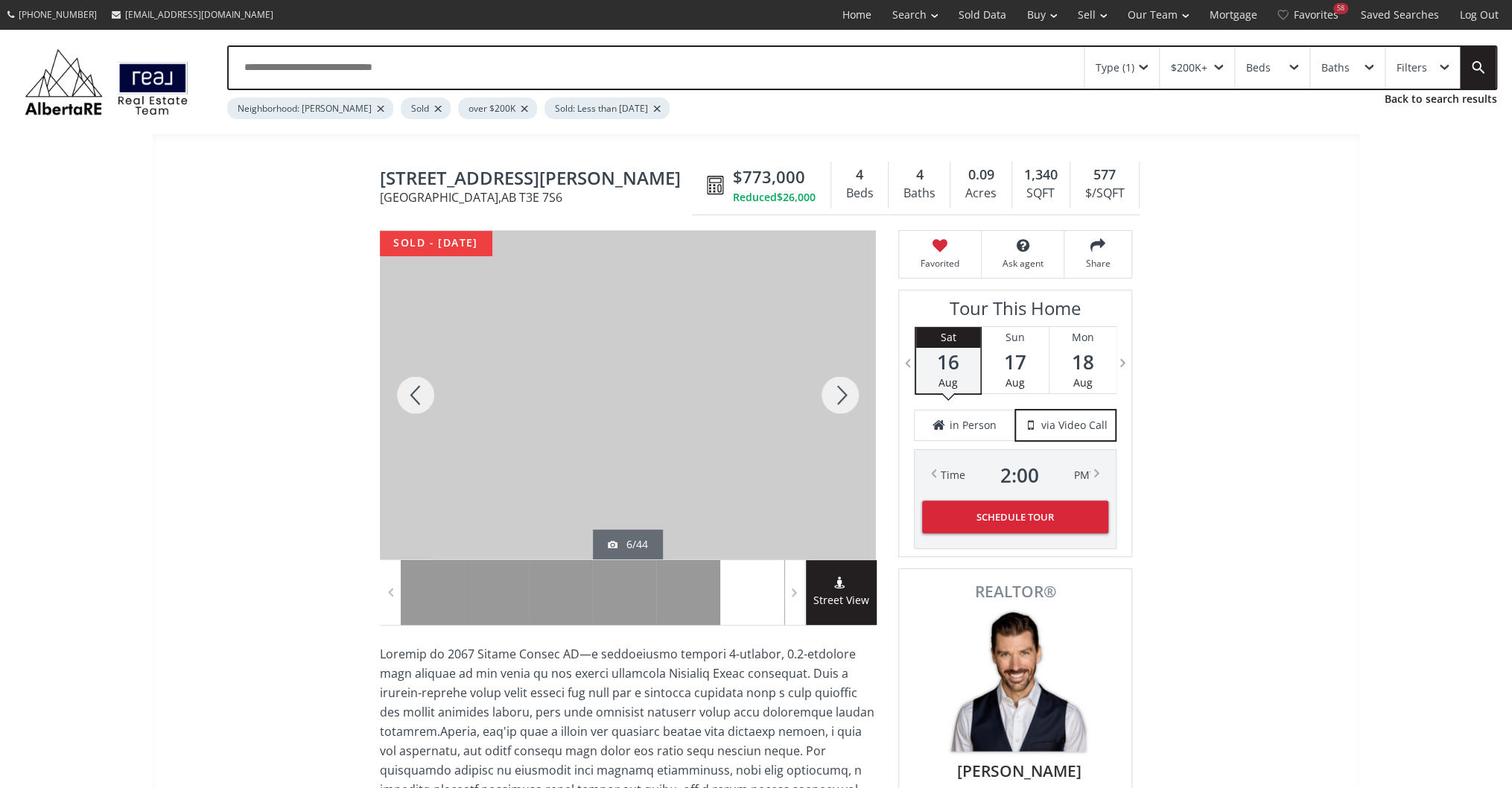
click at [845, 384] on div at bounding box center [840, 395] width 72 height 328
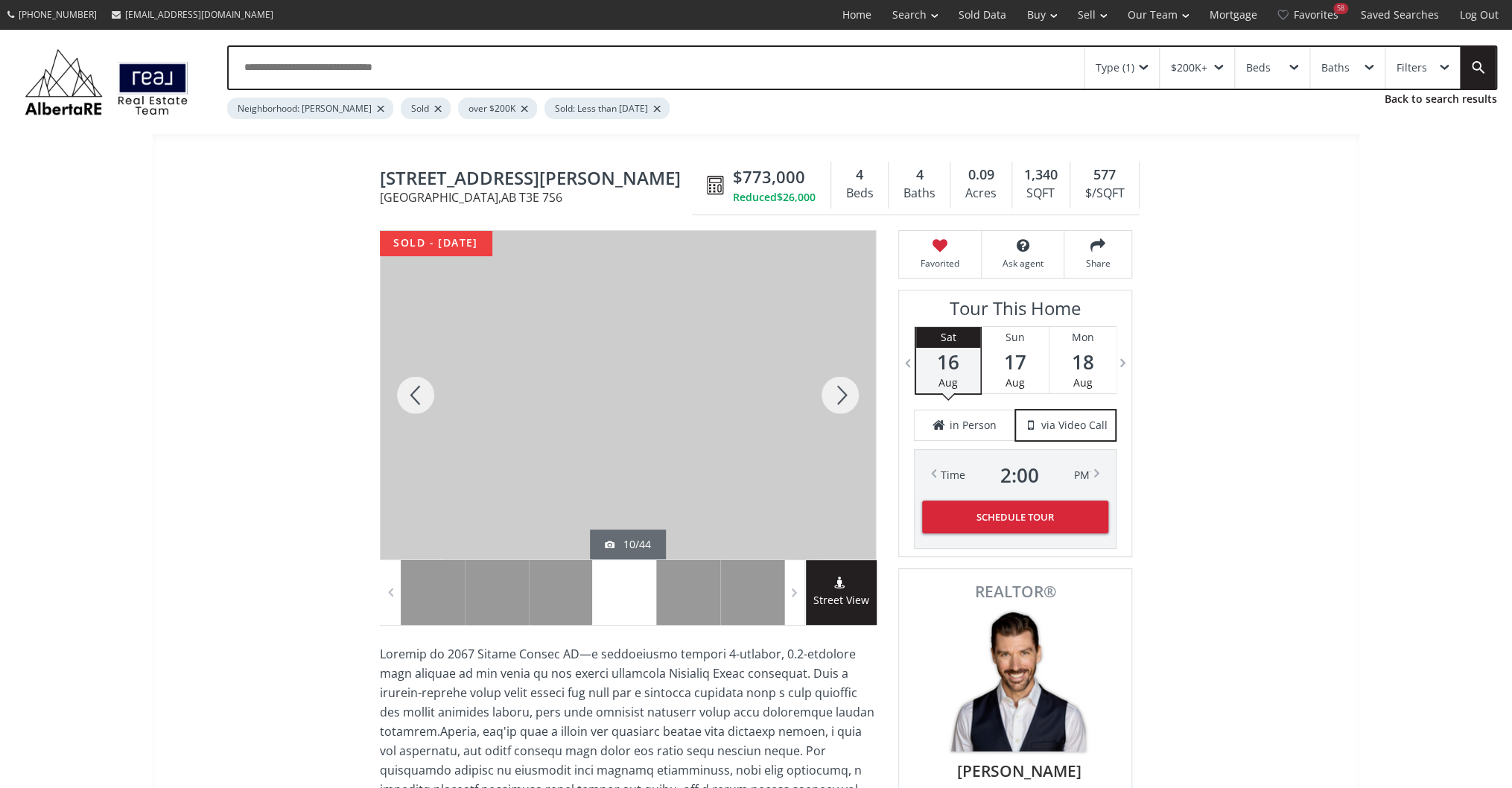
click at [845, 384] on div at bounding box center [840, 395] width 72 height 328
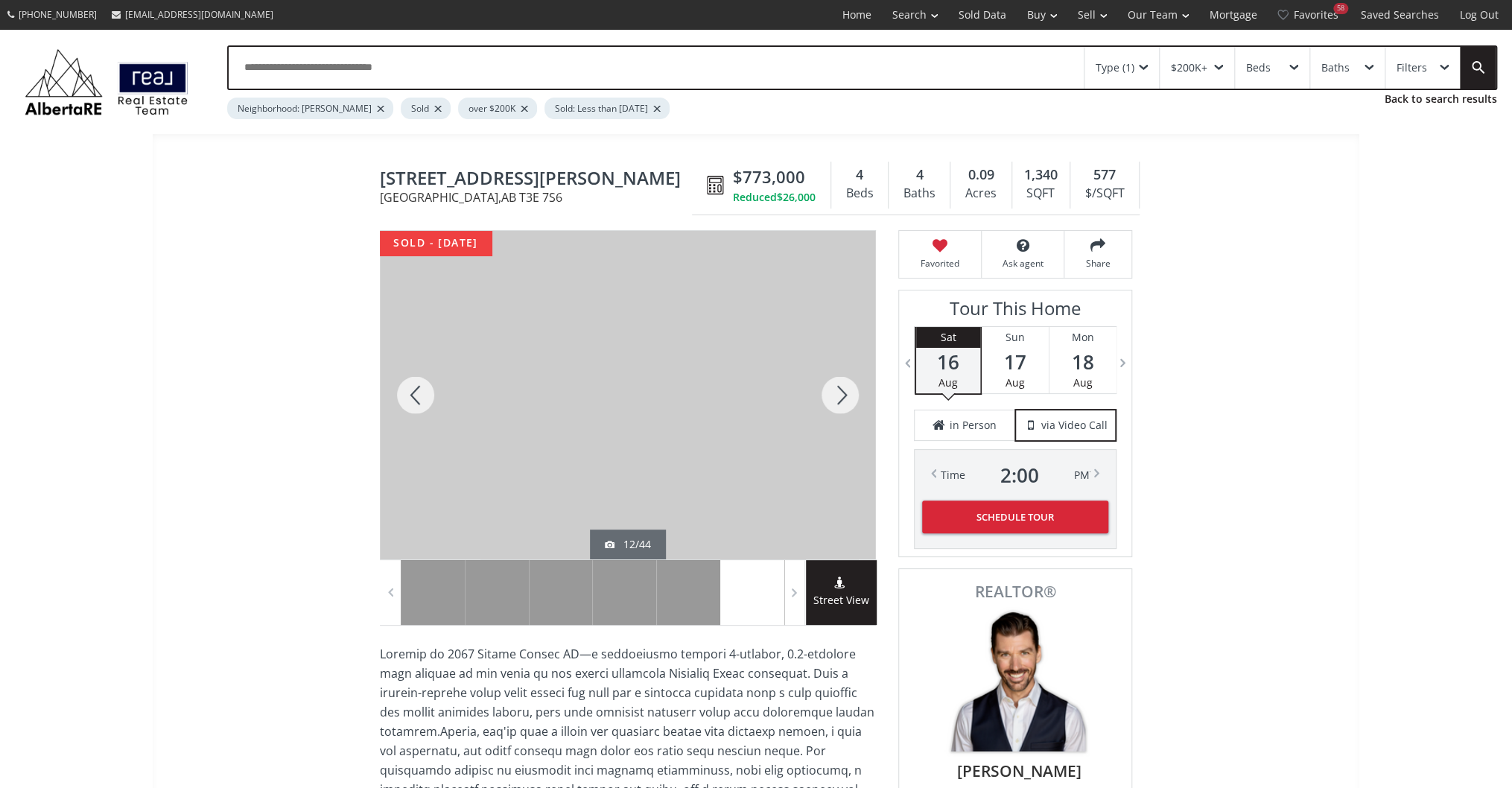
click at [845, 384] on div at bounding box center [840, 395] width 72 height 328
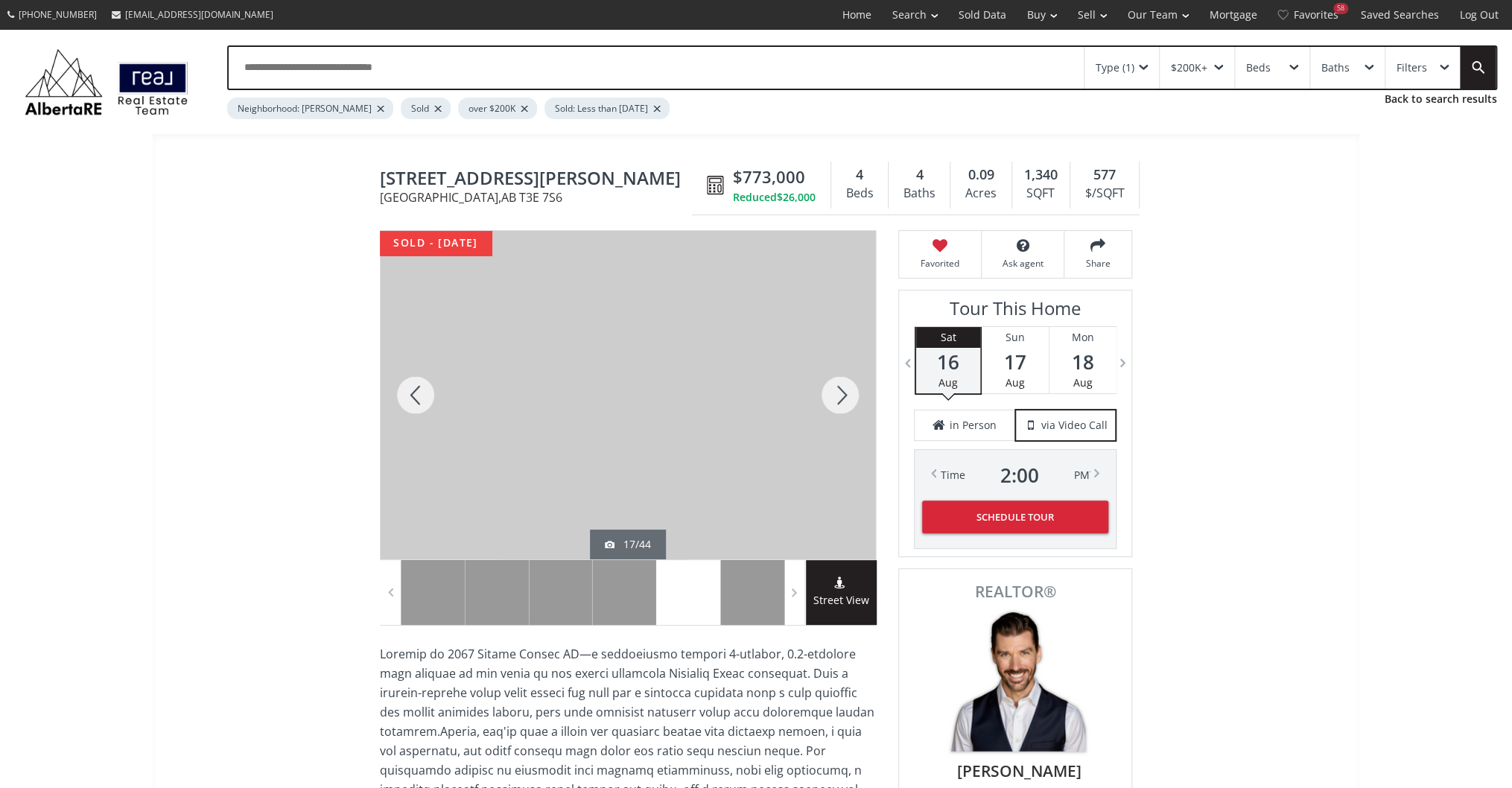
click at [845, 384] on div at bounding box center [840, 395] width 72 height 328
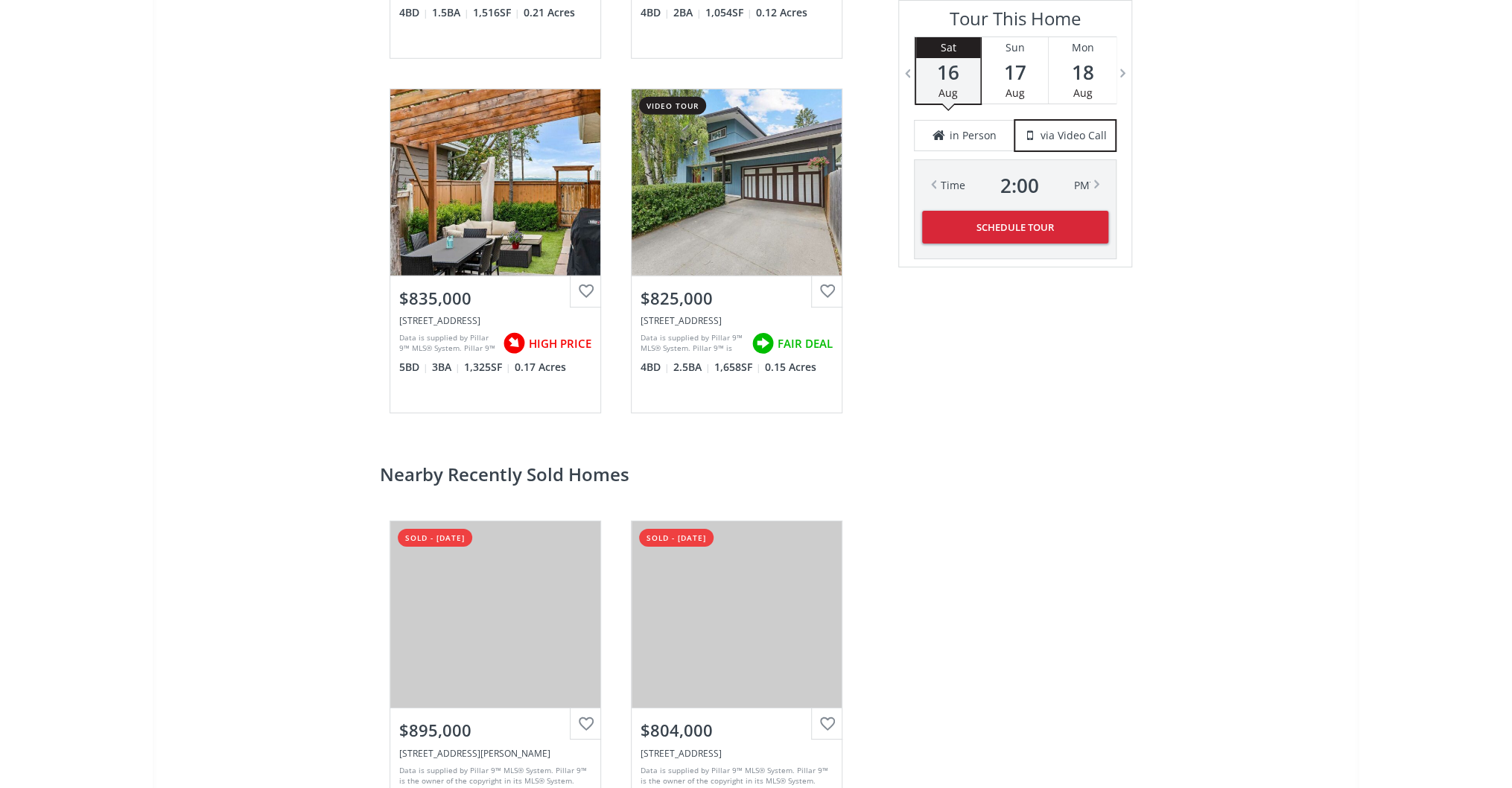
scroll to position [2979, 0]
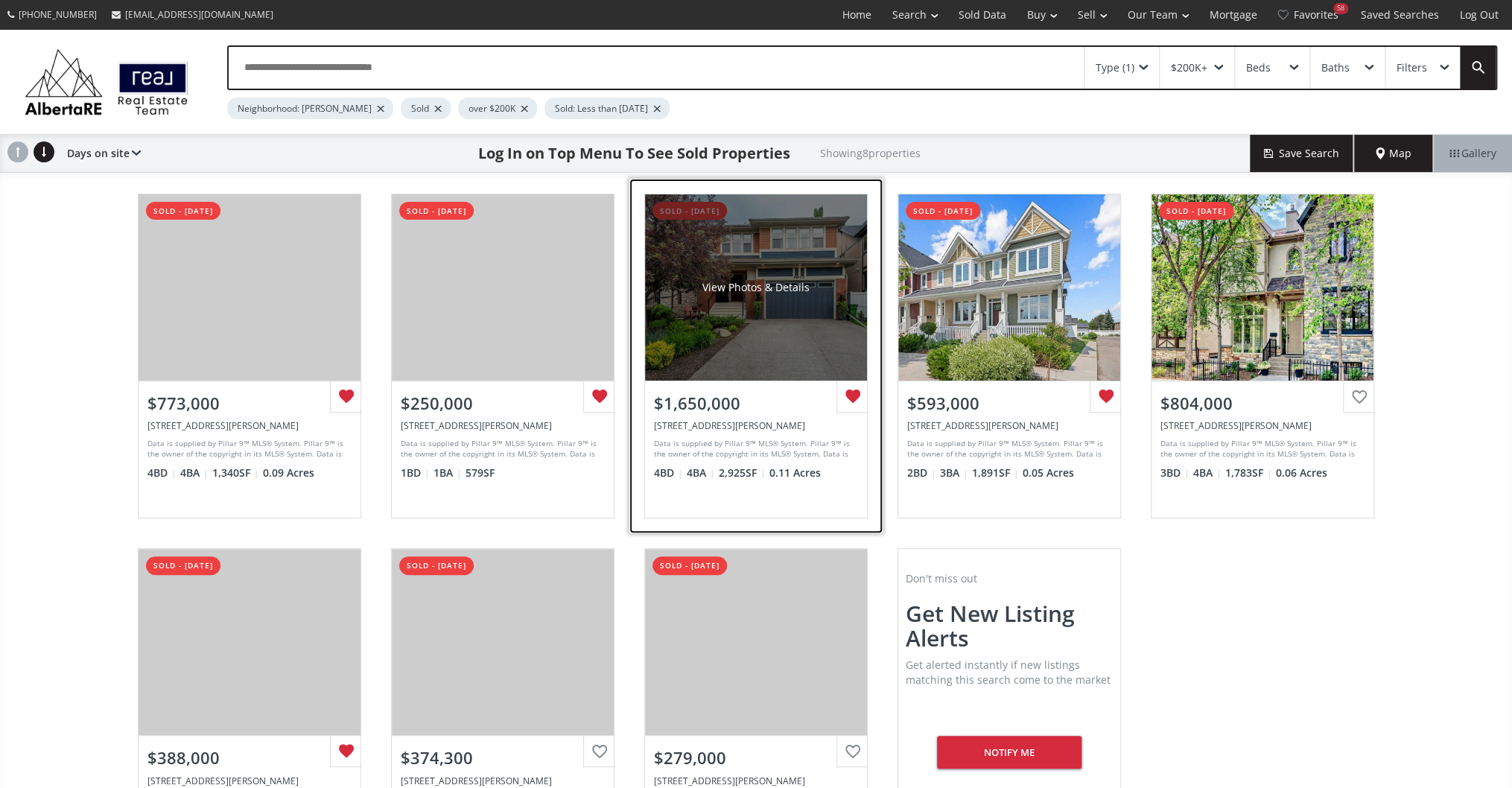
click at [813, 301] on div "View Photos & Details" at bounding box center [756, 287] width 222 height 186
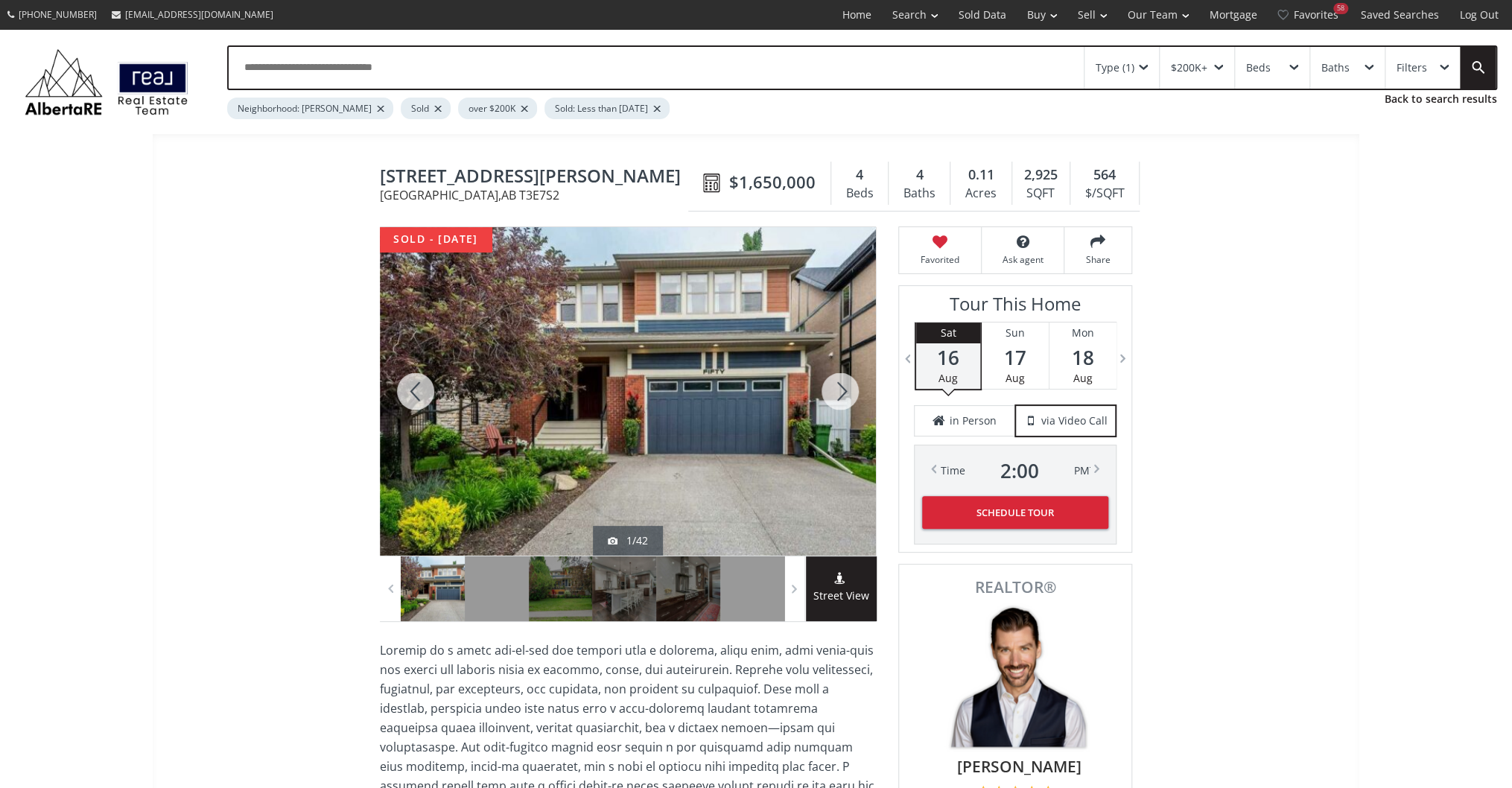
click at [845, 387] on div at bounding box center [840, 391] width 72 height 328
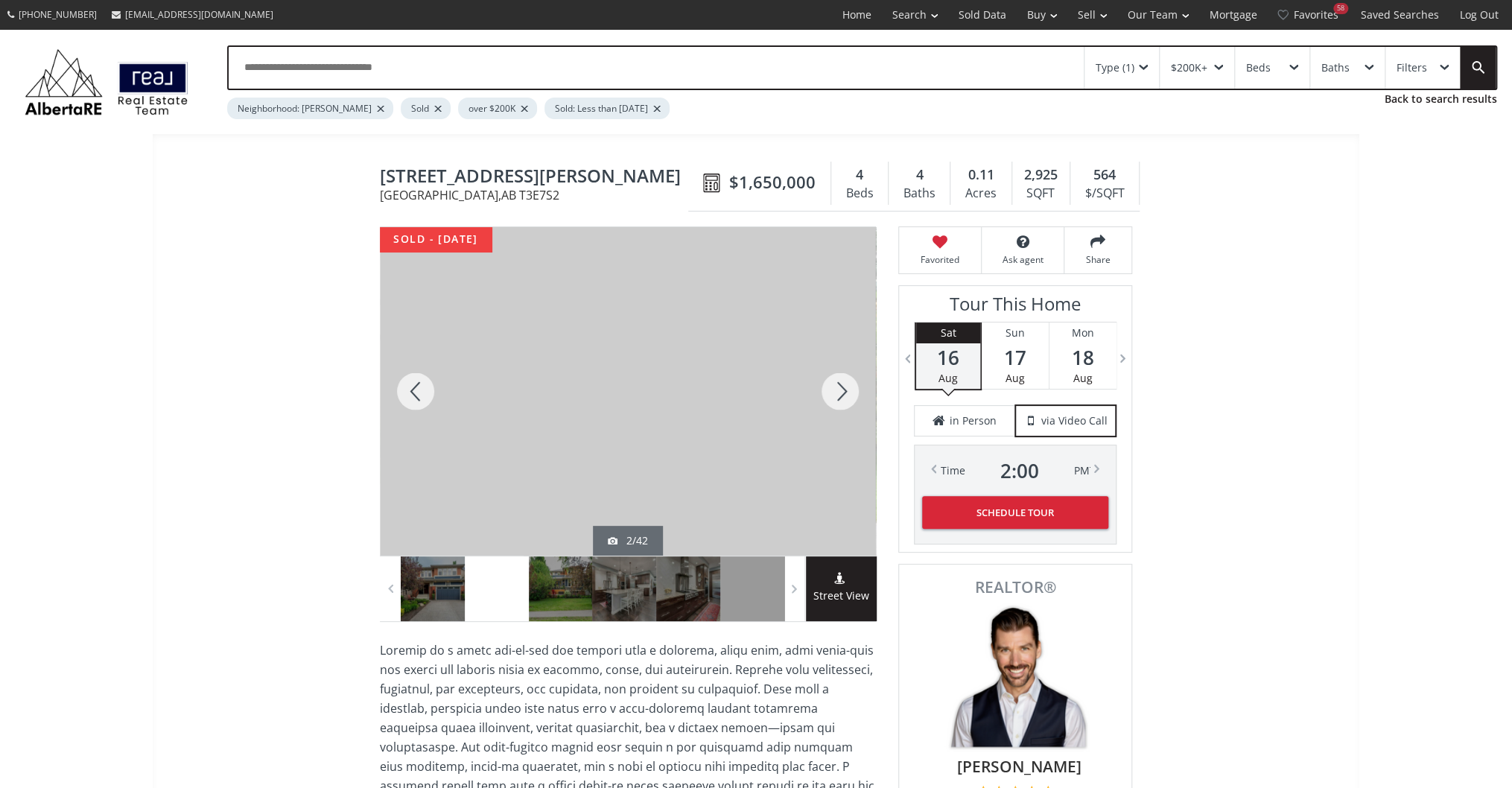
click at [845, 387] on div at bounding box center [840, 391] width 72 height 328
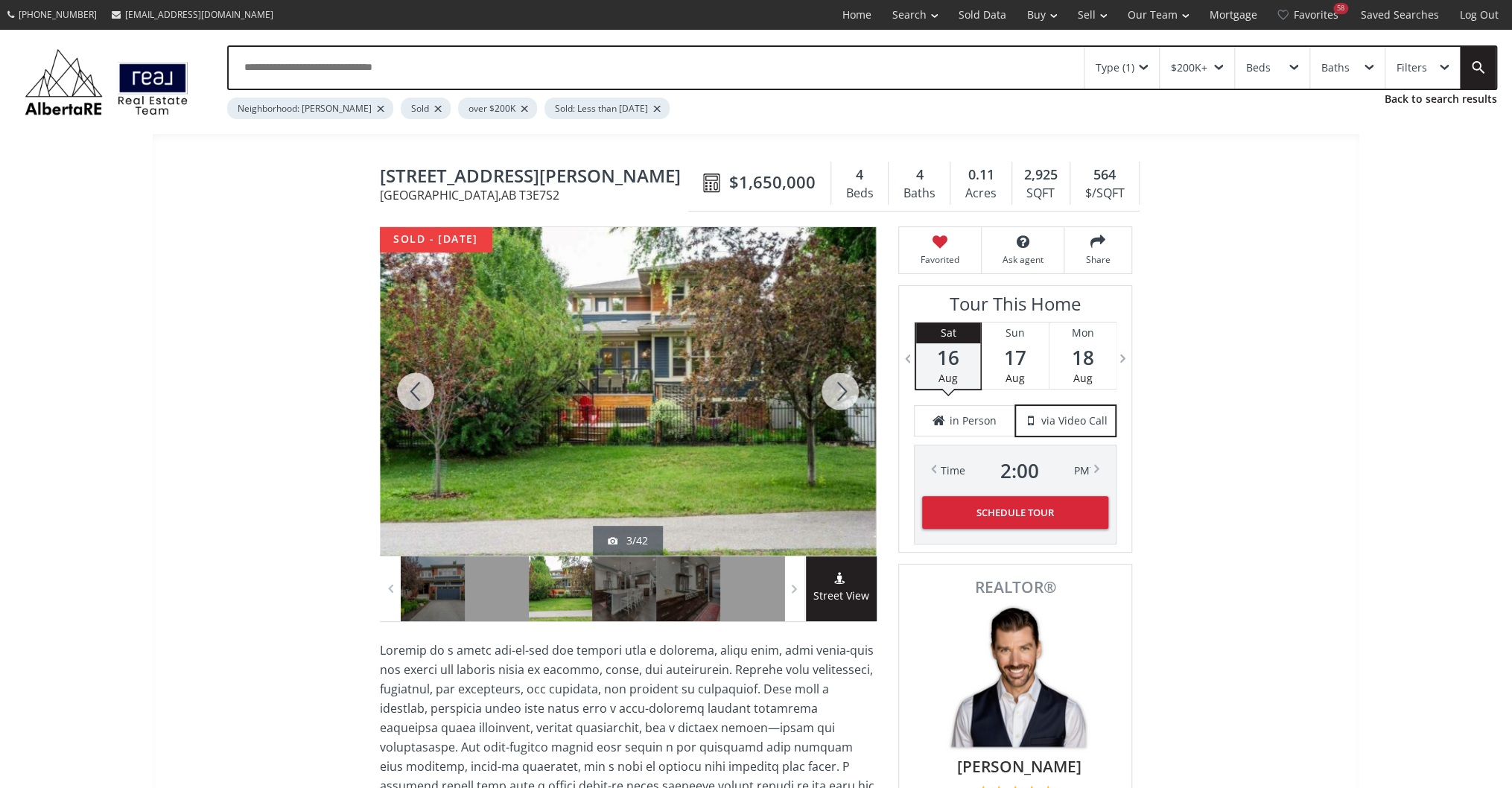
click at [845, 387] on div at bounding box center [840, 391] width 72 height 328
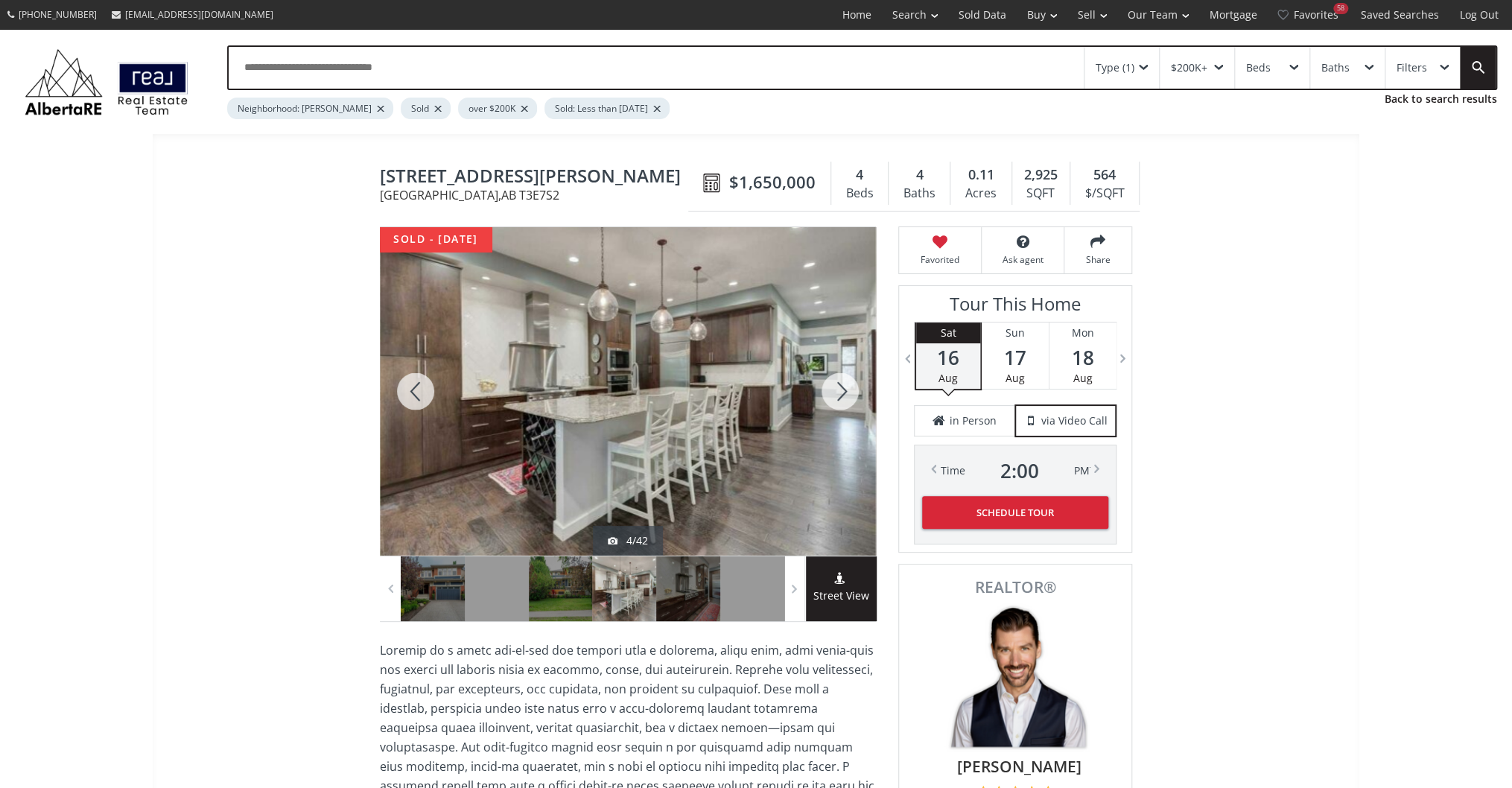
click at [845, 387] on div at bounding box center [840, 391] width 72 height 328
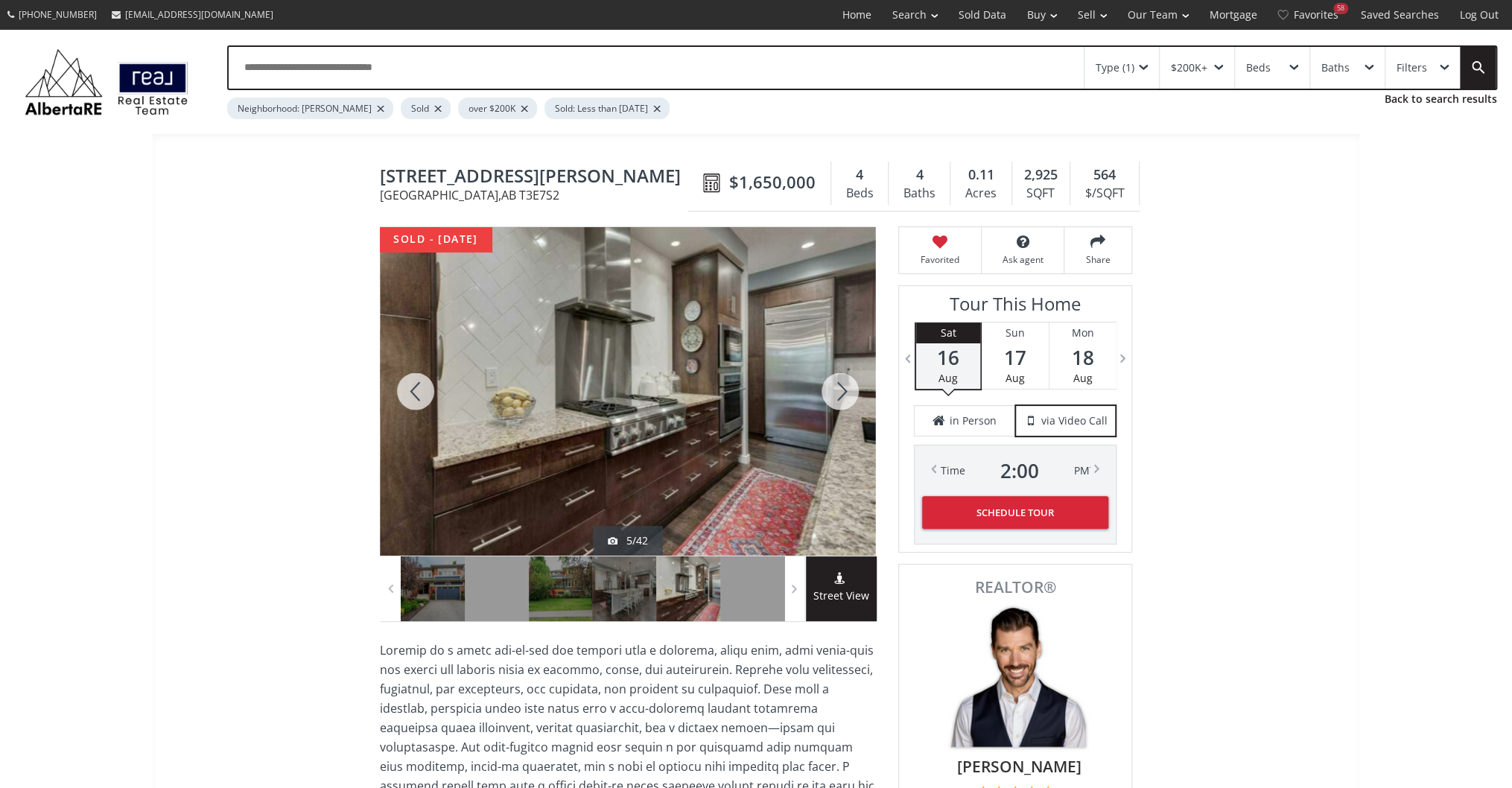
click at [845, 387] on div at bounding box center [840, 391] width 72 height 328
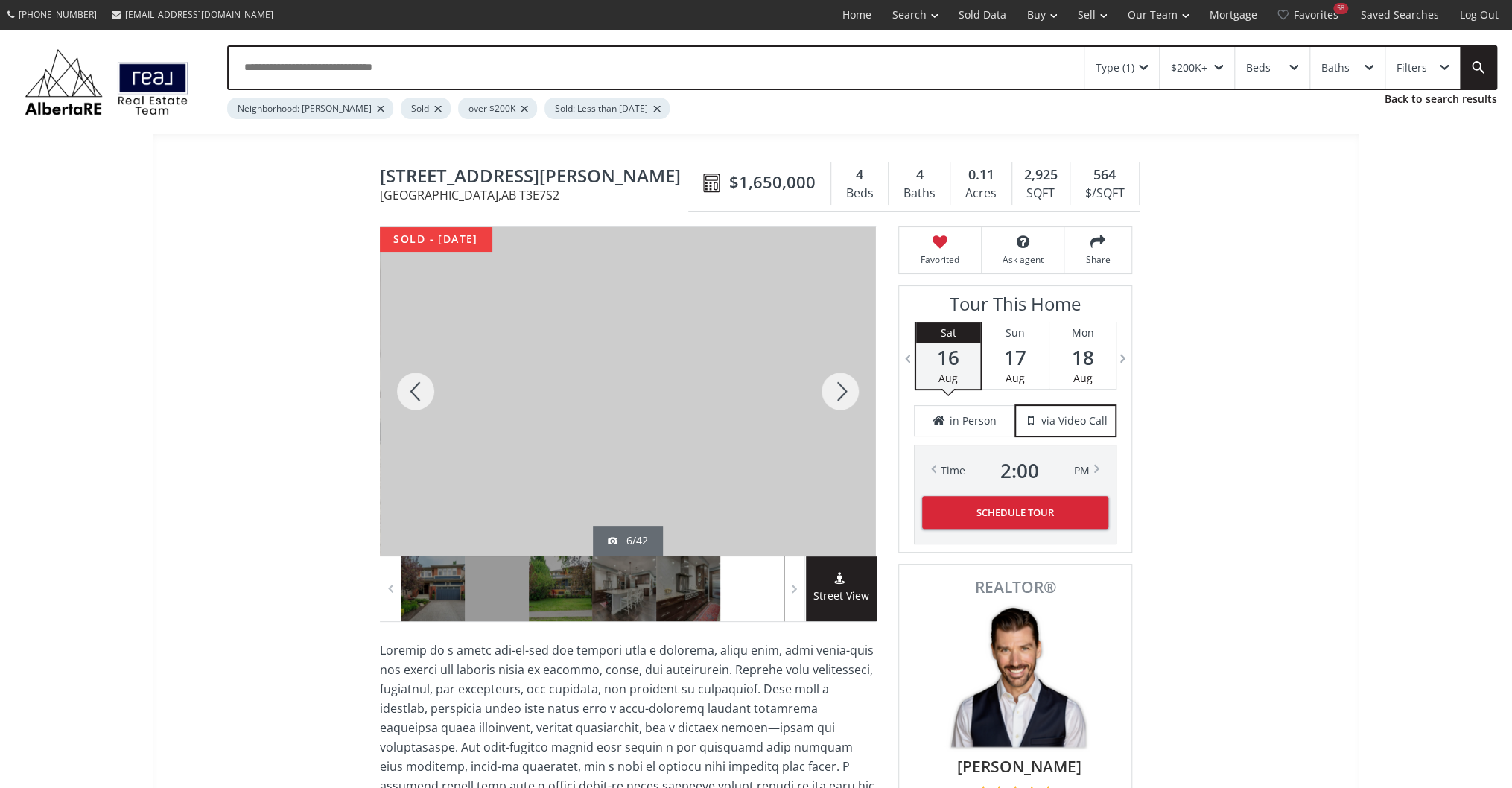
click at [845, 387] on div at bounding box center [840, 391] width 72 height 328
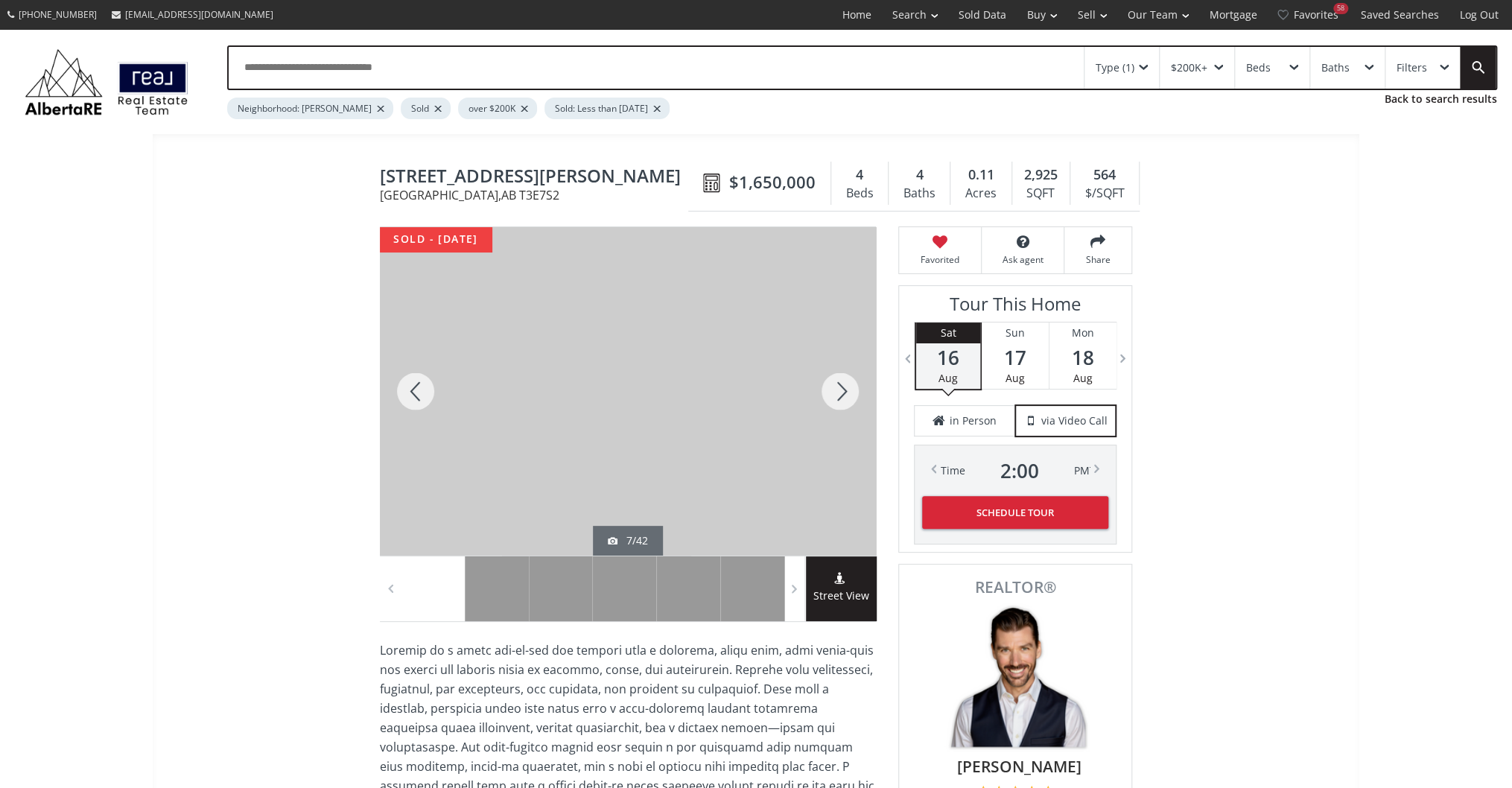
click at [845, 387] on div at bounding box center [840, 391] width 72 height 328
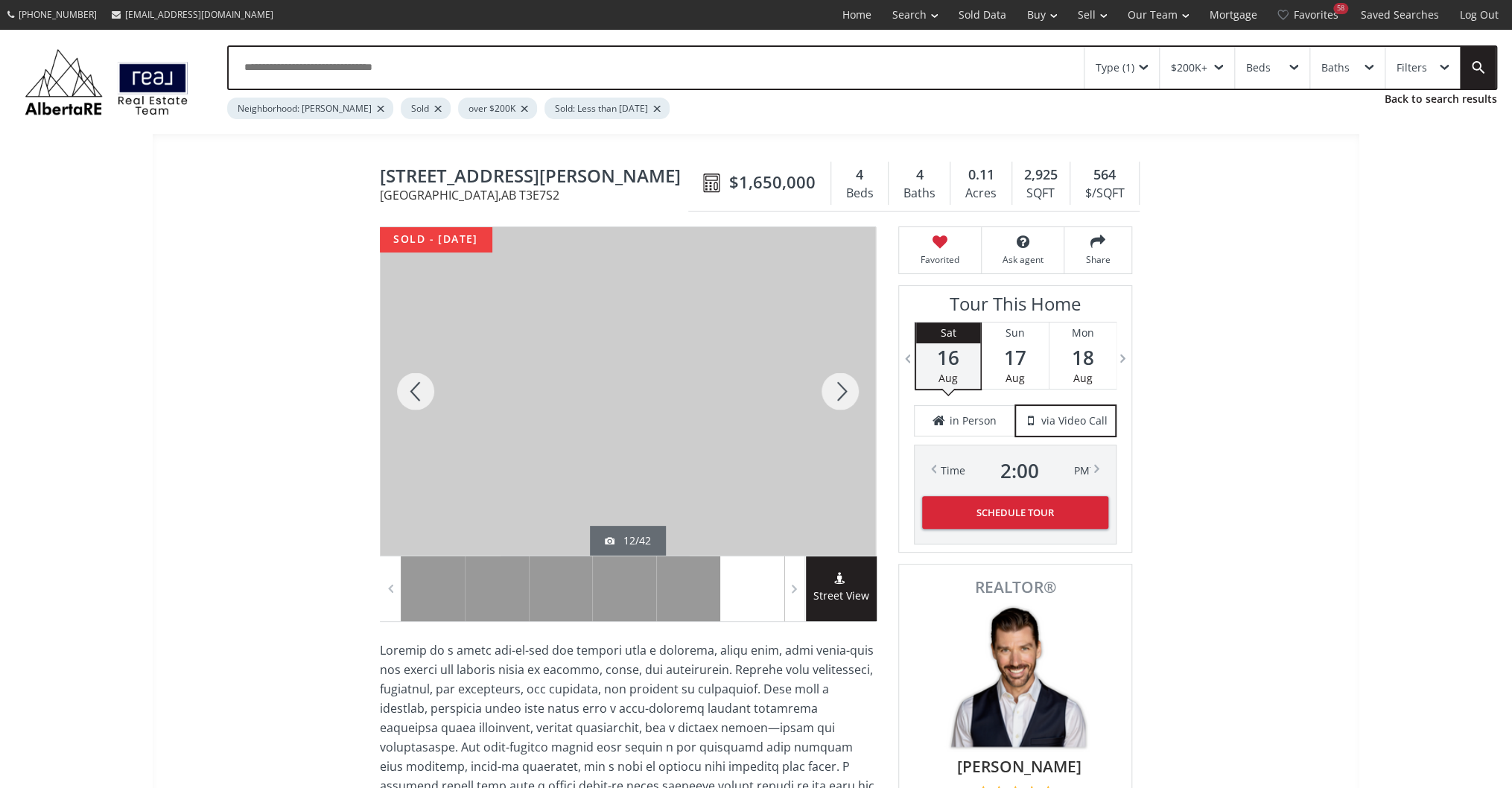
click at [845, 387] on div at bounding box center [840, 391] width 72 height 328
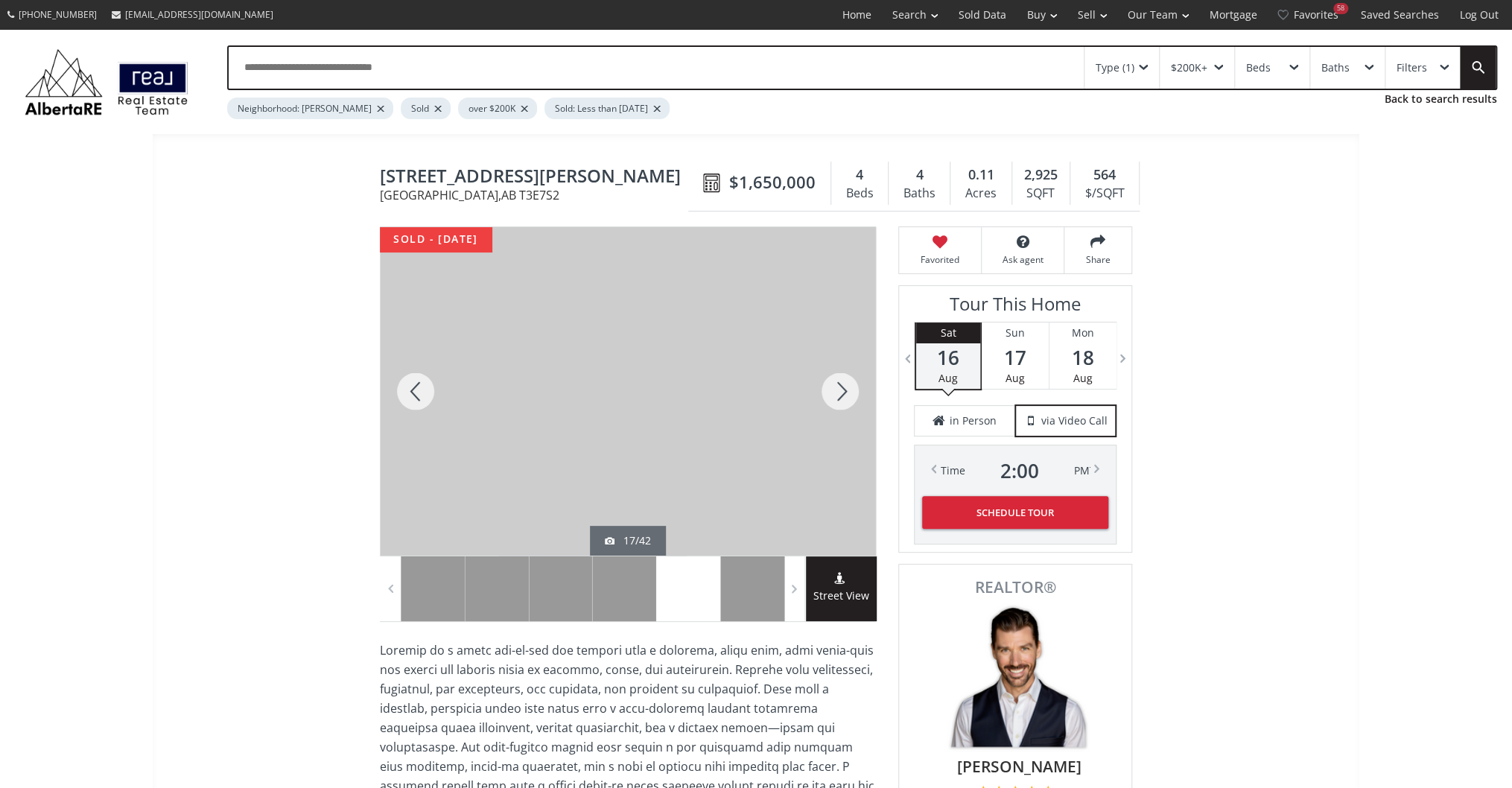
click at [845, 387] on div at bounding box center [840, 391] width 72 height 328
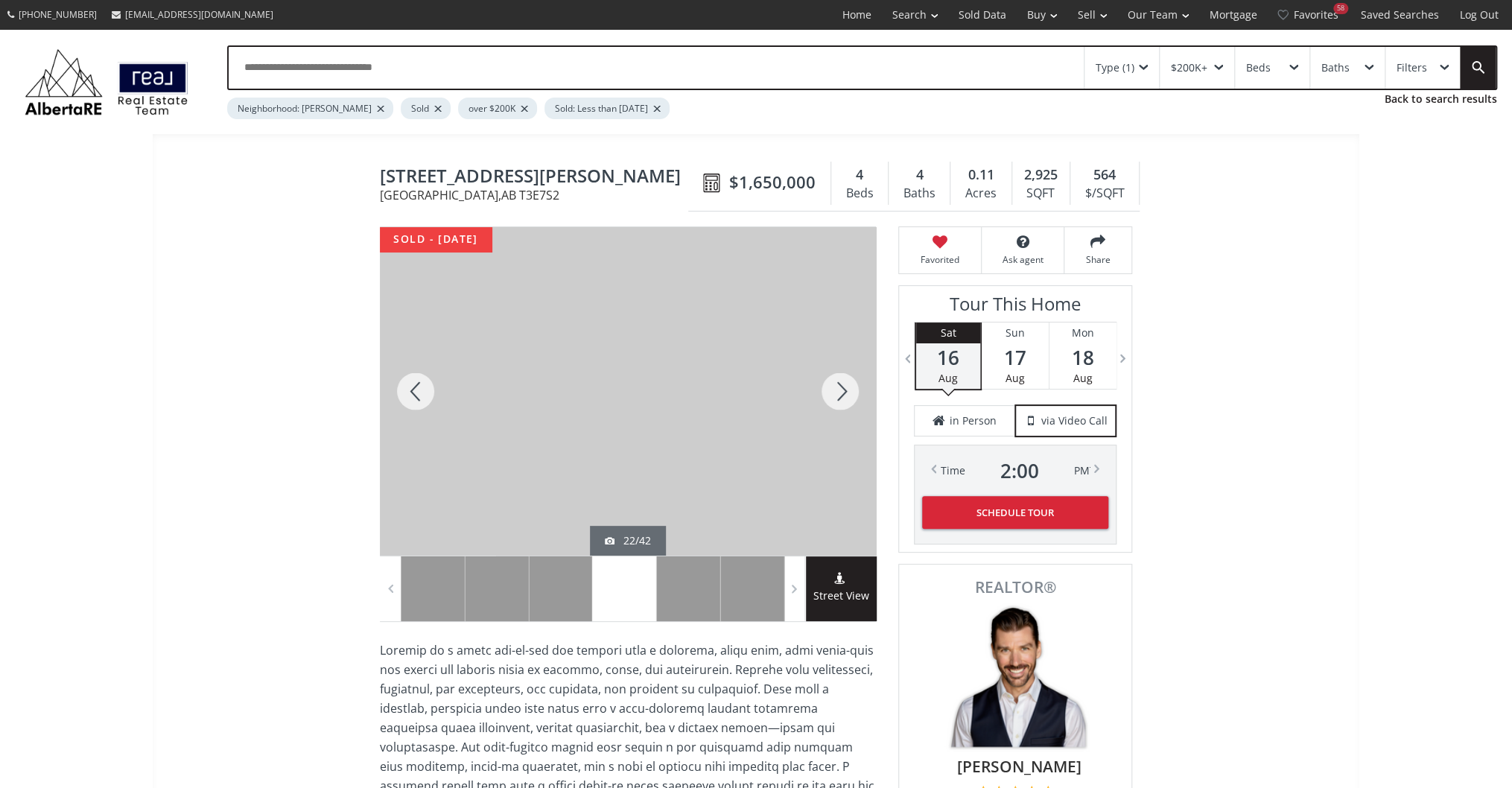
click at [845, 387] on div at bounding box center [840, 391] width 72 height 328
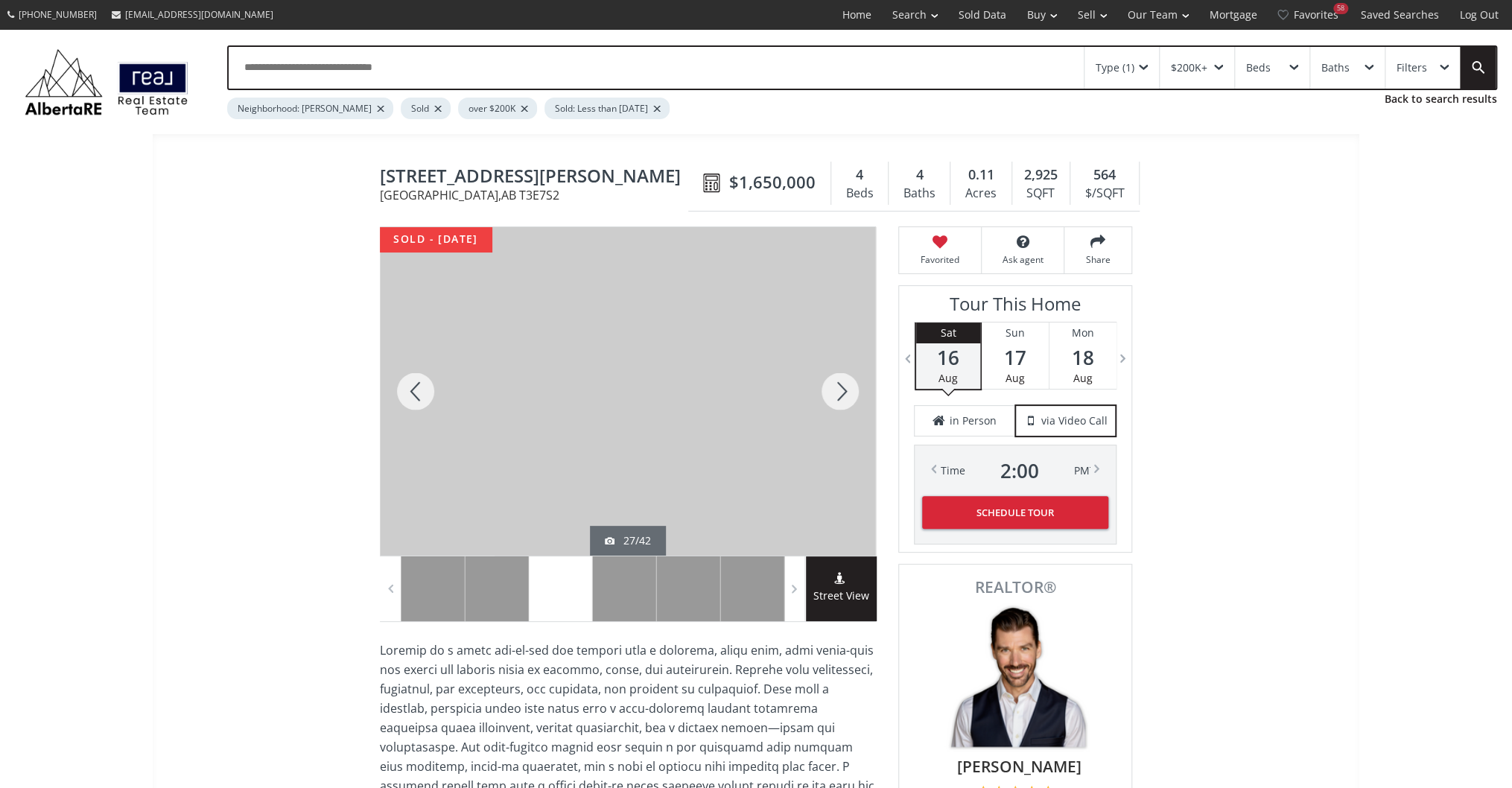
click at [845, 387] on div at bounding box center [840, 391] width 72 height 328
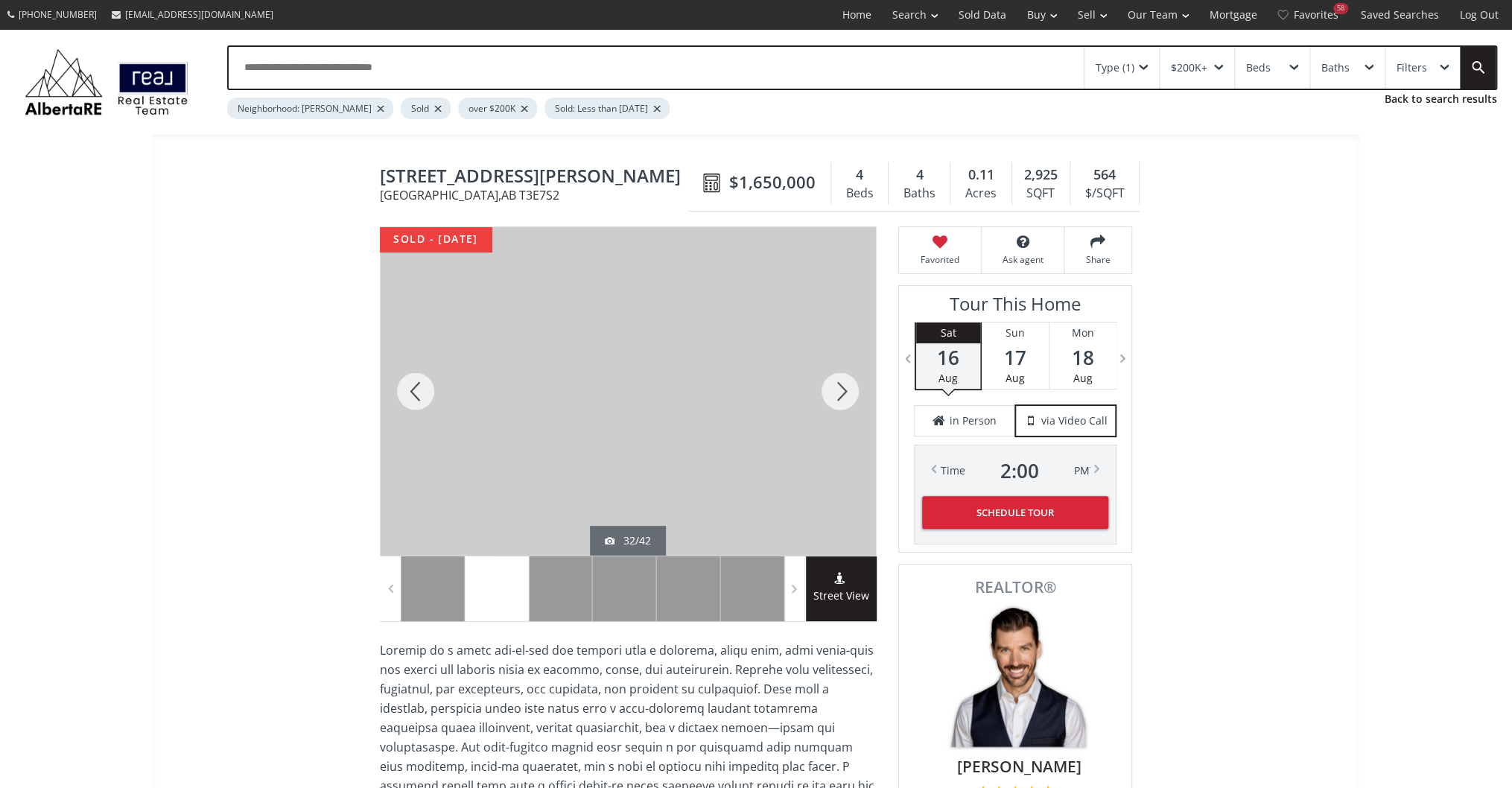
click at [845, 387] on div at bounding box center [840, 391] width 72 height 328
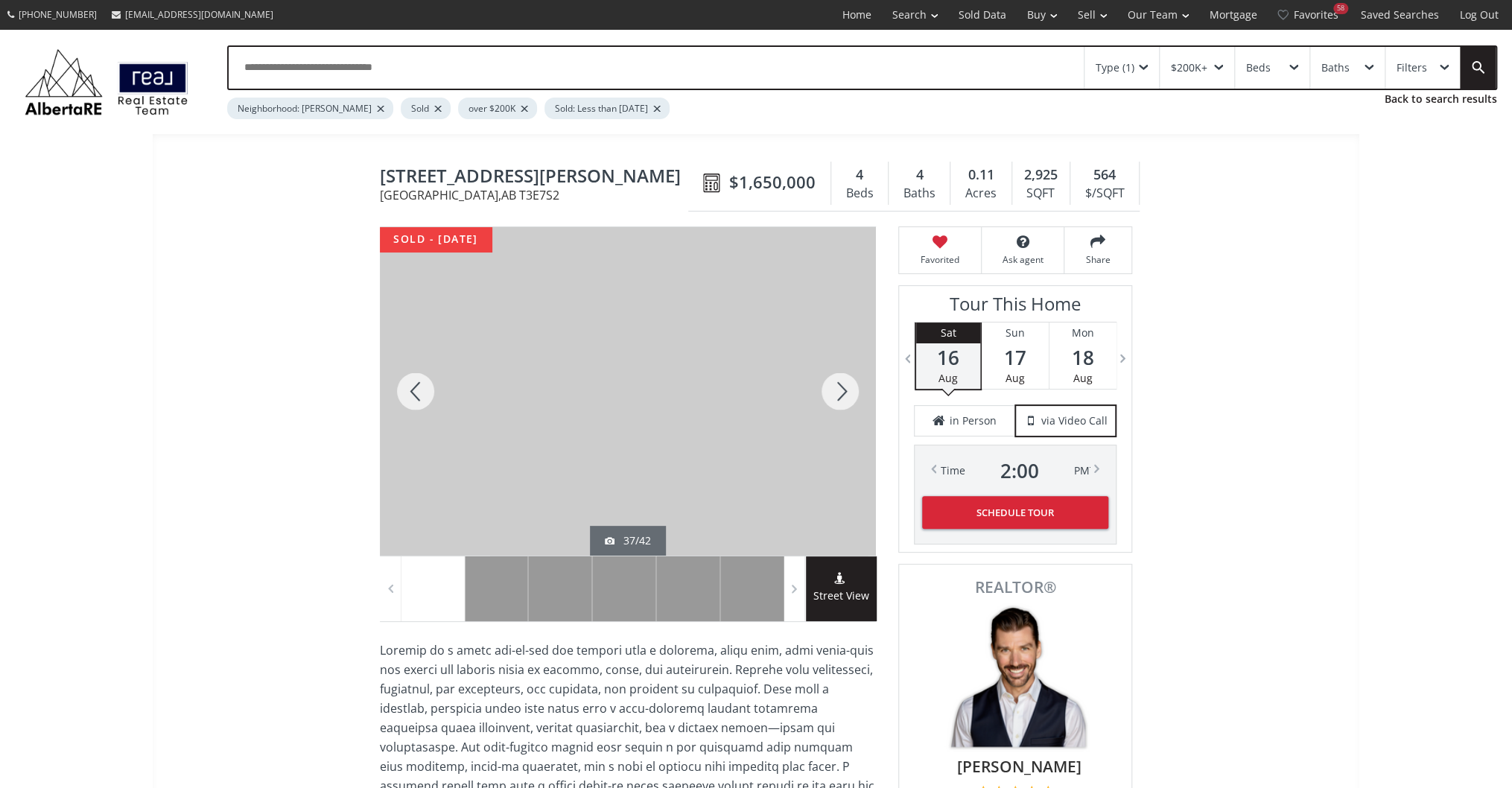
click at [845, 387] on div at bounding box center [840, 391] width 72 height 328
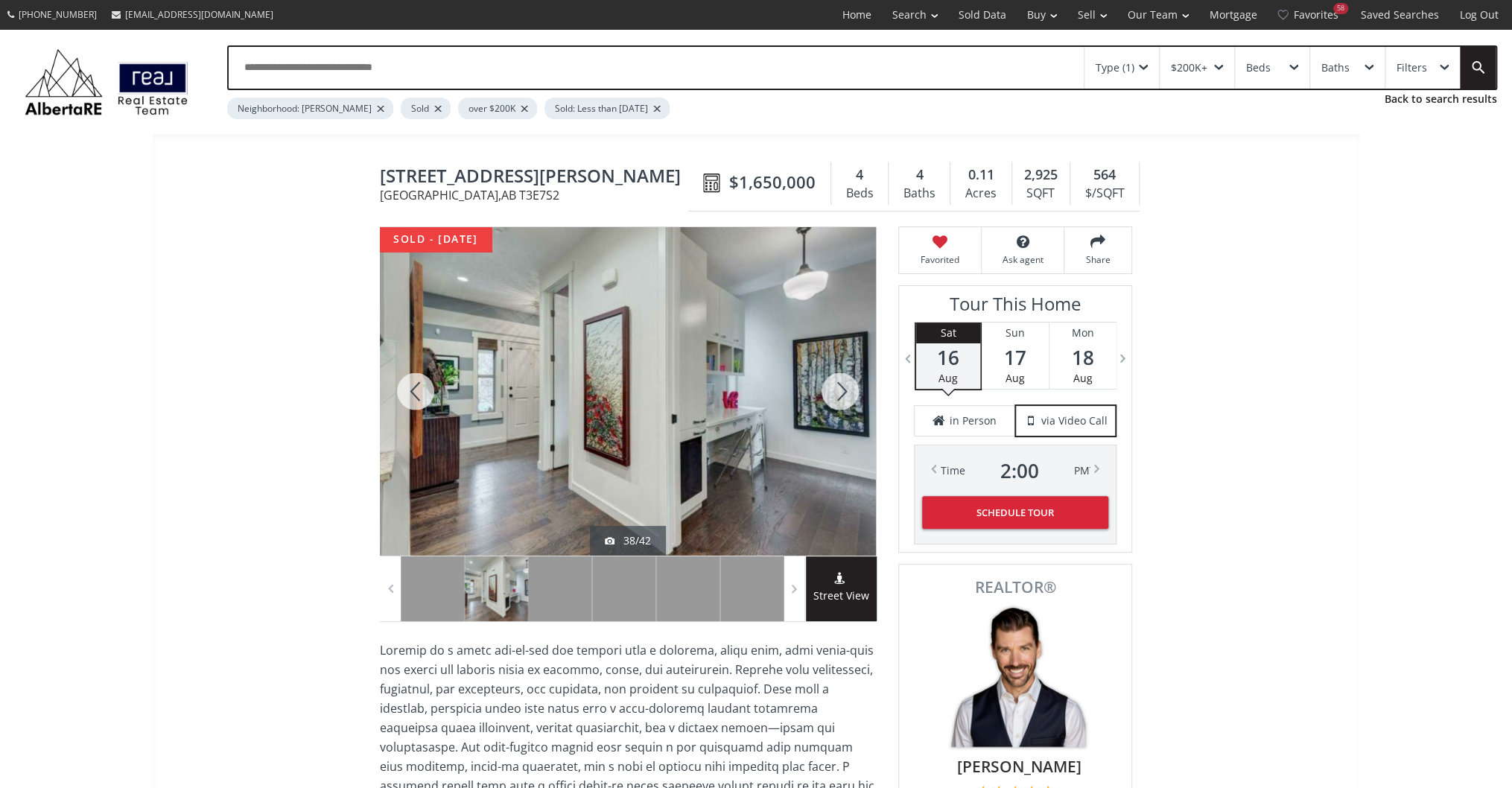
click at [425, 386] on div at bounding box center [416, 391] width 72 height 328
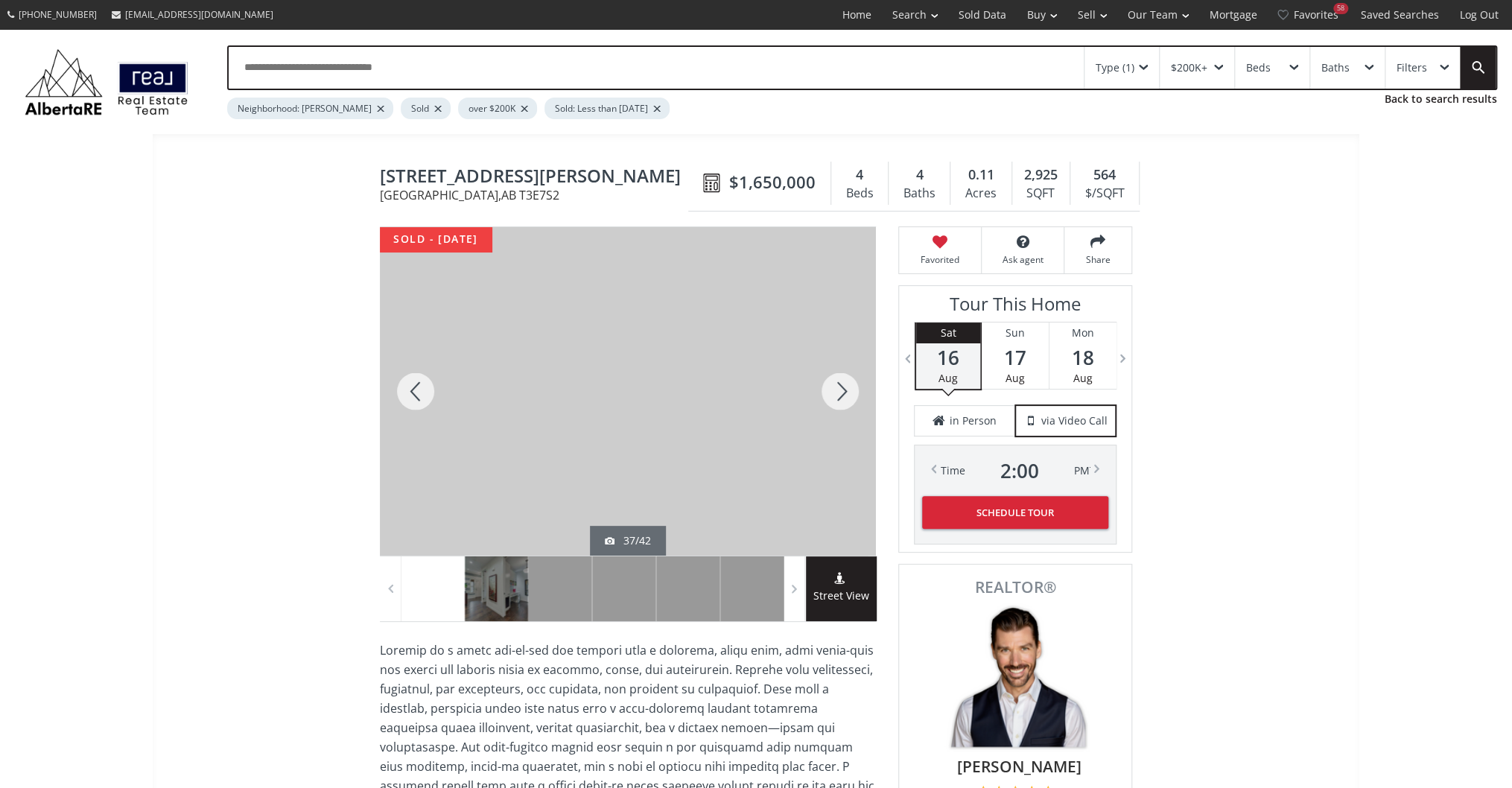
click at [853, 384] on div at bounding box center [840, 391] width 72 height 328
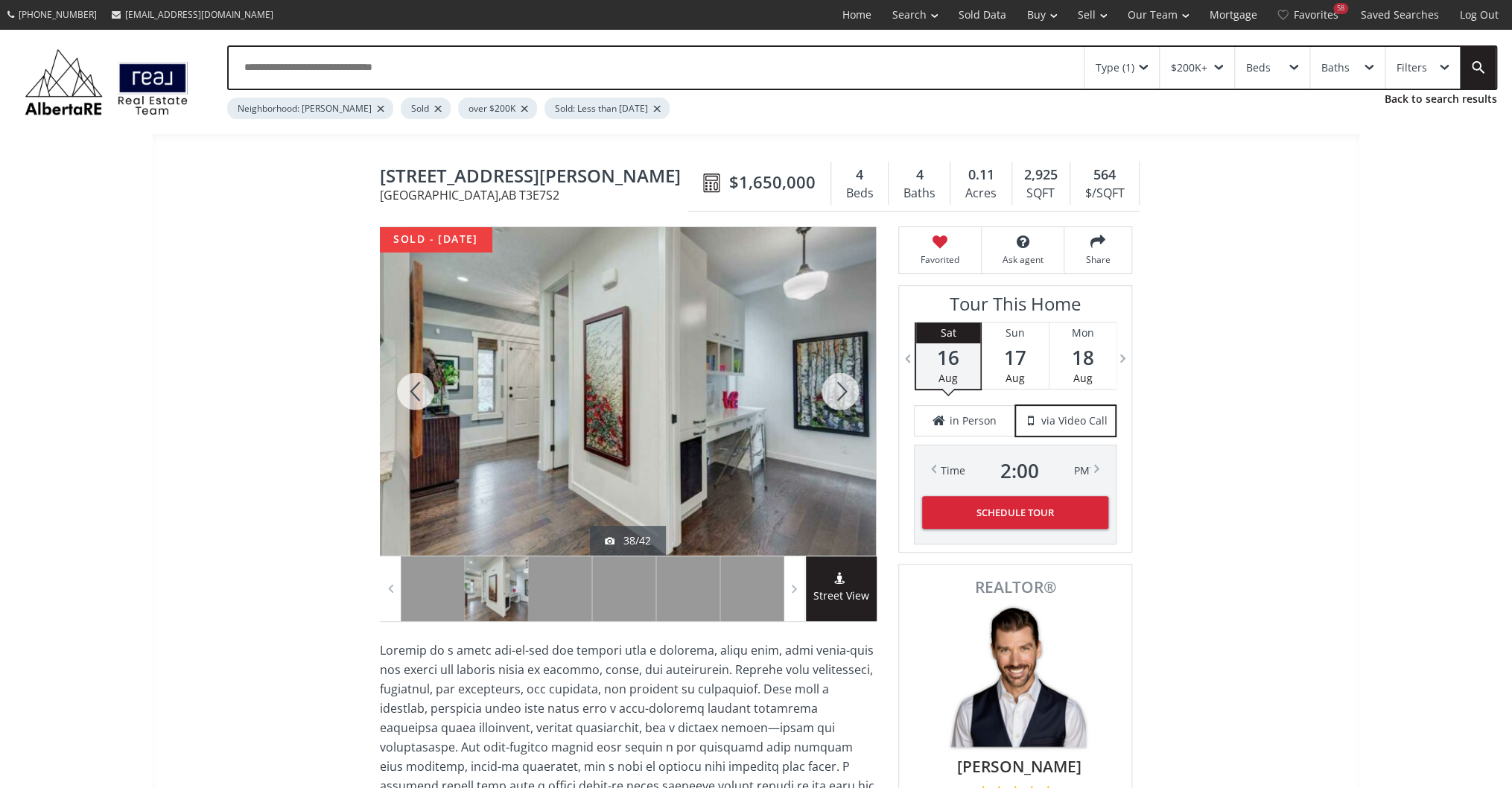
click at [853, 384] on div at bounding box center [840, 391] width 72 height 328
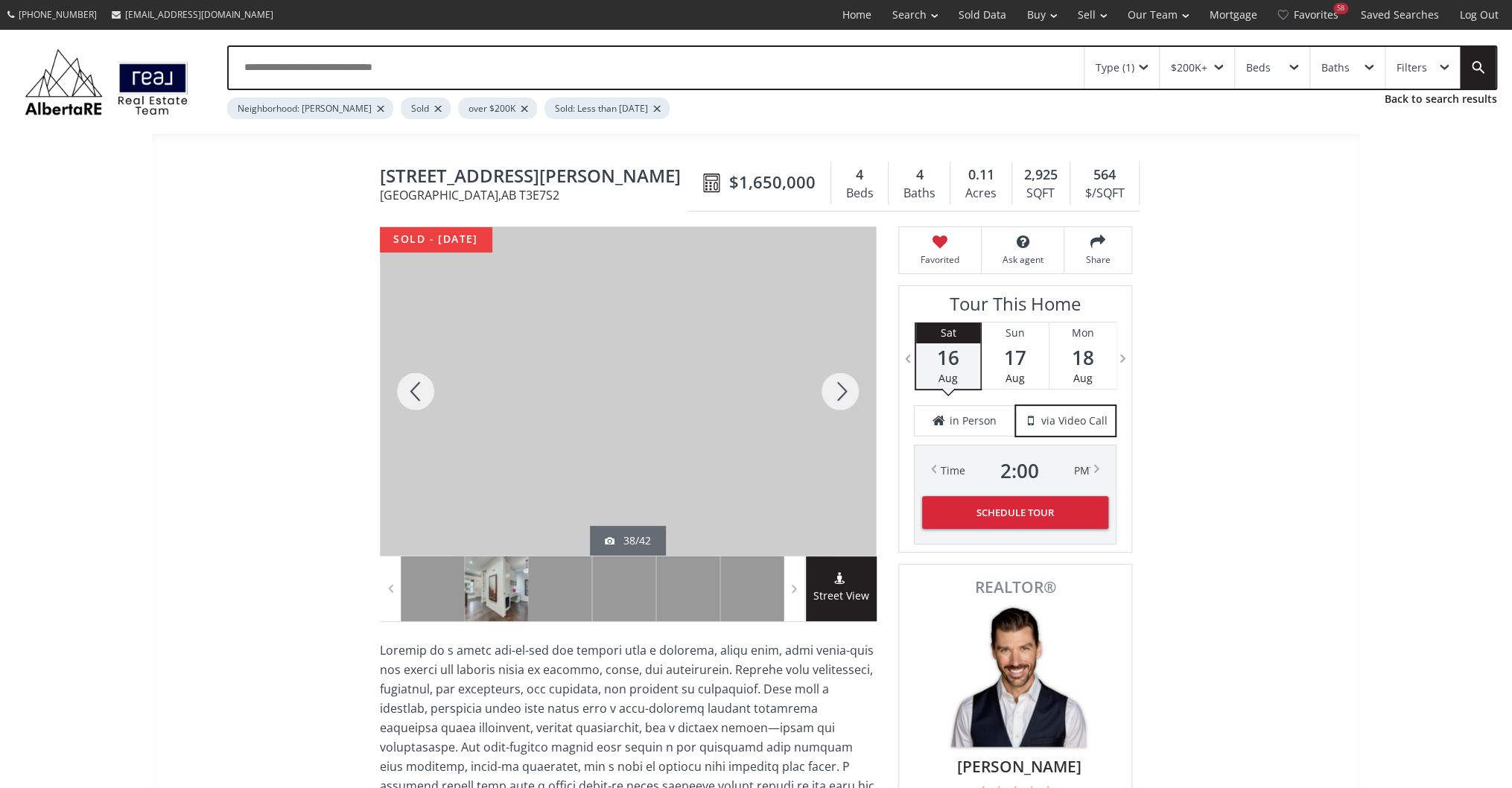
click at [853, 384] on div at bounding box center [840, 391] width 72 height 328
click at [420, 378] on div at bounding box center [416, 391] width 72 height 328
click at [834, 396] on div at bounding box center [840, 391] width 72 height 328
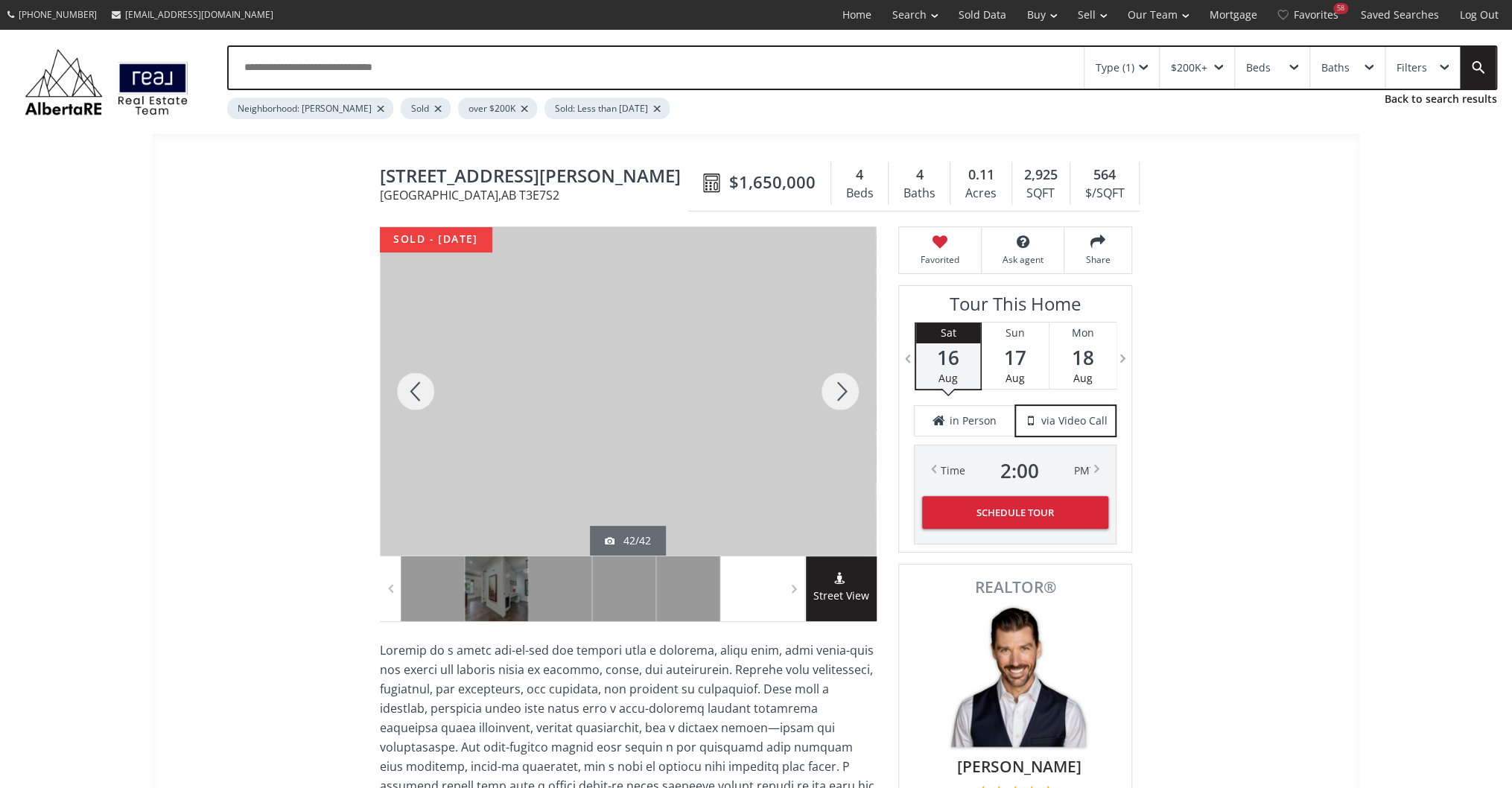
click at [834, 396] on div at bounding box center [840, 391] width 72 height 328
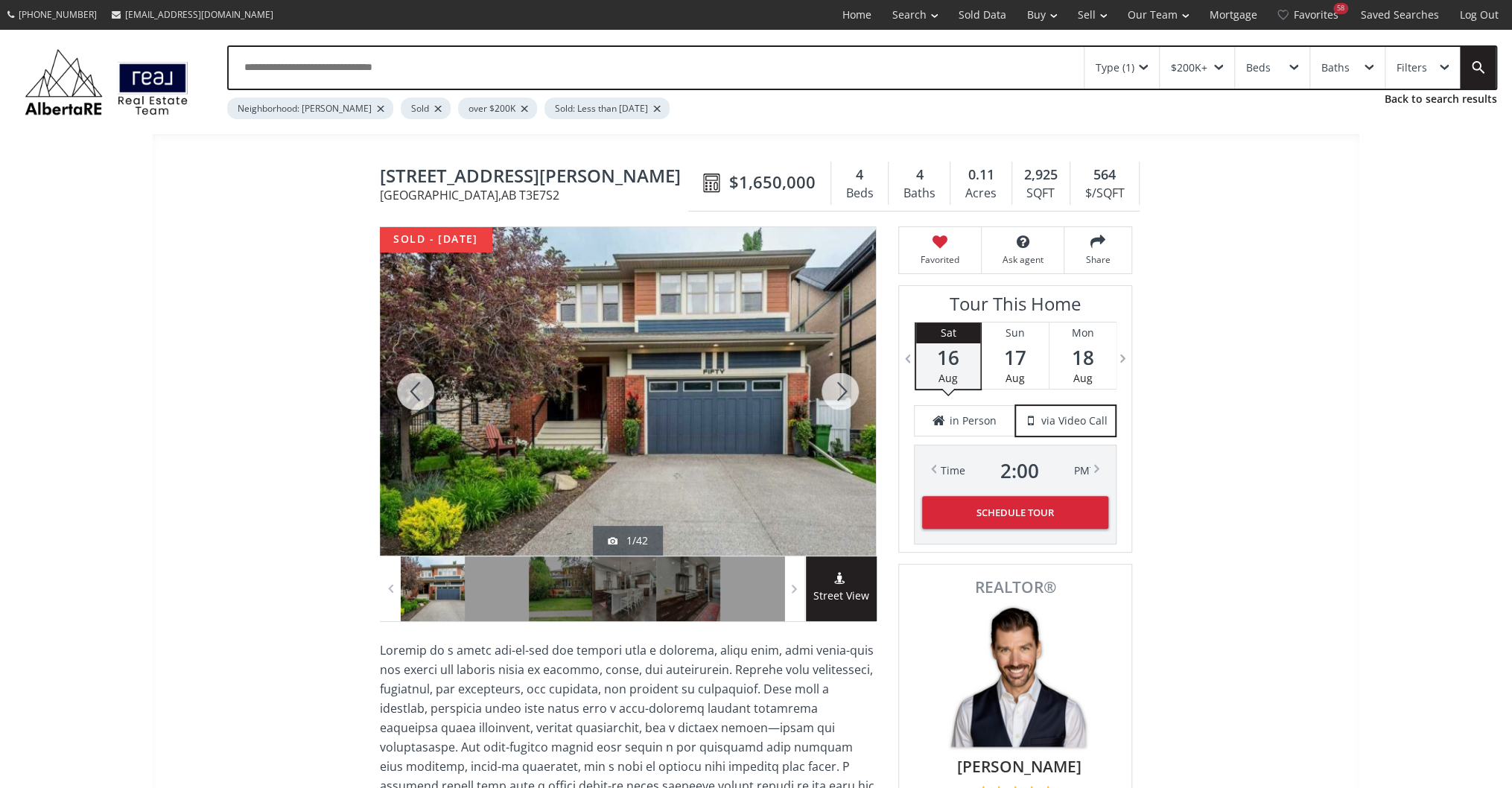
click at [834, 396] on div at bounding box center [840, 391] width 72 height 328
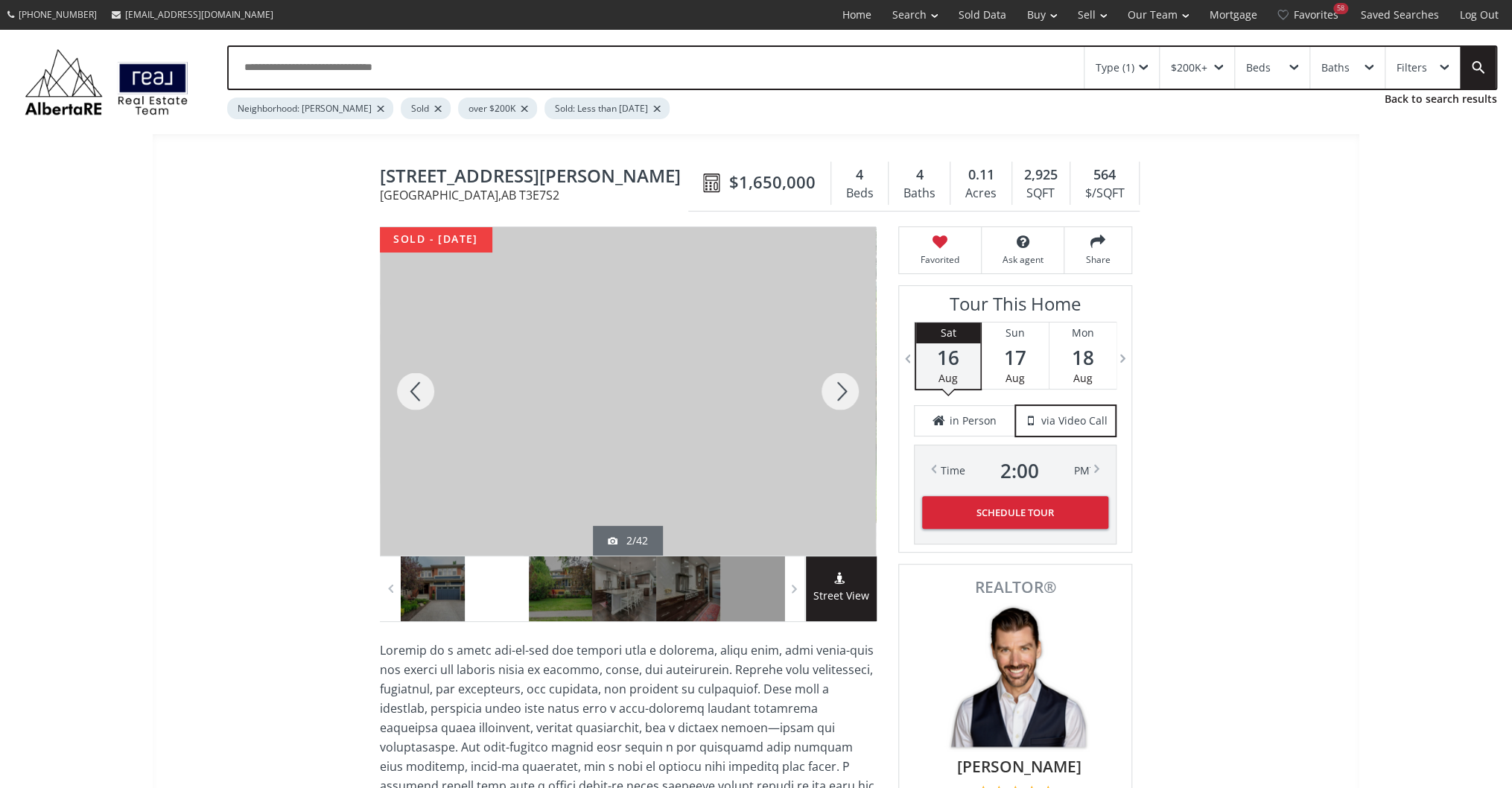
click at [834, 396] on div at bounding box center [840, 391] width 72 height 328
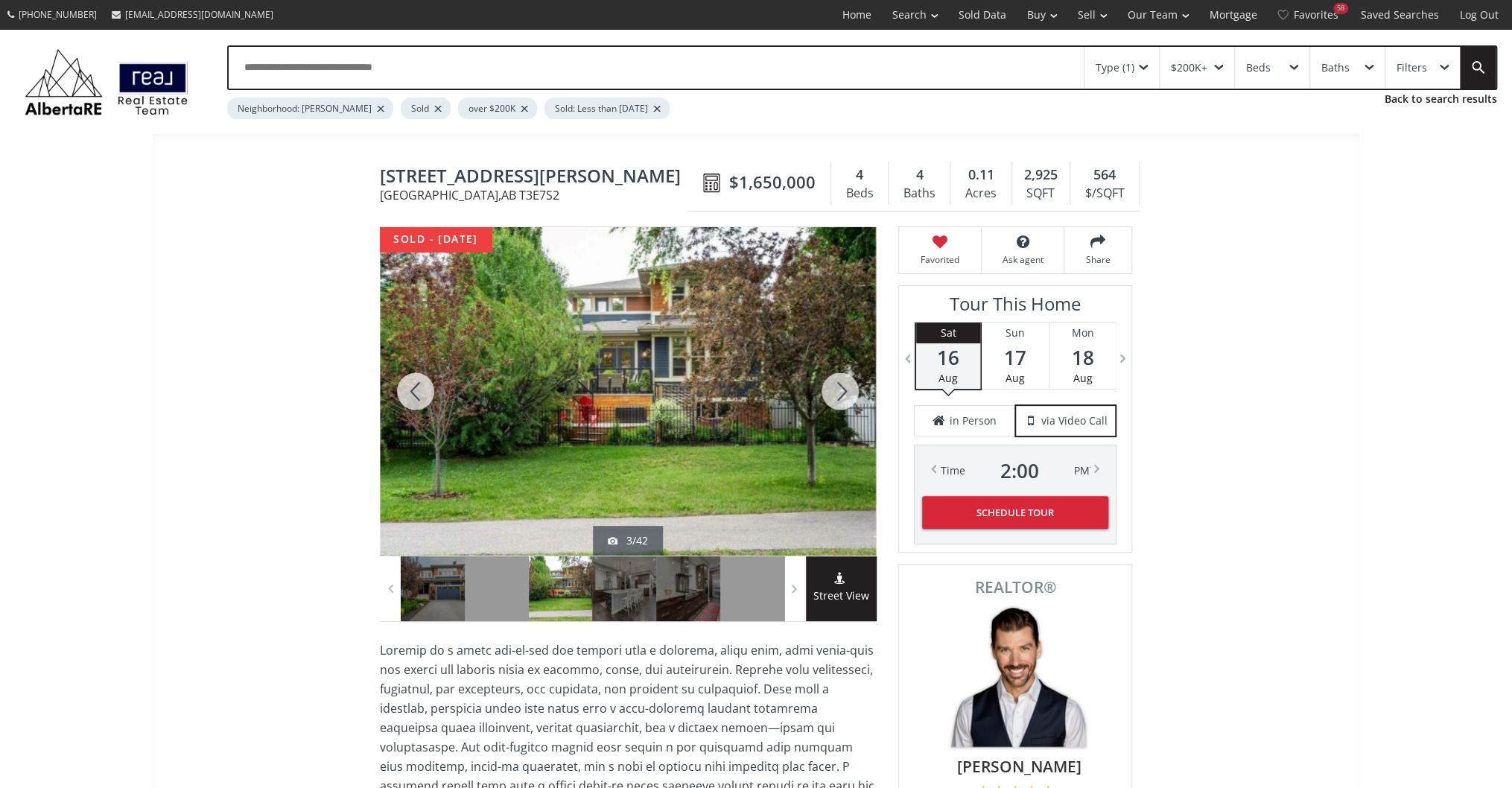
click at [834, 396] on div at bounding box center [840, 391] width 72 height 328
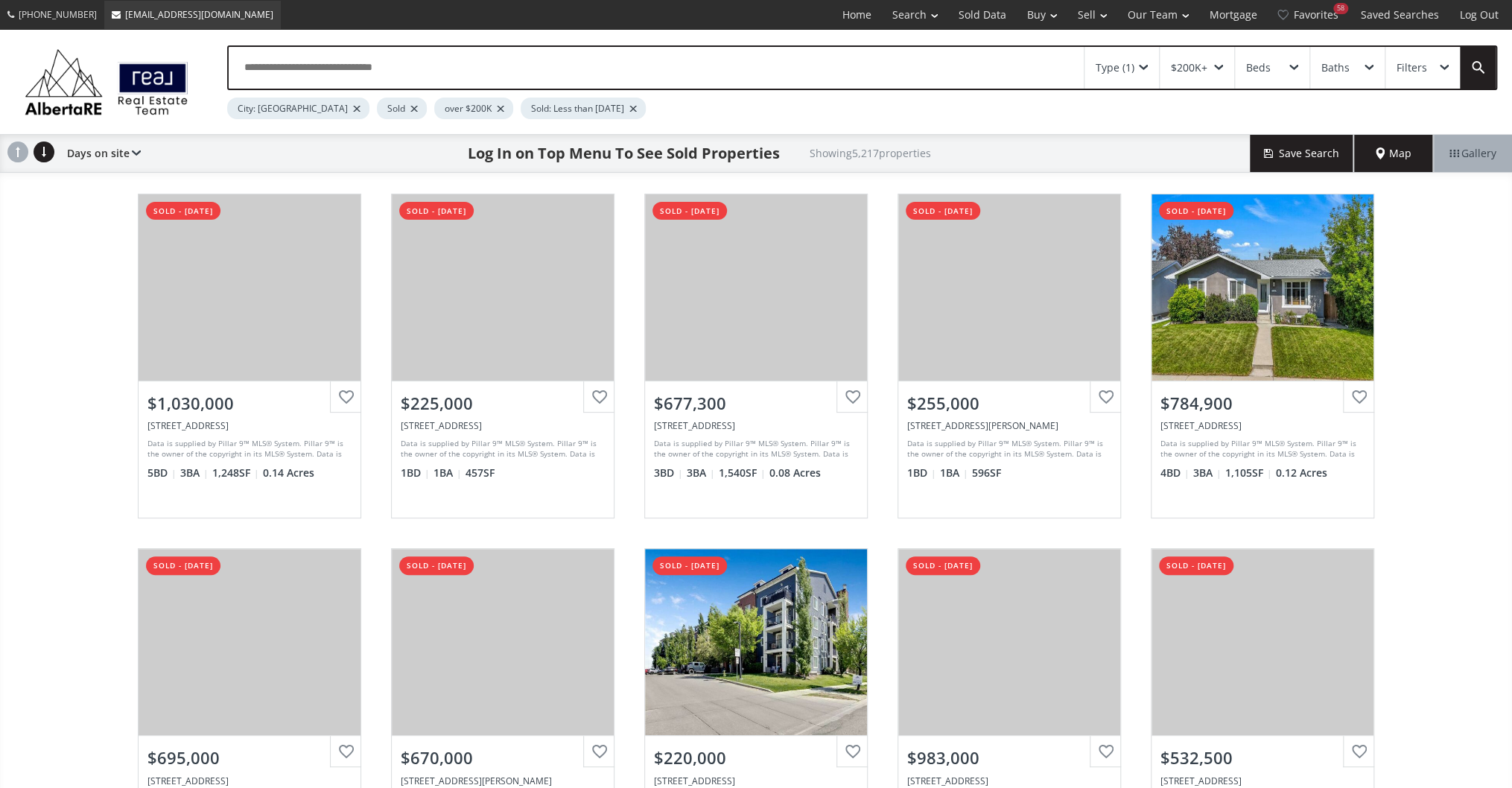
scroll to position [477, 0]
